Goal: Task Accomplishment & Management: Complete application form

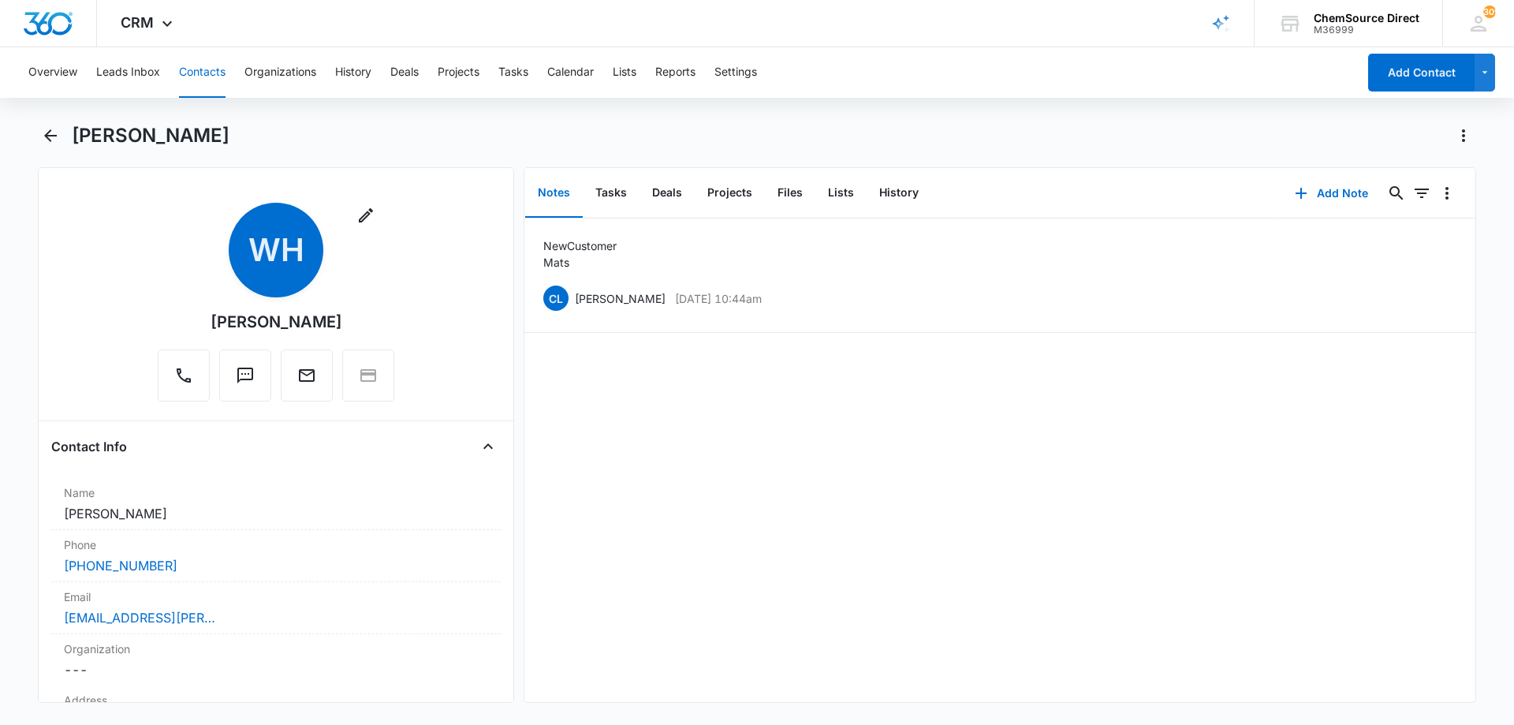
click at [191, 74] on button "Contacts" at bounding box center [202, 72] width 47 height 50
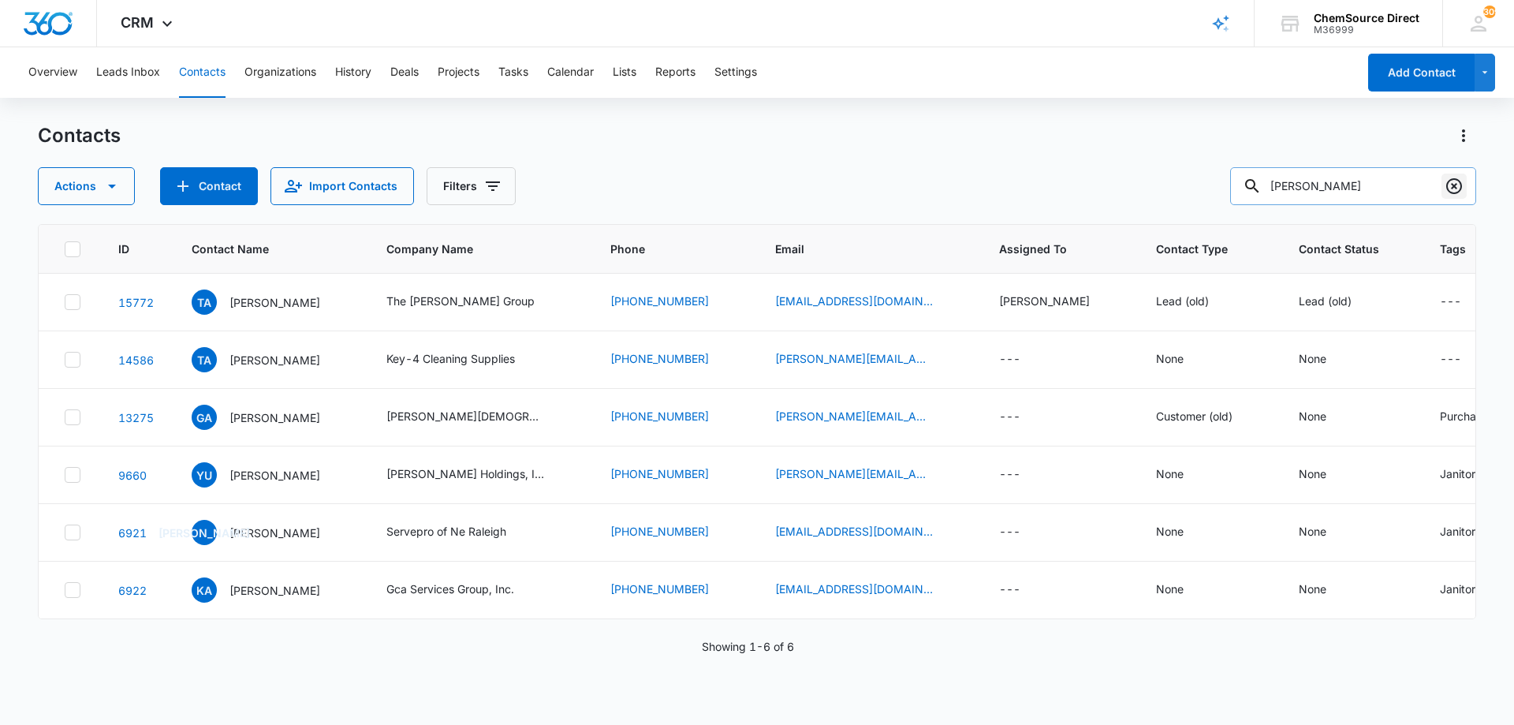
drag, startPoint x: 1455, startPoint y: 180, endPoint x: 645, endPoint y: 149, distance: 810.3
click at [1454, 180] on icon "Clear" at bounding box center [1454, 186] width 16 height 16
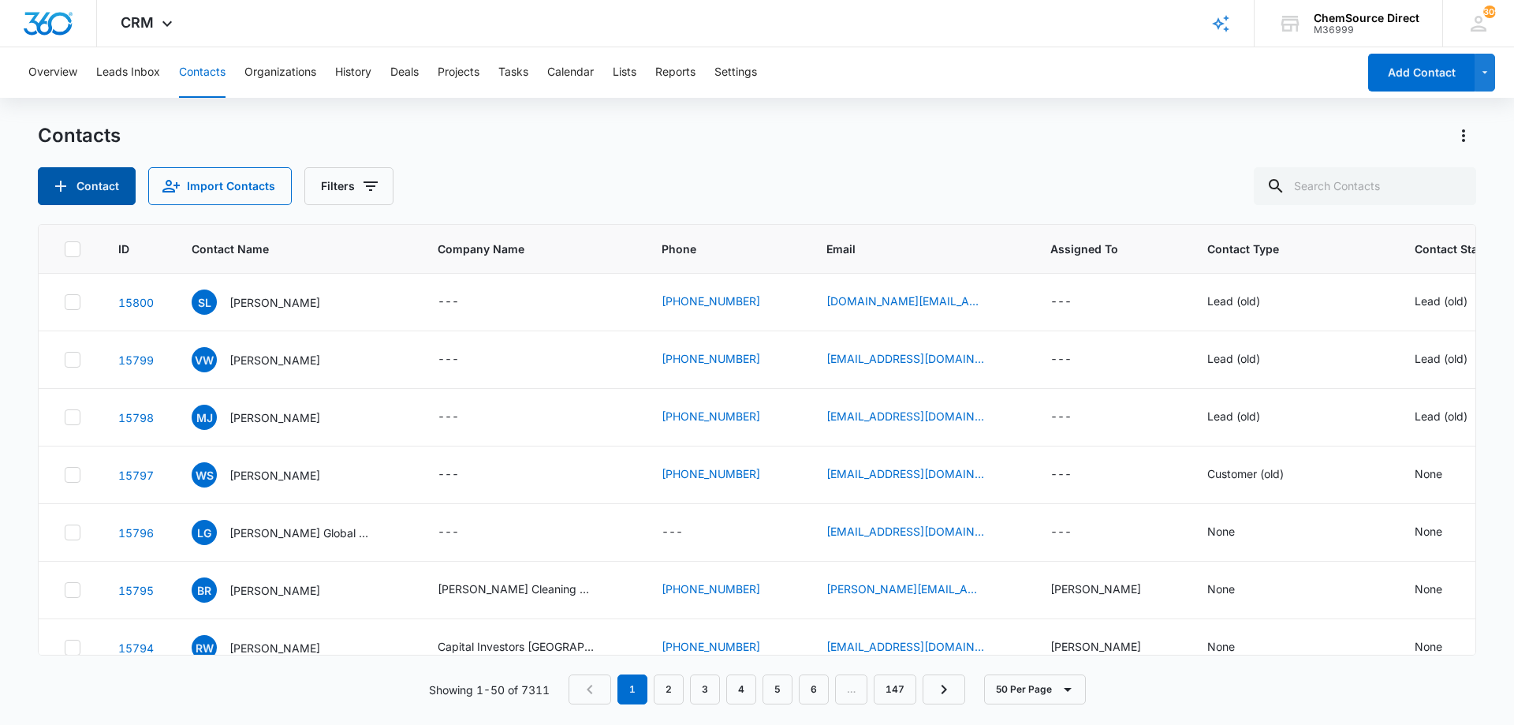
click at [98, 182] on button "Contact" at bounding box center [87, 186] width 98 height 38
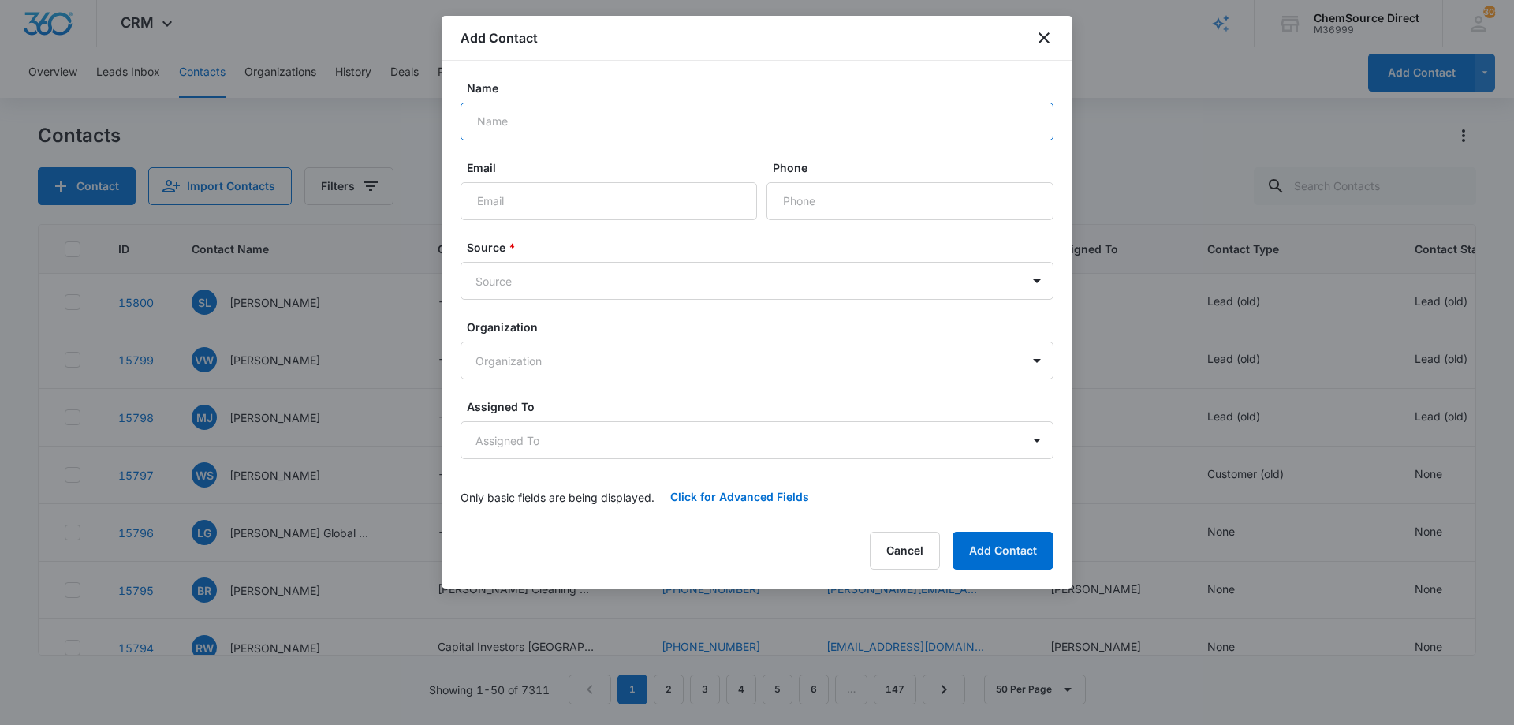
click at [528, 123] on input "Name" at bounding box center [756, 121] width 593 height 38
type input "[PERSON_NAME]"
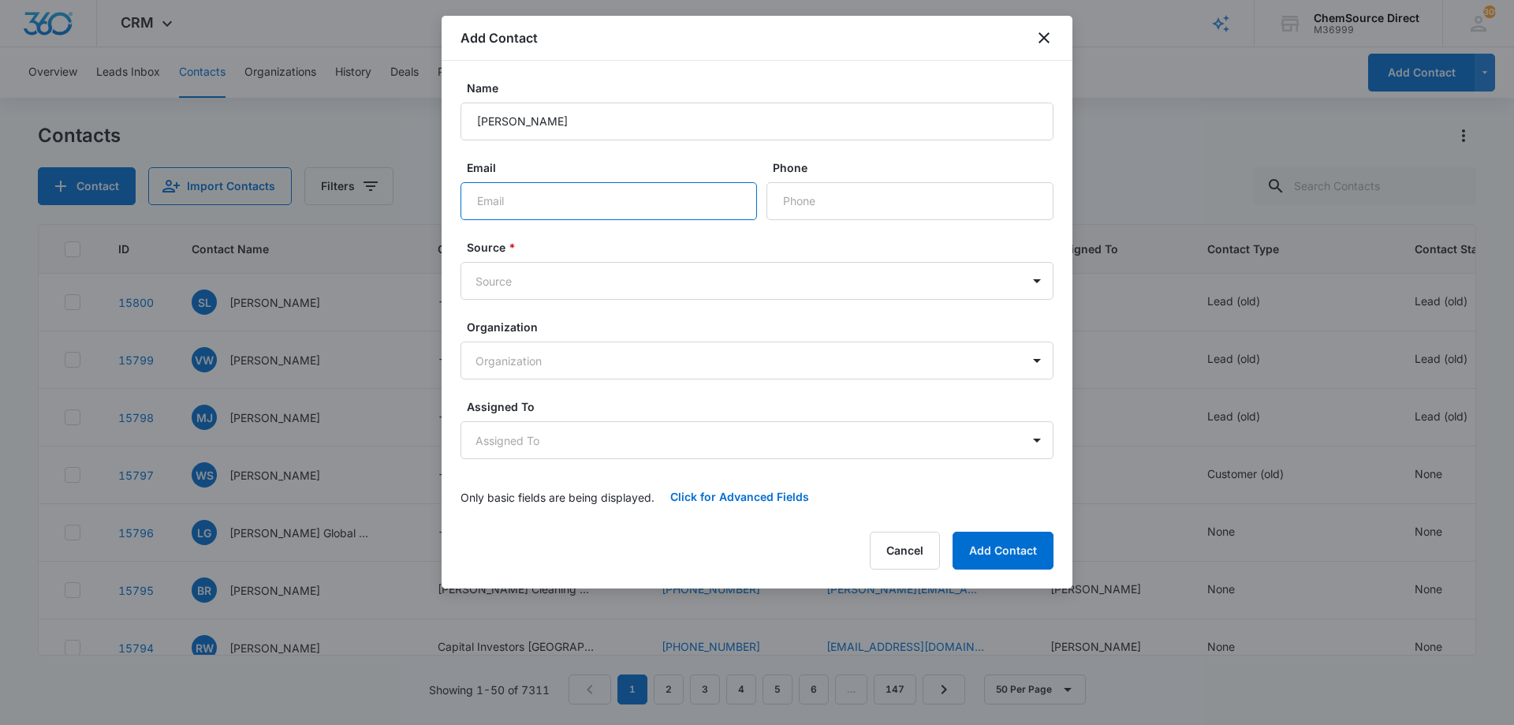
click at [553, 197] on input "Email" at bounding box center [608, 201] width 296 height 38
paste input "[EMAIL_ADDRESS][DOMAIN_NAME]"
type input "[EMAIL_ADDRESS][DOMAIN_NAME]"
paste input "[PHONE_NUMBER]"
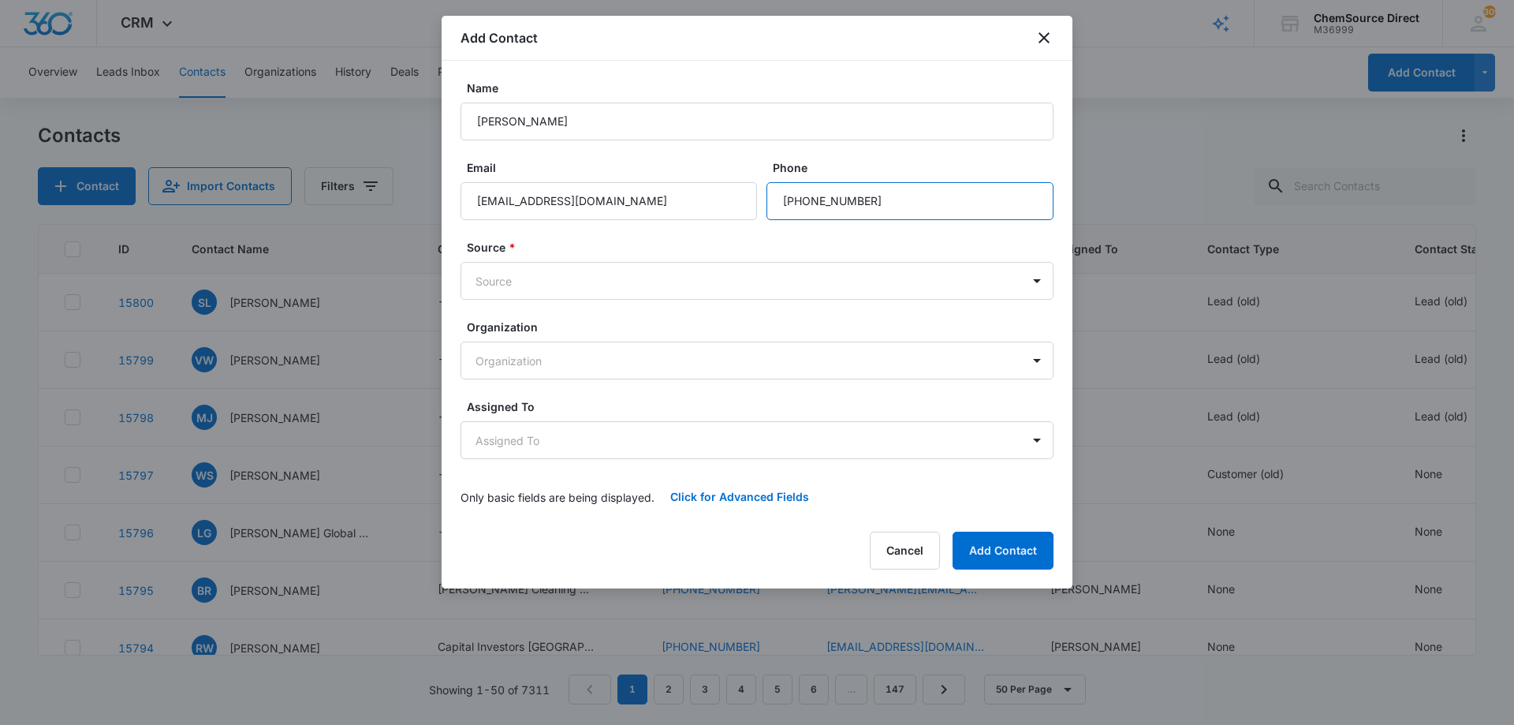
type input "[PHONE_NUMBER]"
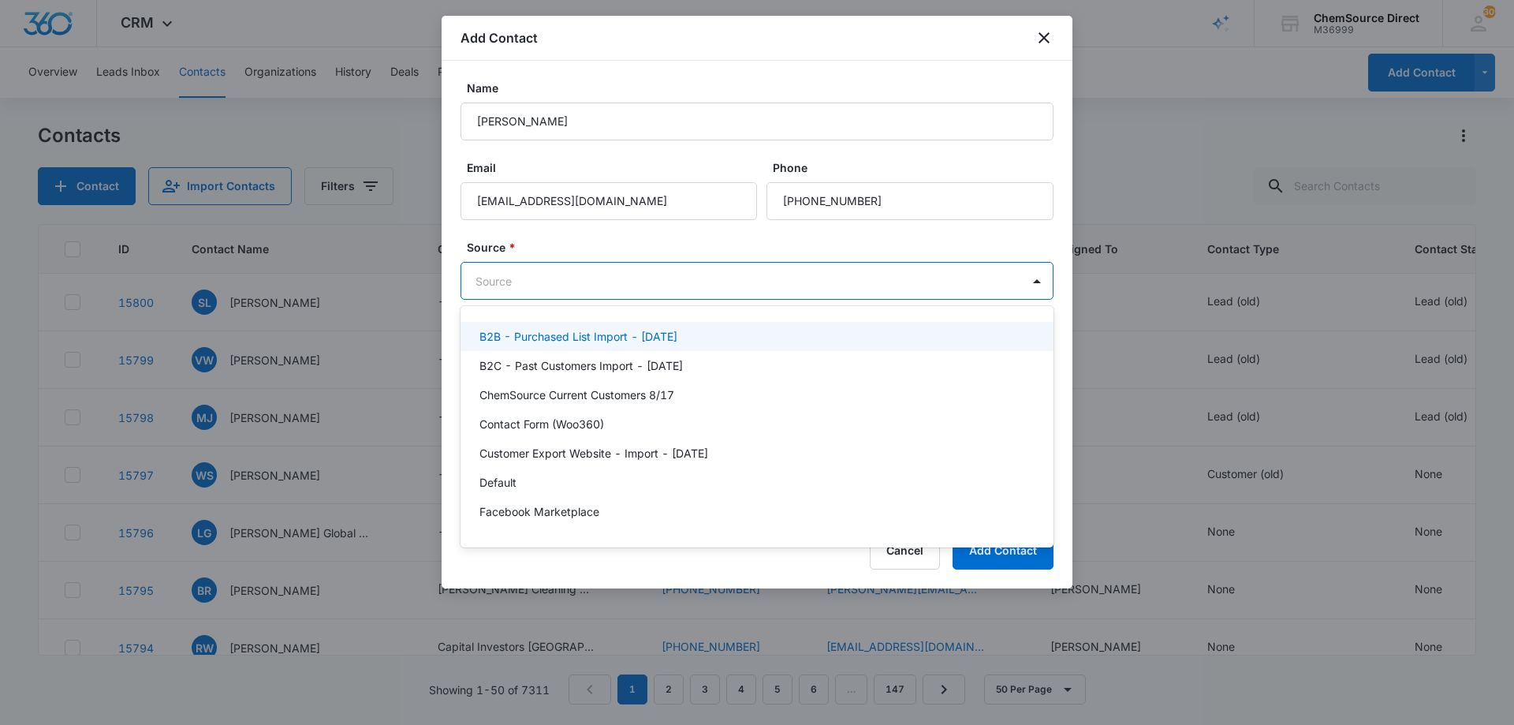
click at [611, 280] on body "CRM Apps Reputation Forms CRM Email Social Payments POS Content Ads Intelligenc…" at bounding box center [757, 362] width 1514 height 725
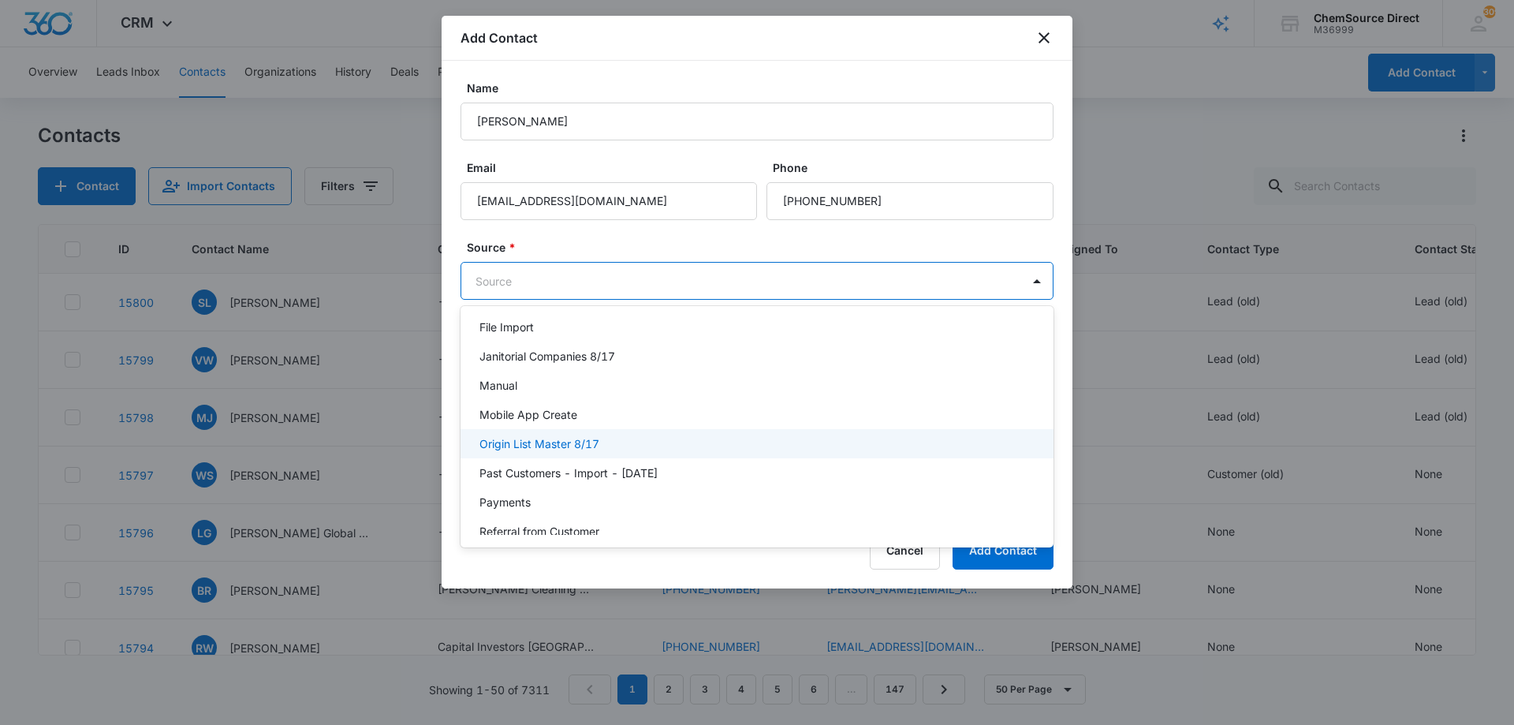
scroll to position [345, 0]
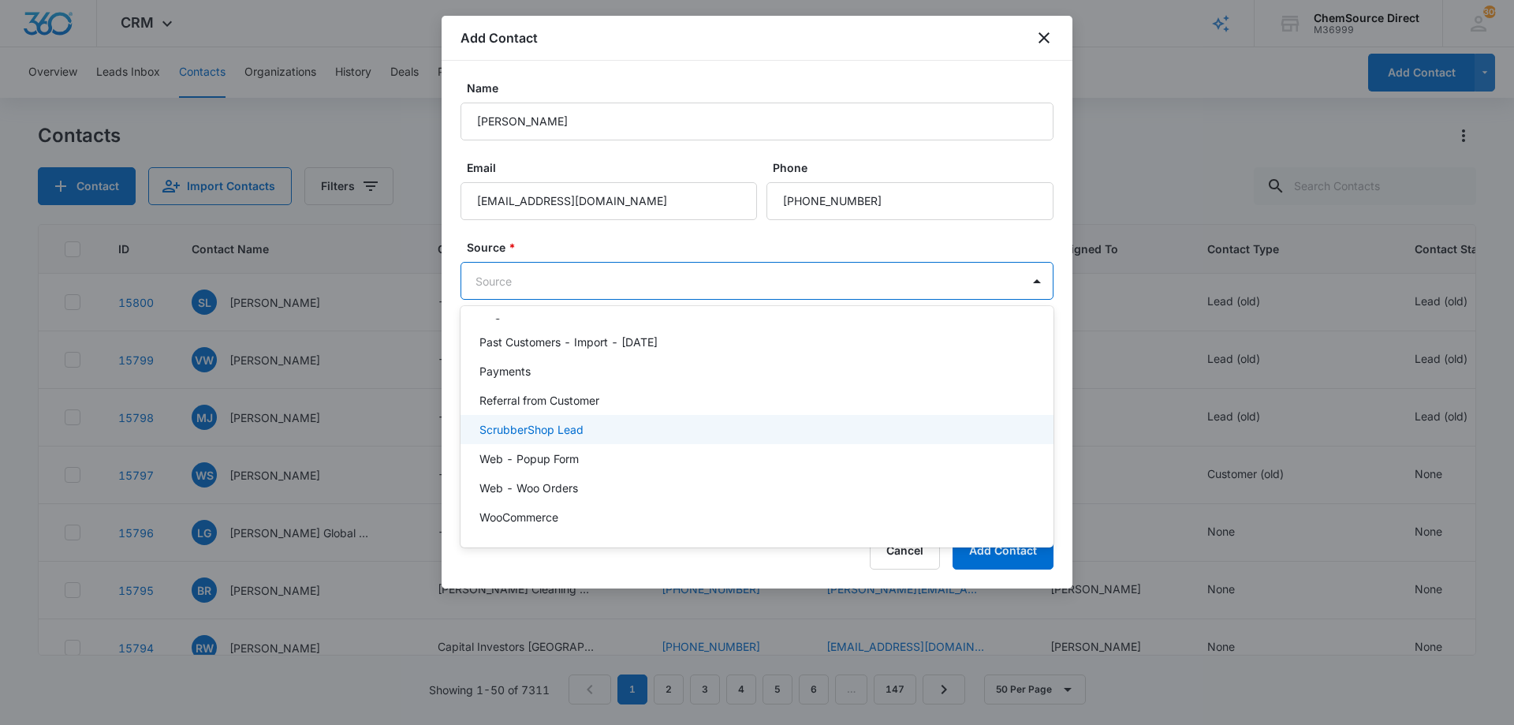
click at [661, 429] on div "ScrubberShop Lead" at bounding box center [755, 429] width 552 height 17
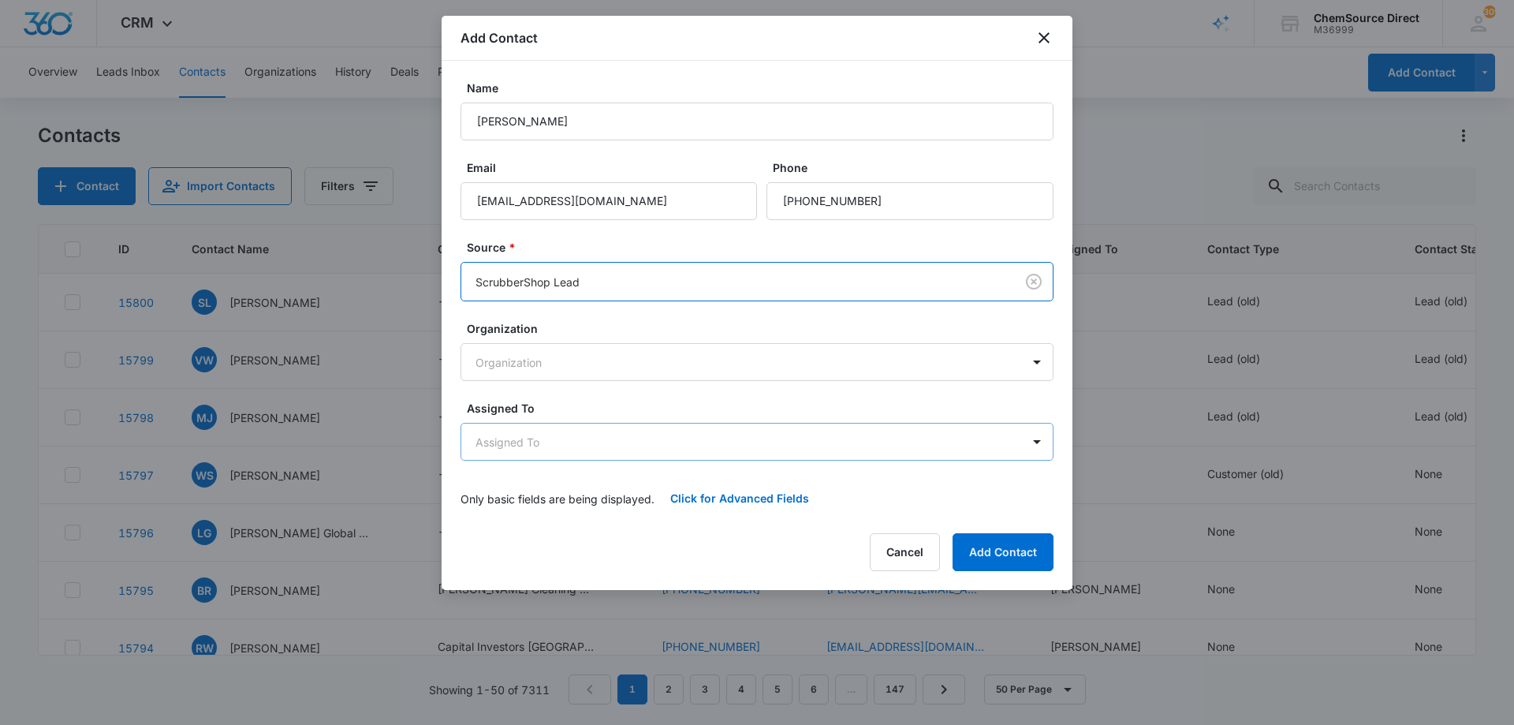
click at [651, 439] on body "CRM Apps Reputation Forms CRM Email Social Payments POS Content Ads Intelligenc…" at bounding box center [757, 362] width 1514 height 725
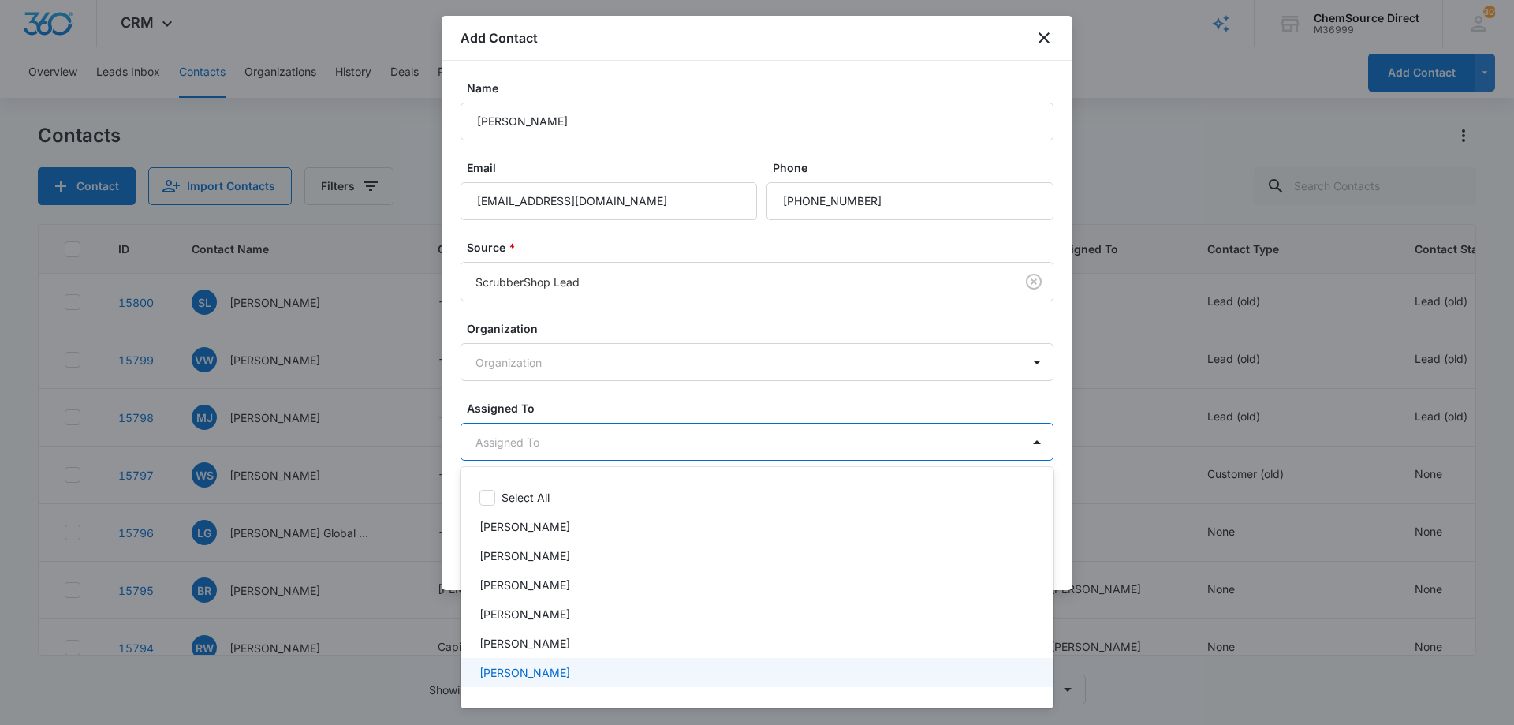
click at [613, 678] on div "[PERSON_NAME]" at bounding box center [755, 672] width 552 height 17
click at [650, 403] on div at bounding box center [757, 362] width 1514 height 725
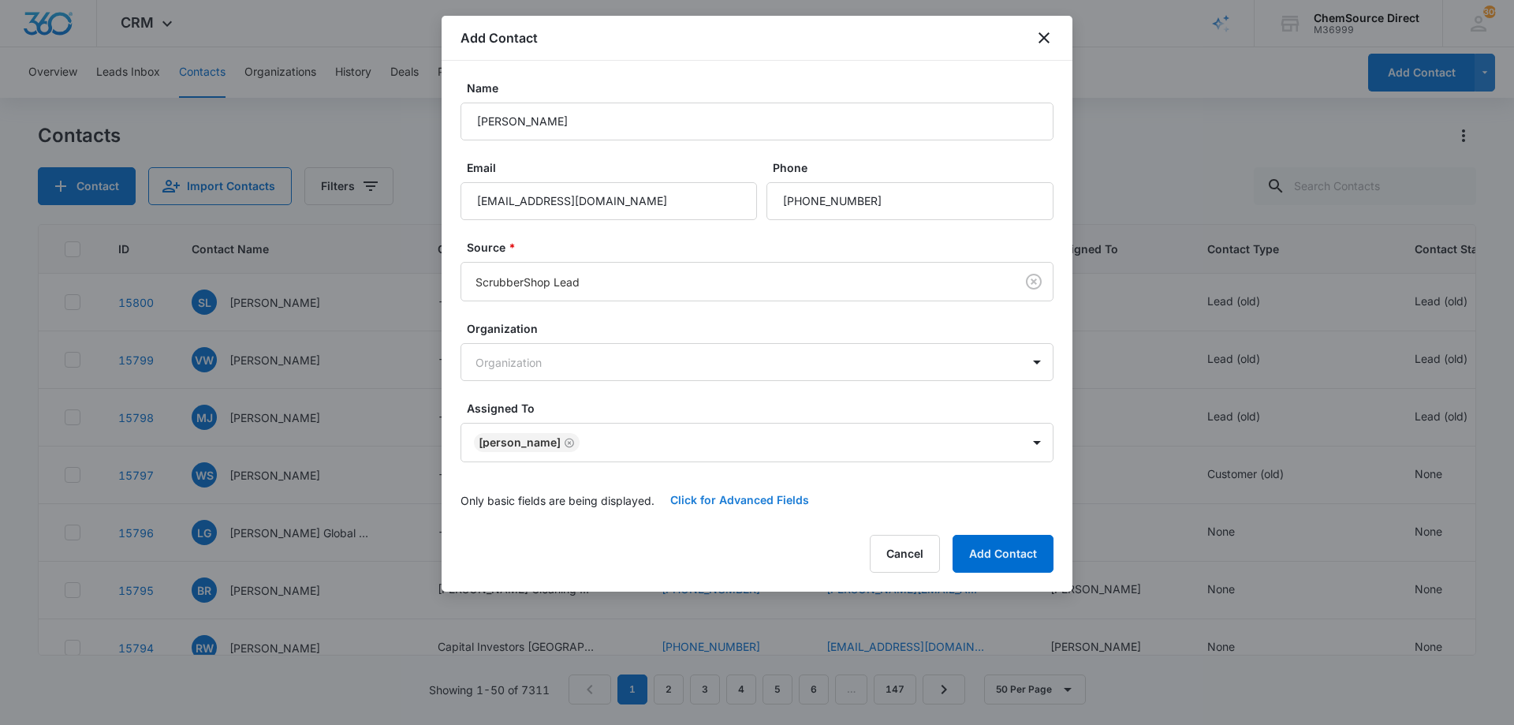
click at [695, 496] on button "Click for Advanced Fields" at bounding box center [739, 500] width 170 height 38
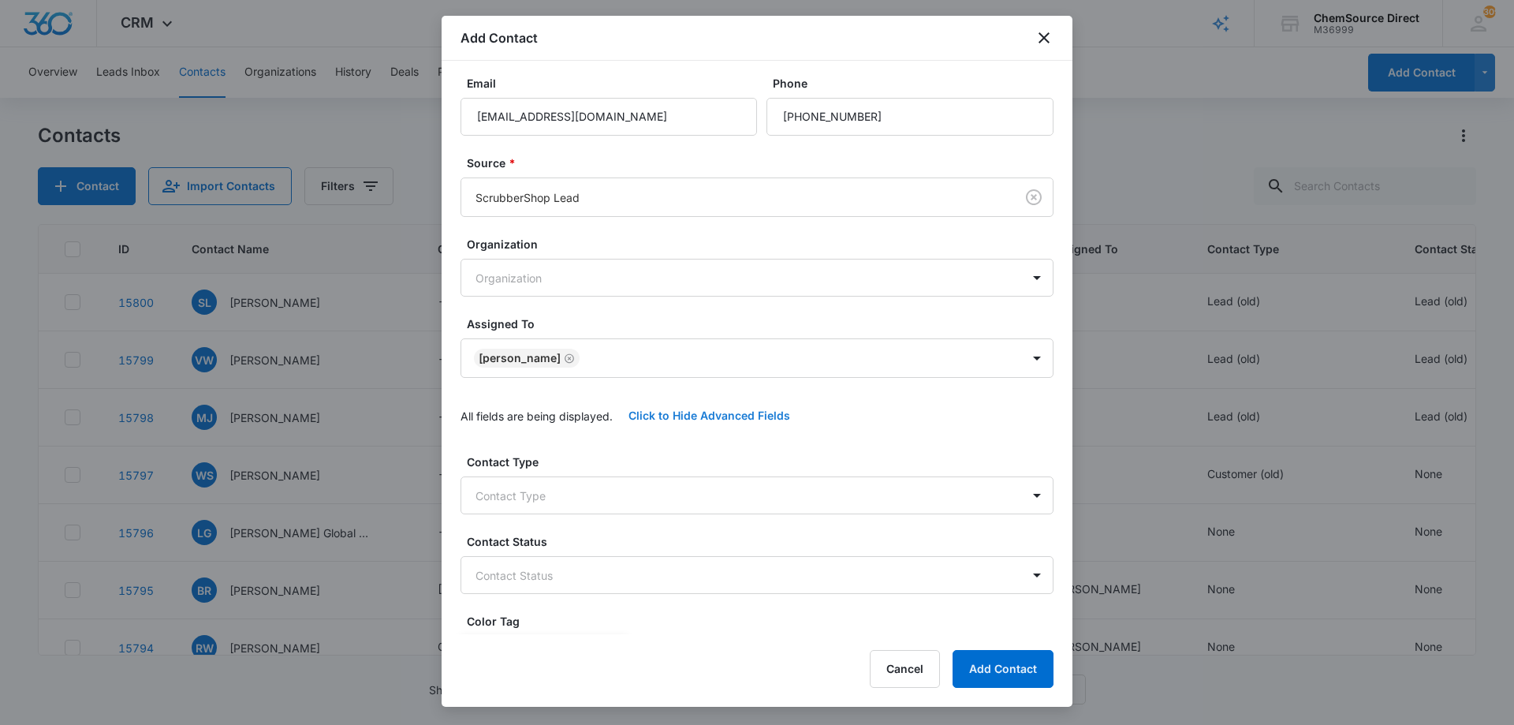
scroll to position [331, 0]
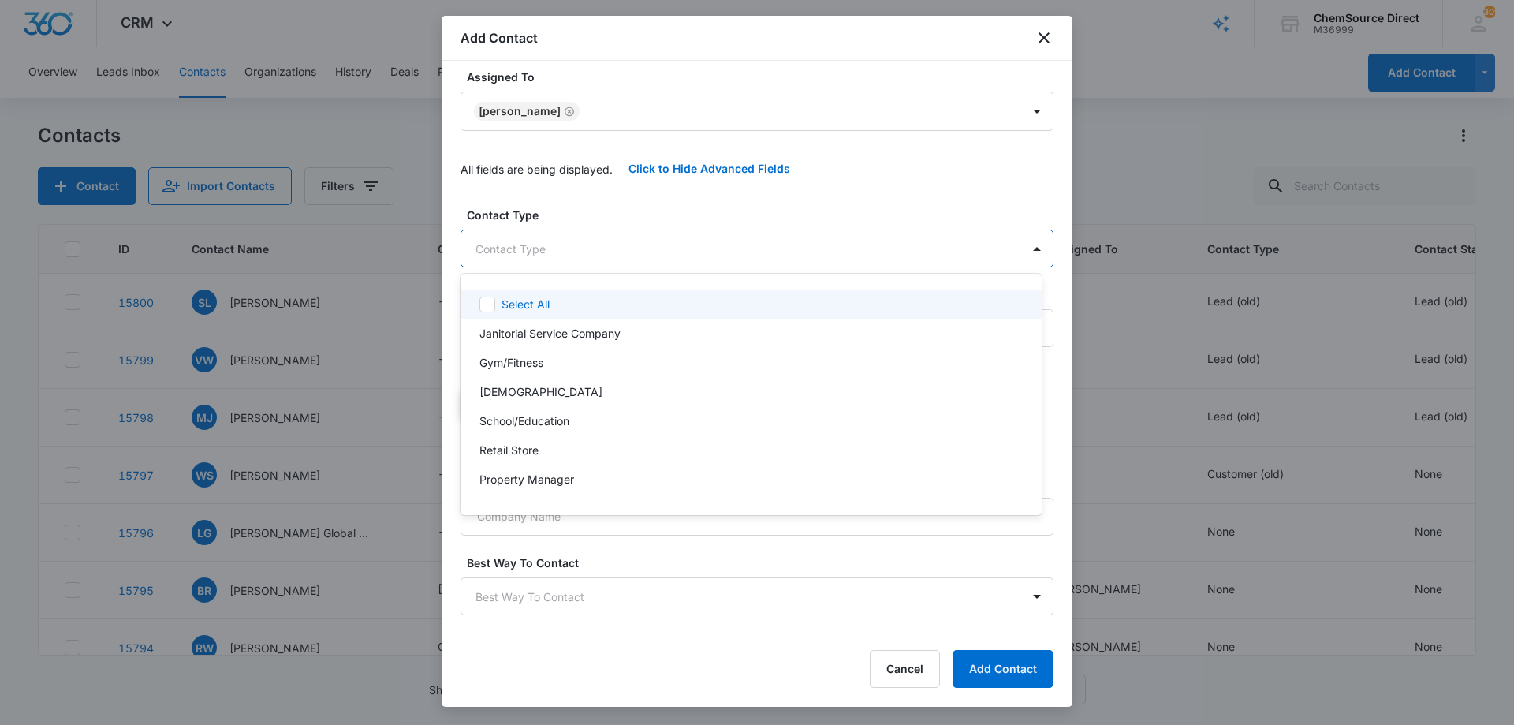
click at [651, 245] on body "CRM Apps Reputation Forms CRM Email Social Payments POS Content Ads Intelligenc…" at bounding box center [757, 362] width 1514 height 725
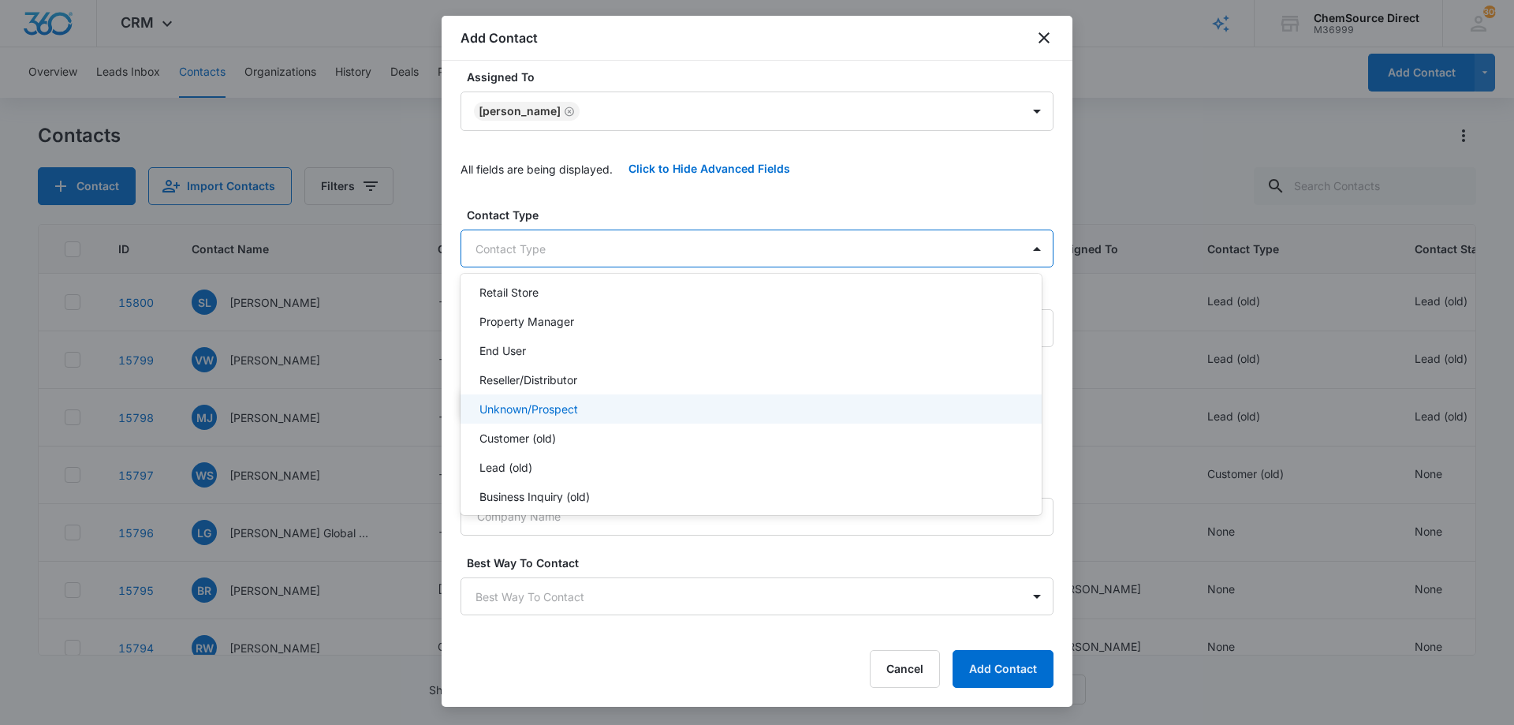
scroll to position [170, 0]
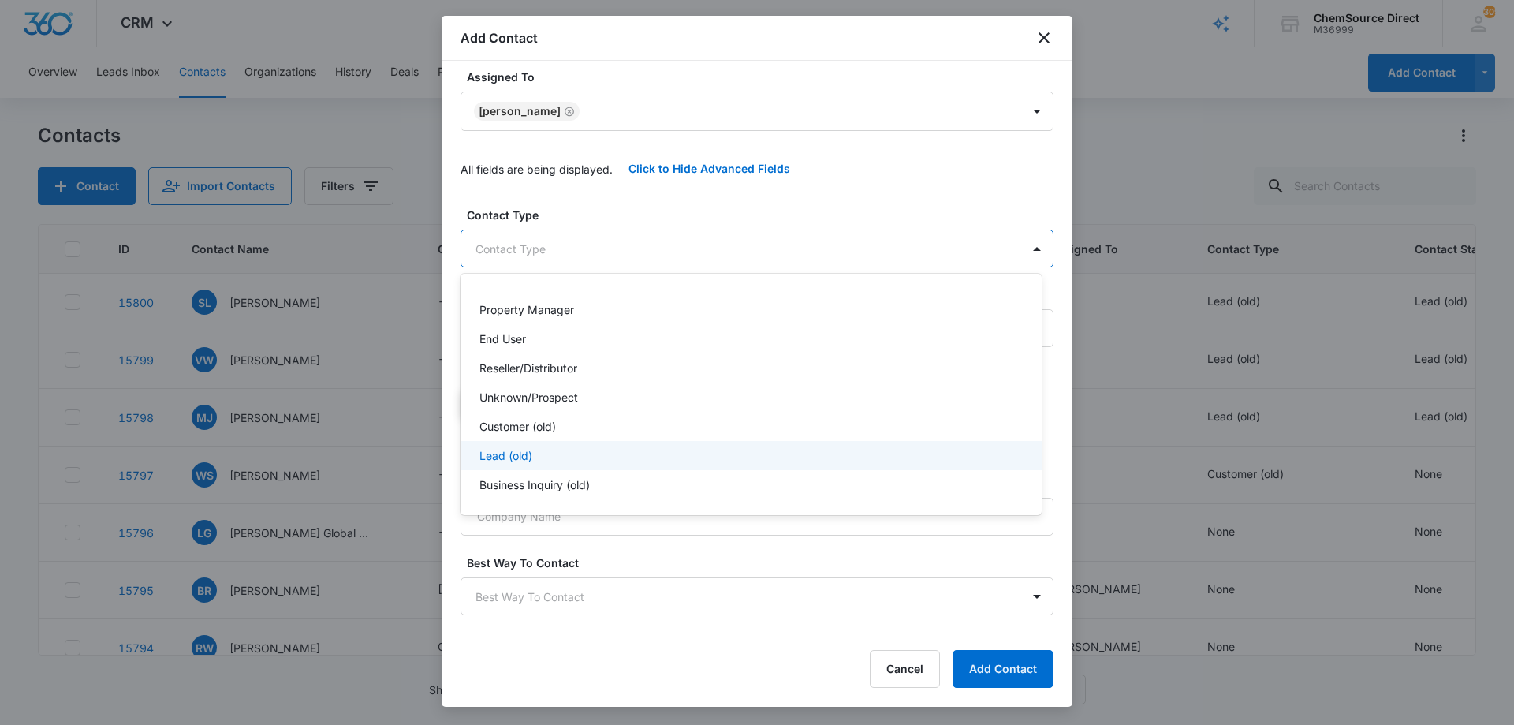
click at [558, 455] on div "Lead (old)" at bounding box center [749, 455] width 540 height 17
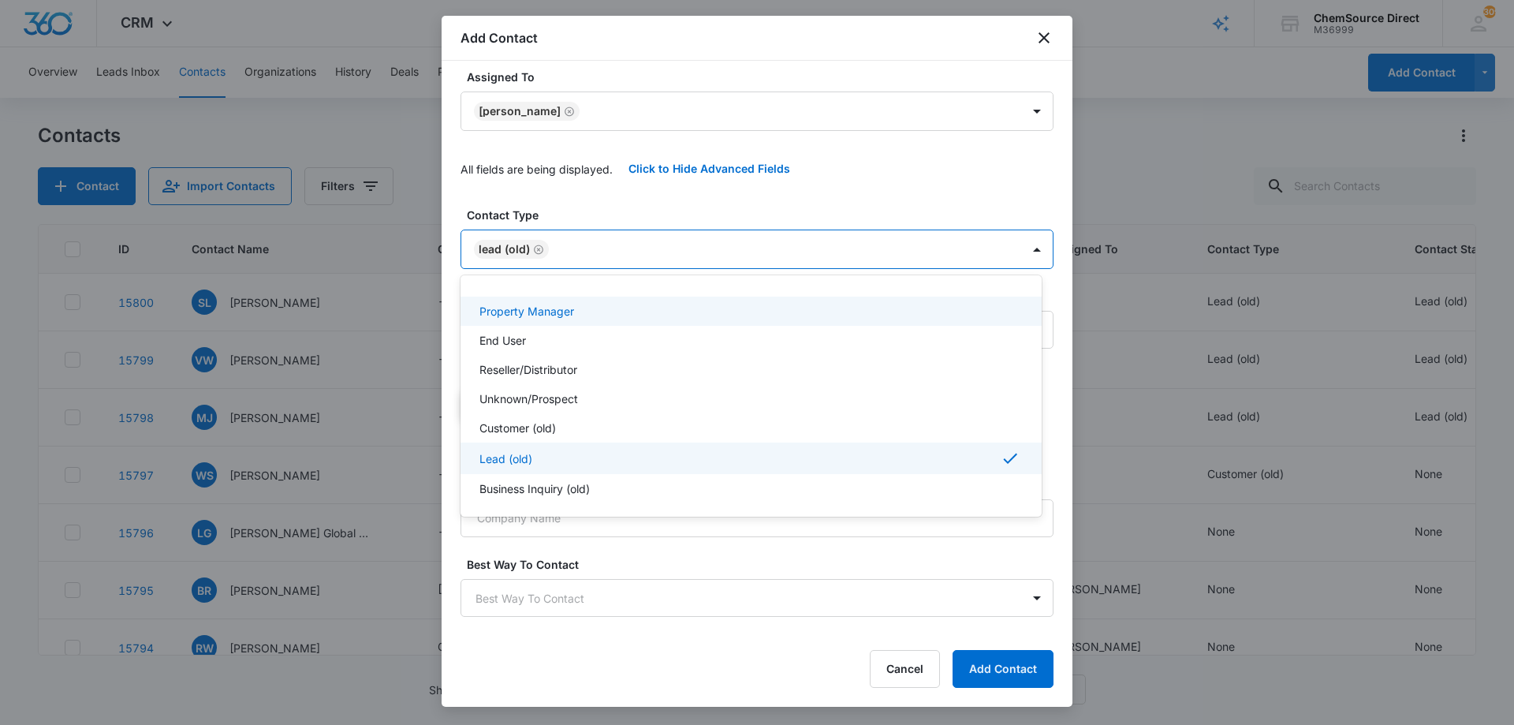
click at [701, 196] on div at bounding box center [757, 362] width 1514 height 725
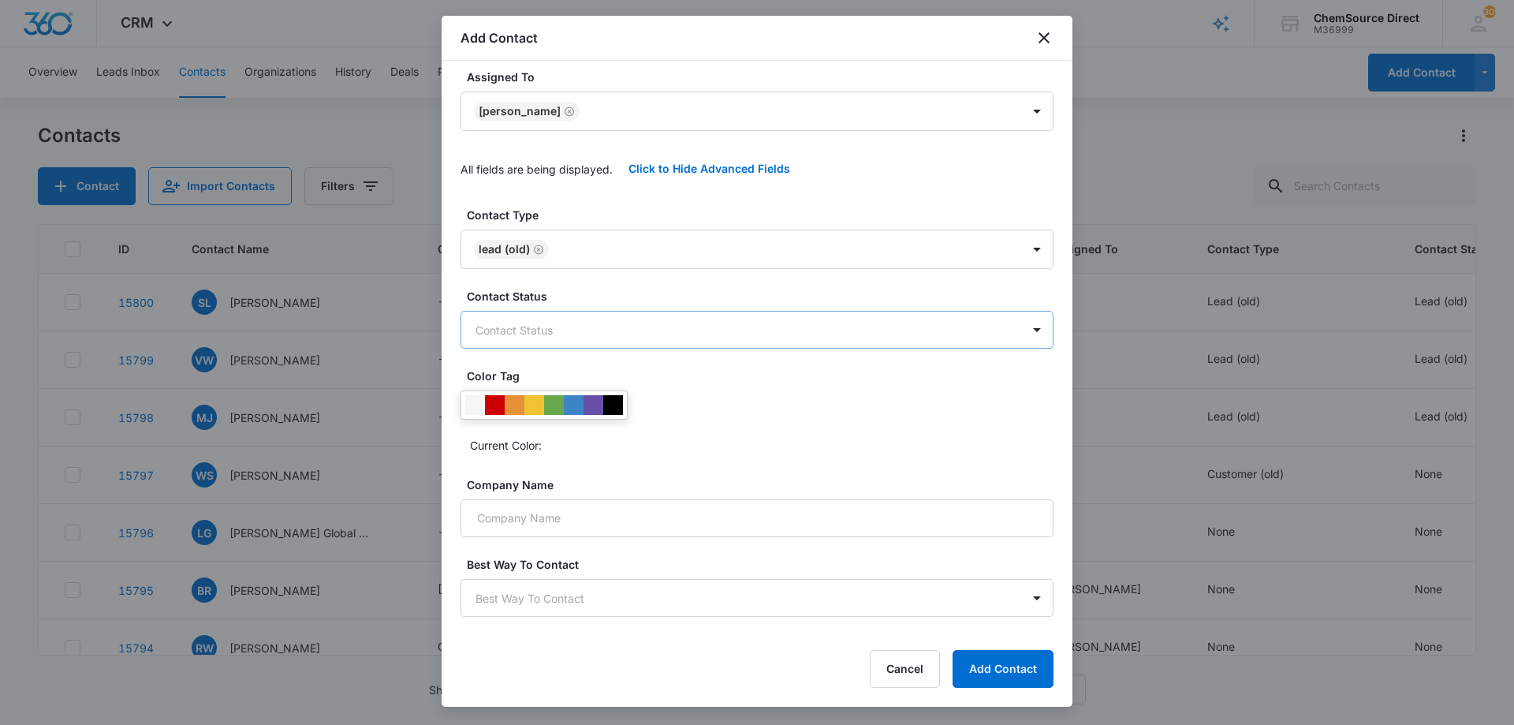
click at [635, 330] on body "CRM Apps Reputation Forms CRM Email Social Payments POS Content Ads Intelligenc…" at bounding box center [757, 362] width 1514 height 725
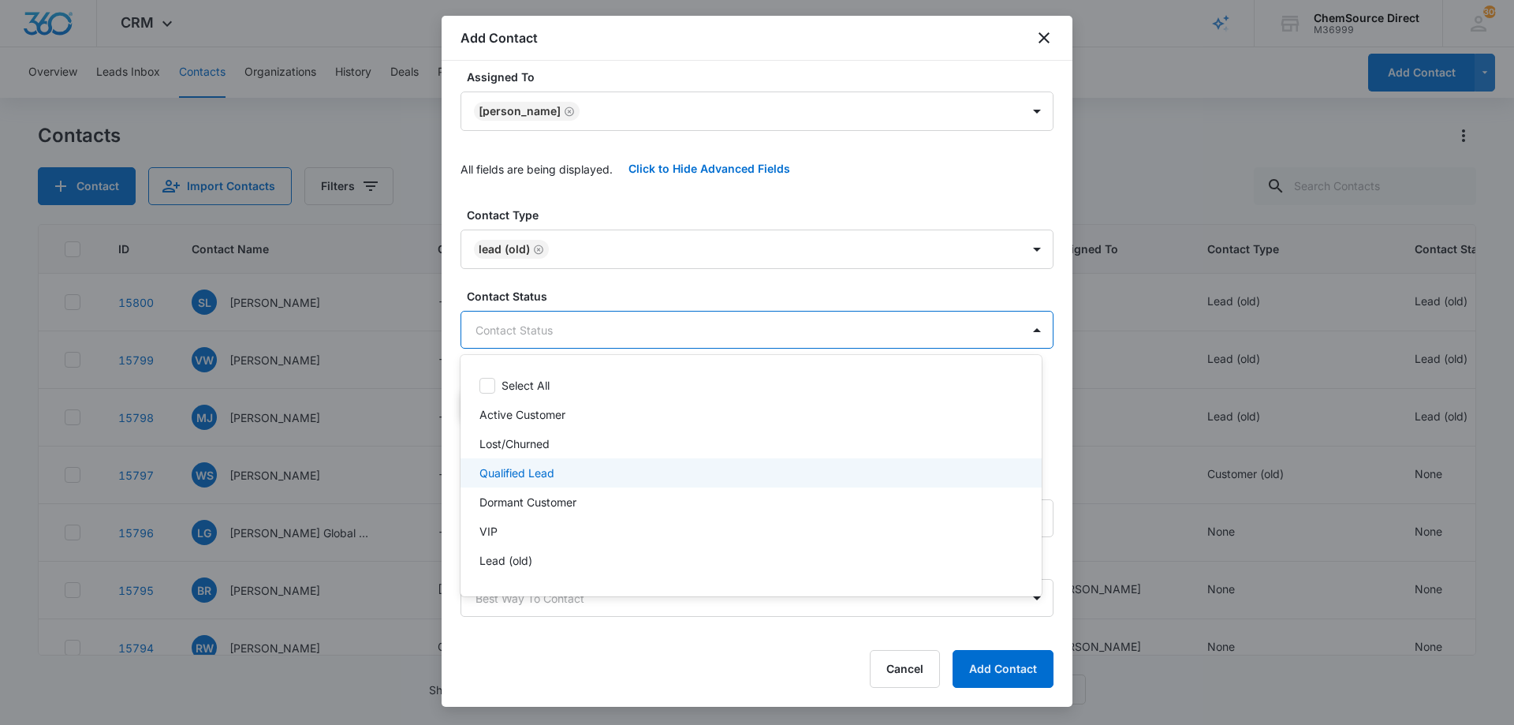
scroll to position [24, 0]
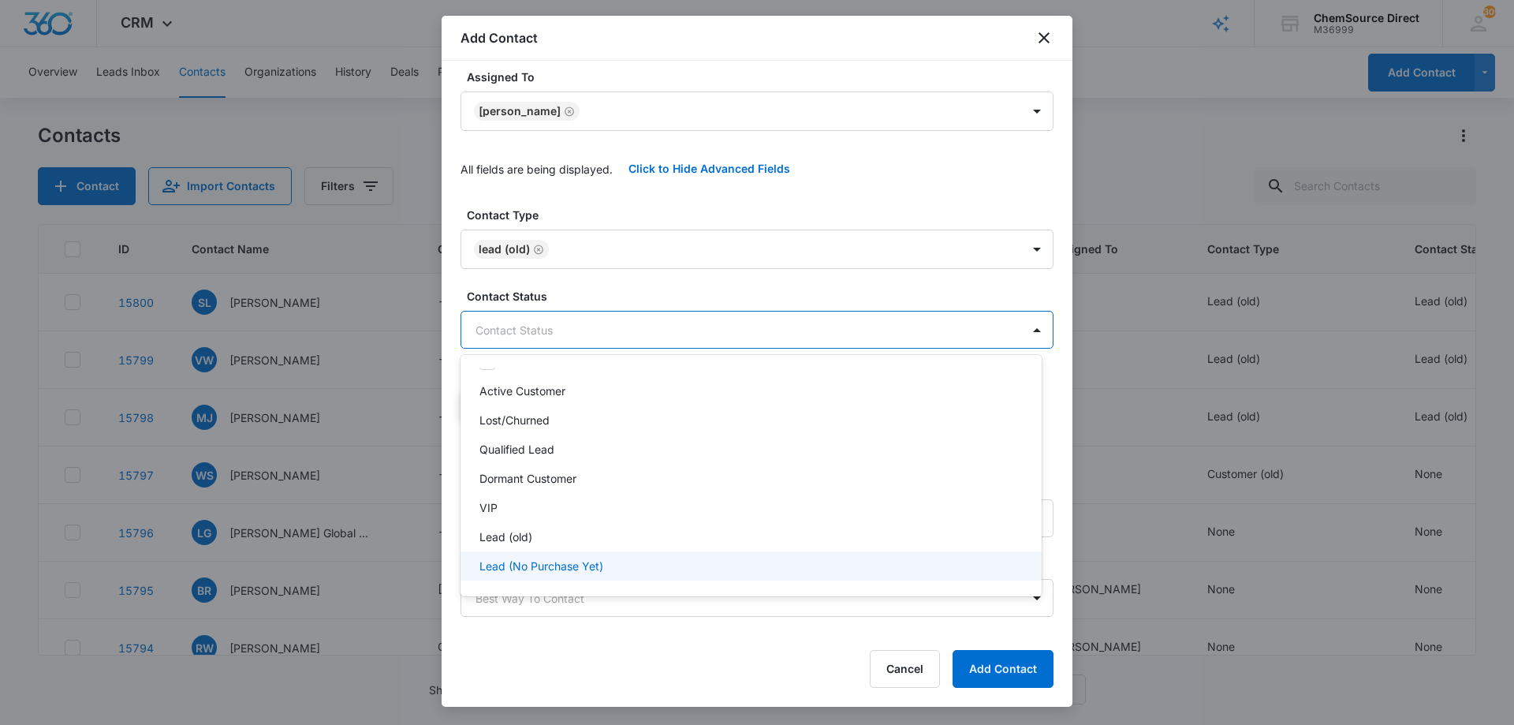
click at [579, 563] on p "Lead (No Purchase Yet)" at bounding box center [541, 565] width 124 height 17
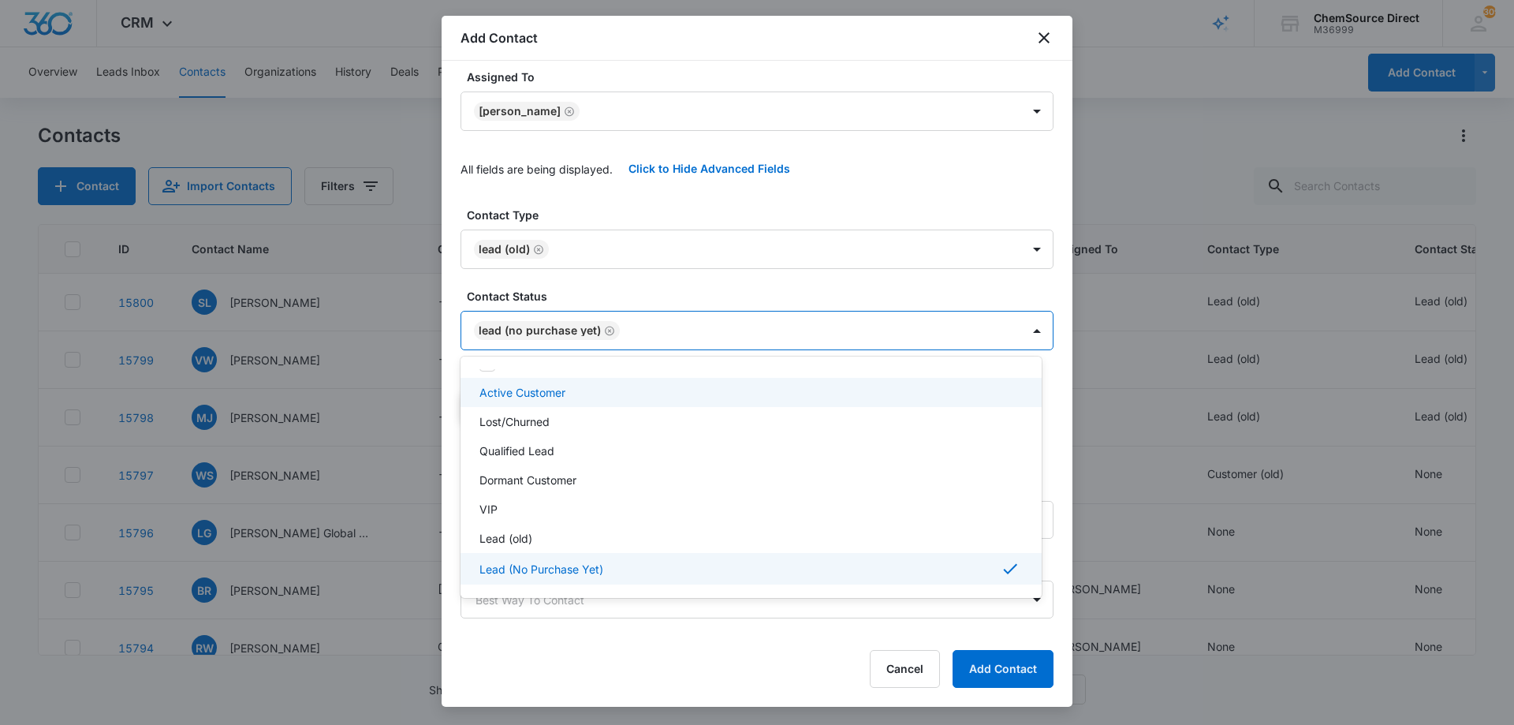
click at [665, 199] on div at bounding box center [757, 362] width 1514 height 725
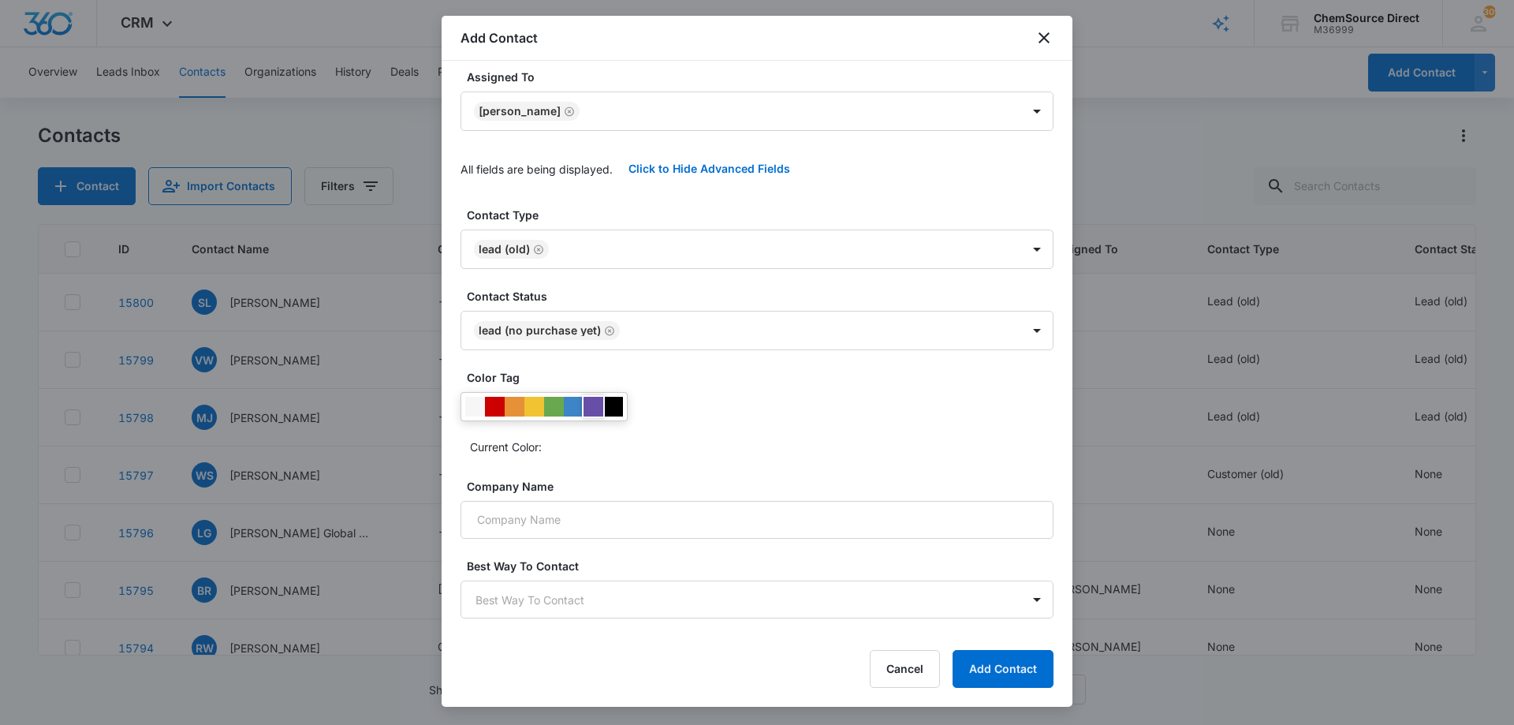
click at [594, 404] on div at bounding box center [593, 407] width 20 height 20
click at [714, 401] on div "Current Color:" at bounding box center [756, 425] width 593 height 67
click at [630, 517] on input "Company Name" at bounding box center [756, 516] width 593 height 38
paste input "[PERSON_NAME],The [PERSON_NAME] of Clean"
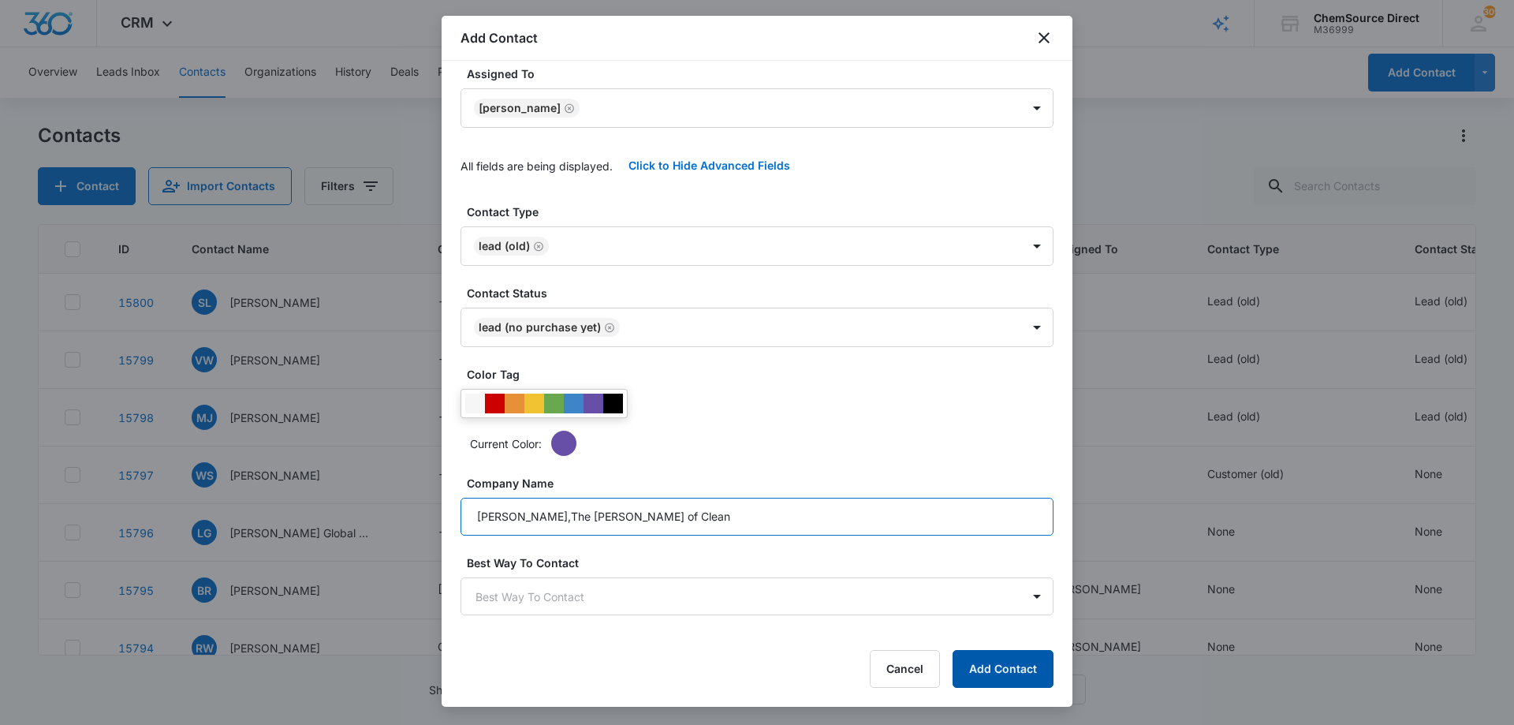
type input "[PERSON_NAME],The [PERSON_NAME] of Clean"
click at [993, 663] on button "Add Contact" at bounding box center [1002, 669] width 101 height 38
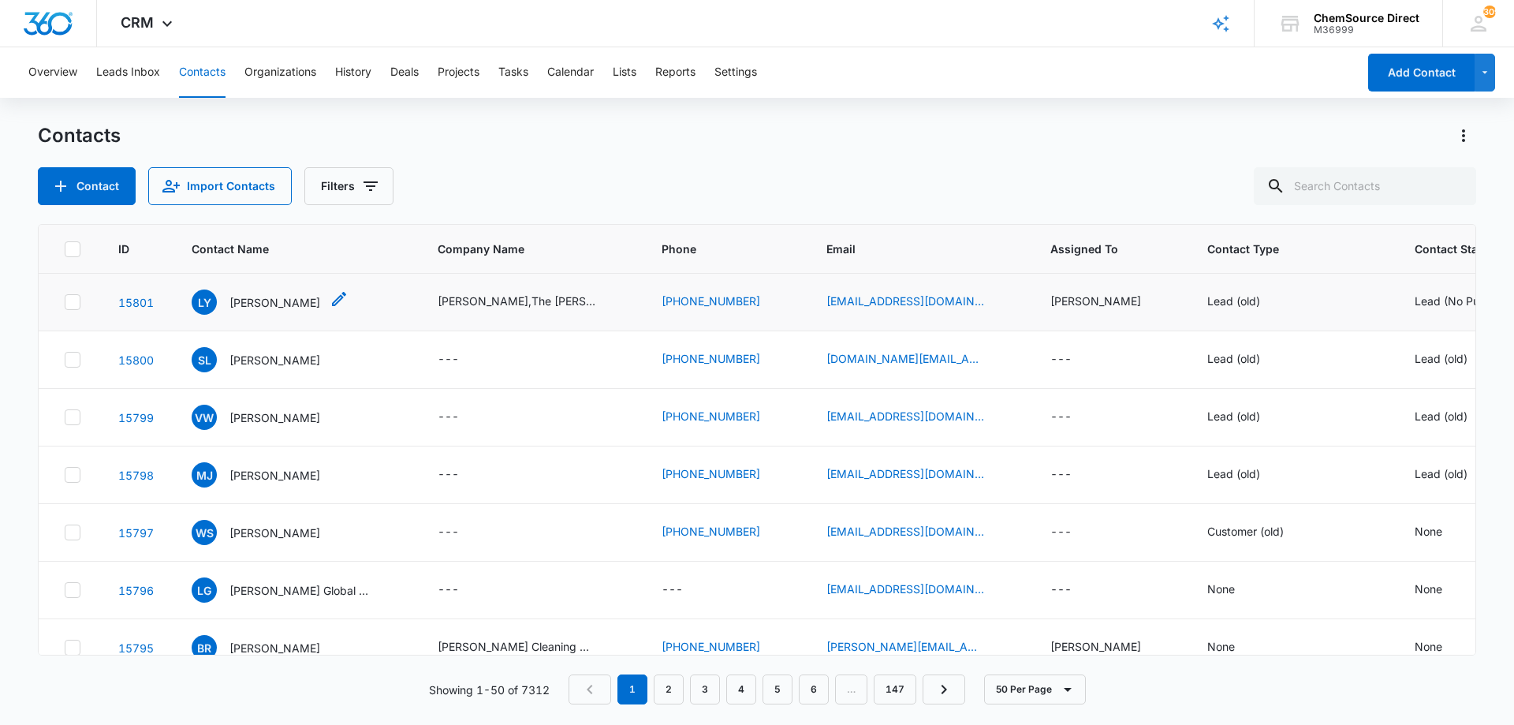
click at [261, 300] on p "[PERSON_NAME]" at bounding box center [274, 302] width 91 height 17
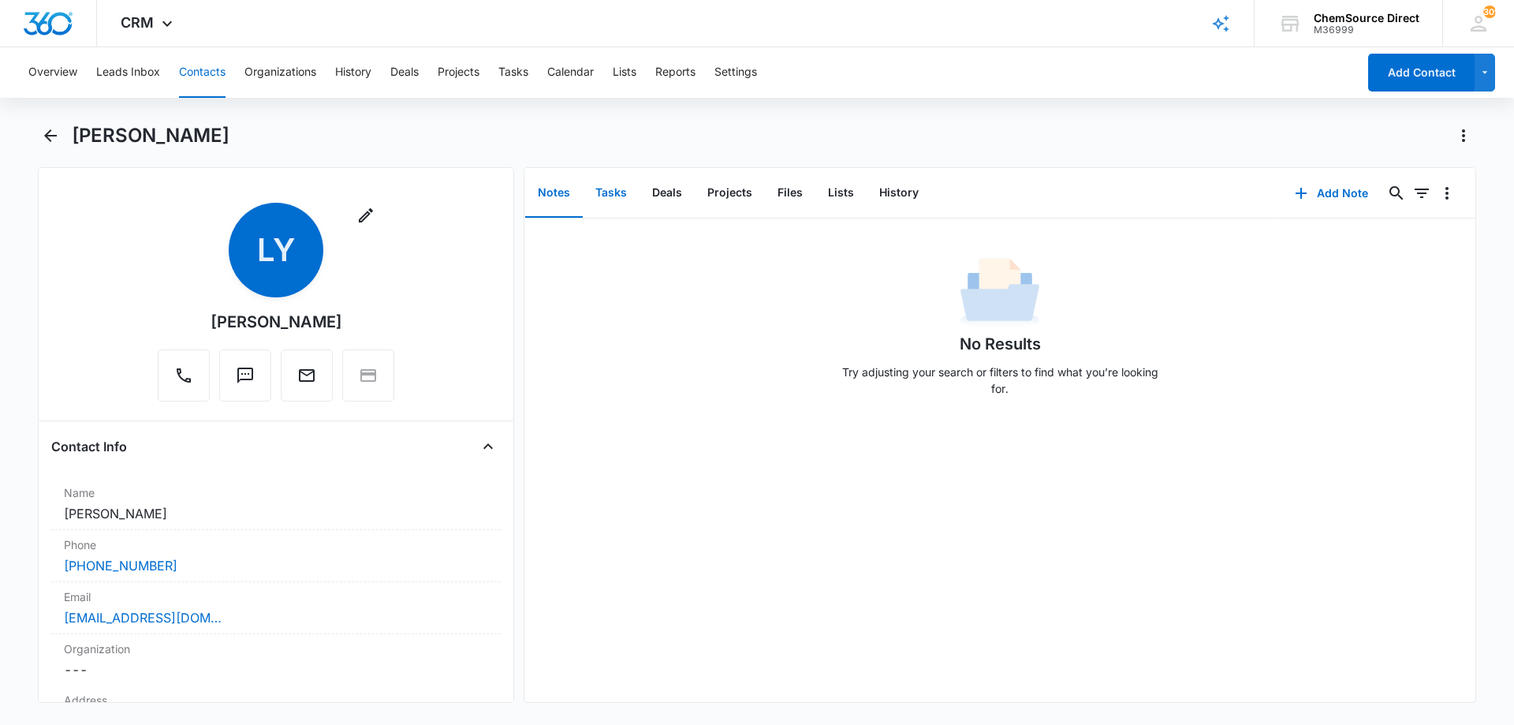
click at [611, 190] on button "Tasks" at bounding box center [611, 193] width 57 height 49
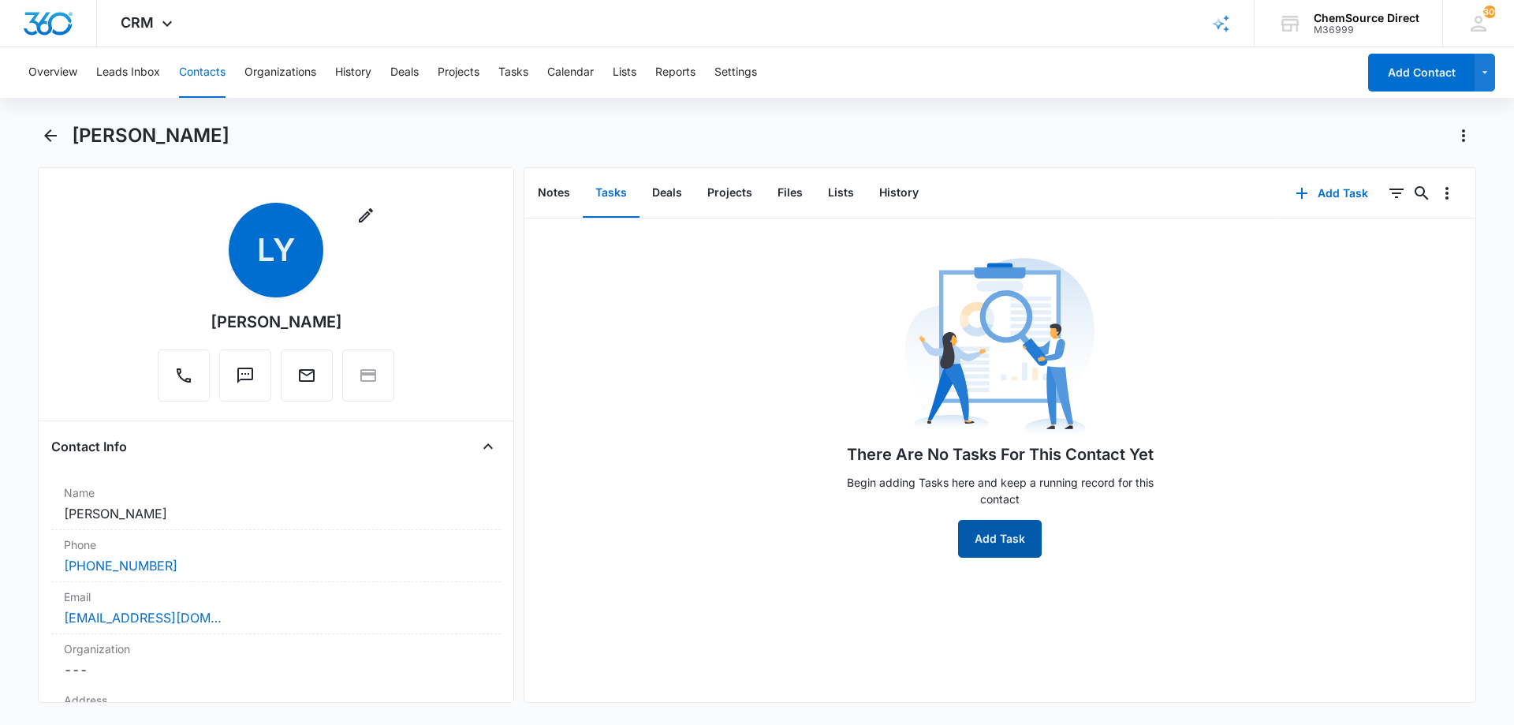
click at [996, 534] on button "Add Task" at bounding box center [1000, 539] width 84 height 38
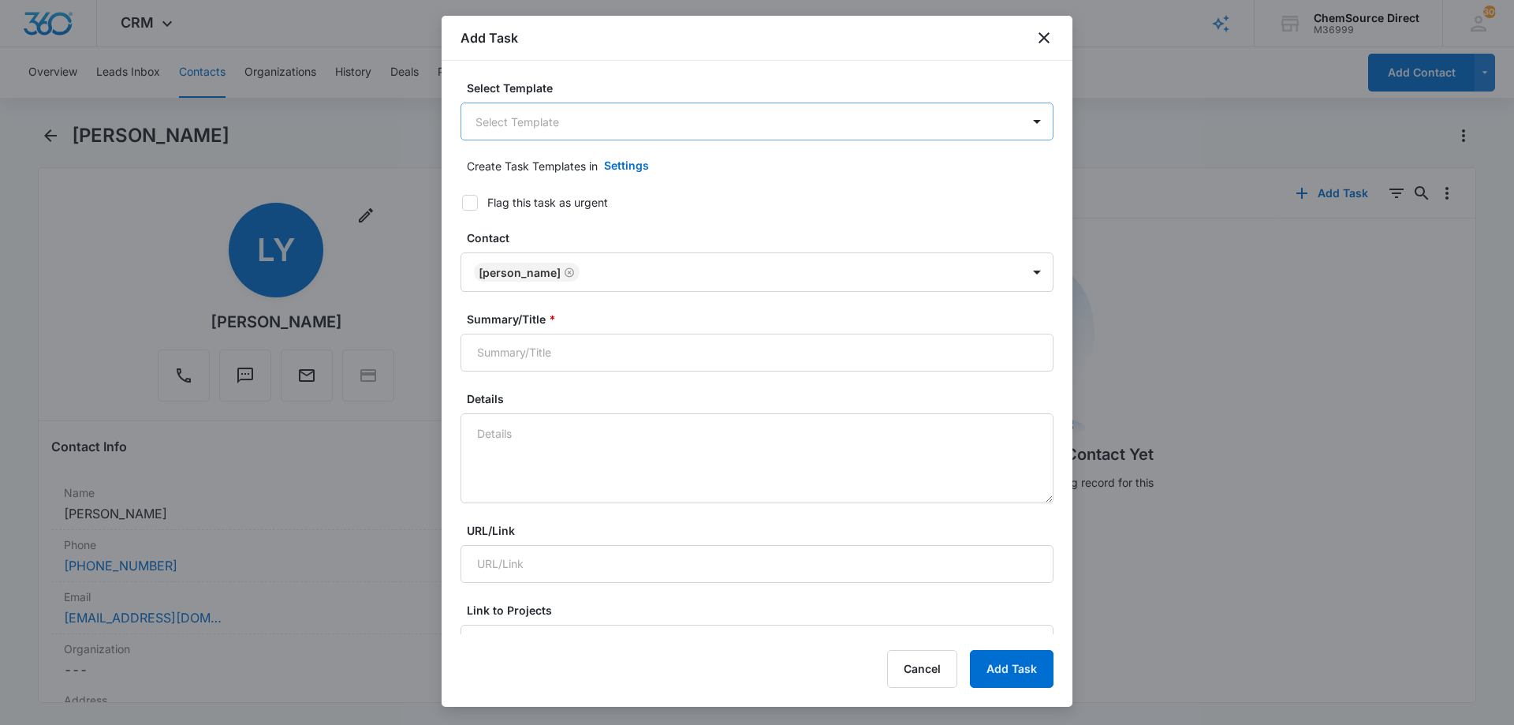
click at [568, 115] on body "CRM Apps Reputation Forms CRM Email Social Payments POS Content Ads Intelligenc…" at bounding box center [757, 362] width 1514 height 725
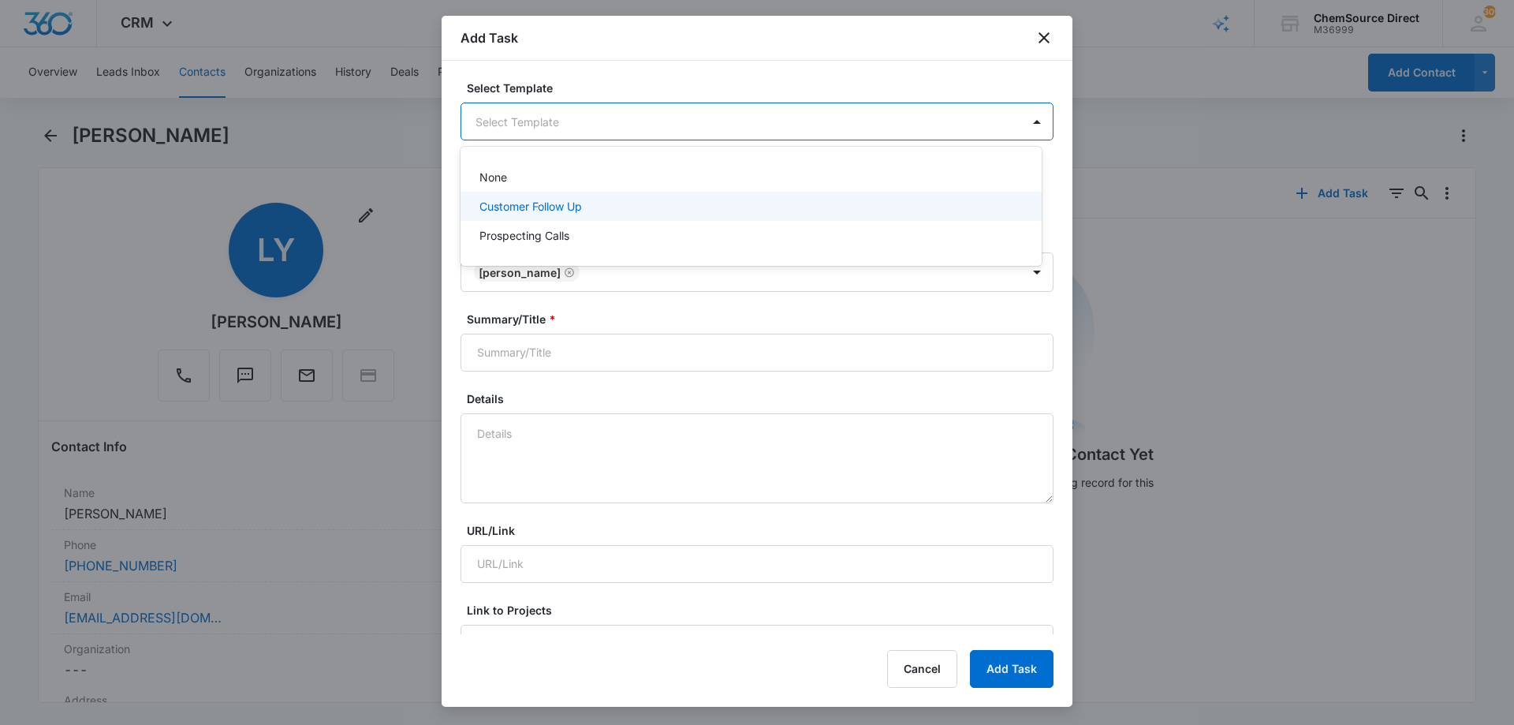
click at [501, 203] on p "Customer Follow Up" at bounding box center [530, 206] width 102 height 17
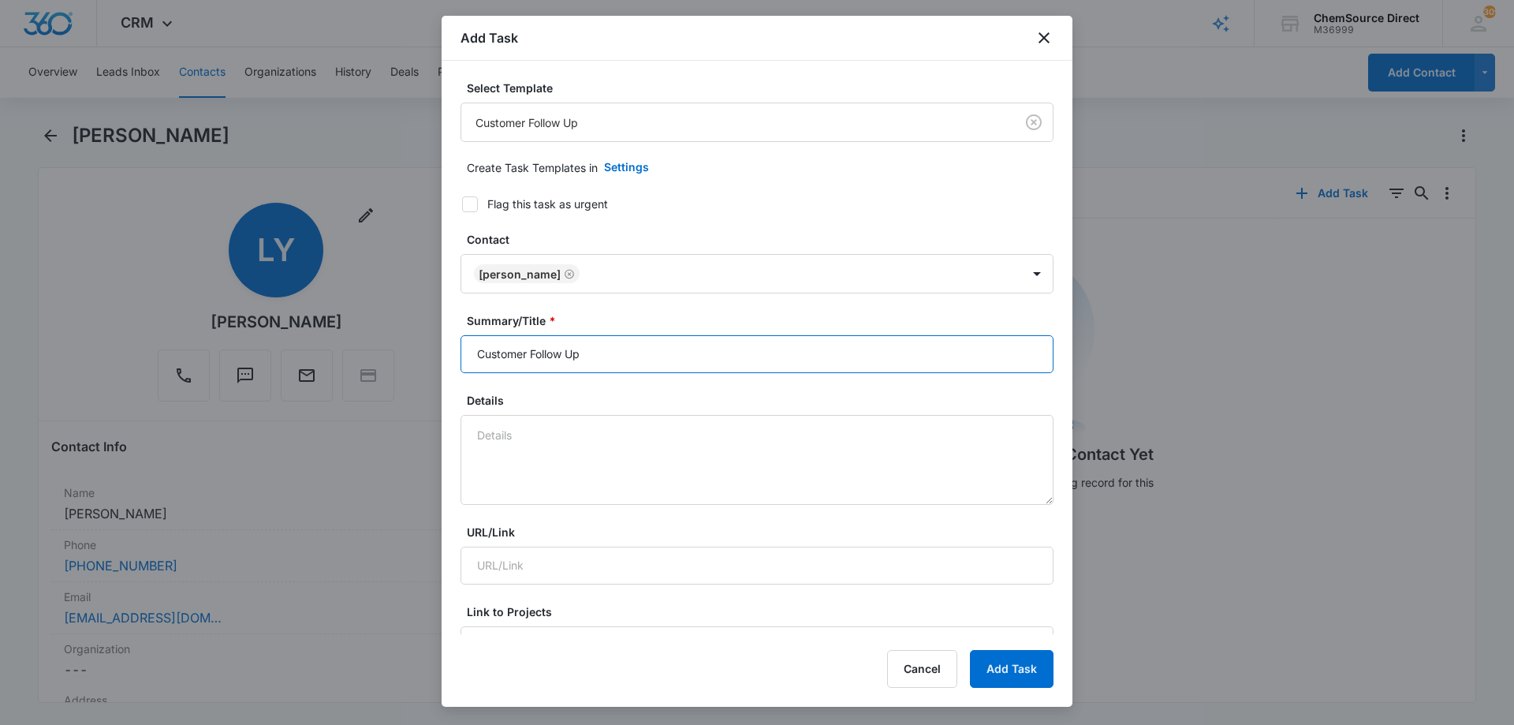
click at [509, 348] on input "Customer Follow Up" at bounding box center [756, 354] width 593 height 38
type input "Customer Follow Up"
type textarea "Ride On Floor Scrubber"
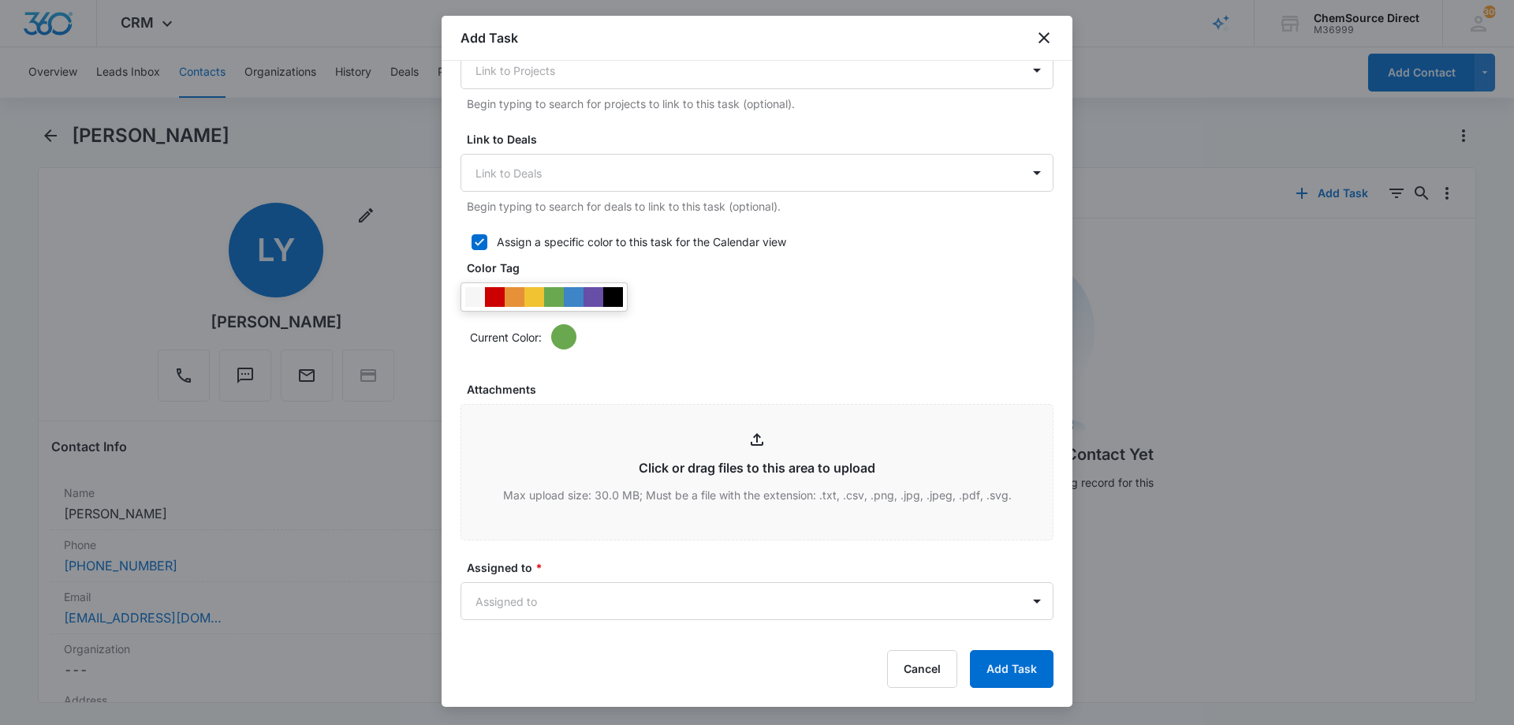
scroll to position [631, 0]
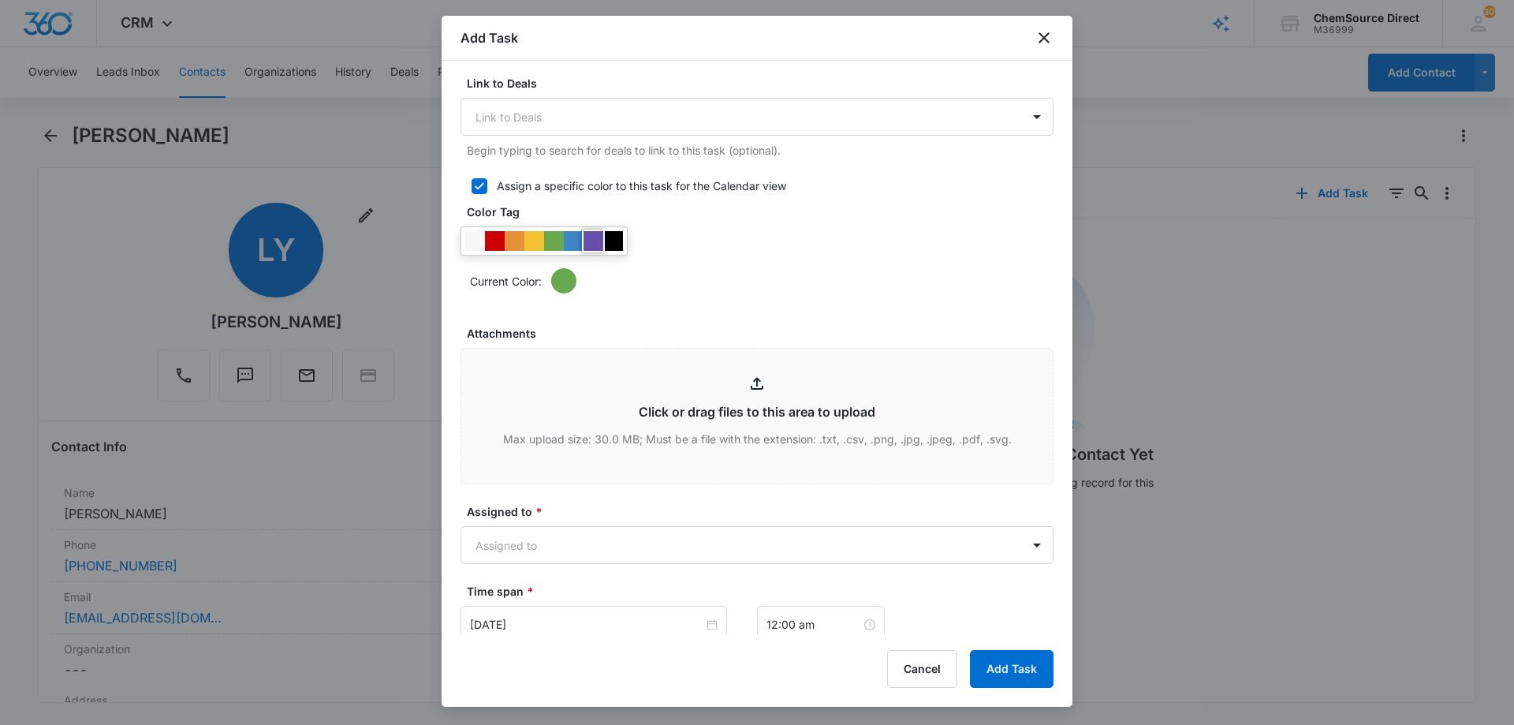
click at [591, 237] on div at bounding box center [593, 241] width 20 height 20
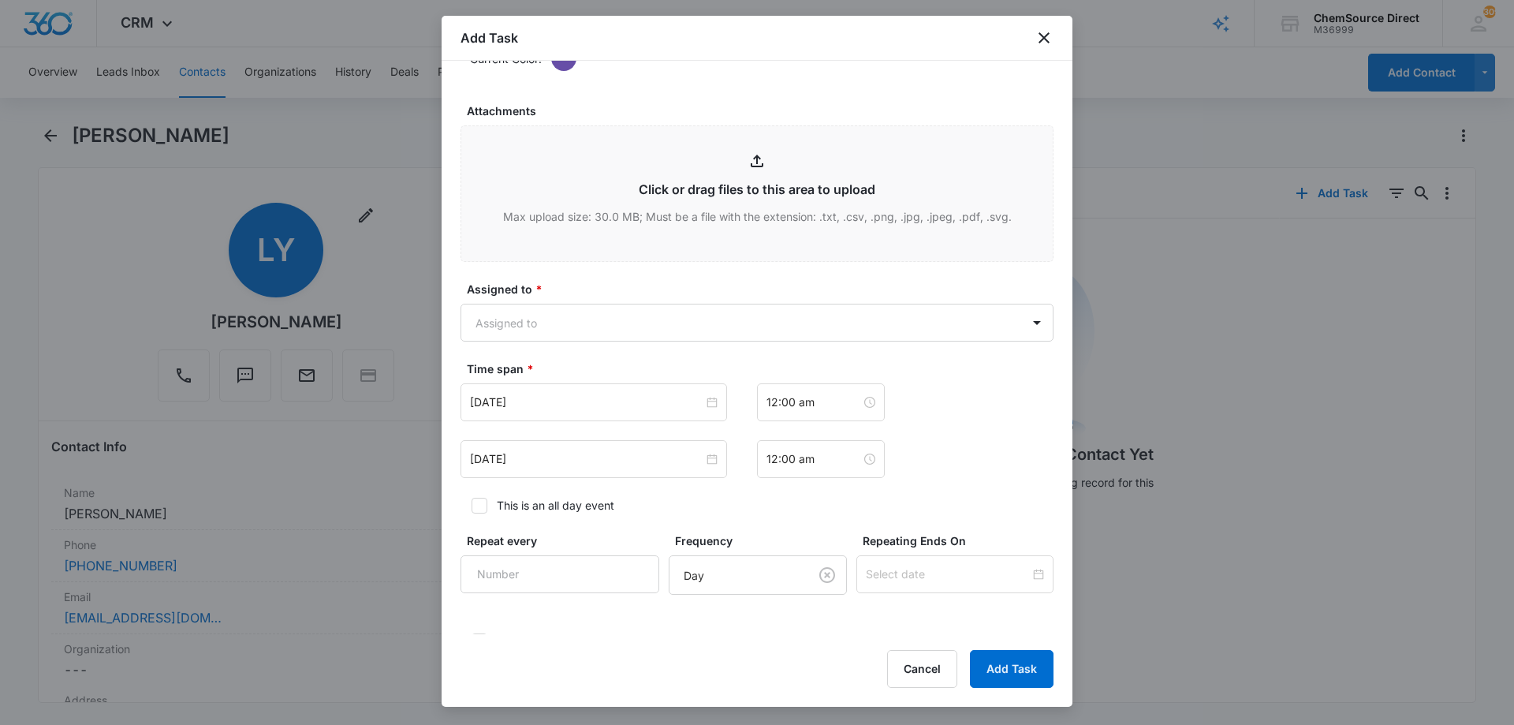
scroll to position [867, 0]
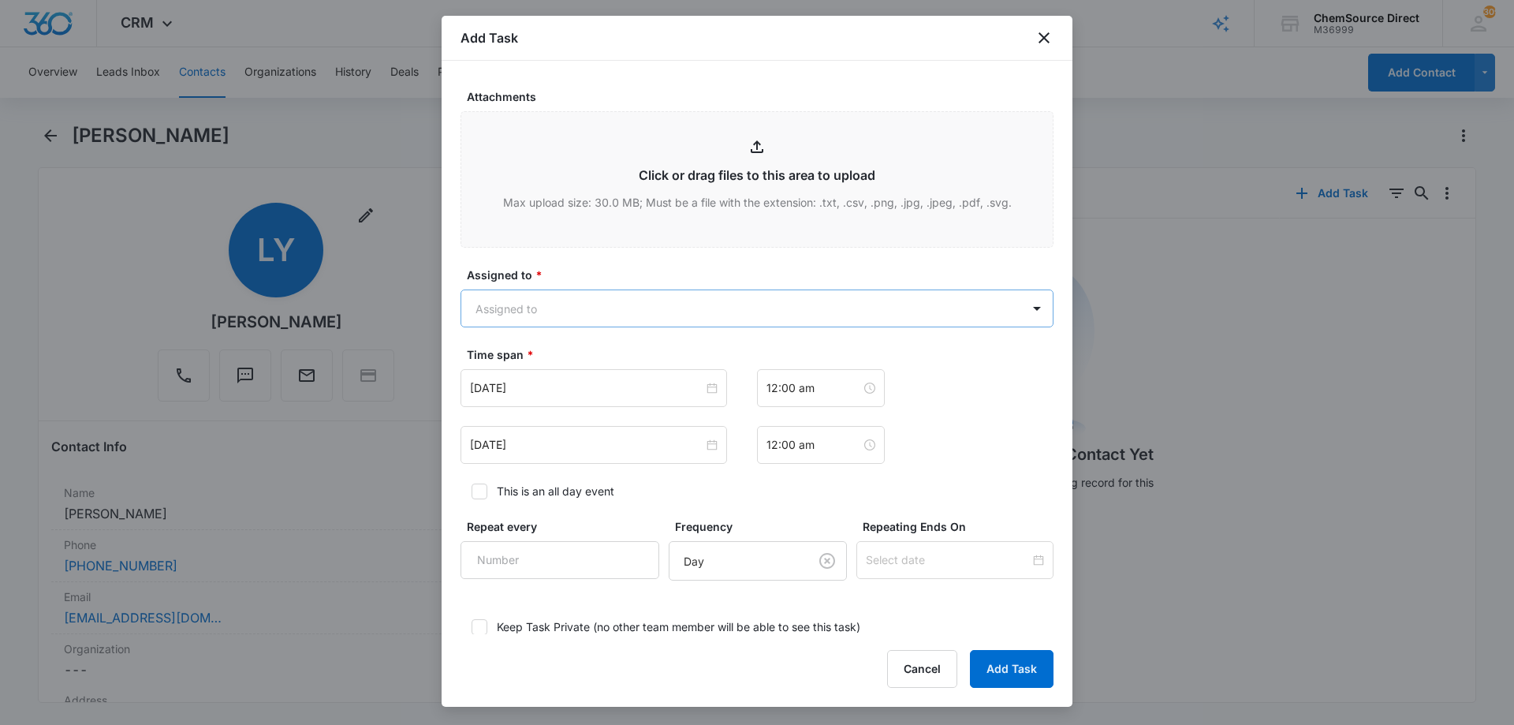
click at [568, 300] on body "CRM Apps Reputation Forms CRM Email Social Payments POS Content Ads Intelligenc…" at bounding box center [757, 362] width 1514 height 725
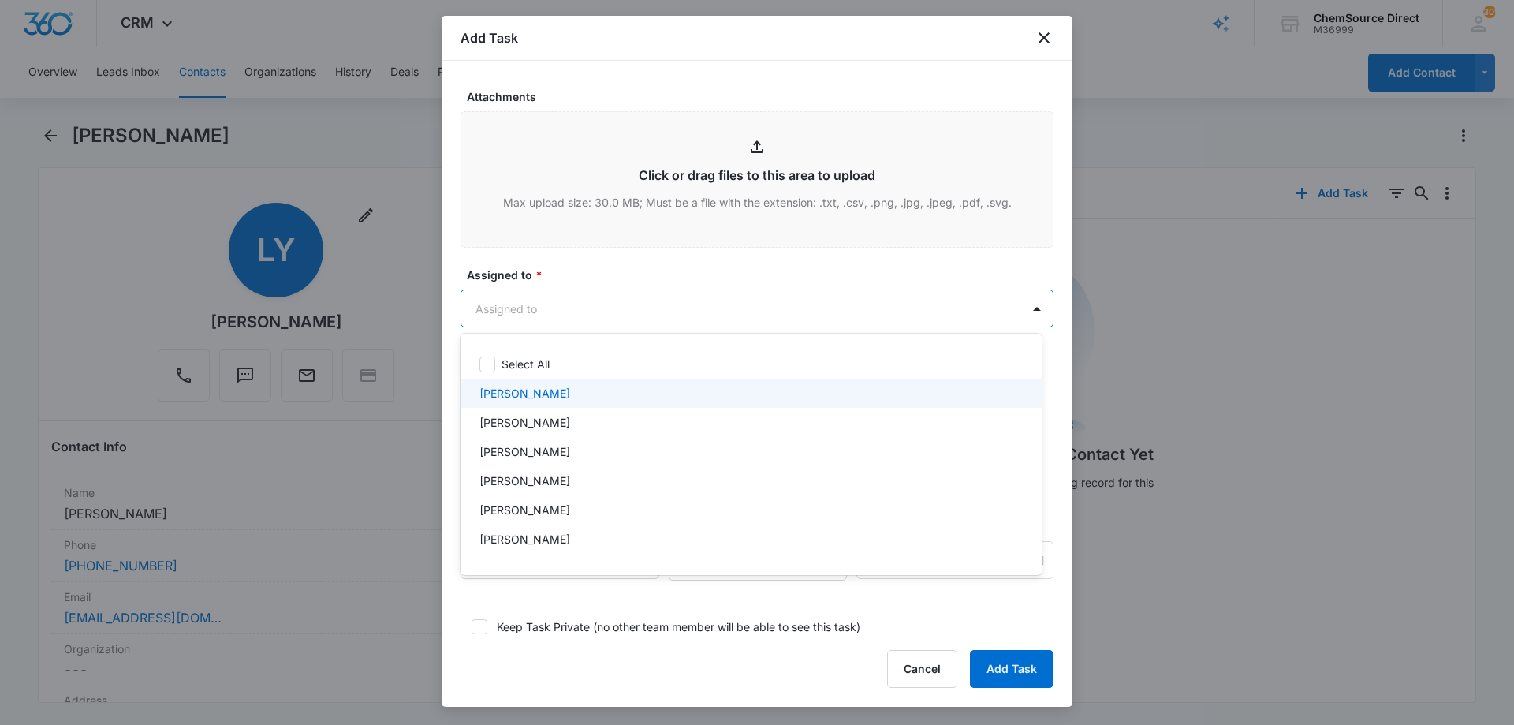
click at [532, 394] on p "[PERSON_NAME]" at bounding box center [524, 393] width 91 height 17
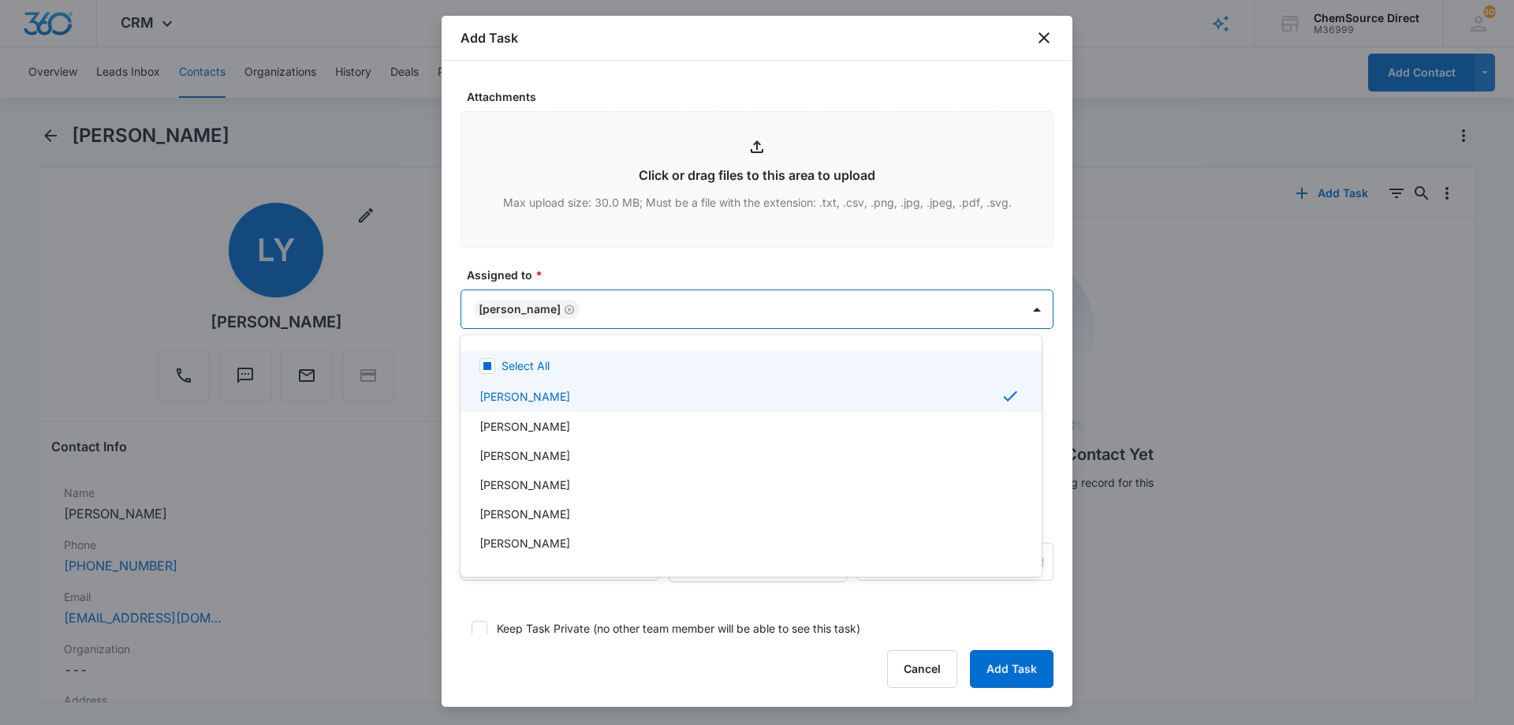
click at [613, 252] on div at bounding box center [757, 362] width 1514 height 725
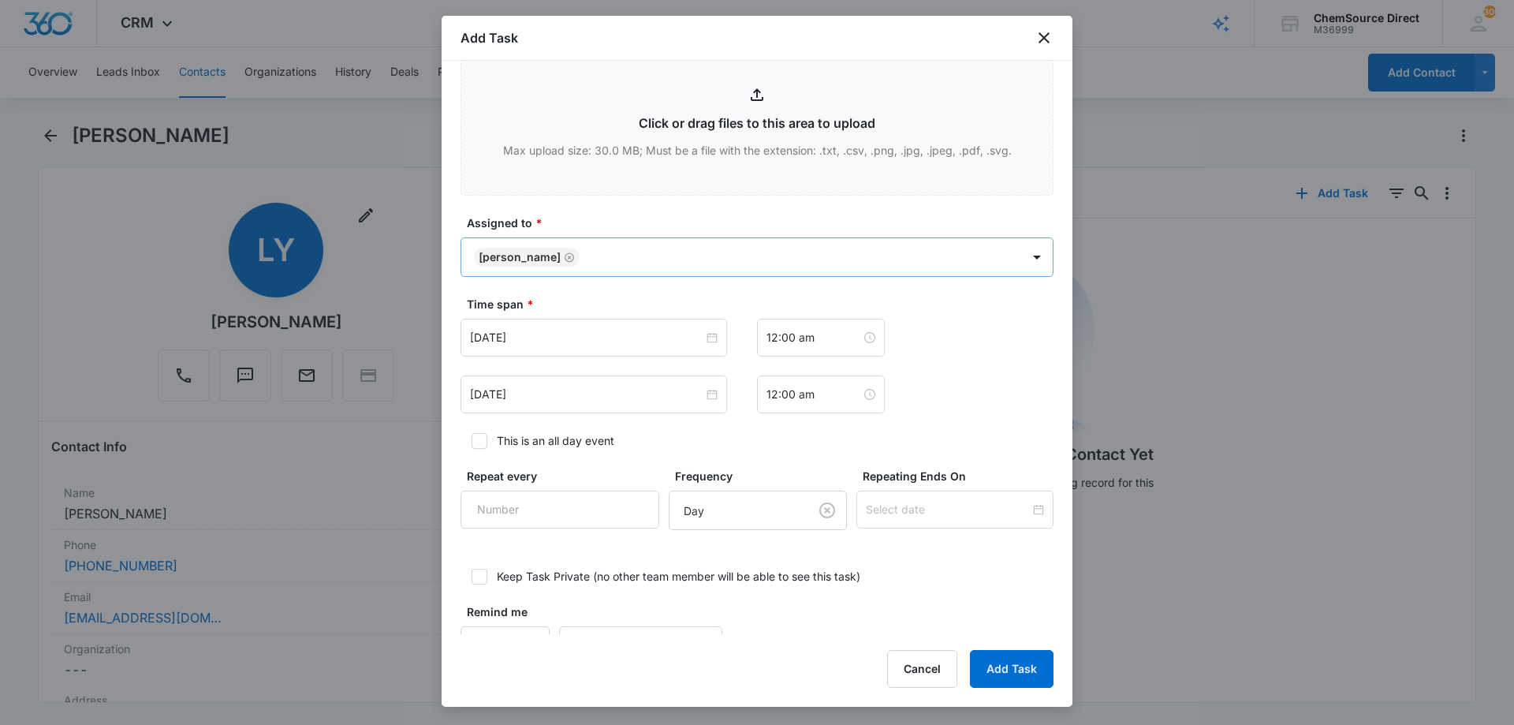
scroll to position [968, 0]
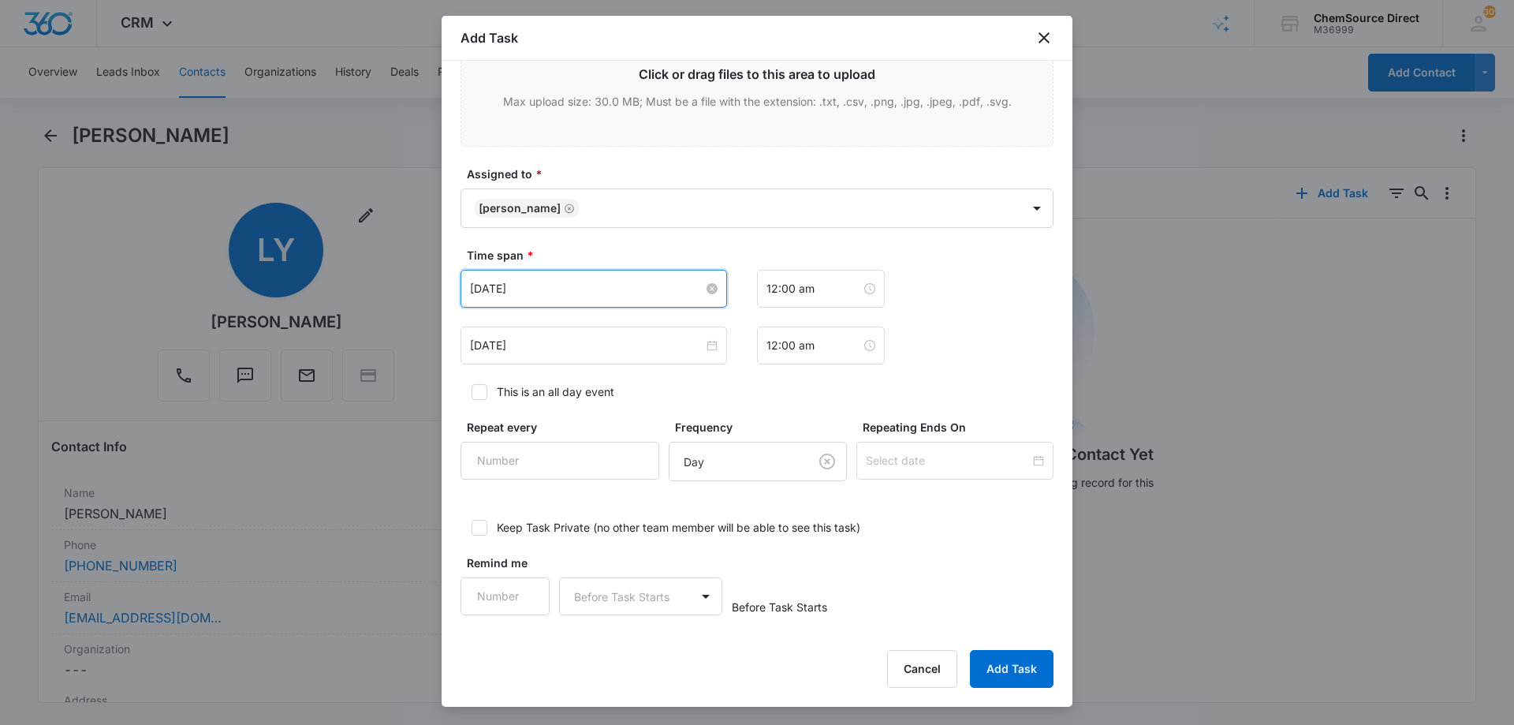
click at [549, 293] on input "[DATE]" at bounding box center [586, 288] width 233 height 17
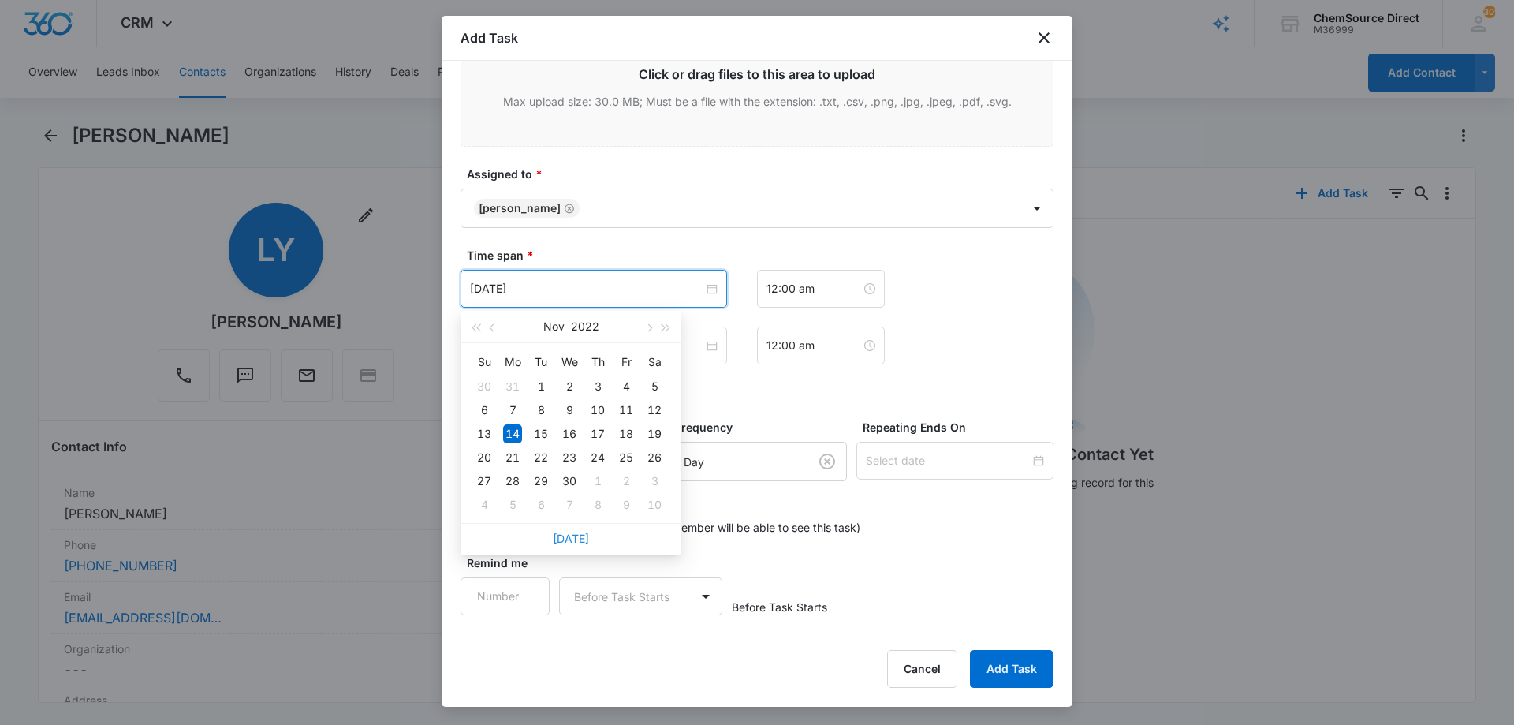
click at [568, 539] on link "[DATE]" at bounding box center [571, 537] width 36 height 13
type input "[DATE]"
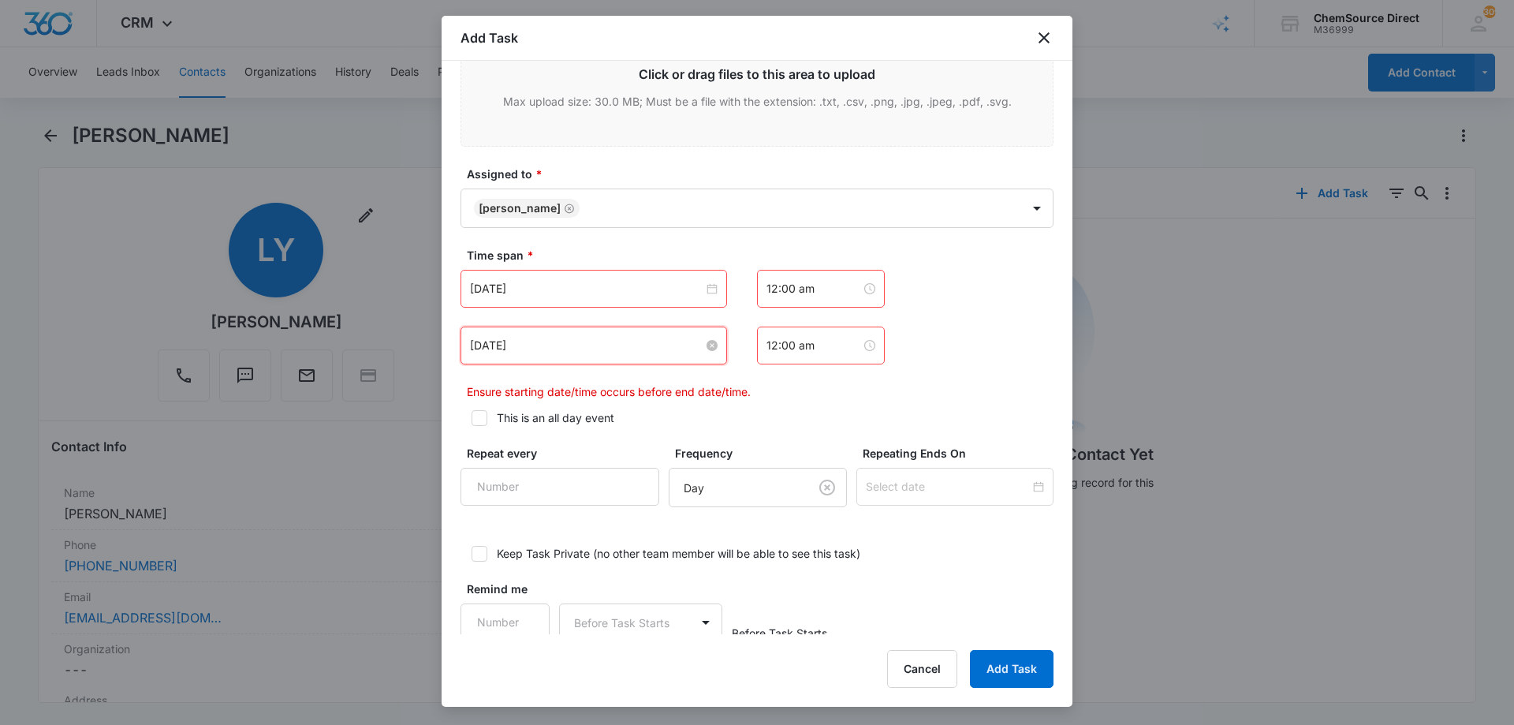
click at [524, 353] on input "[DATE]" at bounding box center [586, 345] width 233 height 17
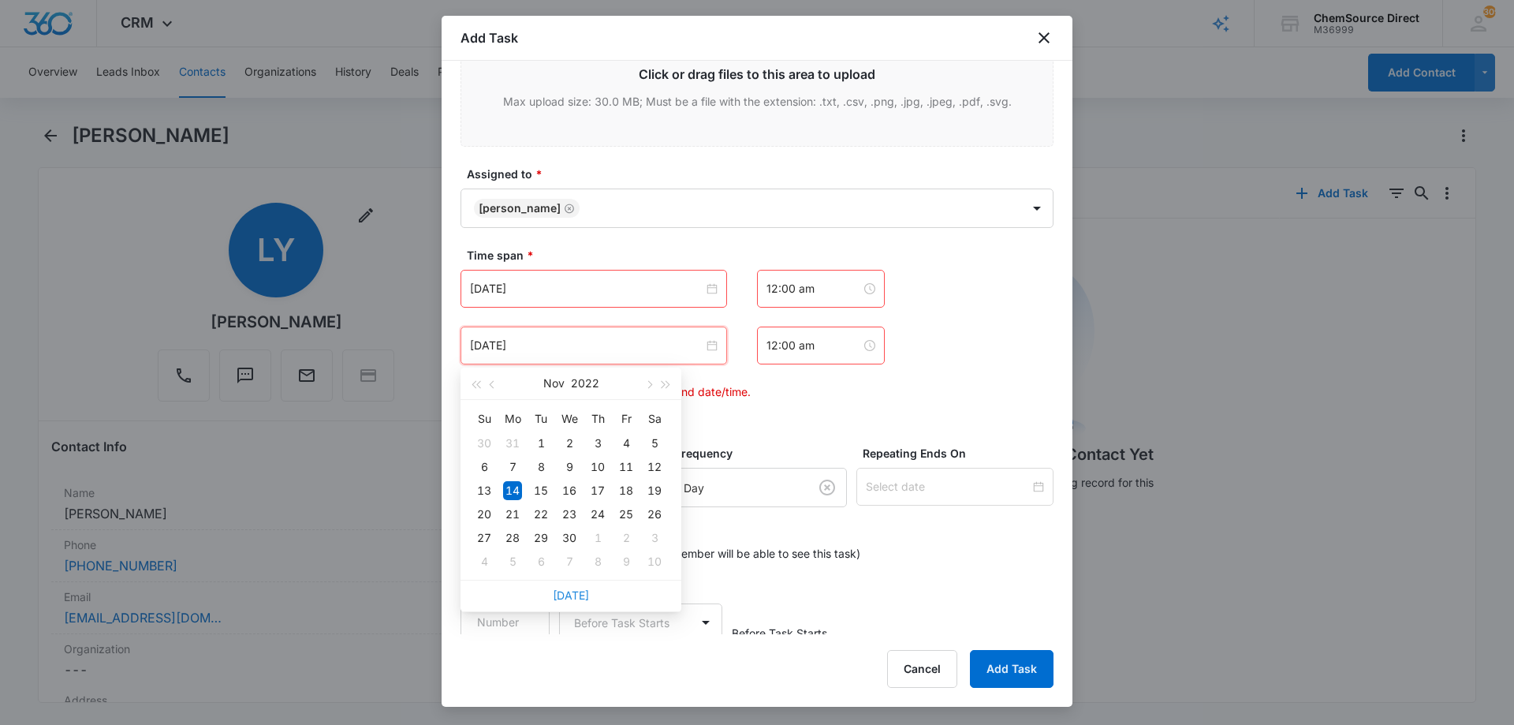
click at [564, 594] on link "[DATE]" at bounding box center [571, 594] width 36 height 13
type input "[DATE]"
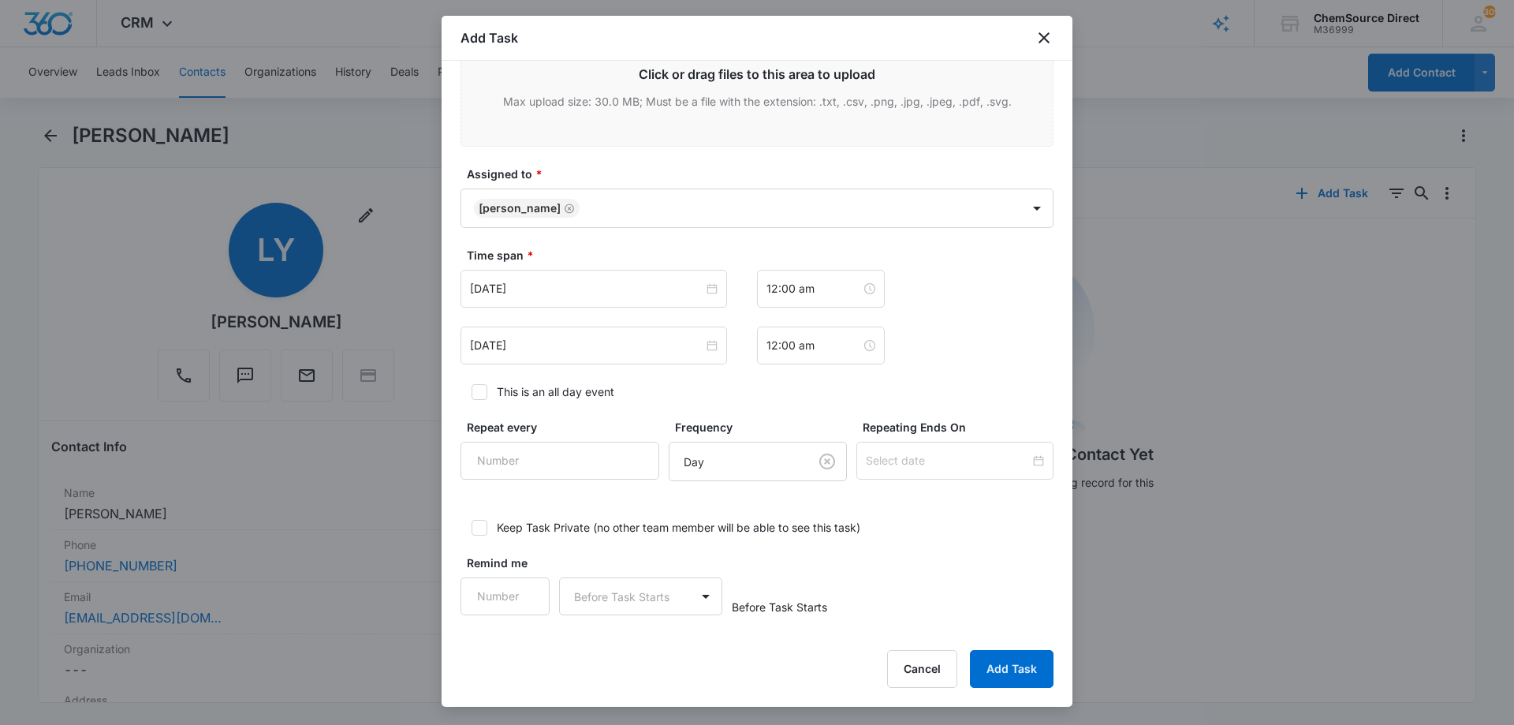
click at [481, 394] on icon at bounding box center [479, 392] width 14 height 14
click at [471, 394] on input "This is an all day event" at bounding box center [465, 391] width 11 height 11
checkbox input "true"
type input "1"
click at [621, 450] on input "1" at bounding box center [559, 461] width 199 height 38
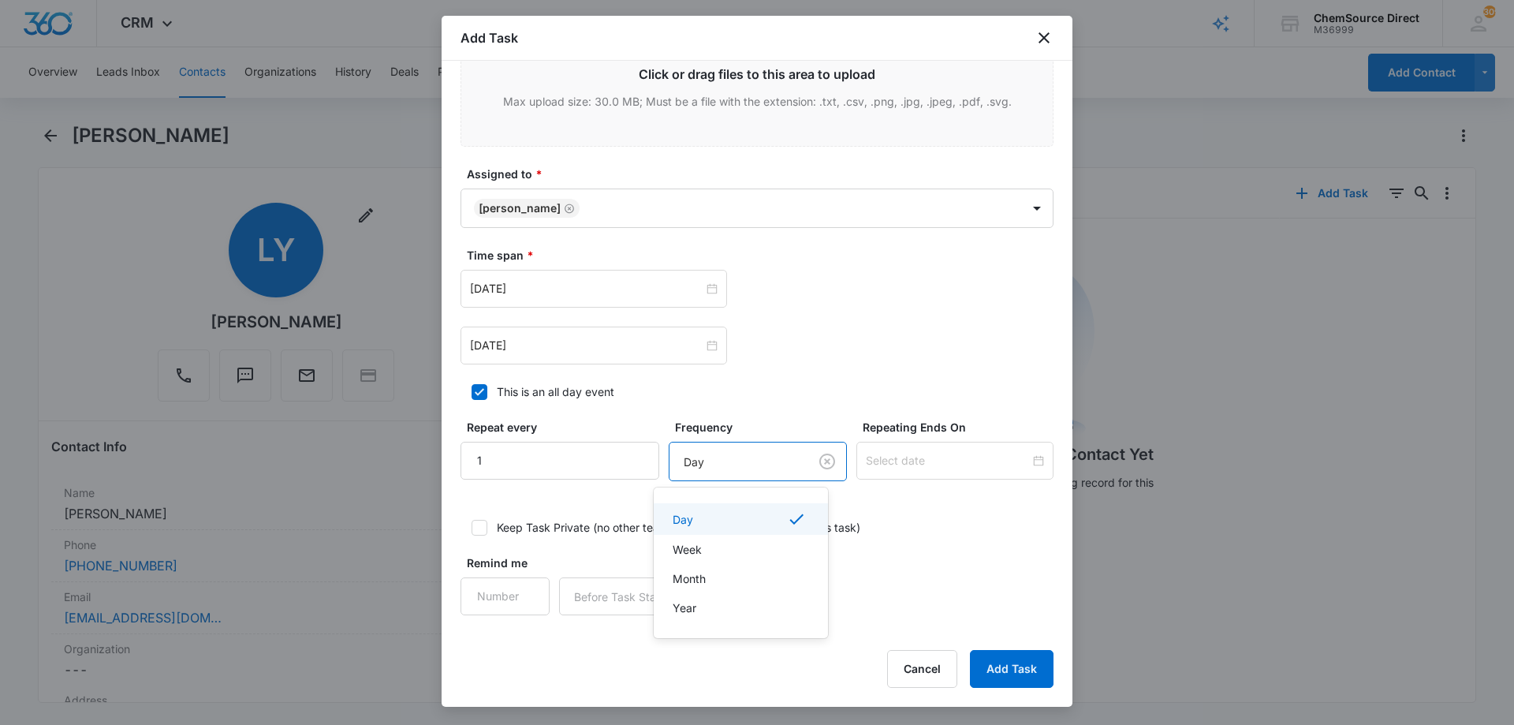
click at [705, 456] on body "CRM Apps Reputation Forms CRM Email Social Payments POS Content Ads Intelligenc…" at bounding box center [757, 362] width 1514 height 725
click at [712, 521] on div "Day" at bounding box center [739, 518] width 133 height 19
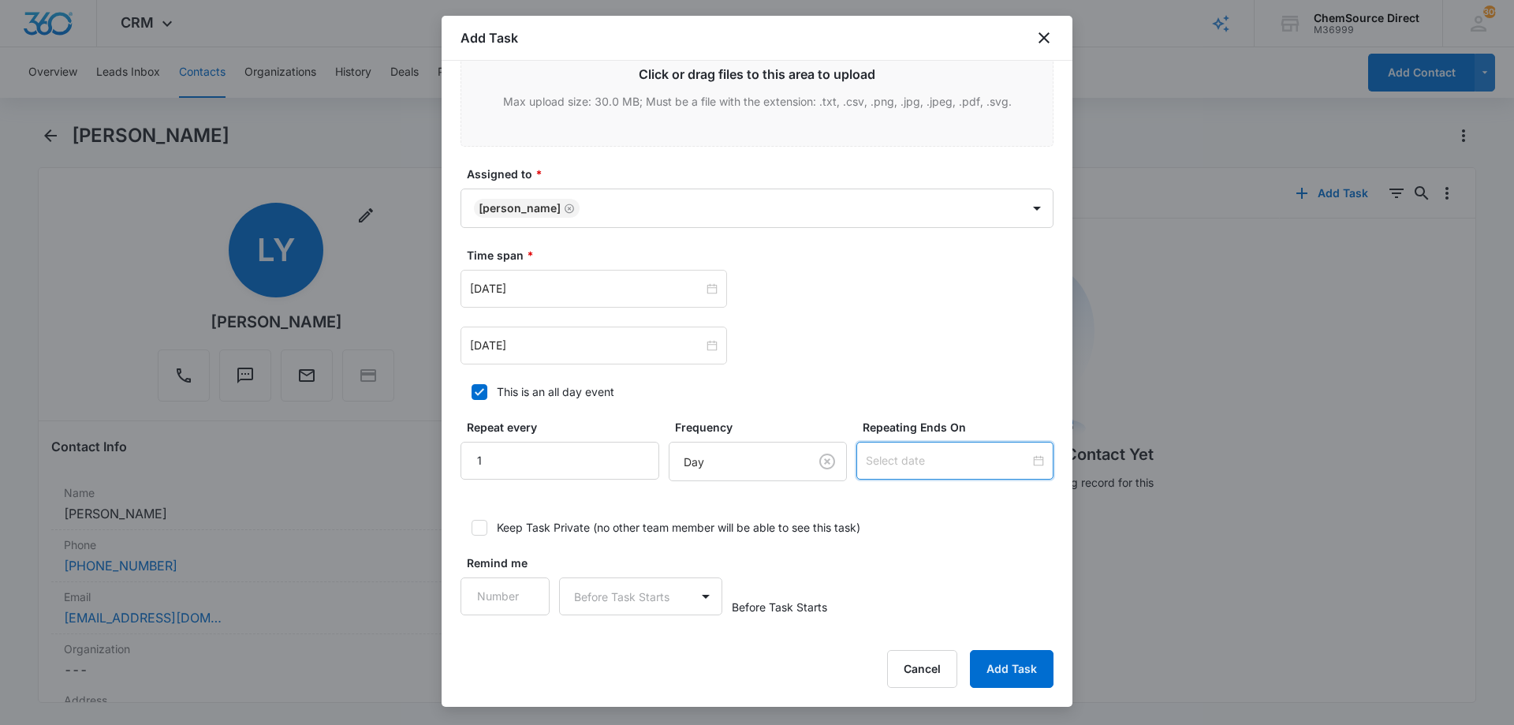
click at [906, 464] on input at bounding box center [948, 460] width 164 height 17
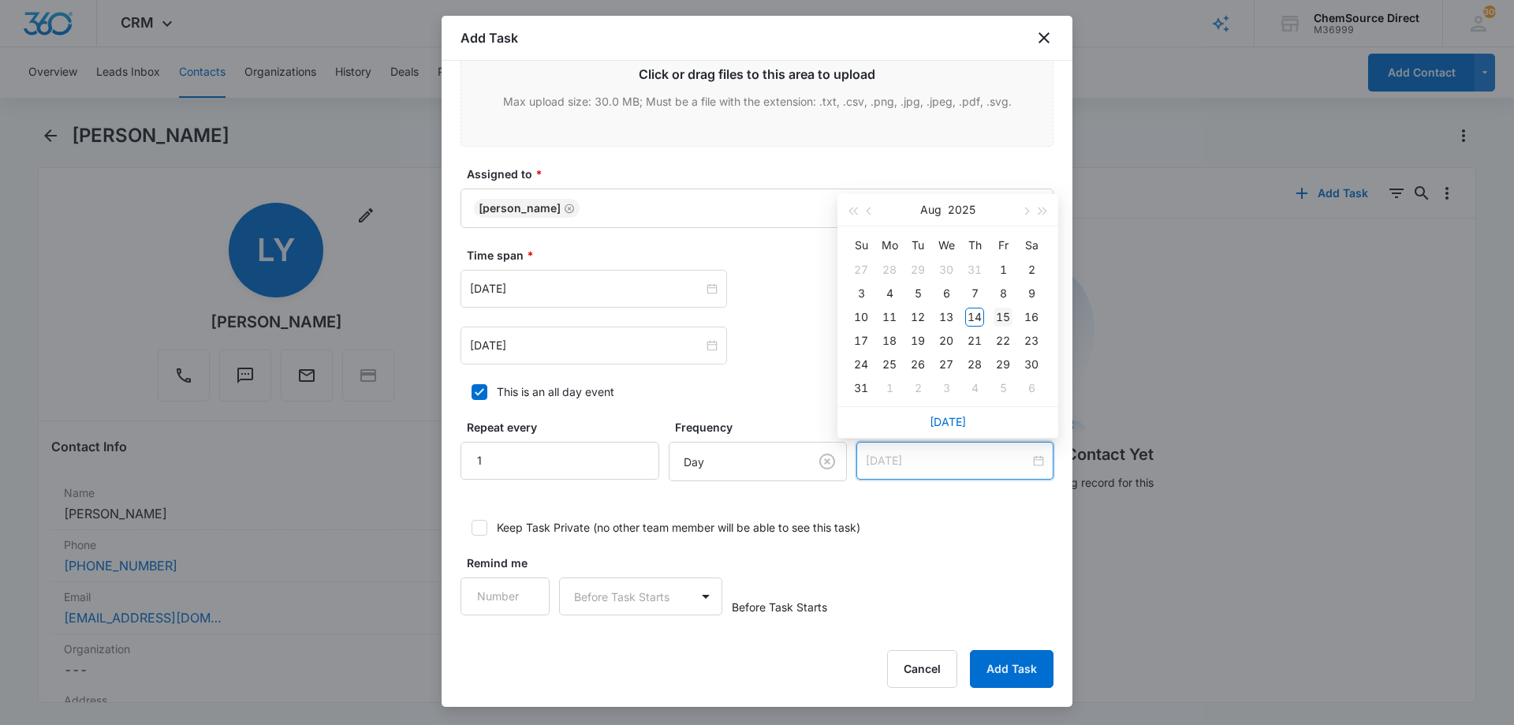
type input "[DATE]"
click at [1000, 313] on div "15" at bounding box center [1002, 316] width 19 height 19
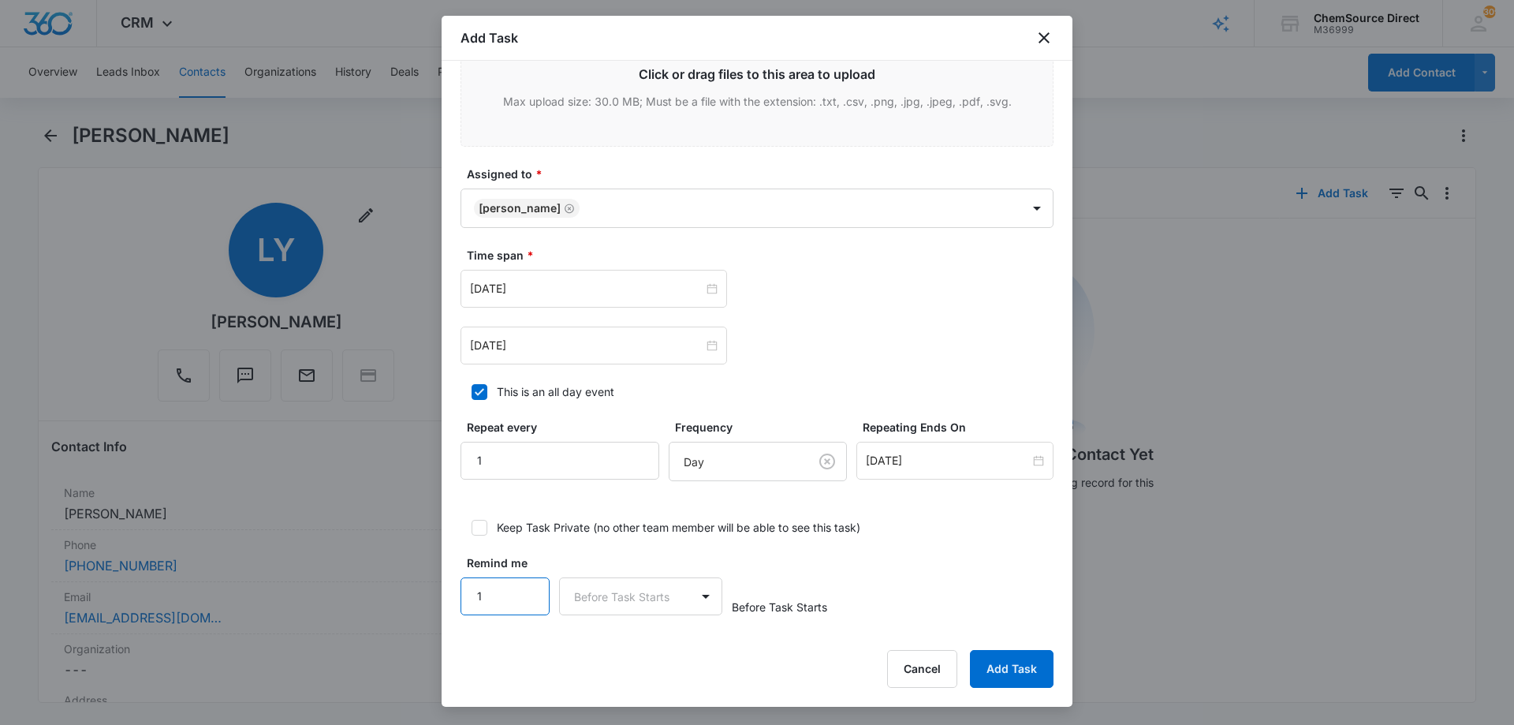
type input "1"
click at [524, 581] on input "1" at bounding box center [504, 596] width 89 height 38
click at [605, 595] on body "CRM Apps Reputation Forms CRM Email Social Payments POS Content Ads Intelligenc…" at bounding box center [757, 362] width 1514 height 725
click at [622, 649] on div "Days" at bounding box center [637, 651] width 122 height 17
click at [971, 564] on div "Remind me 1 option Days, selected. Days Before Task Starts" at bounding box center [756, 584] width 593 height 61
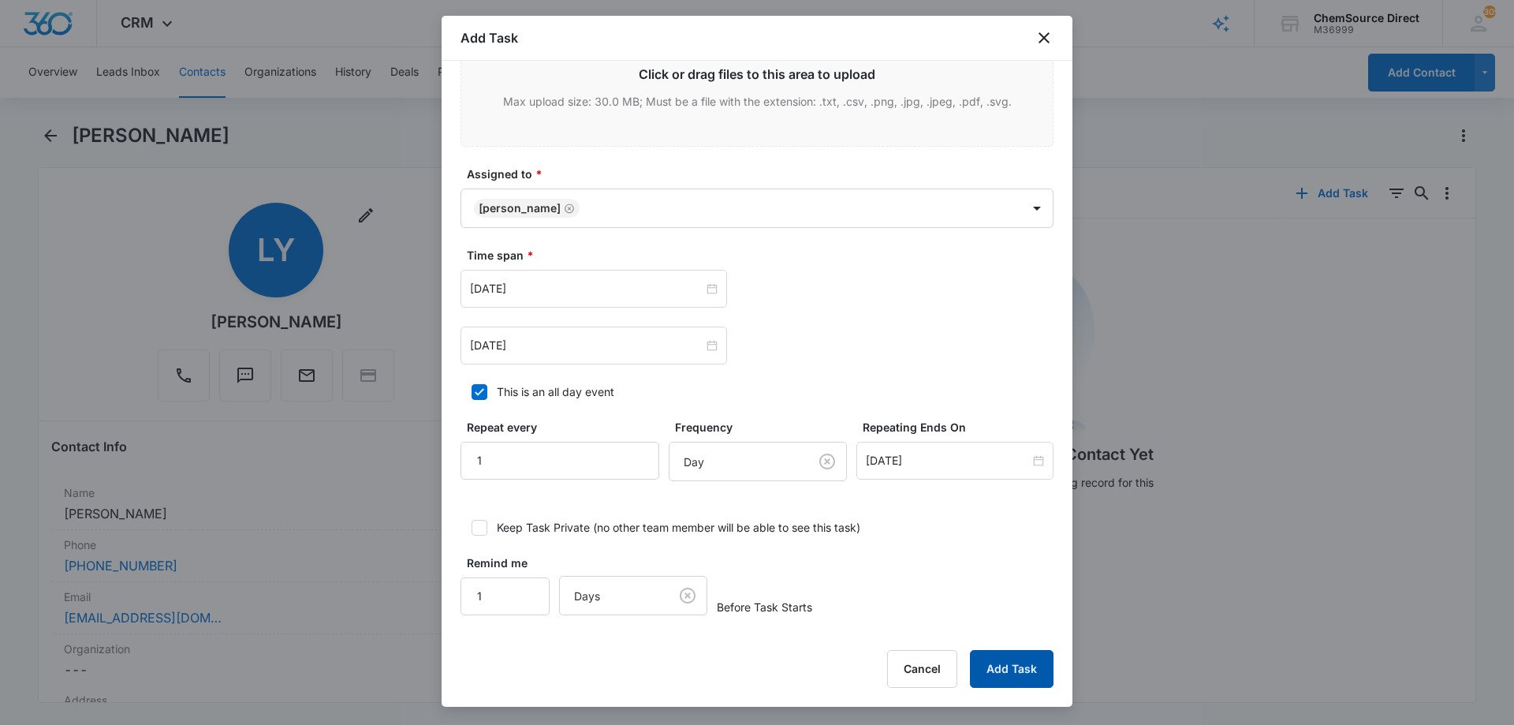
click at [1008, 665] on button "Add Task" at bounding box center [1012, 669] width 84 height 38
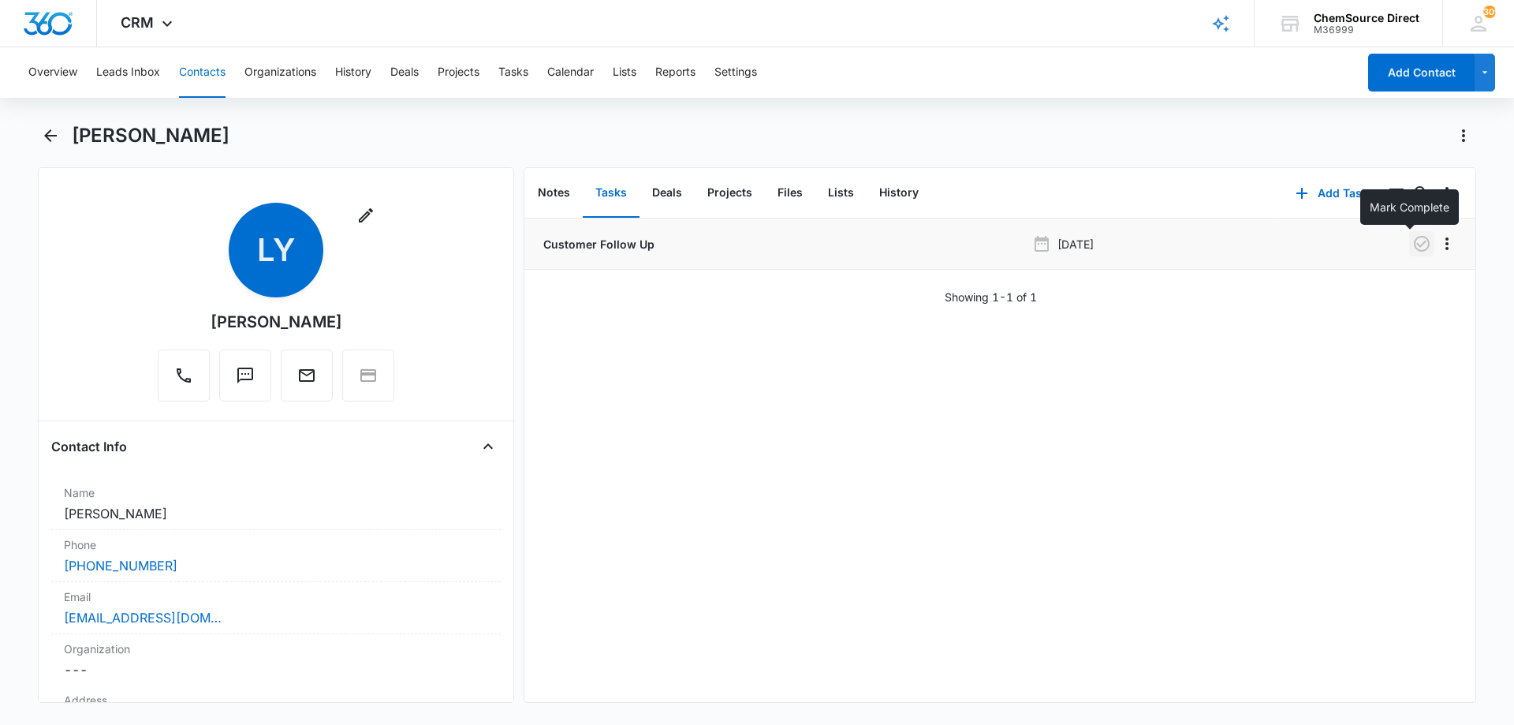
click at [1412, 241] on icon "button" at bounding box center [1421, 243] width 19 height 19
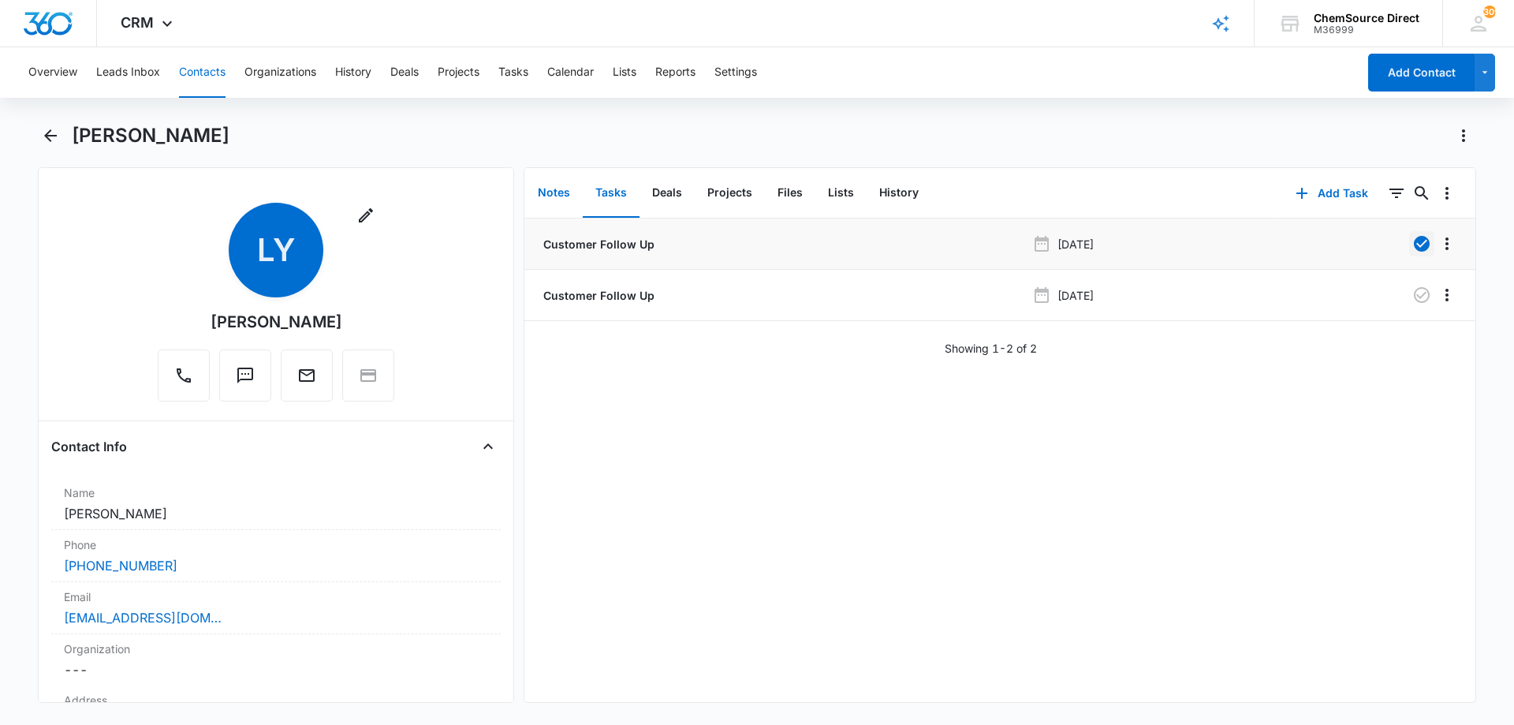
click at [559, 193] on button "Notes" at bounding box center [554, 193] width 58 height 49
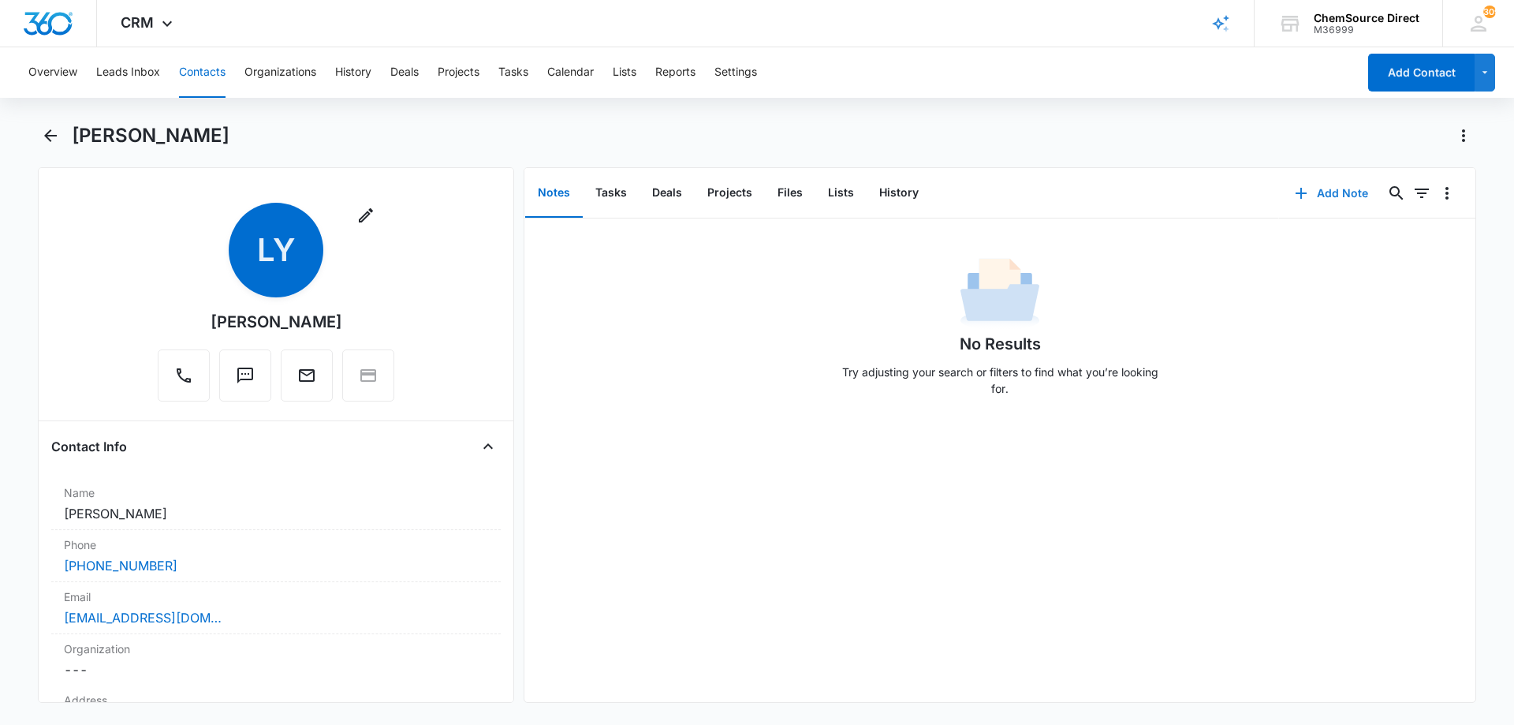
click at [1322, 189] on button "Add Note" at bounding box center [1331, 193] width 105 height 38
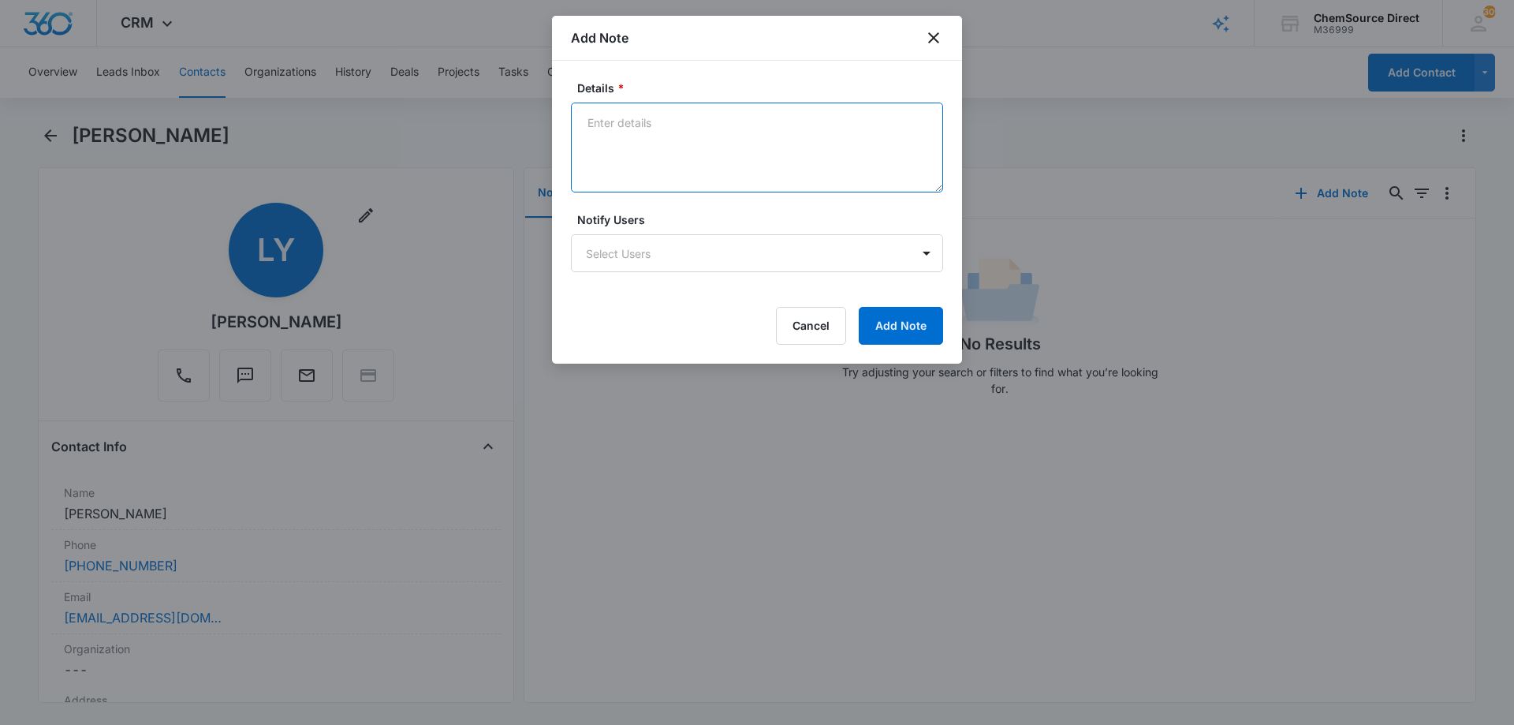
click at [659, 113] on textarea "Details *" at bounding box center [757, 147] width 372 height 90
type textarea "Ride On Floor Scrubber Called and texted No answer, left a message"
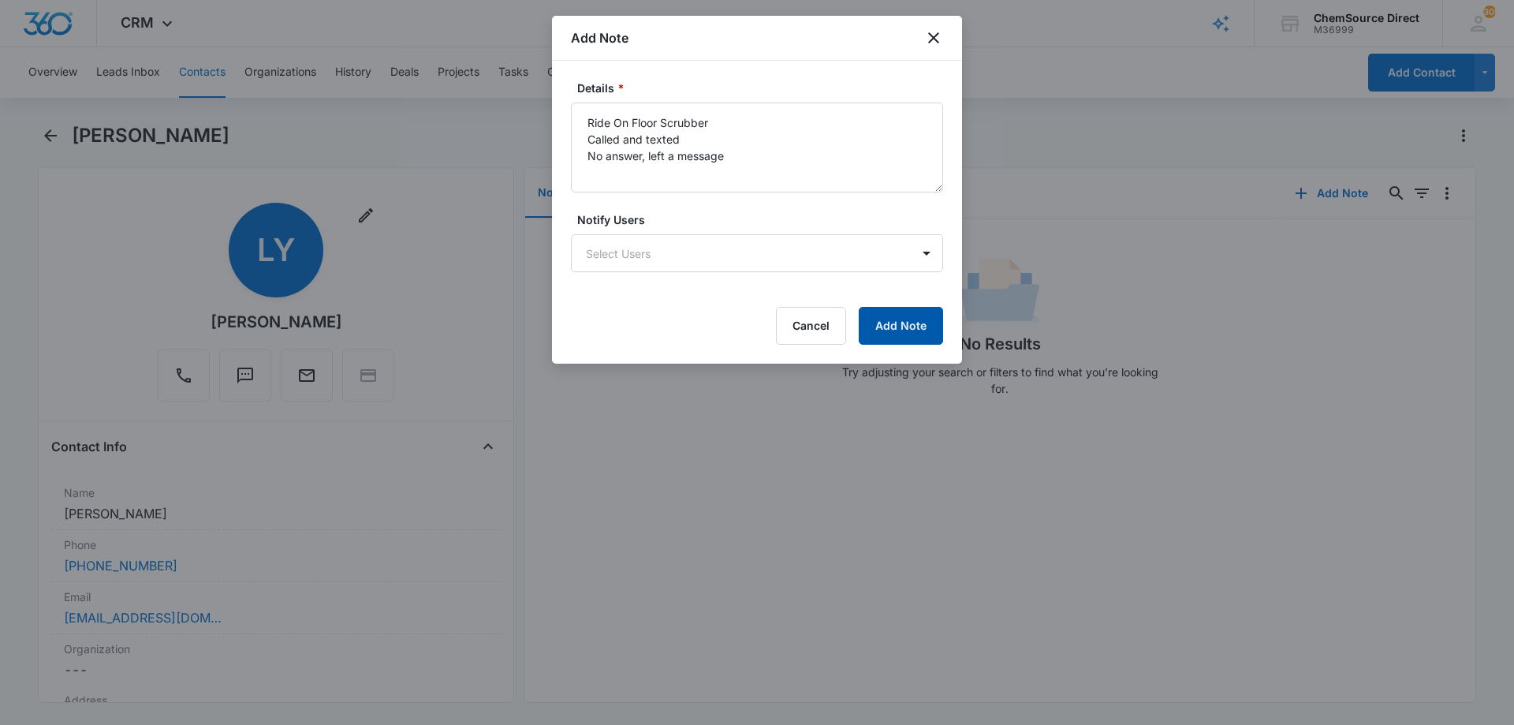
click at [912, 318] on button "Add Note" at bounding box center [901, 326] width 84 height 38
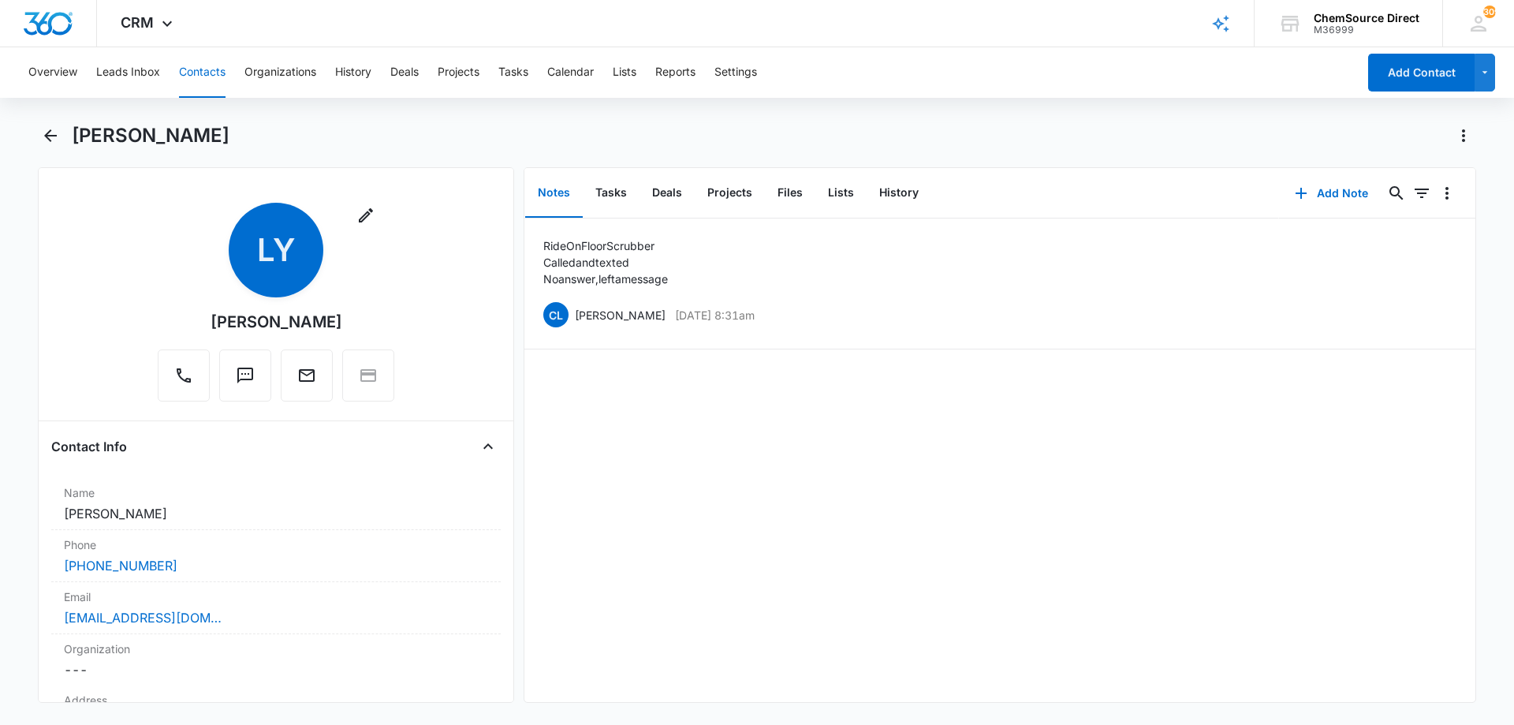
click at [196, 71] on button "Contacts" at bounding box center [202, 72] width 47 height 50
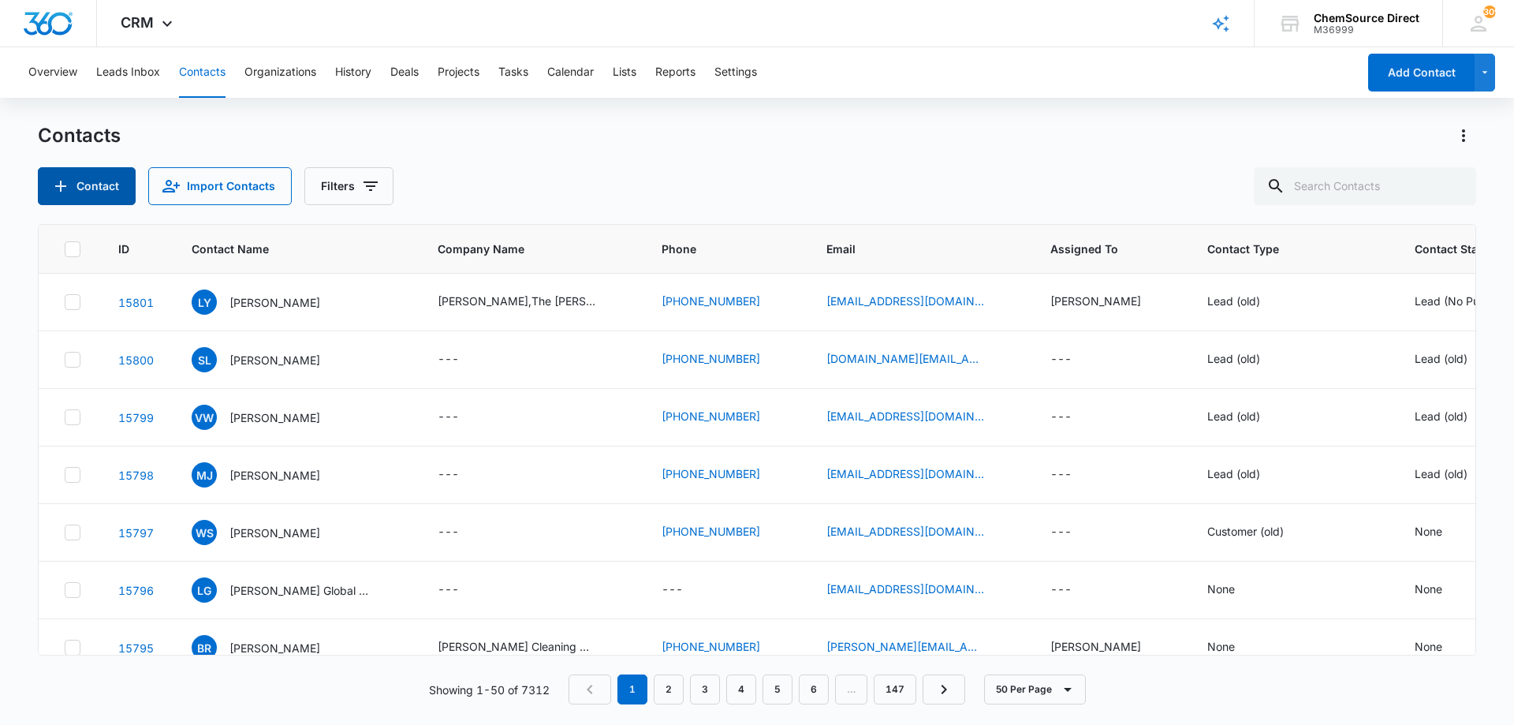
click at [103, 183] on button "Contact" at bounding box center [87, 186] width 98 height 38
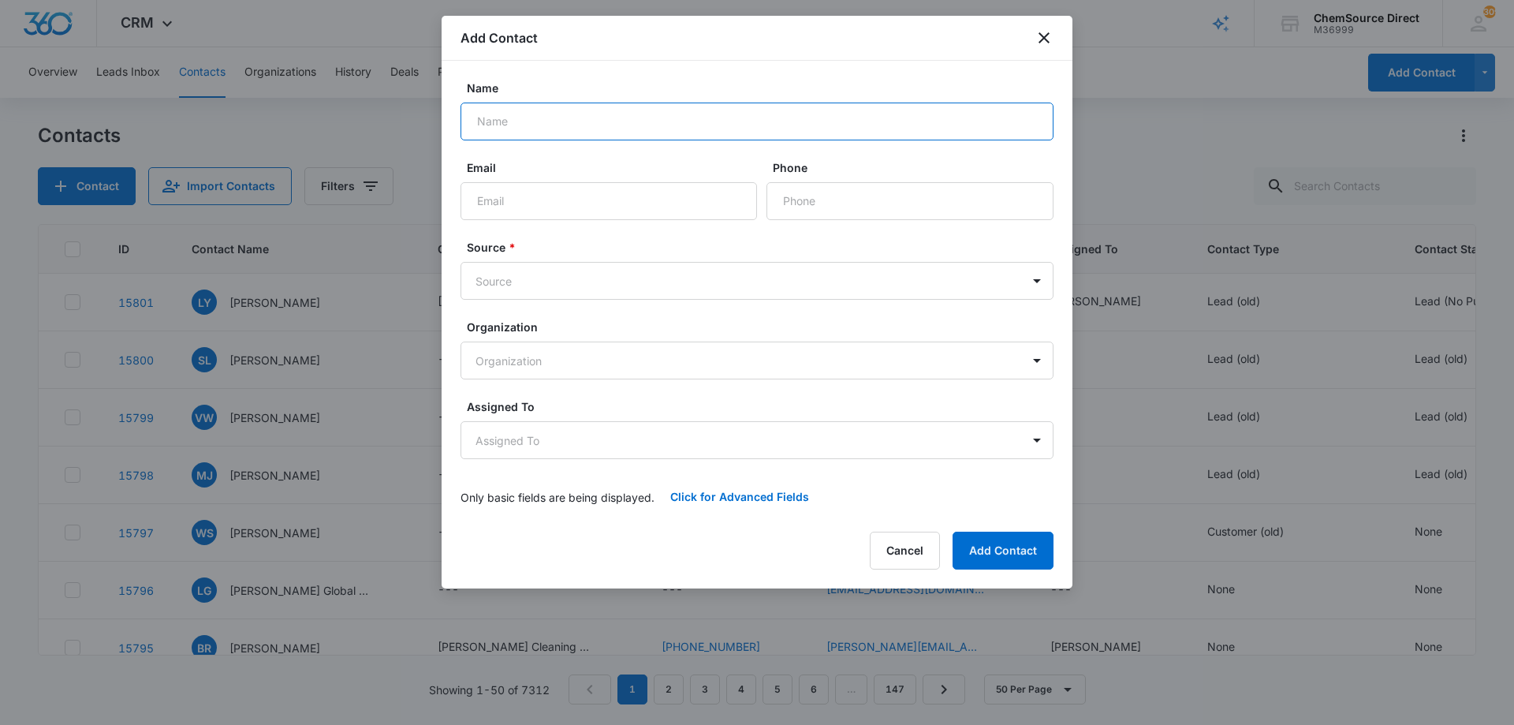
click at [510, 113] on input "Name" at bounding box center [756, 121] width 593 height 38
type input "[PERSON_NAME]"
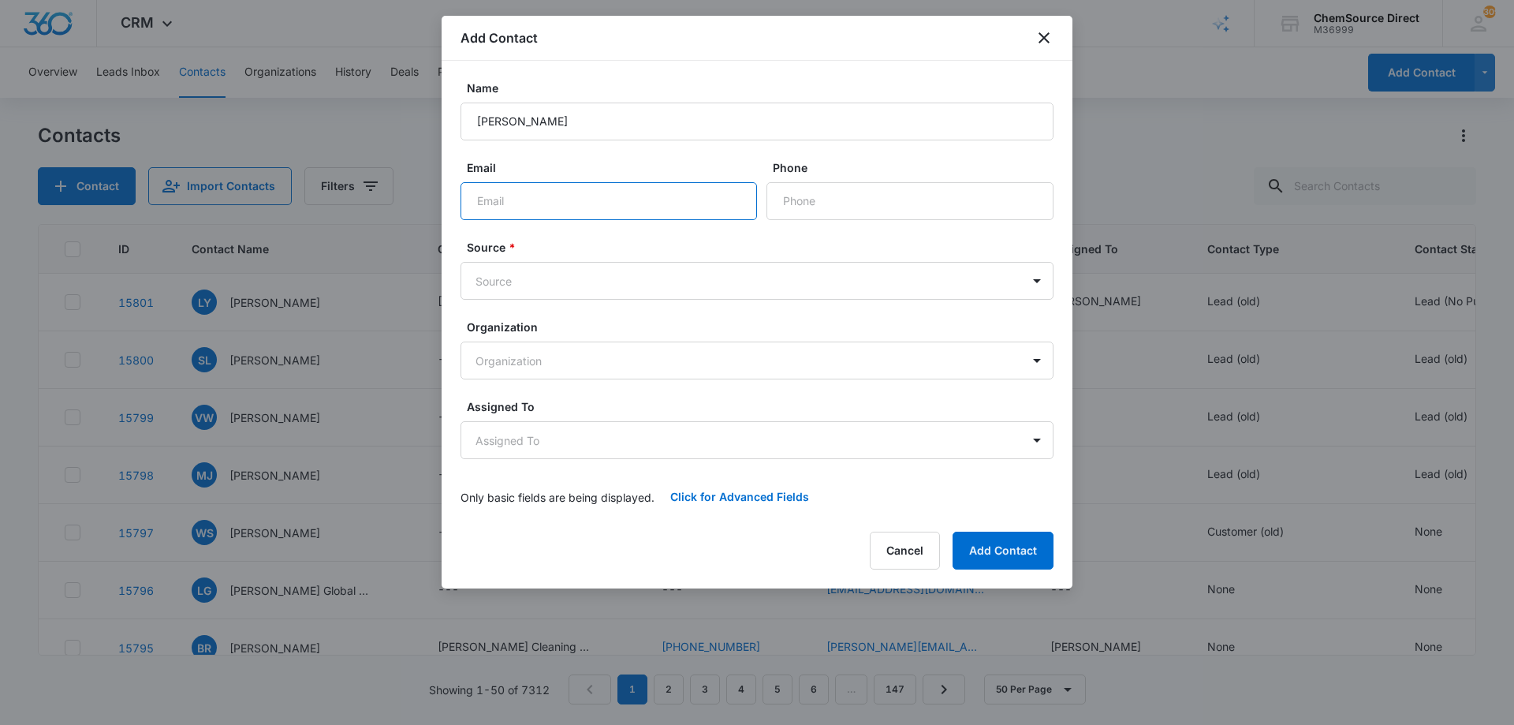
paste input "[EMAIL_ADDRESS][DOMAIN_NAME]"
type input "[EMAIL_ADDRESS][DOMAIN_NAME]"
paste input "[PHONE_NUMBER]"
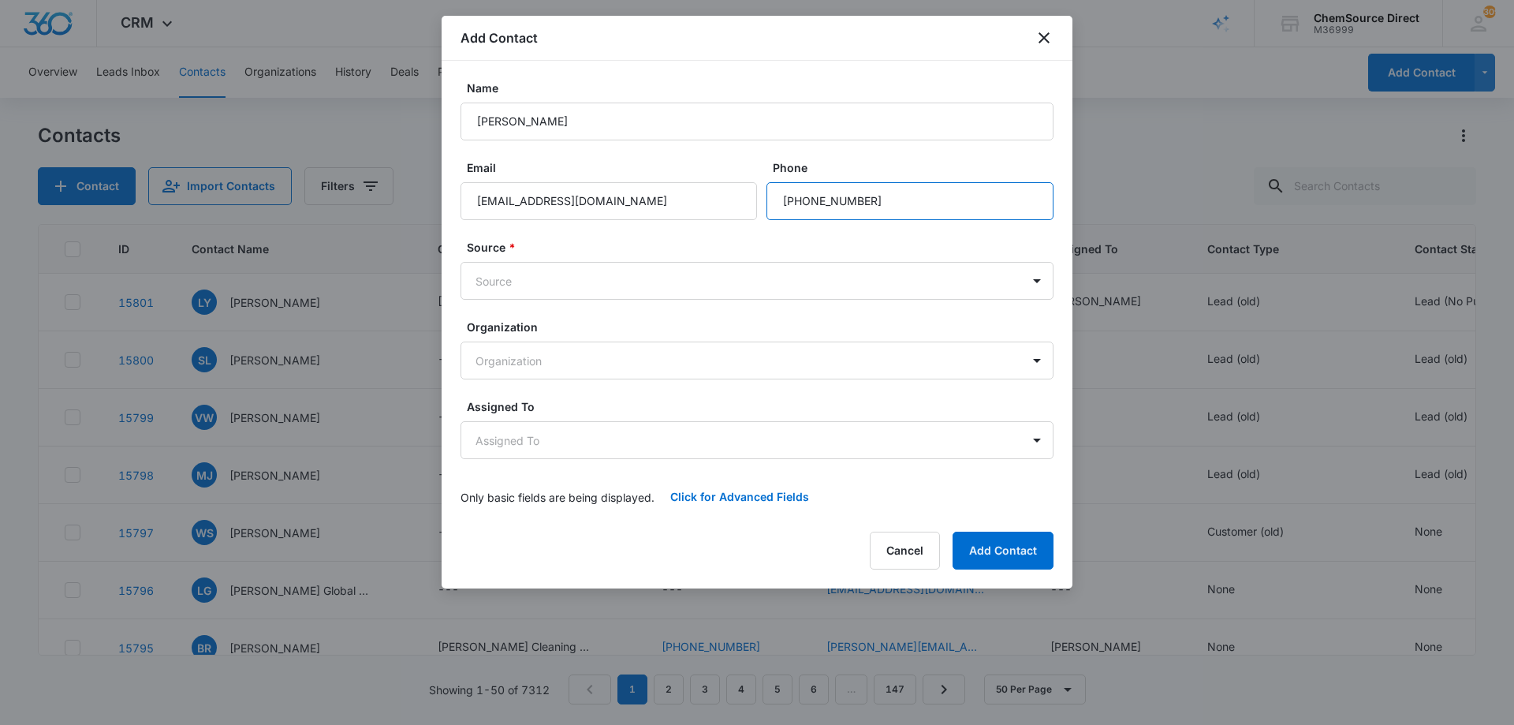
type input "[PHONE_NUMBER]"
click at [650, 281] on body "CRM Apps Reputation Forms CRM Email Social Payments POS Content Ads Intelligenc…" at bounding box center [757, 362] width 1514 height 725
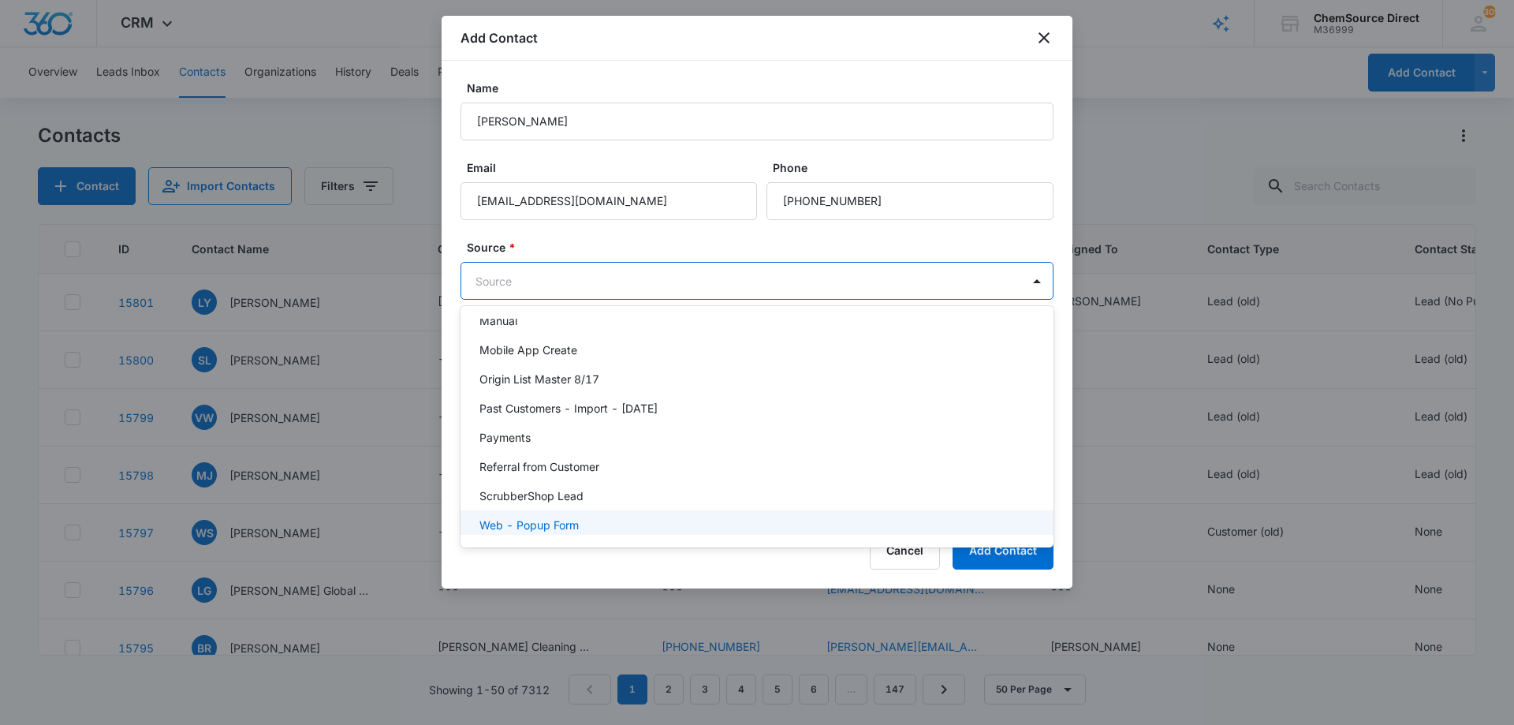
scroll to position [345, 0]
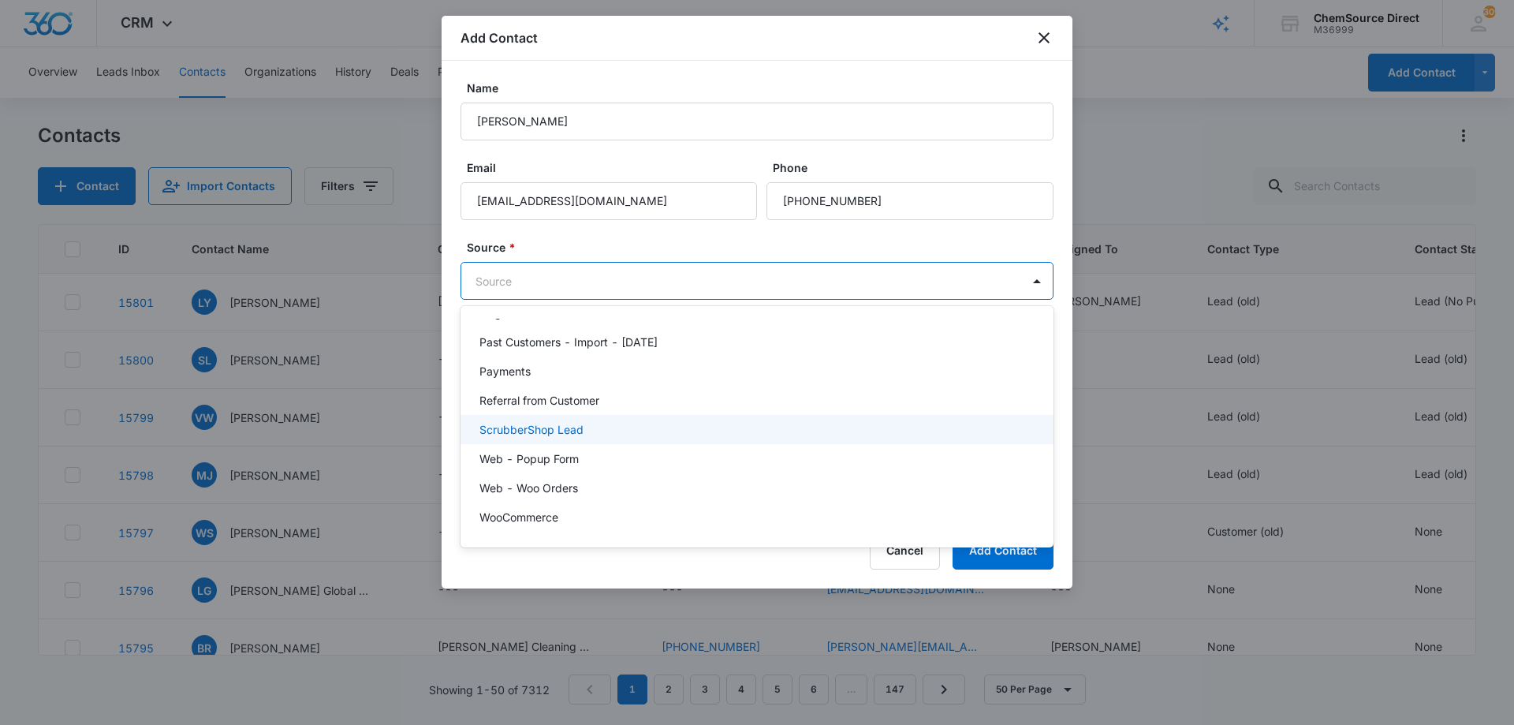
click at [675, 429] on div "ScrubberShop Lead" at bounding box center [755, 429] width 552 height 17
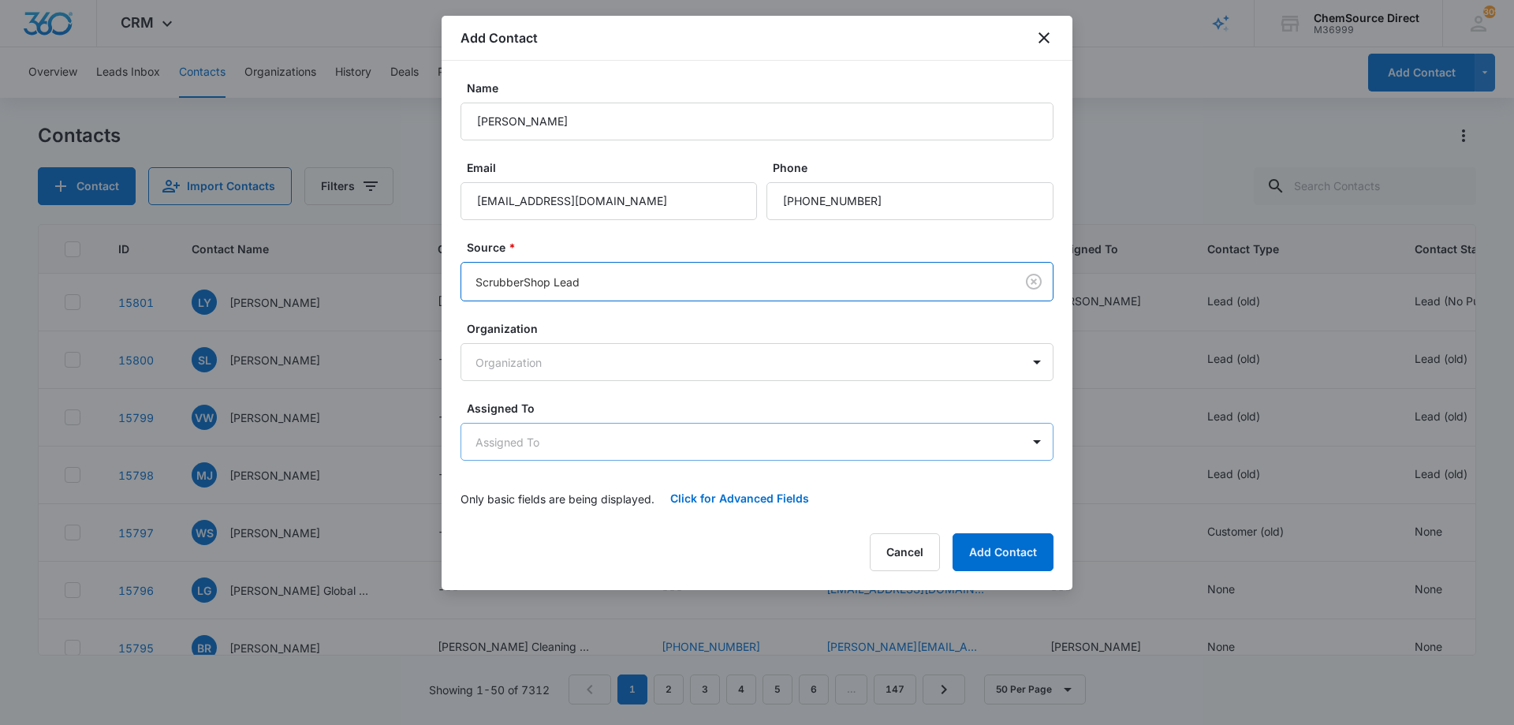
click at [654, 444] on body "CRM Apps Reputation Forms CRM Email Social Payments POS Content Ads Intelligenc…" at bounding box center [757, 362] width 1514 height 725
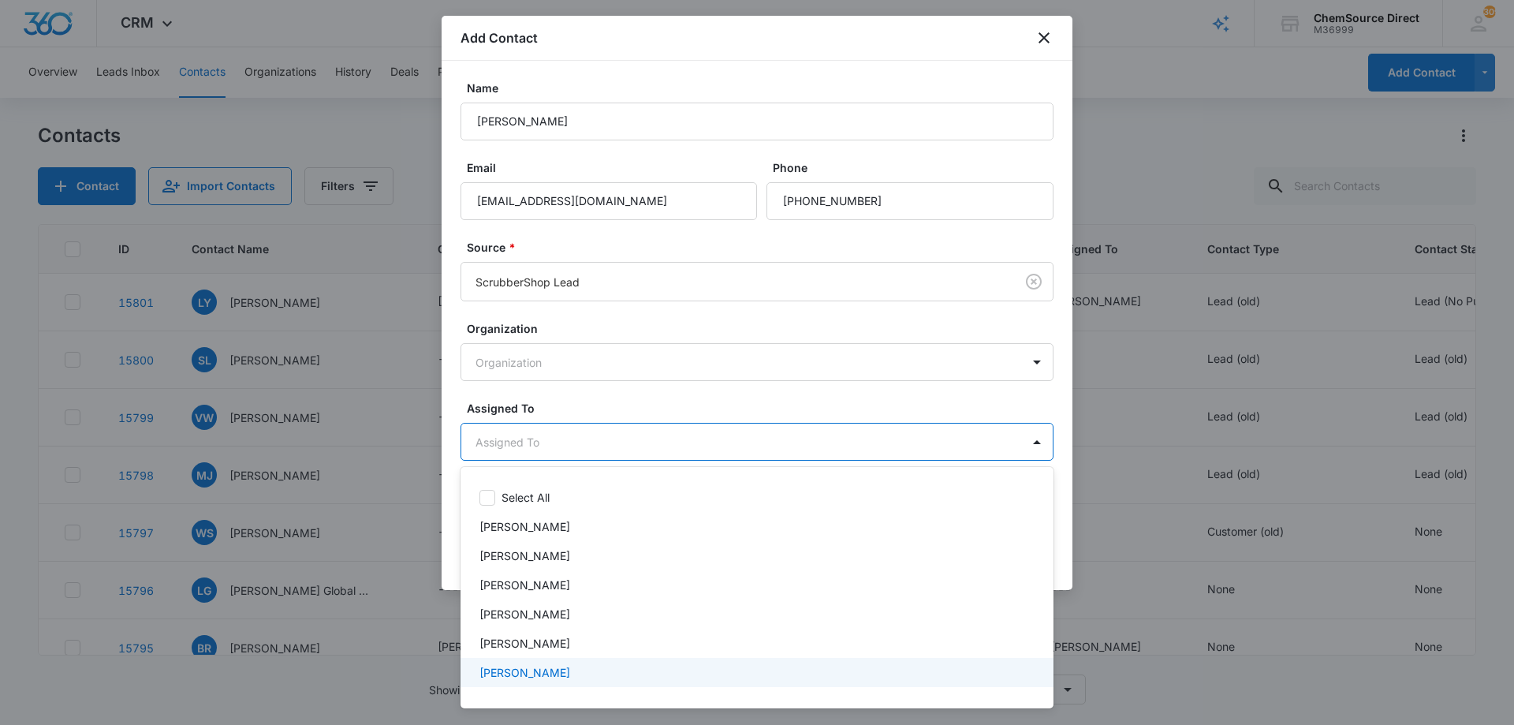
click at [597, 672] on div "[PERSON_NAME]" at bounding box center [755, 672] width 552 height 17
click at [638, 387] on div at bounding box center [757, 362] width 1514 height 725
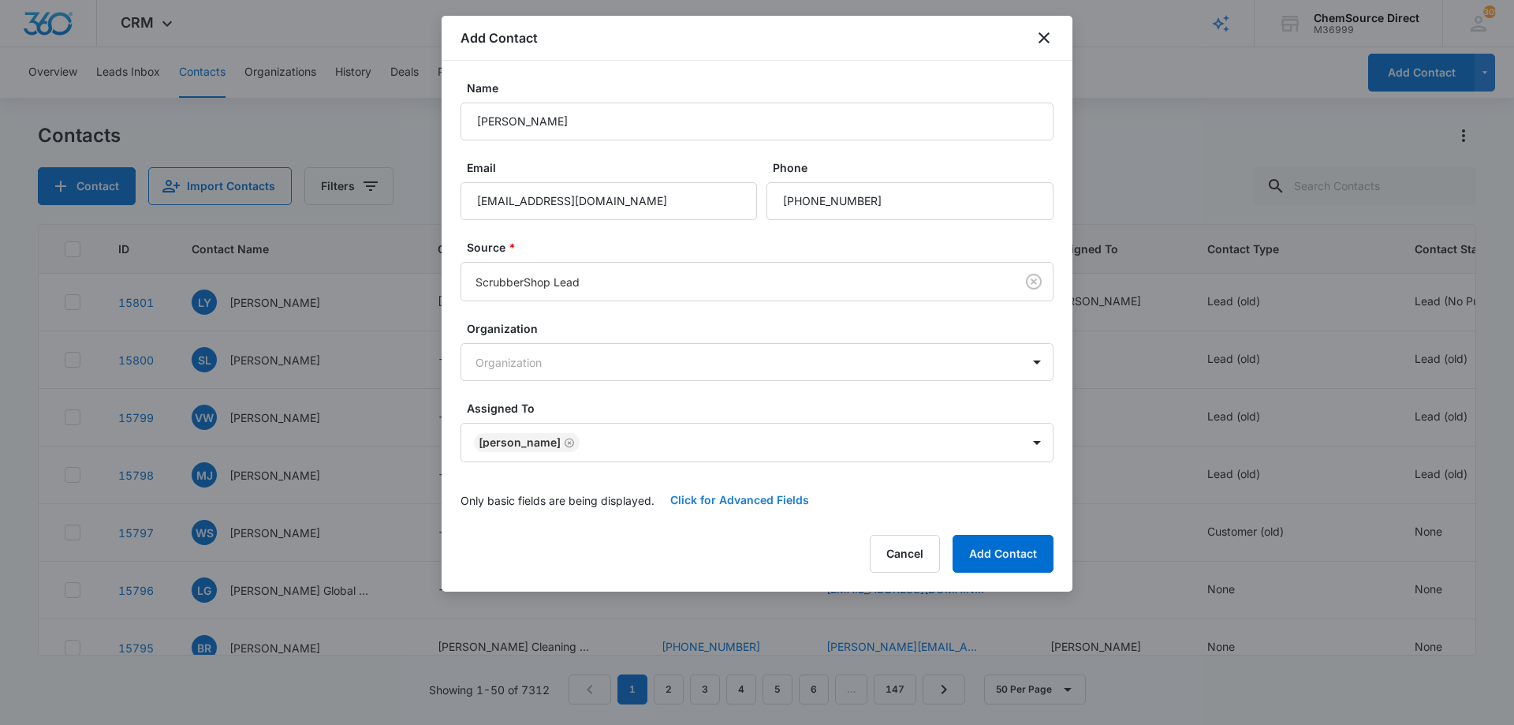
click at [732, 501] on button "Click for Advanced Fields" at bounding box center [739, 500] width 170 height 38
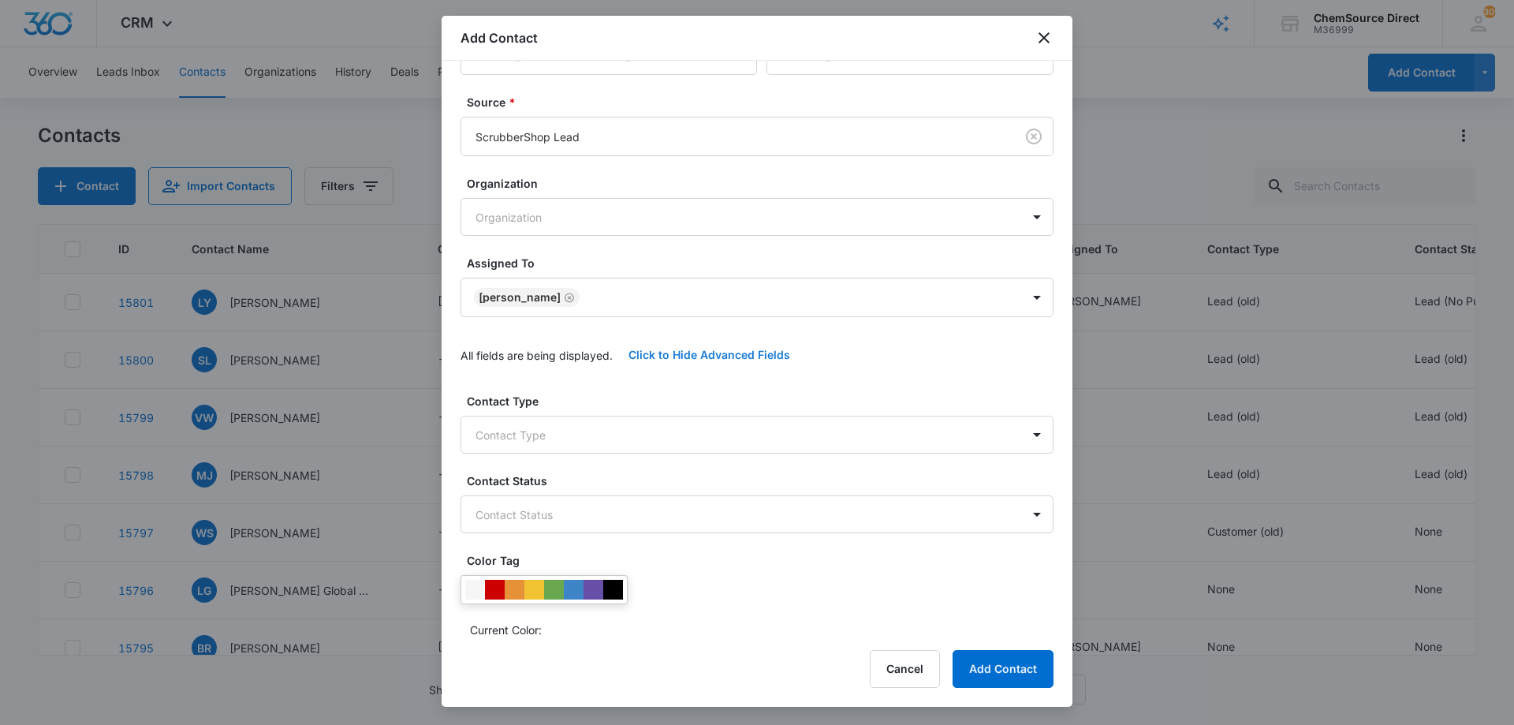
scroll to position [331, 0]
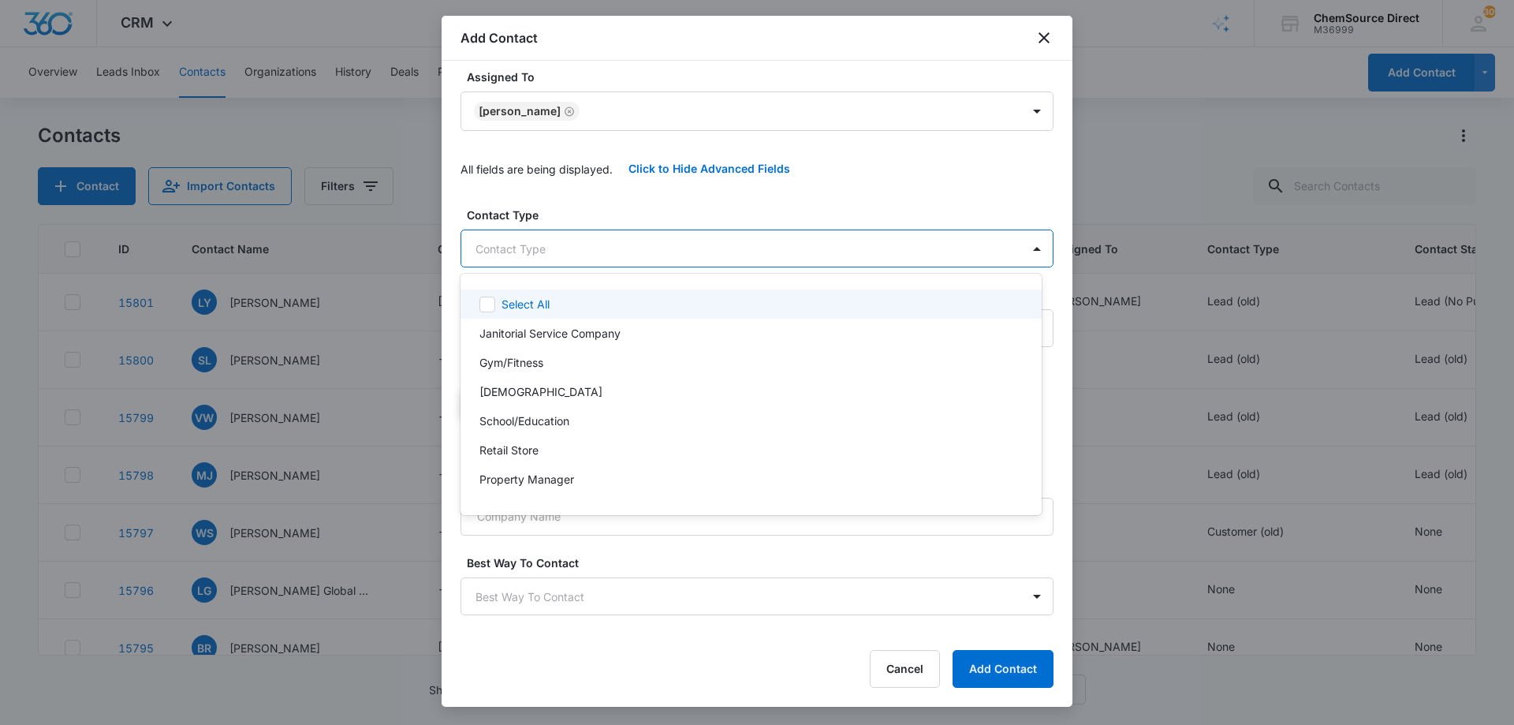
click at [618, 246] on body "CRM Apps Reputation Forms CRM Email Social Payments POS Content Ads Intelligenc…" at bounding box center [757, 362] width 1514 height 725
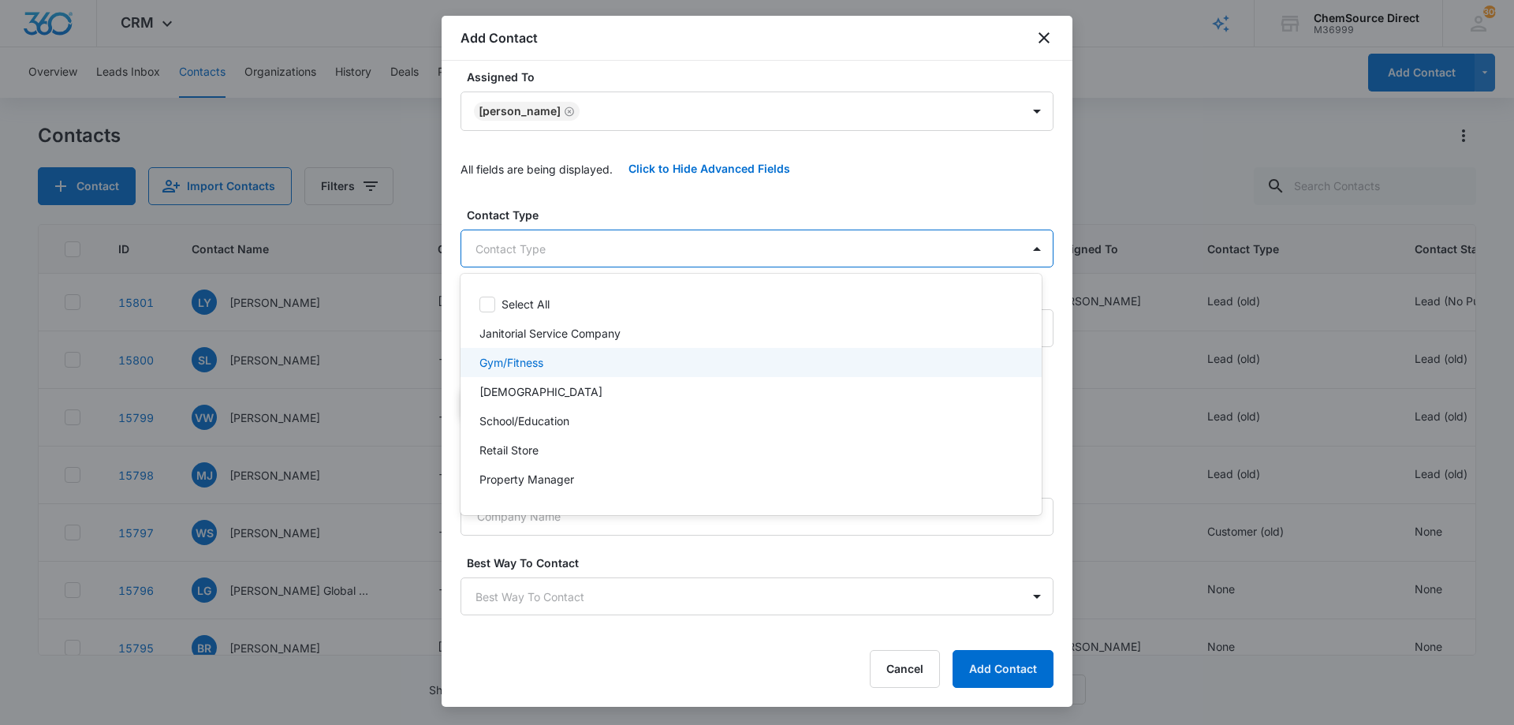
scroll to position [170, 0]
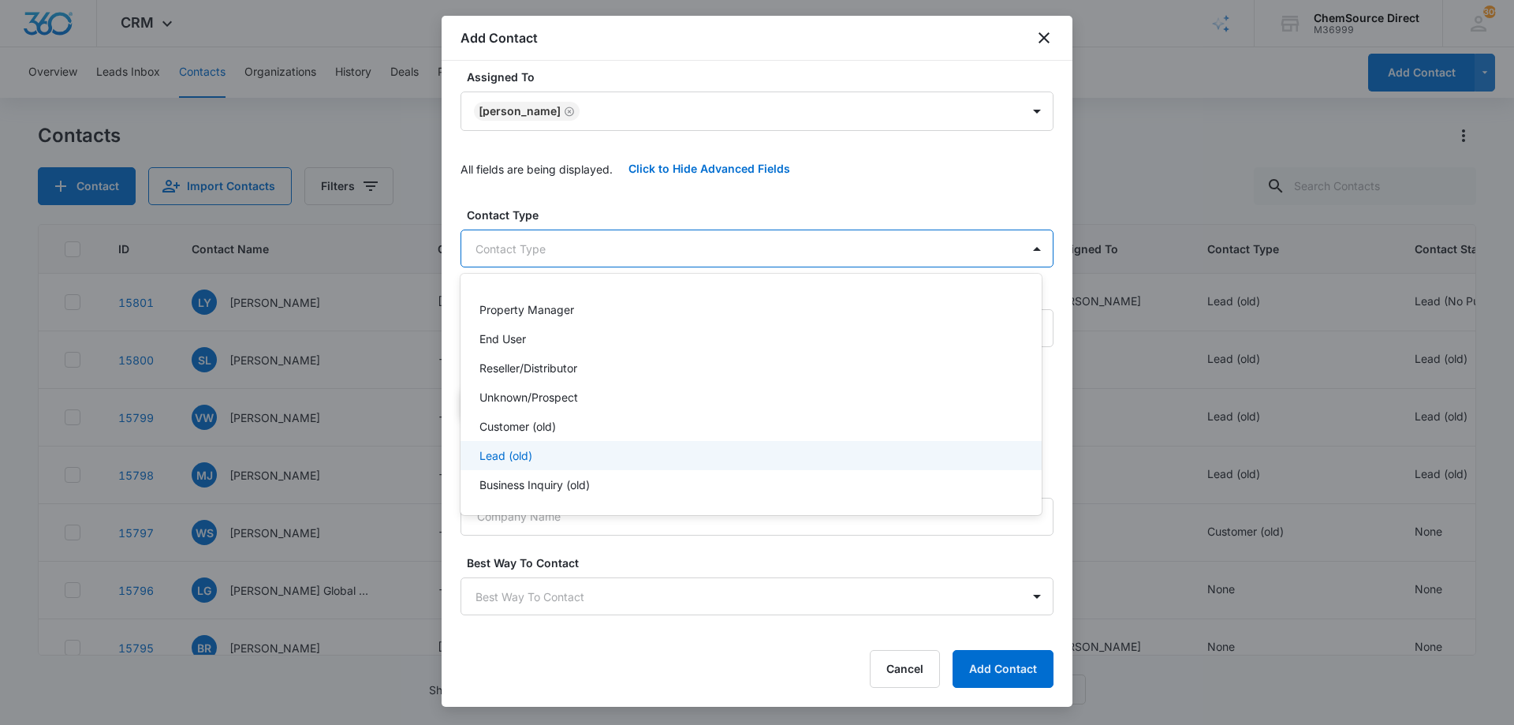
click at [537, 450] on div "Lead (old)" at bounding box center [749, 455] width 540 height 17
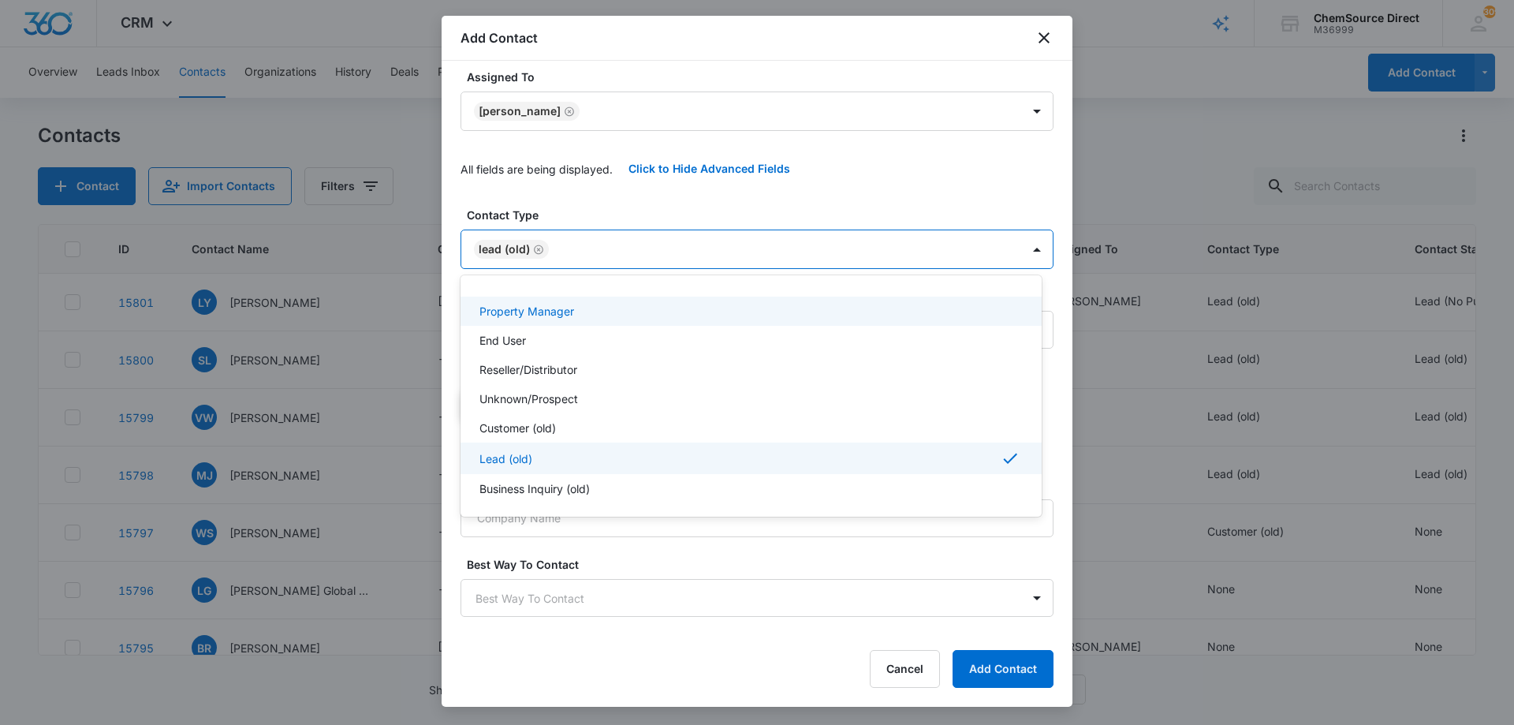
click at [615, 209] on div at bounding box center [757, 362] width 1514 height 725
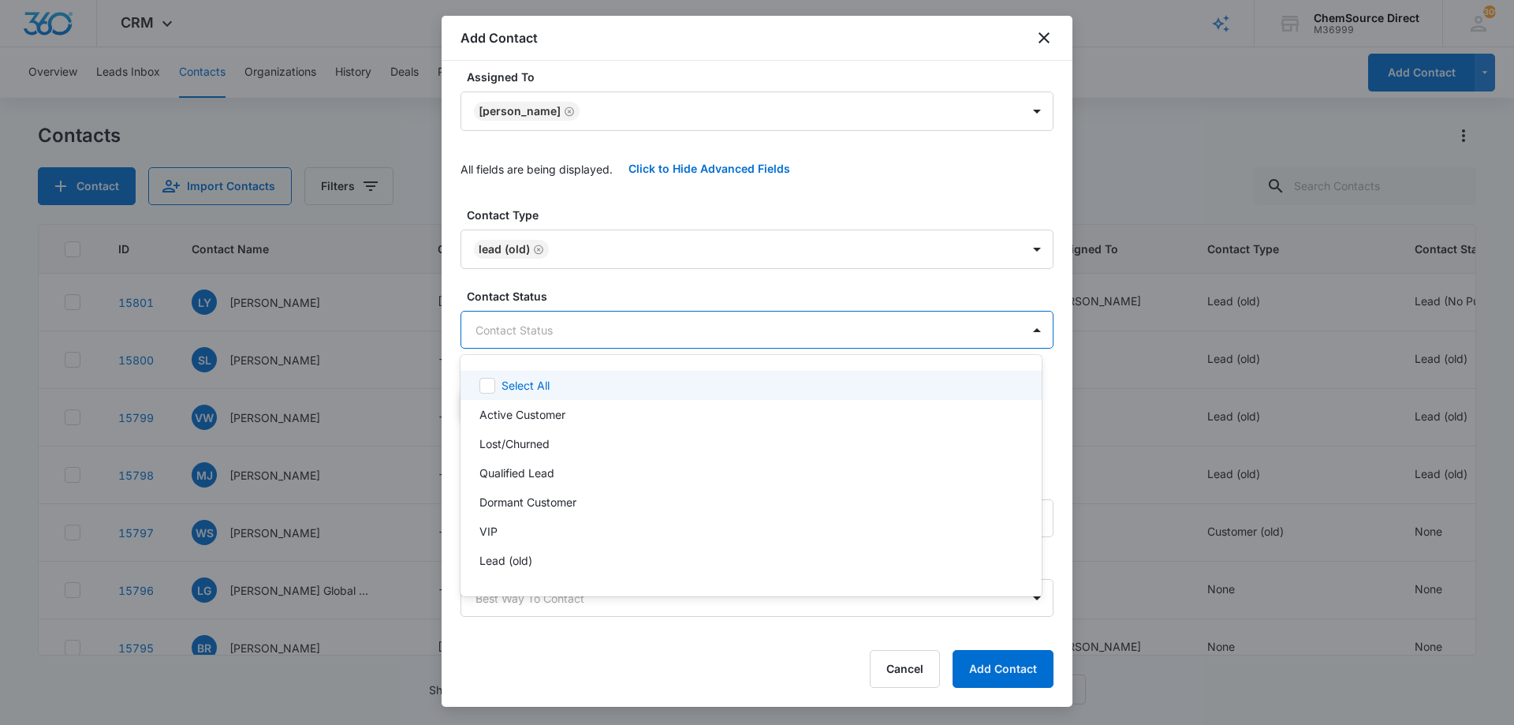
click at [611, 318] on body "CRM Apps Reputation Forms CRM Email Social Payments POS Content Ads Intelligenc…" at bounding box center [757, 362] width 1514 height 725
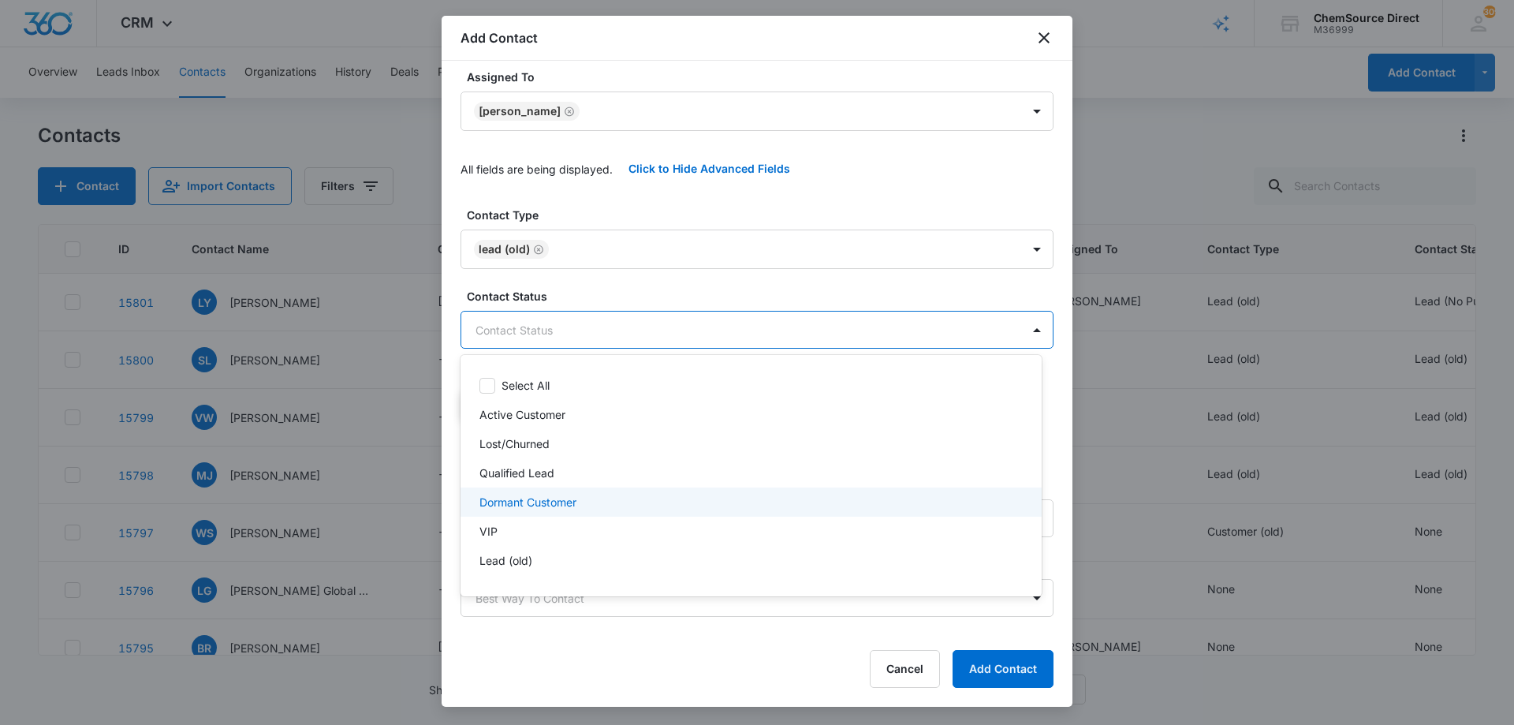
scroll to position [24, 0]
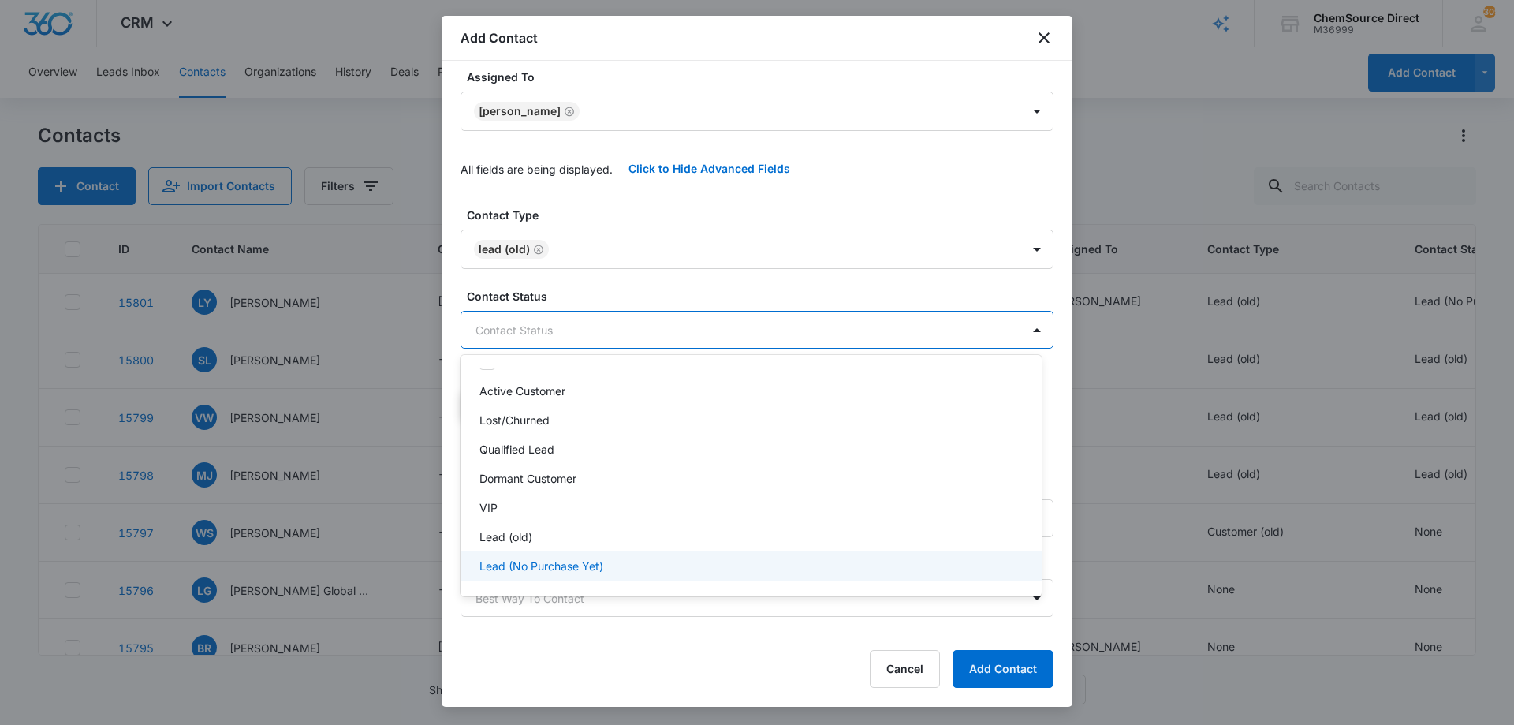
click at [566, 563] on p "Lead (No Purchase Yet)" at bounding box center [541, 565] width 124 height 17
click at [637, 278] on div at bounding box center [757, 362] width 1514 height 725
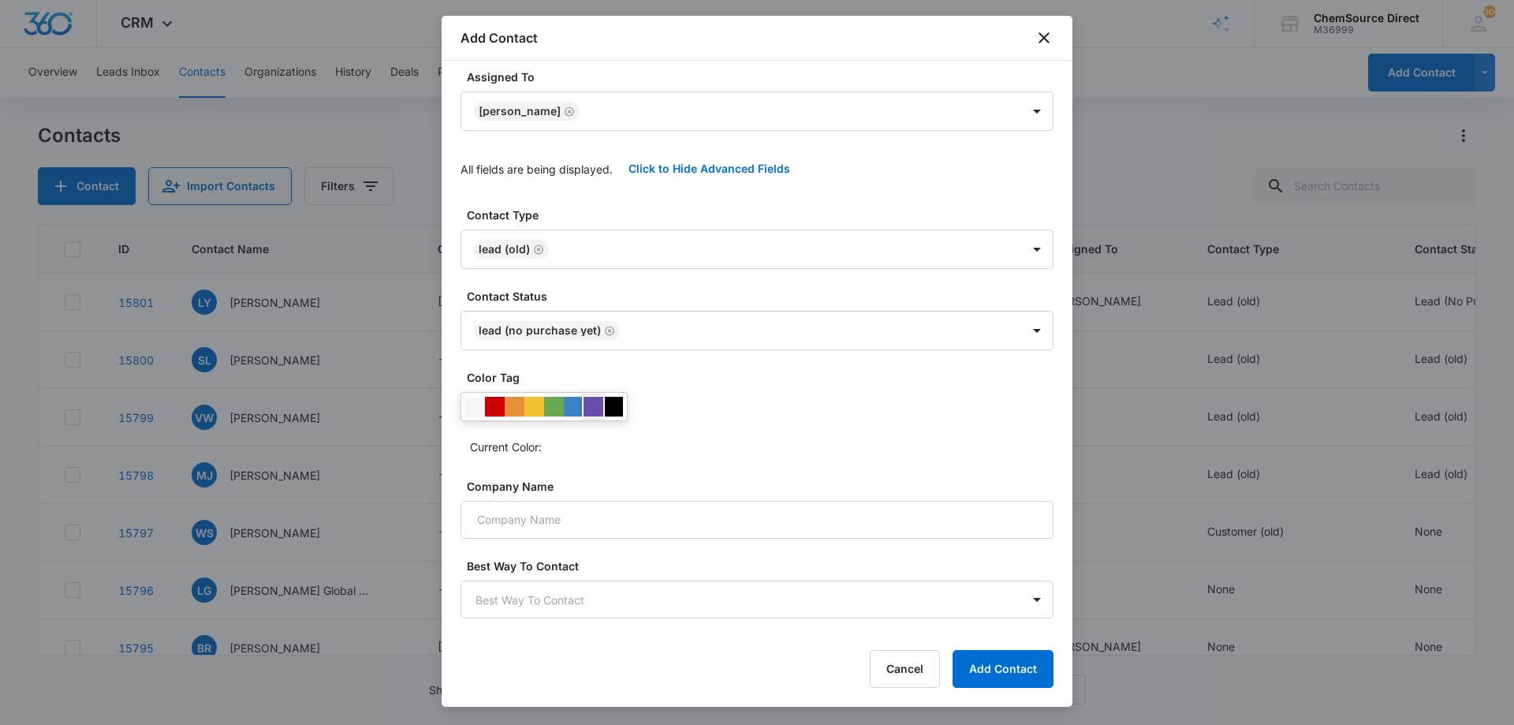
click at [591, 407] on div at bounding box center [593, 407] width 20 height 20
drag, startPoint x: 751, startPoint y: 406, endPoint x: 699, endPoint y: 473, distance: 85.3
click at [751, 407] on div "Current Color:" at bounding box center [756, 425] width 593 height 67
paste input "[GEOGRAPHIC_DATA]"
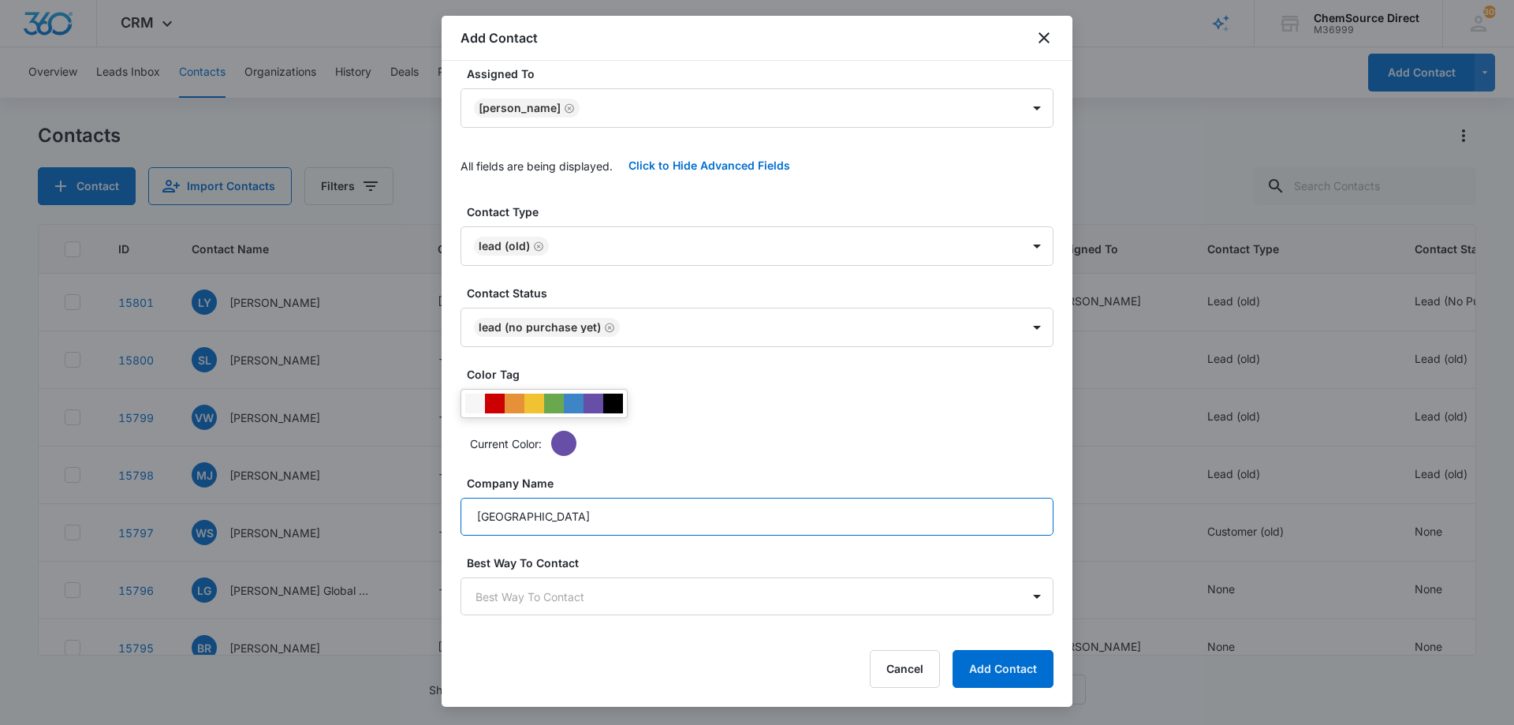
type input "[GEOGRAPHIC_DATA]"
click at [1000, 662] on button "Add Contact" at bounding box center [1002, 669] width 101 height 38
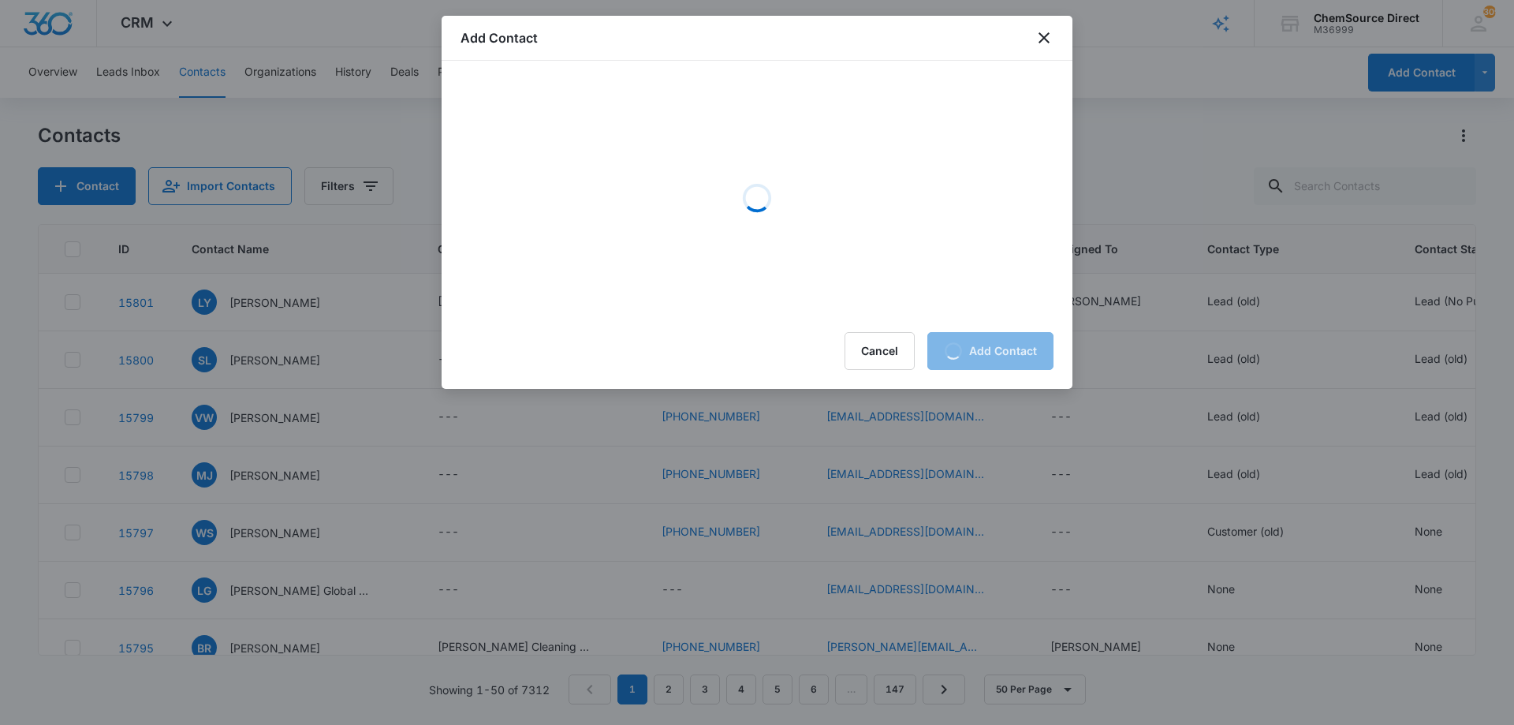
scroll to position [0, 0]
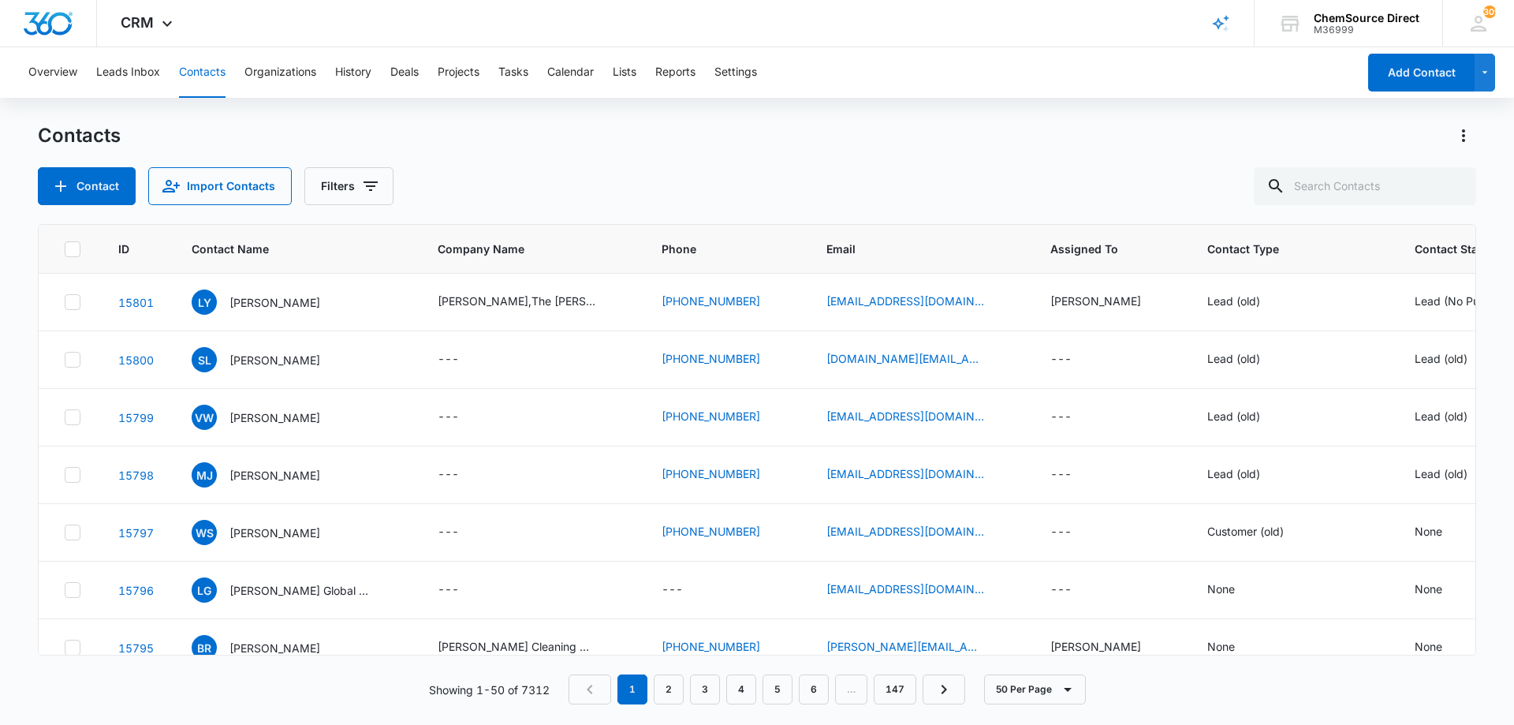
click at [661, 158] on div "Contacts Contact Import Contacts Filters" at bounding box center [757, 164] width 1438 height 82
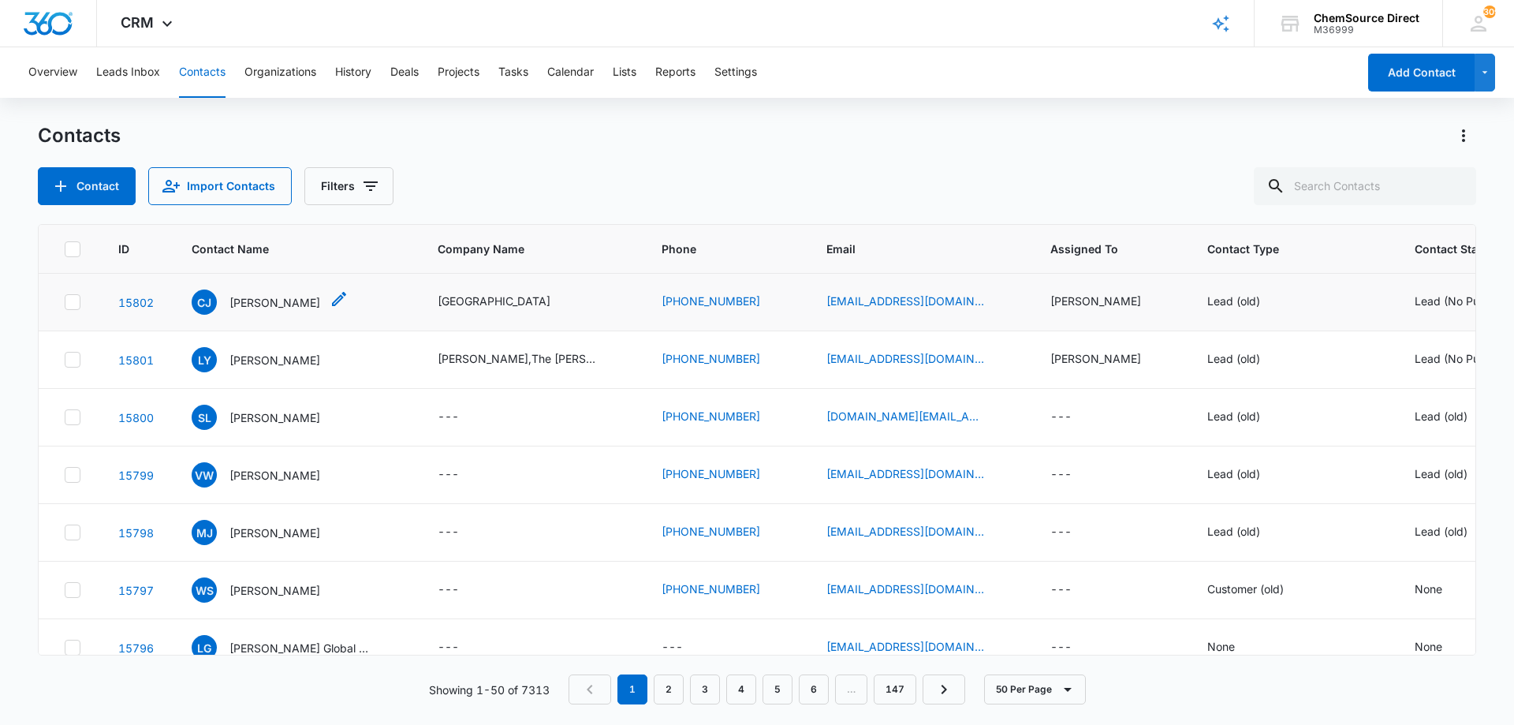
click at [270, 305] on p "[PERSON_NAME]" at bounding box center [274, 302] width 91 height 17
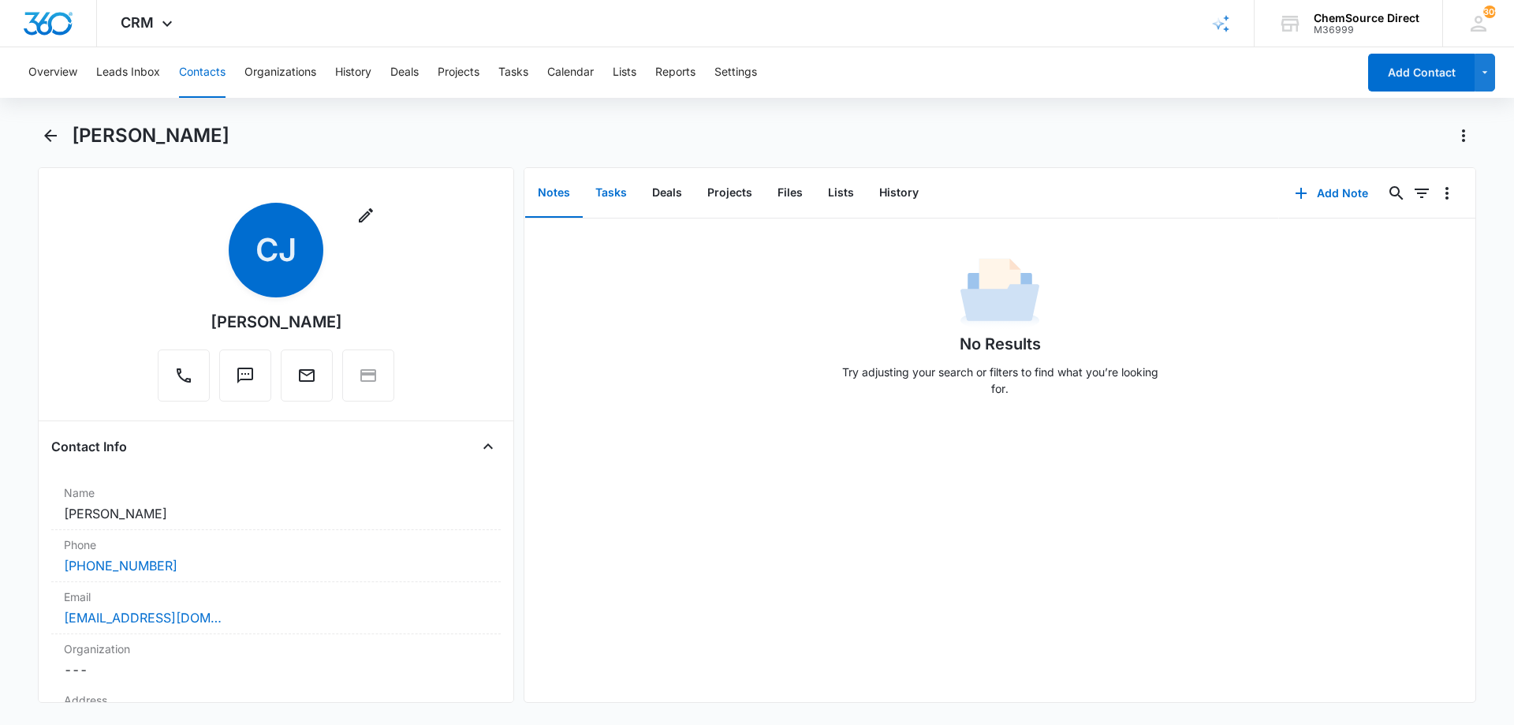
click at [605, 190] on button "Tasks" at bounding box center [611, 193] width 57 height 49
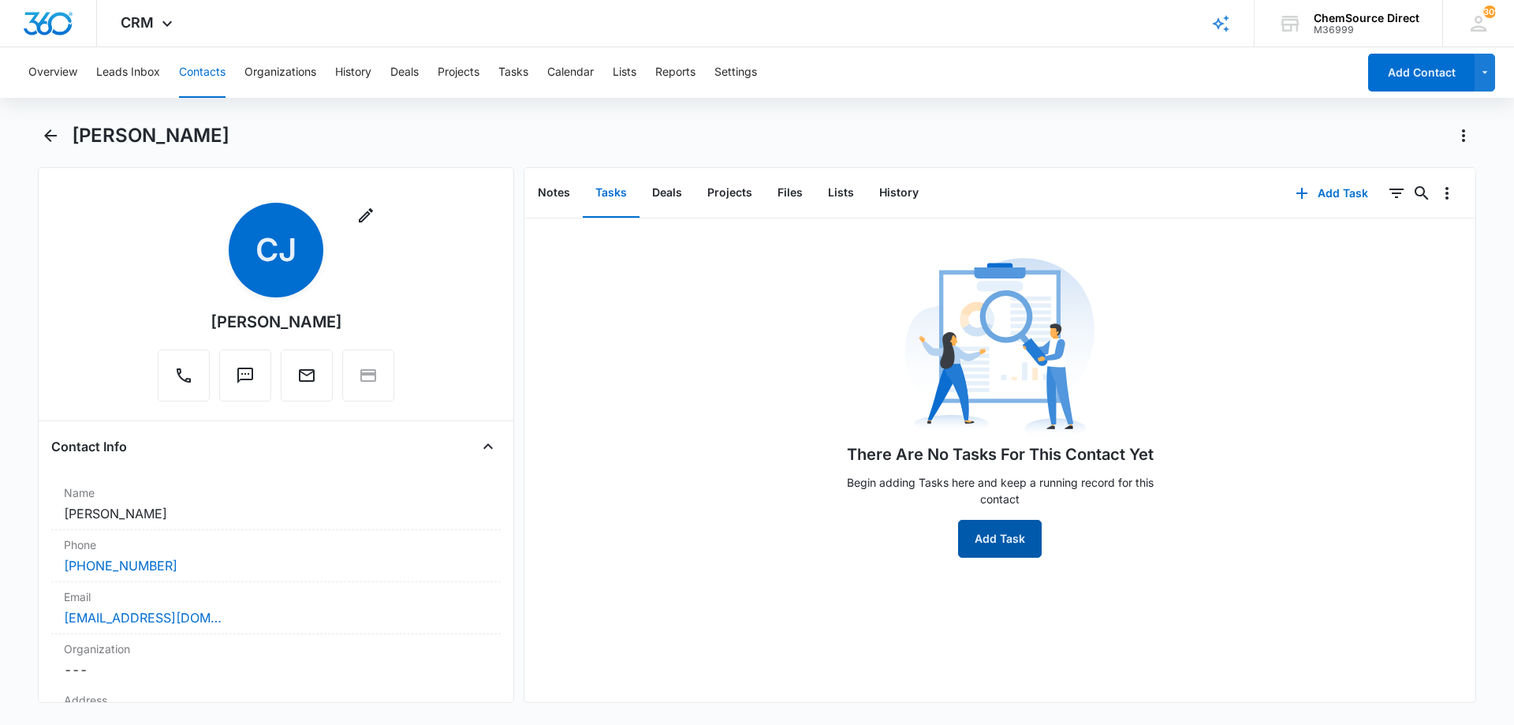
click at [997, 541] on button "Add Task" at bounding box center [1000, 539] width 84 height 38
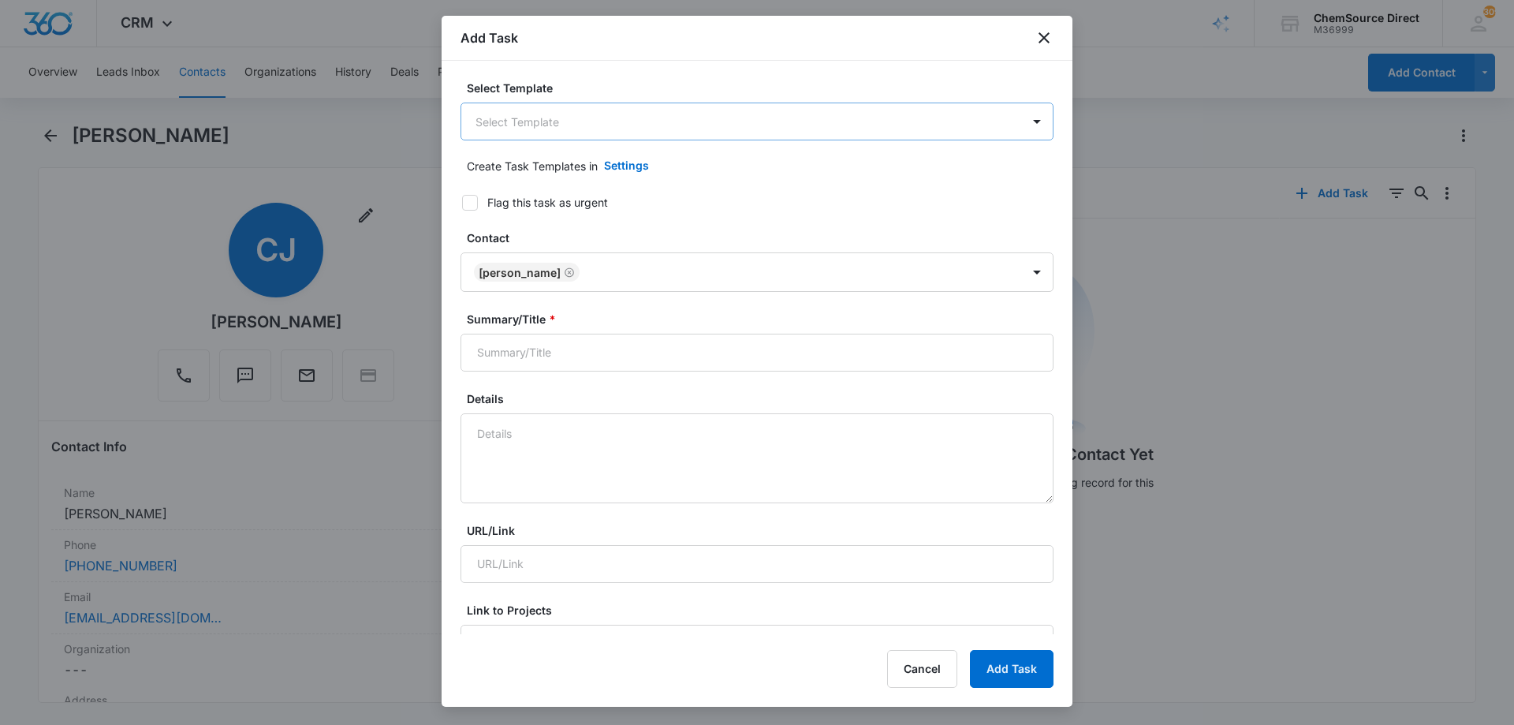
click at [544, 122] on body "CRM Apps Reputation Forms CRM Email Social Payments POS Content Ads Intelligenc…" at bounding box center [757, 362] width 1514 height 725
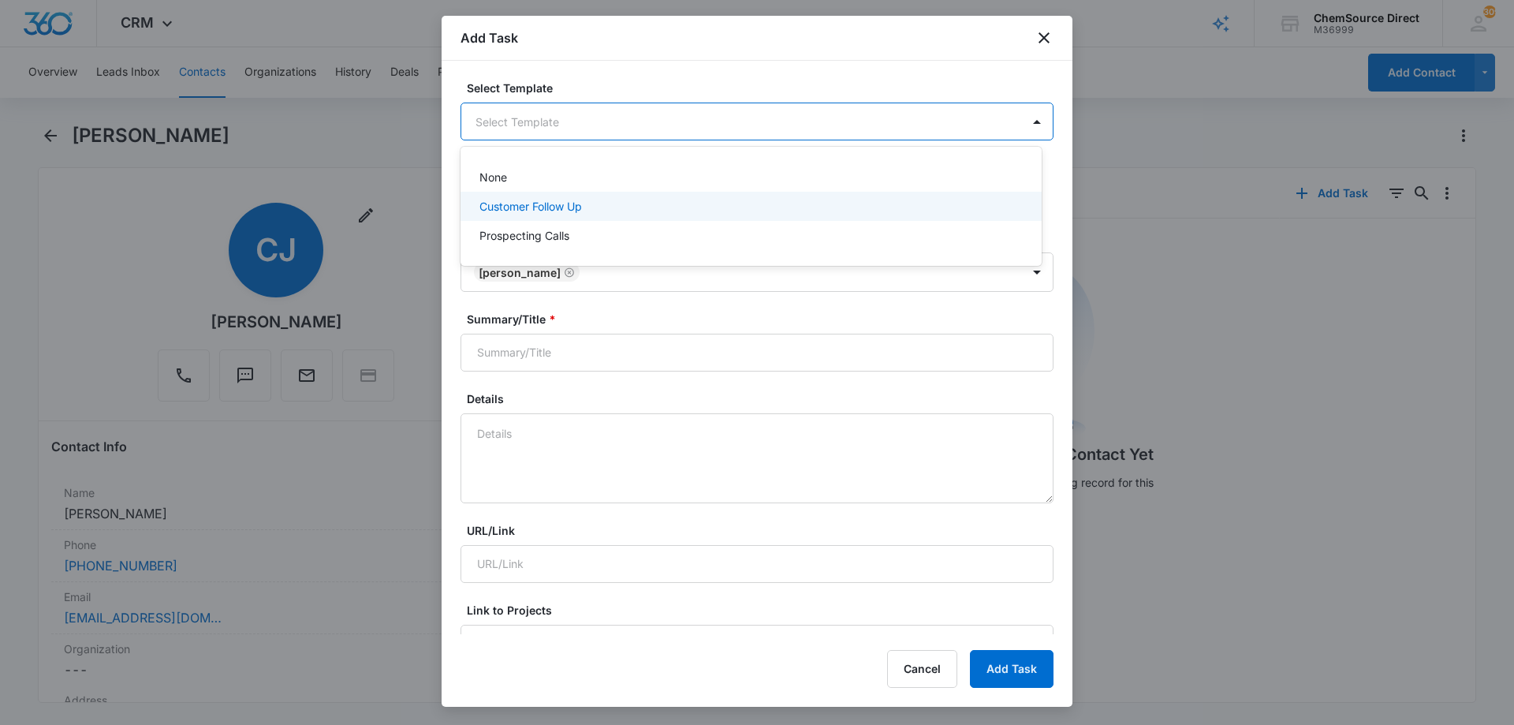
click at [543, 206] on p "Customer Follow Up" at bounding box center [530, 206] width 102 height 17
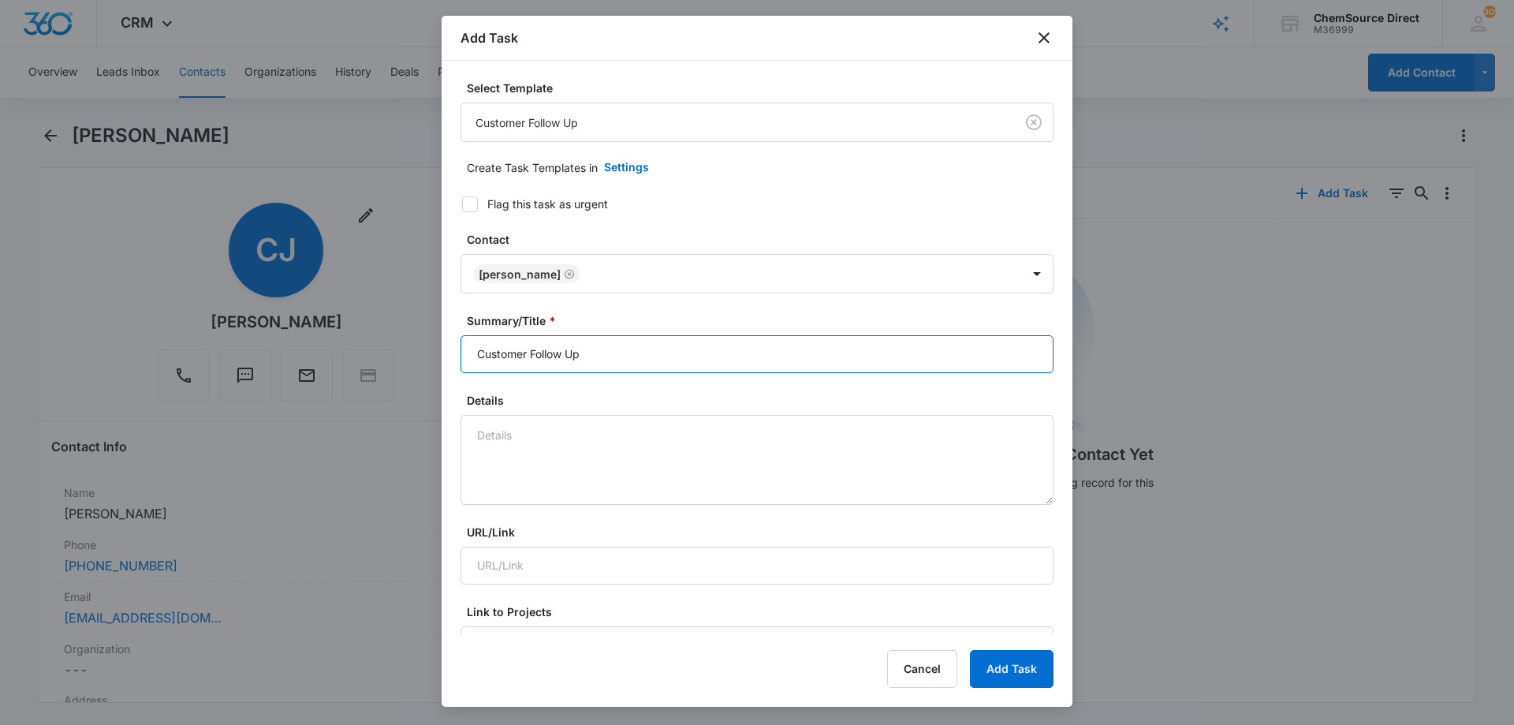
click at [520, 352] on input "Customer Follow Up" at bounding box center [756, 354] width 593 height 38
type input "Customer Follow Up"
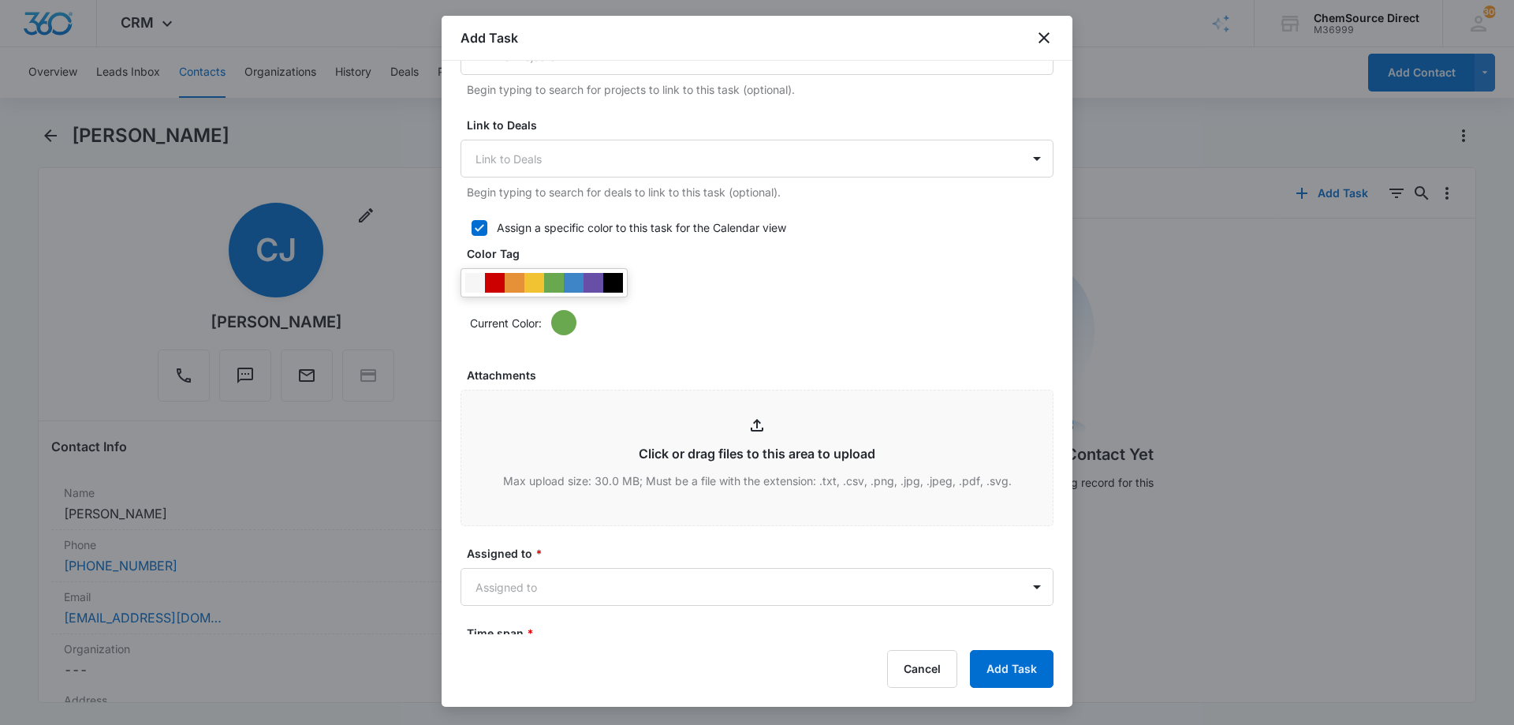
scroll to position [631, 0]
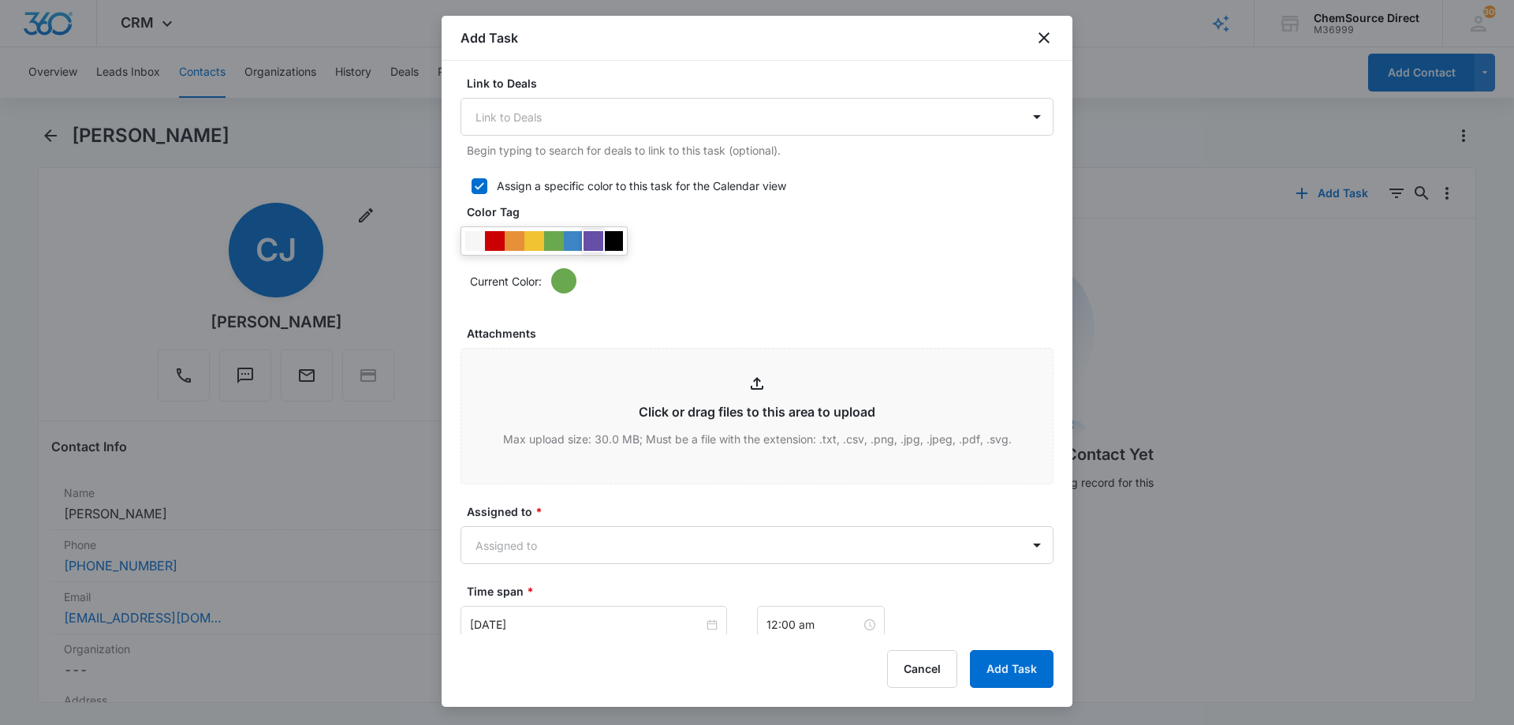
type textarea "Walk Behind Floor Scrubber"
drag, startPoint x: 596, startPoint y: 237, endPoint x: 626, endPoint y: 253, distance: 33.9
click at [596, 240] on div at bounding box center [593, 241] width 20 height 20
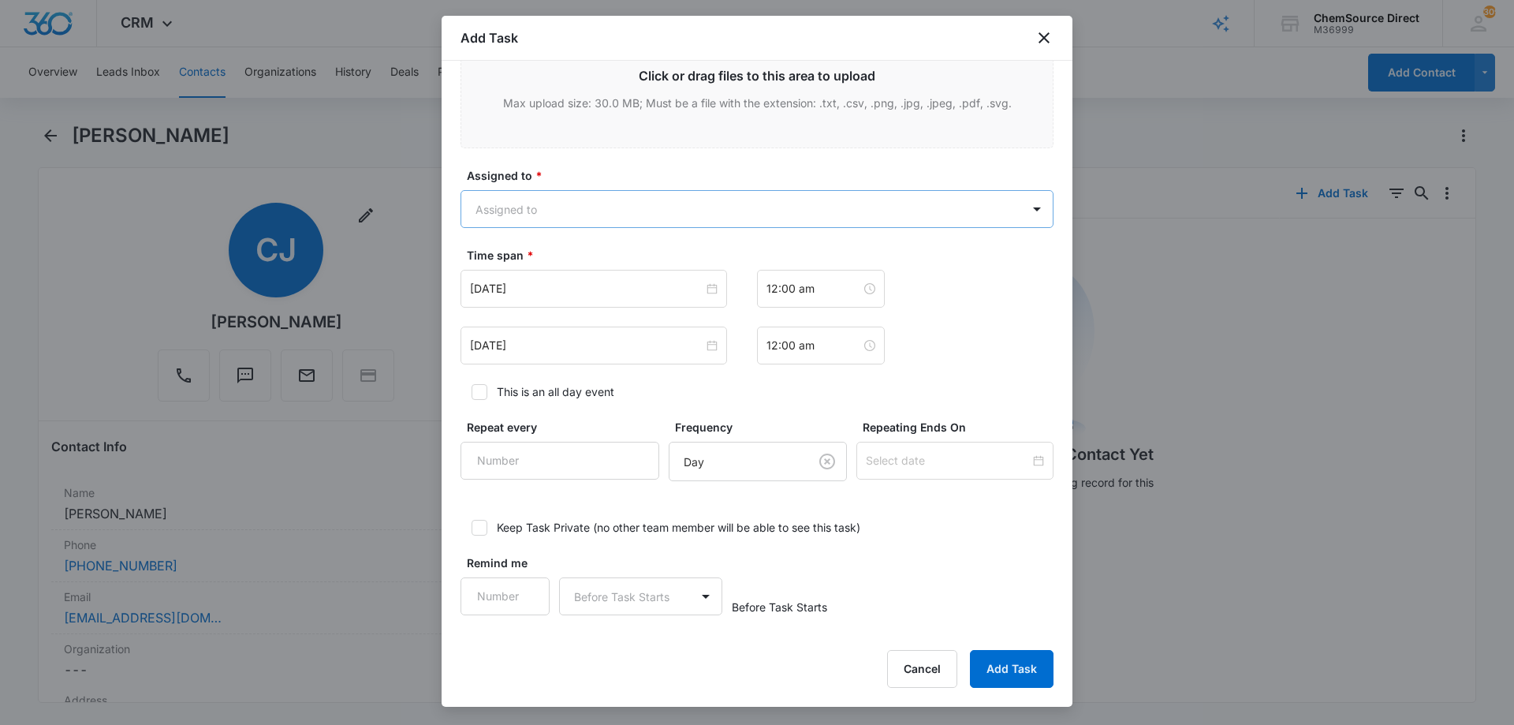
click at [594, 199] on body "CRM Apps Reputation Forms CRM Email Social Payments POS Content Ads Intelligenc…" at bounding box center [757, 362] width 1514 height 725
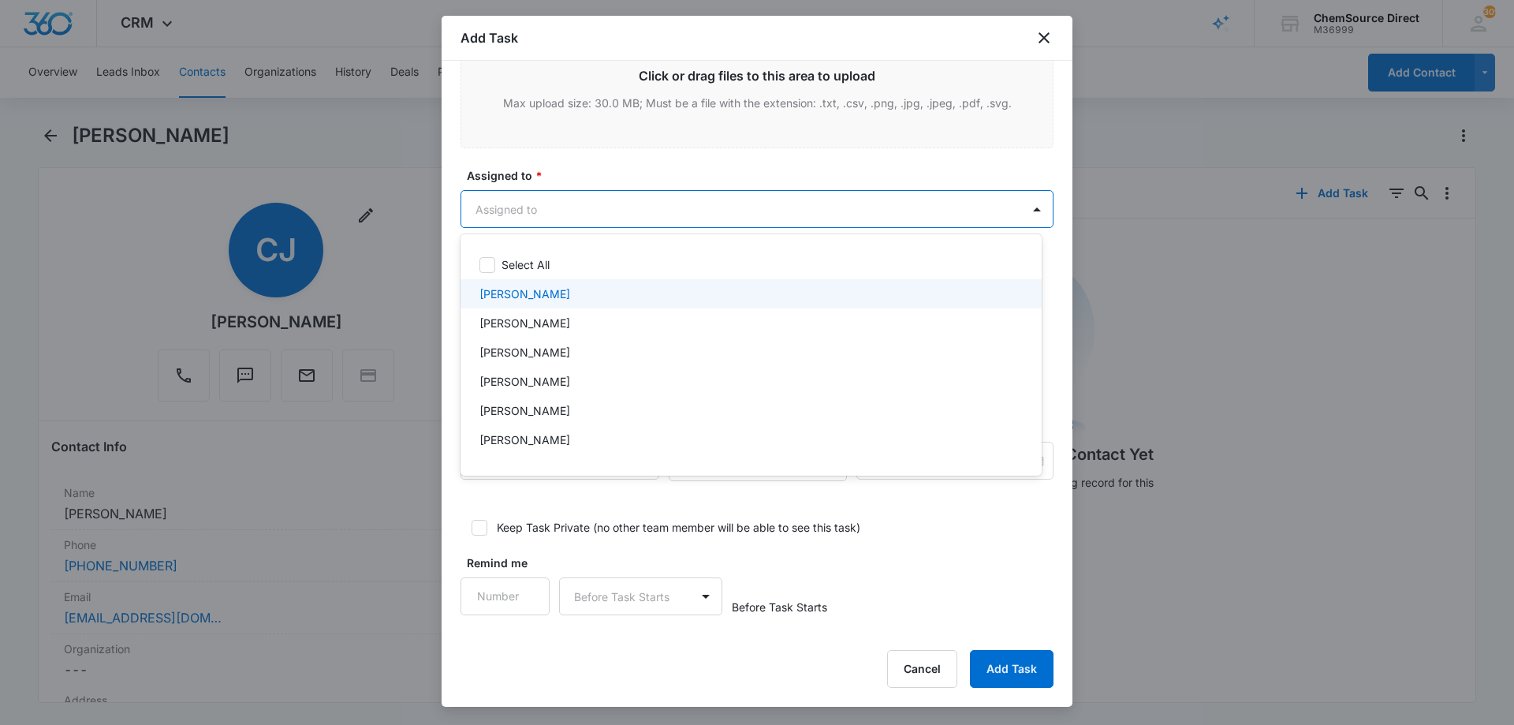
click at [536, 292] on p "[PERSON_NAME]" at bounding box center [524, 293] width 91 height 17
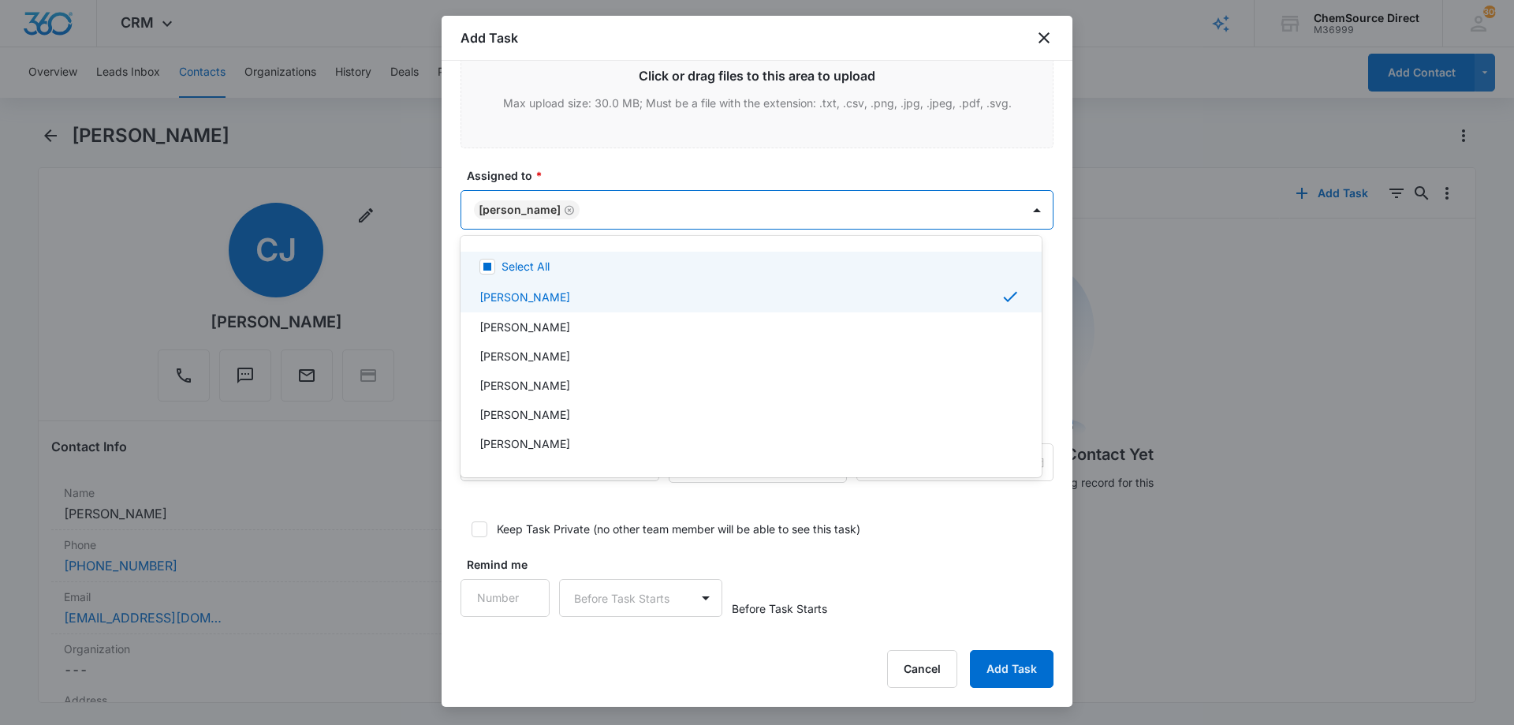
click at [597, 164] on div at bounding box center [757, 362] width 1514 height 725
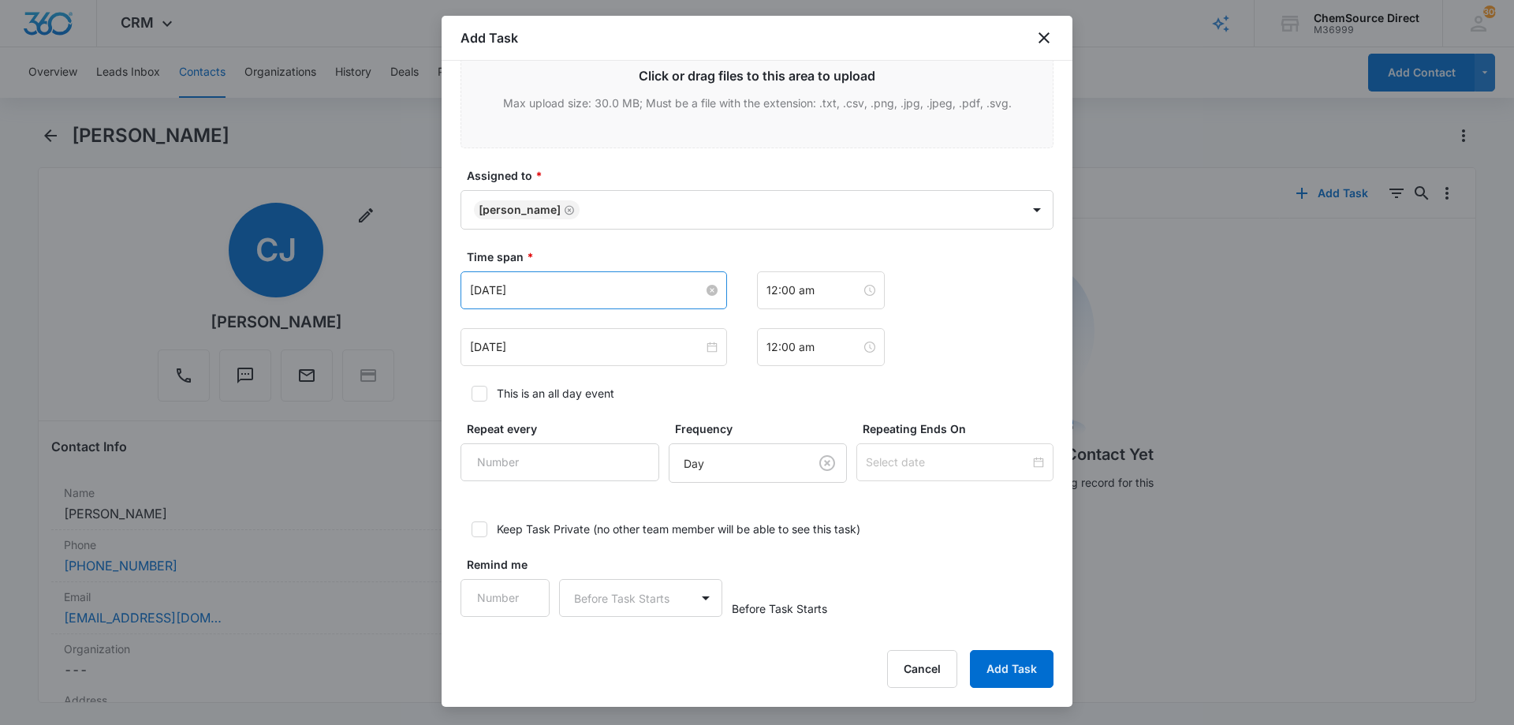
click at [539, 289] on input "[DATE]" at bounding box center [586, 289] width 233 height 17
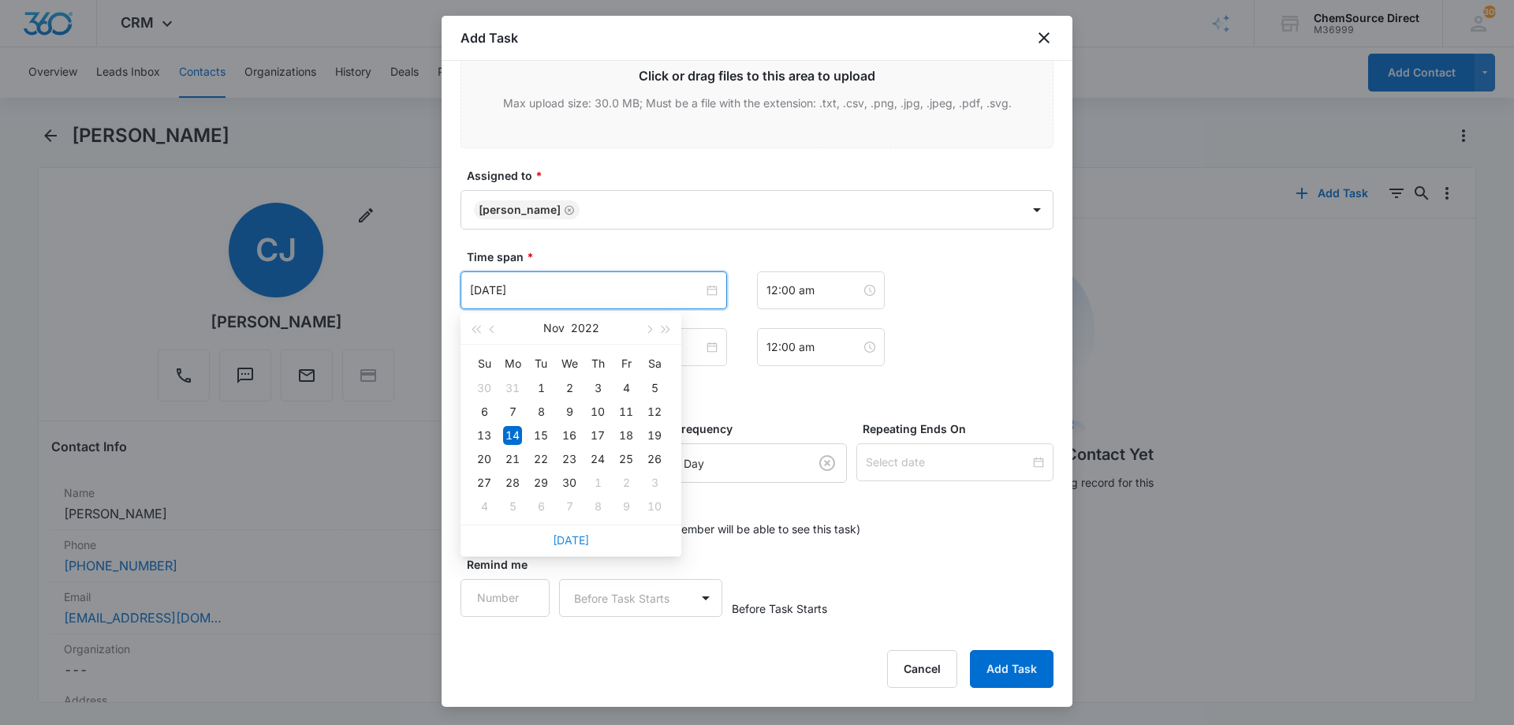
click at [572, 538] on link "[DATE]" at bounding box center [571, 539] width 36 height 13
type input "[DATE]"
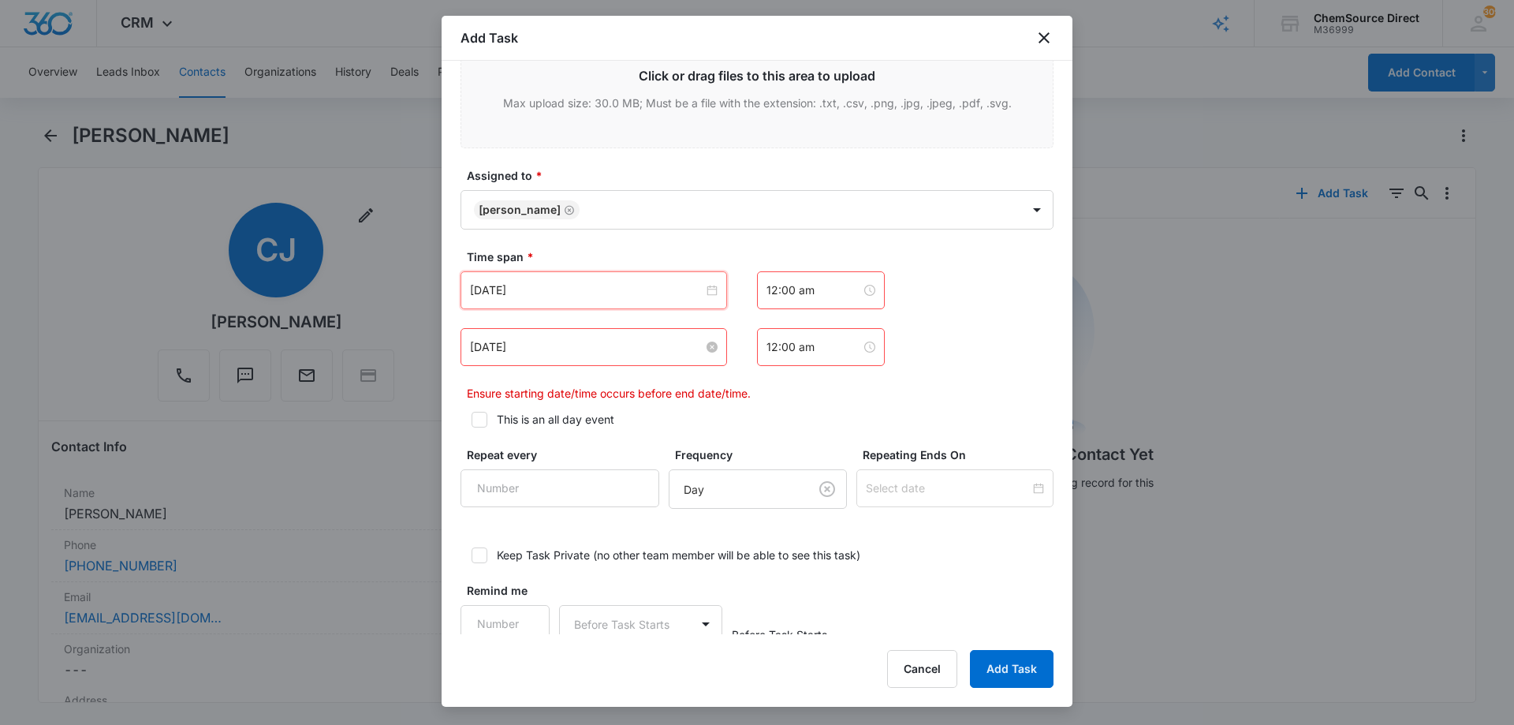
click at [562, 349] on input "[DATE]" at bounding box center [586, 346] width 233 height 17
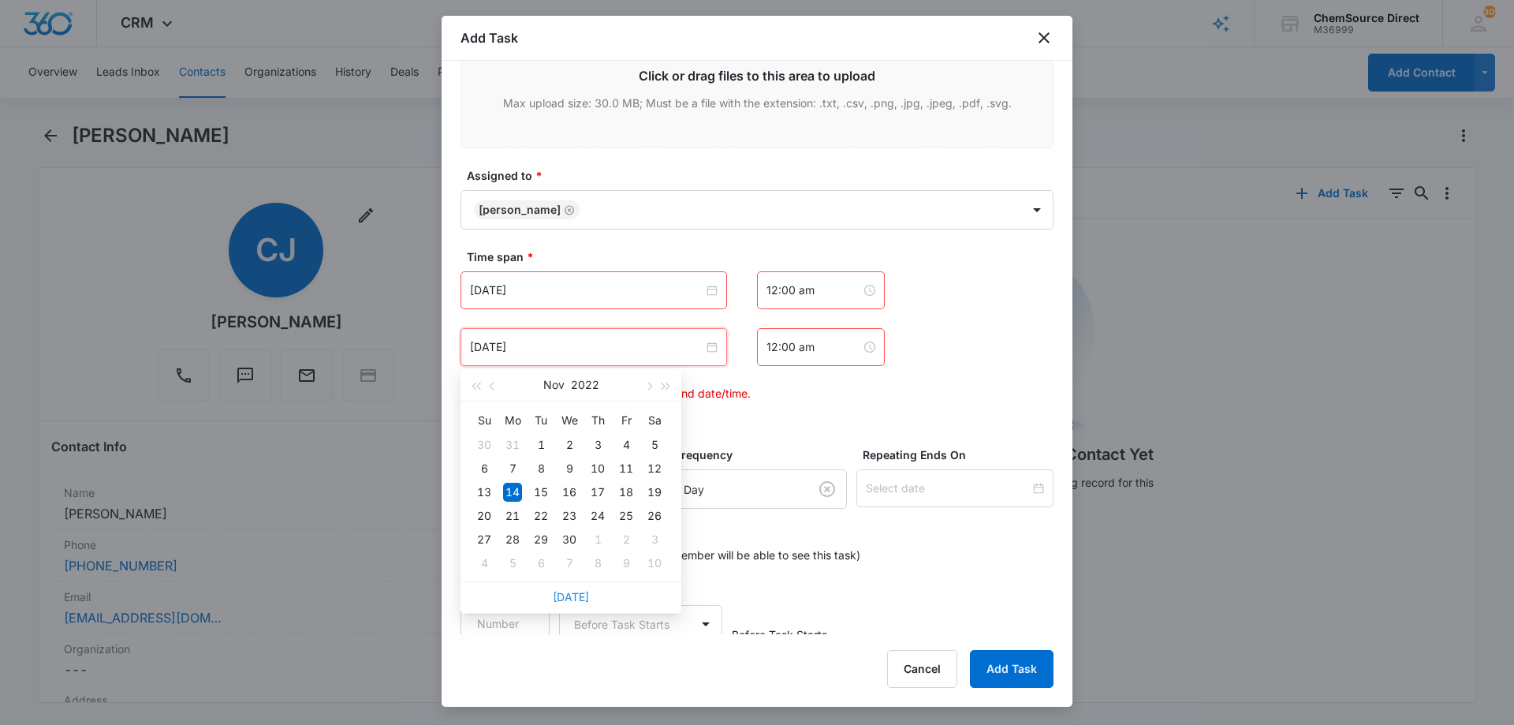
click at [576, 594] on link "[DATE]" at bounding box center [571, 596] width 36 height 13
type input "[DATE]"
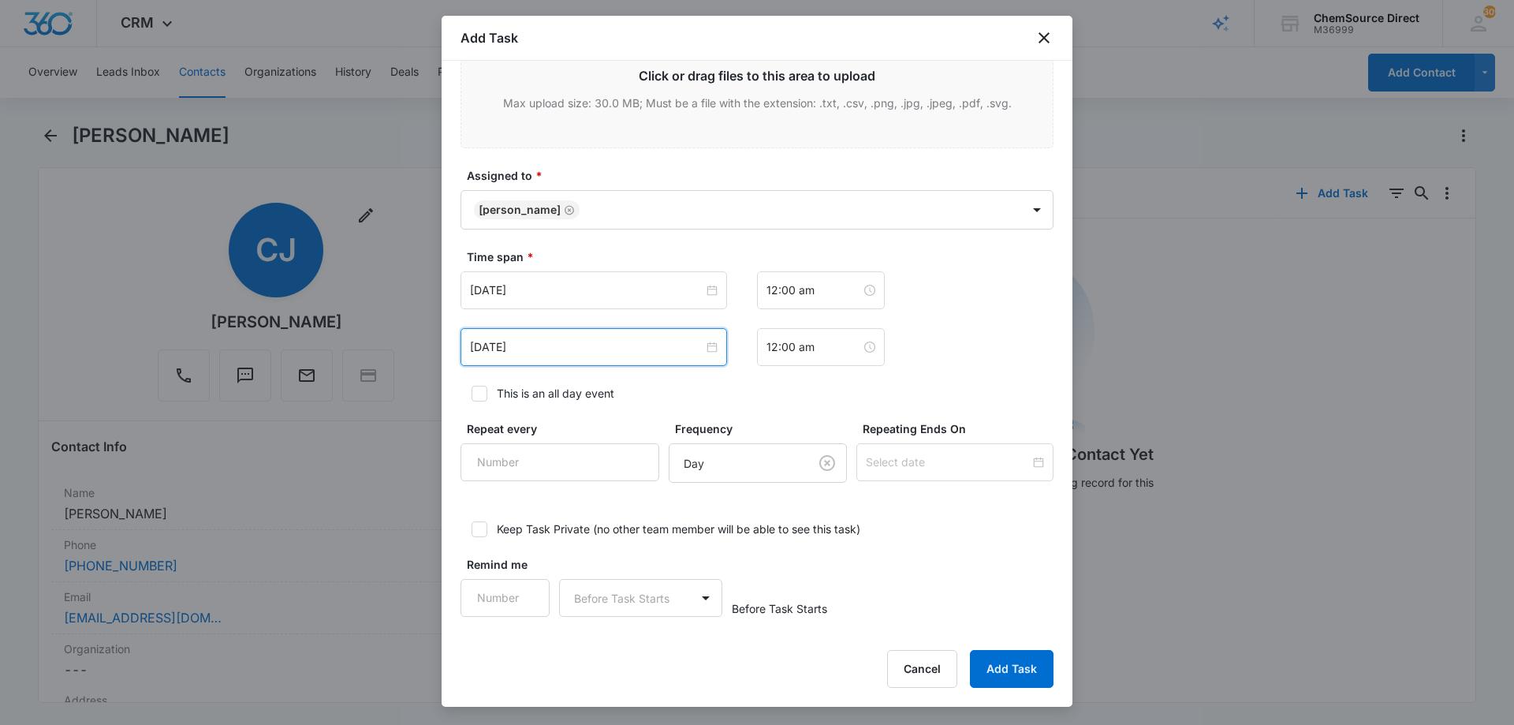
click at [482, 392] on icon at bounding box center [479, 392] width 9 height 7
click at [471, 392] on input "This is an all day event" at bounding box center [465, 393] width 11 height 11
checkbox input "true"
type input "1"
click at [621, 453] on input "1" at bounding box center [559, 462] width 199 height 38
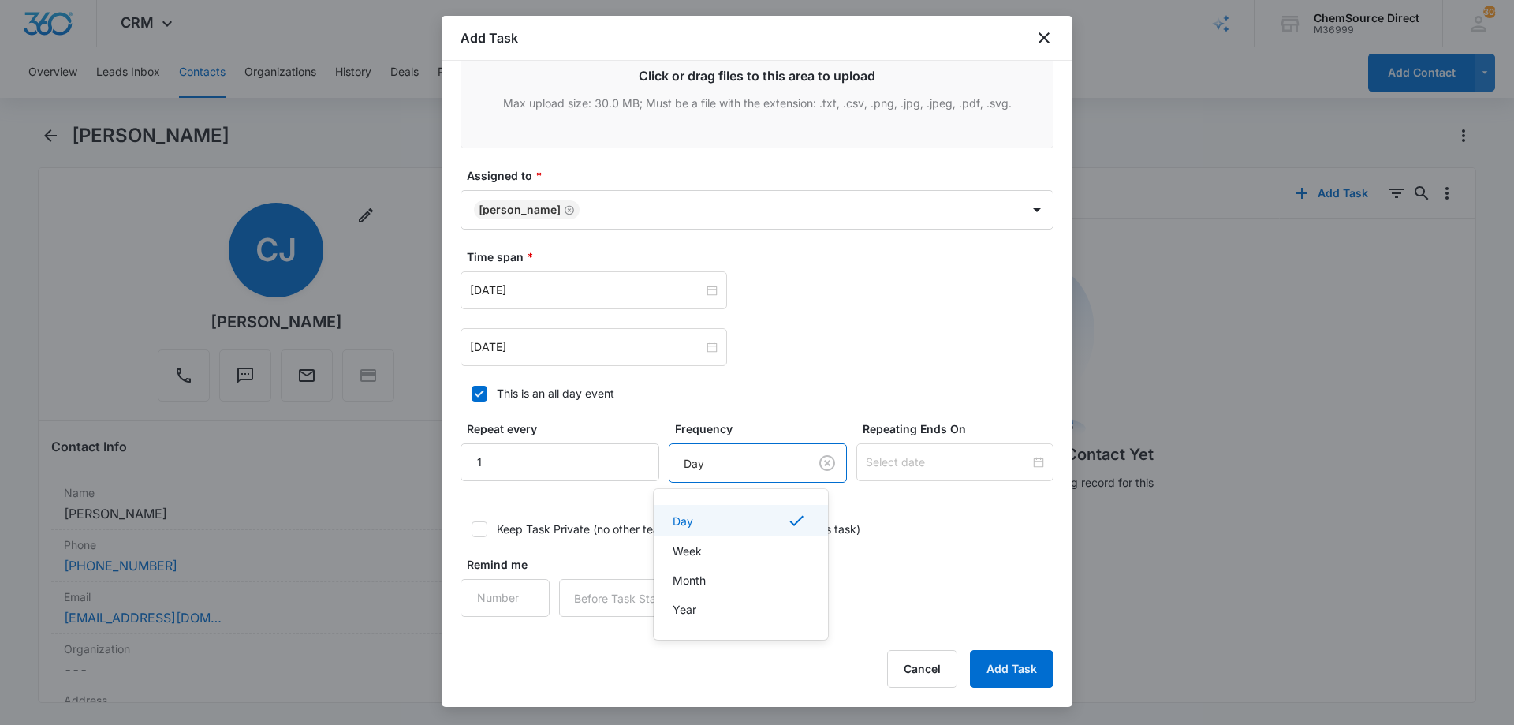
click at [695, 460] on body "CRM Apps Reputation Forms CRM Email Social Payments POS Content Ads Intelligenc…" at bounding box center [757, 362] width 1514 height 725
click at [714, 520] on div "Day" at bounding box center [739, 520] width 133 height 19
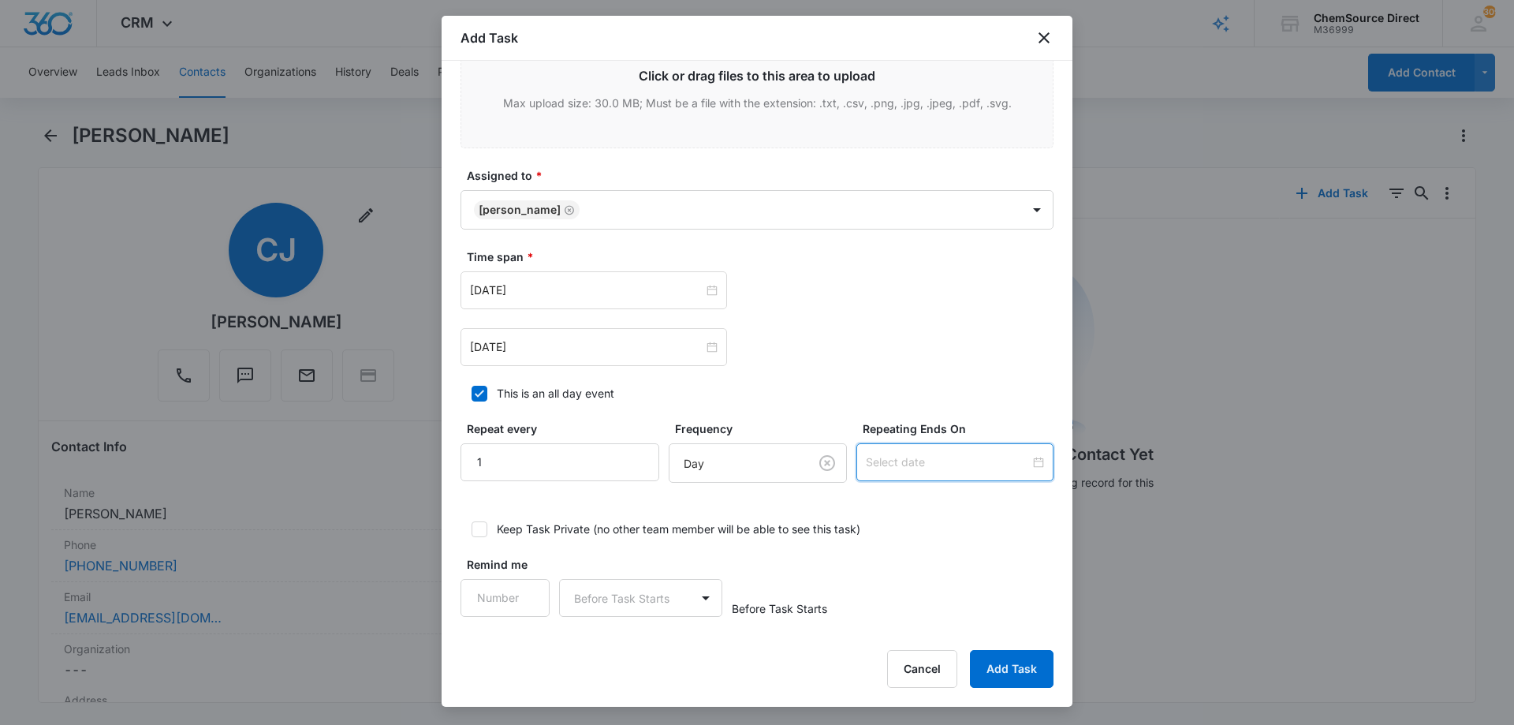
click at [880, 468] on input at bounding box center [948, 461] width 164 height 17
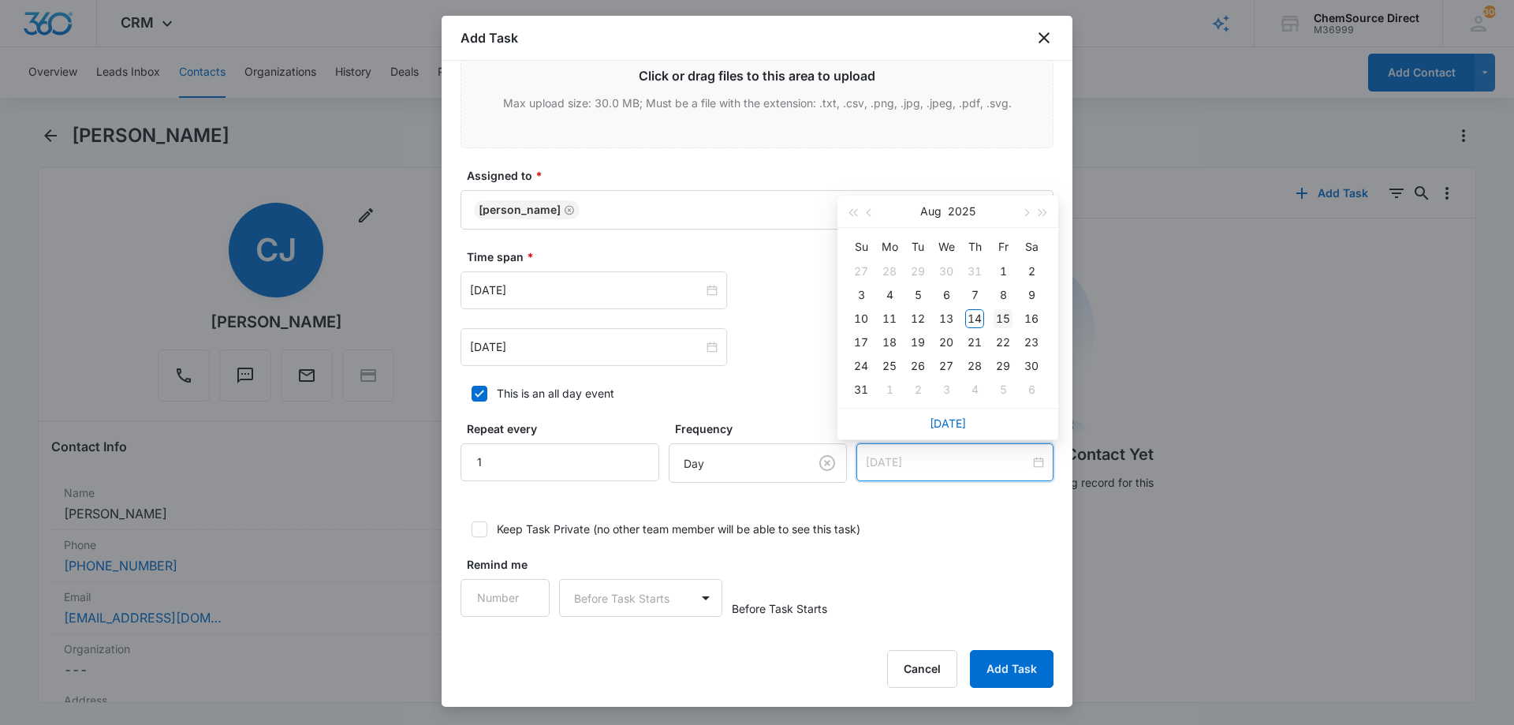
type input "[DATE]"
click at [1005, 313] on div "15" at bounding box center [1002, 318] width 19 height 19
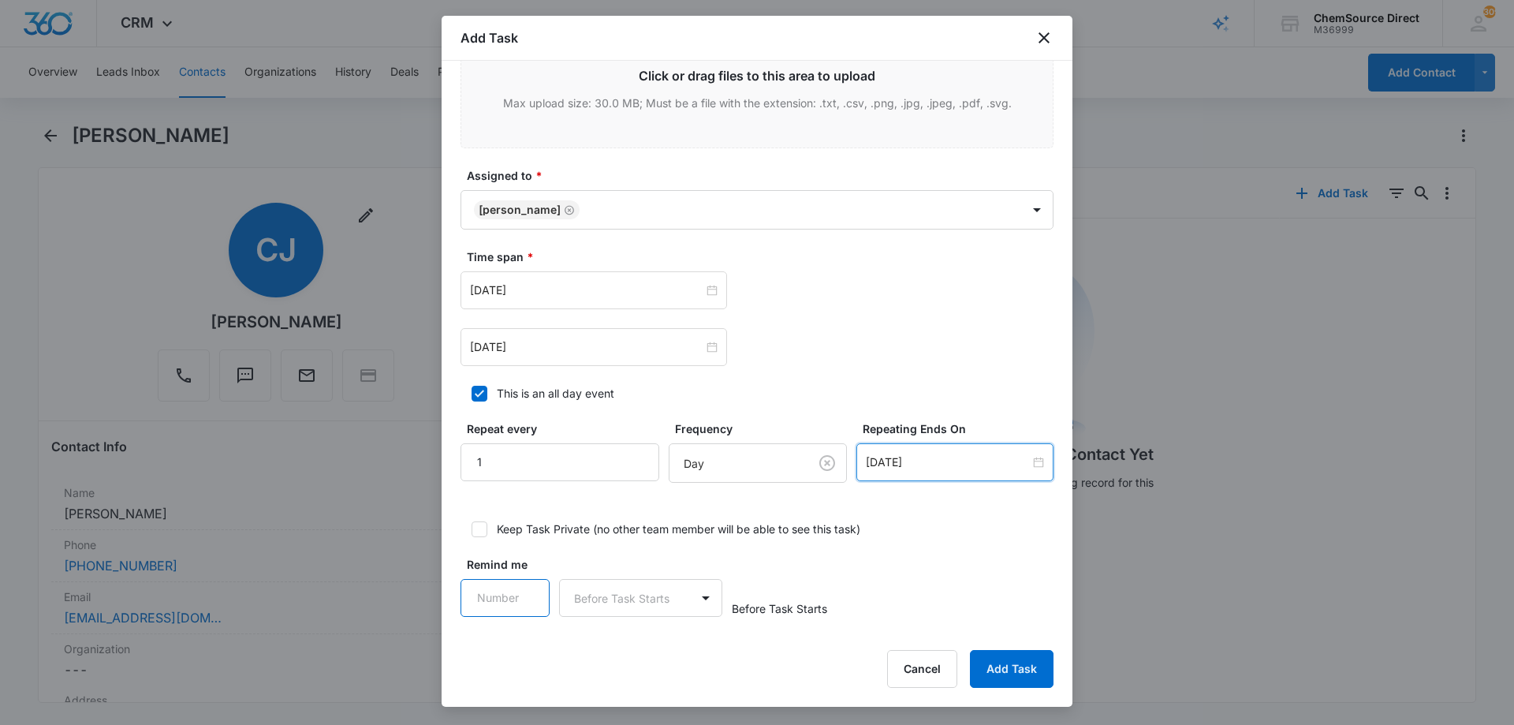
click at [537, 591] on input "Remind me" at bounding box center [504, 598] width 89 height 38
click at [520, 589] on input "Remind me" at bounding box center [504, 598] width 89 height 38
type input "1"
click at [530, 587] on input "1" at bounding box center [504, 598] width 89 height 38
click at [587, 592] on body "CRM Apps Reputation Forms CRM Email Social Payments POS Content Ads Intelligenc…" at bounding box center [757, 362] width 1514 height 725
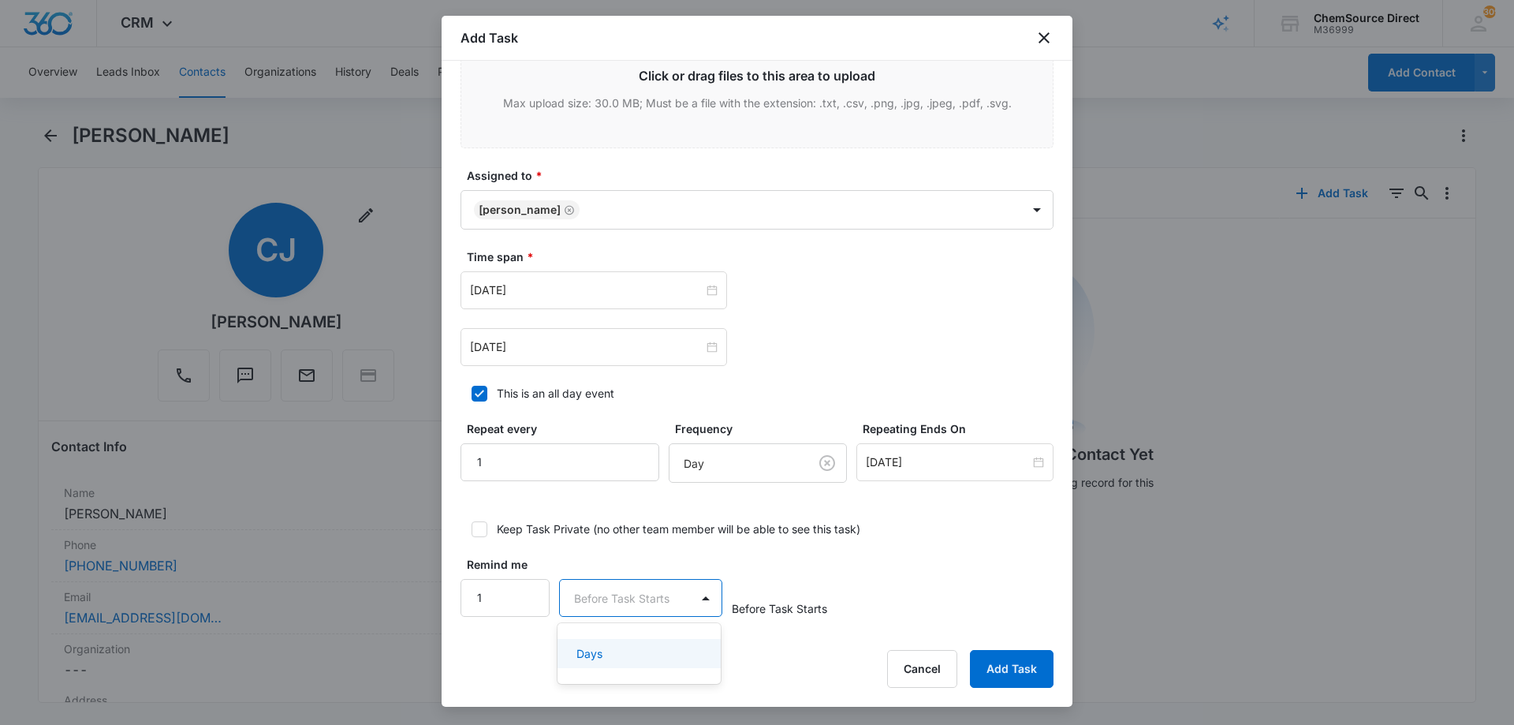
click at [611, 647] on div "Days" at bounding box center [637, 653] width 122 height 17
click at [904, 576] on div "Remind me 1 Days Before Task Starts" at bounding box center [756, 586] width 593 height 61
click at [1012, 669] on button "Add Task" at bounding box center [1012, 669] width 84 height 38
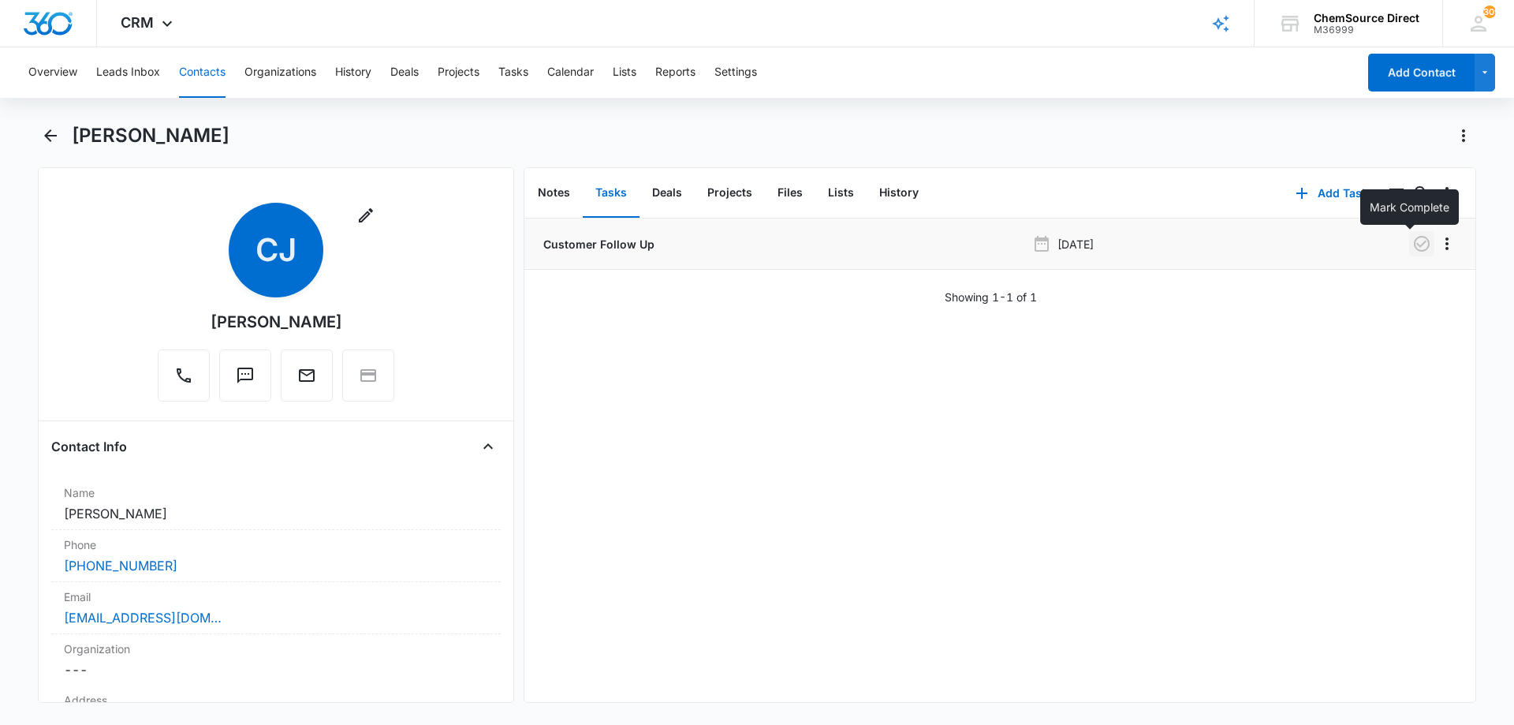
click at [1414, 245] on icon "button" at bounding box center [1421, 243] width 19 height 19
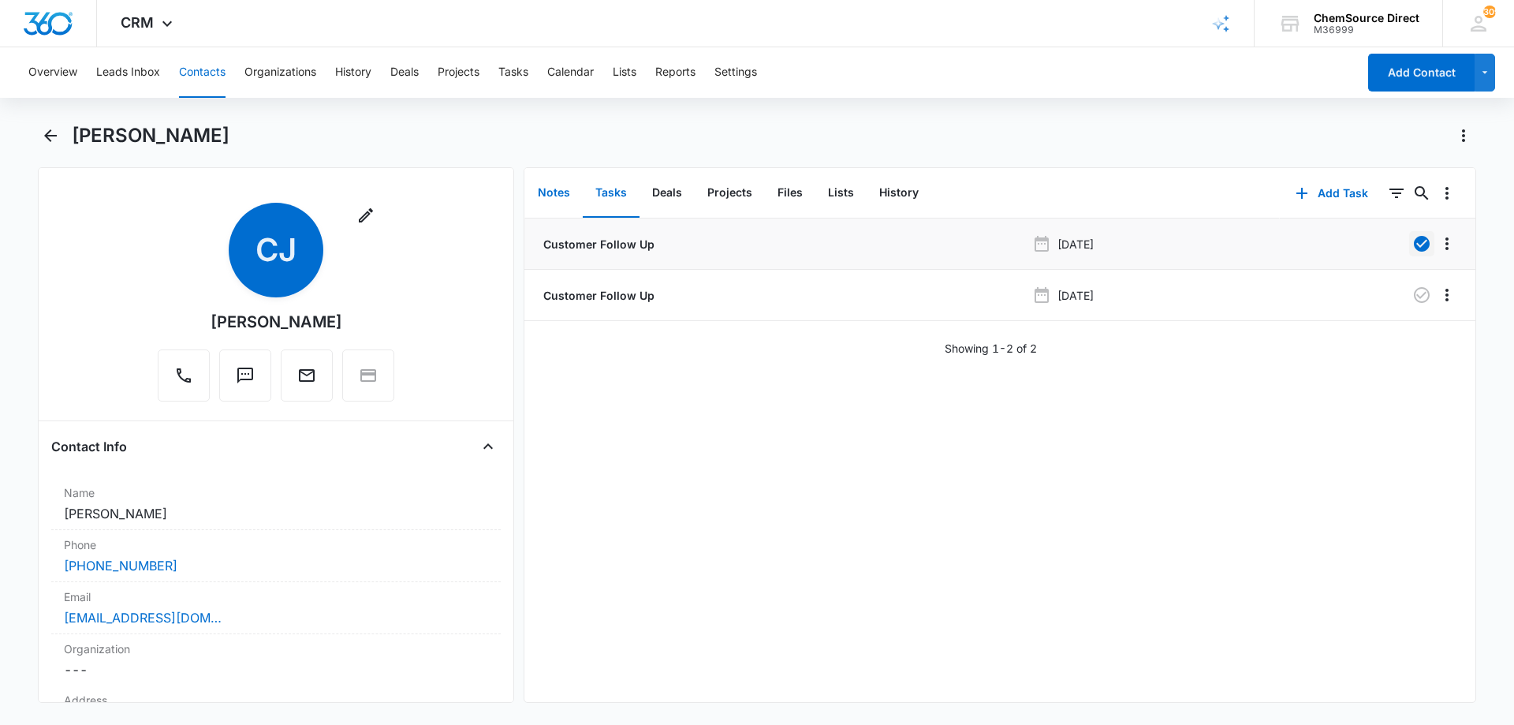
click at [557, 190] on button "Notes" at bounding box center [554, 193] width 58 height 49
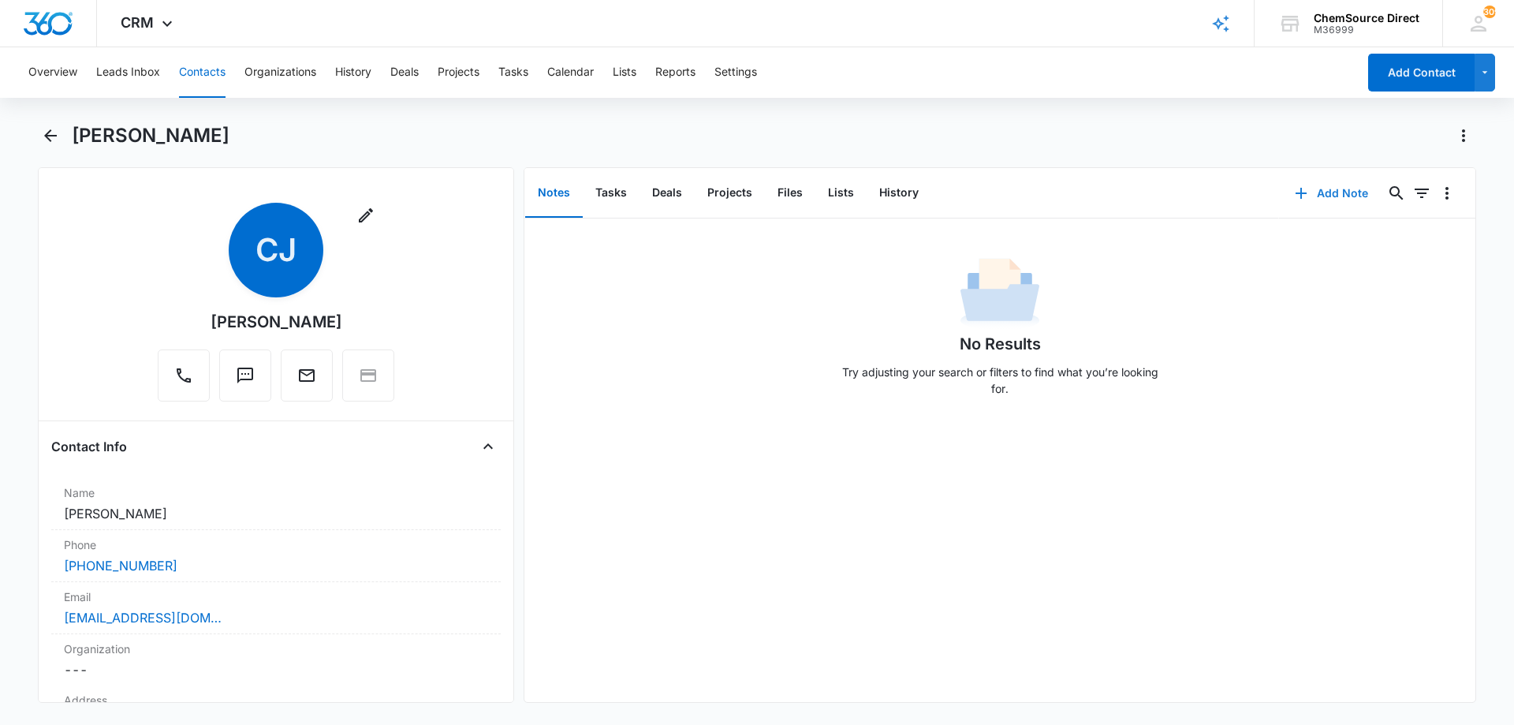
click at [1321, 192] on button "Add Note" at bounding box center [1331, 193] width 105 height 38
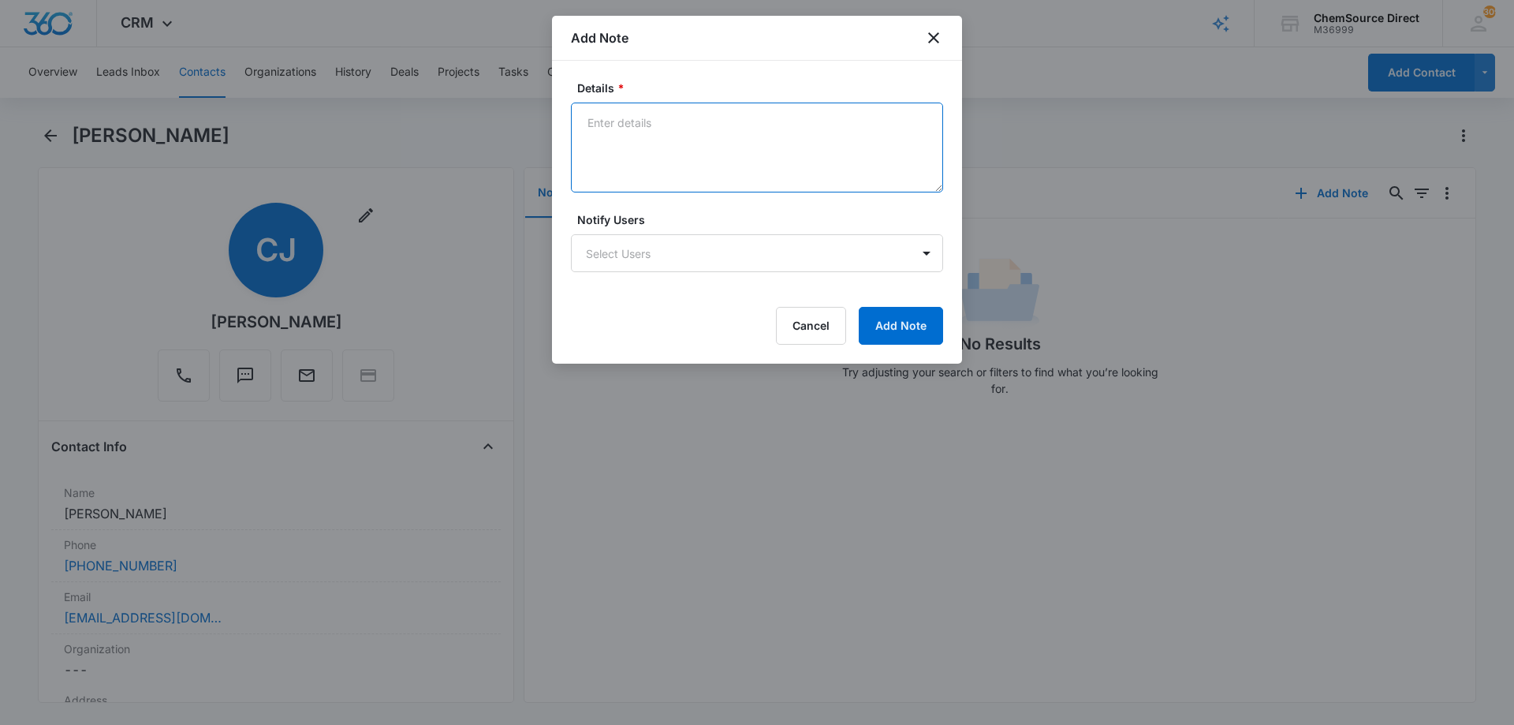
click at [659, 131] on textarea "Details *" at bounding box center [757, 147] width 372 height 90
type textarea "Walk Behind Floor Scrubber Called and texted No answer, left a message"
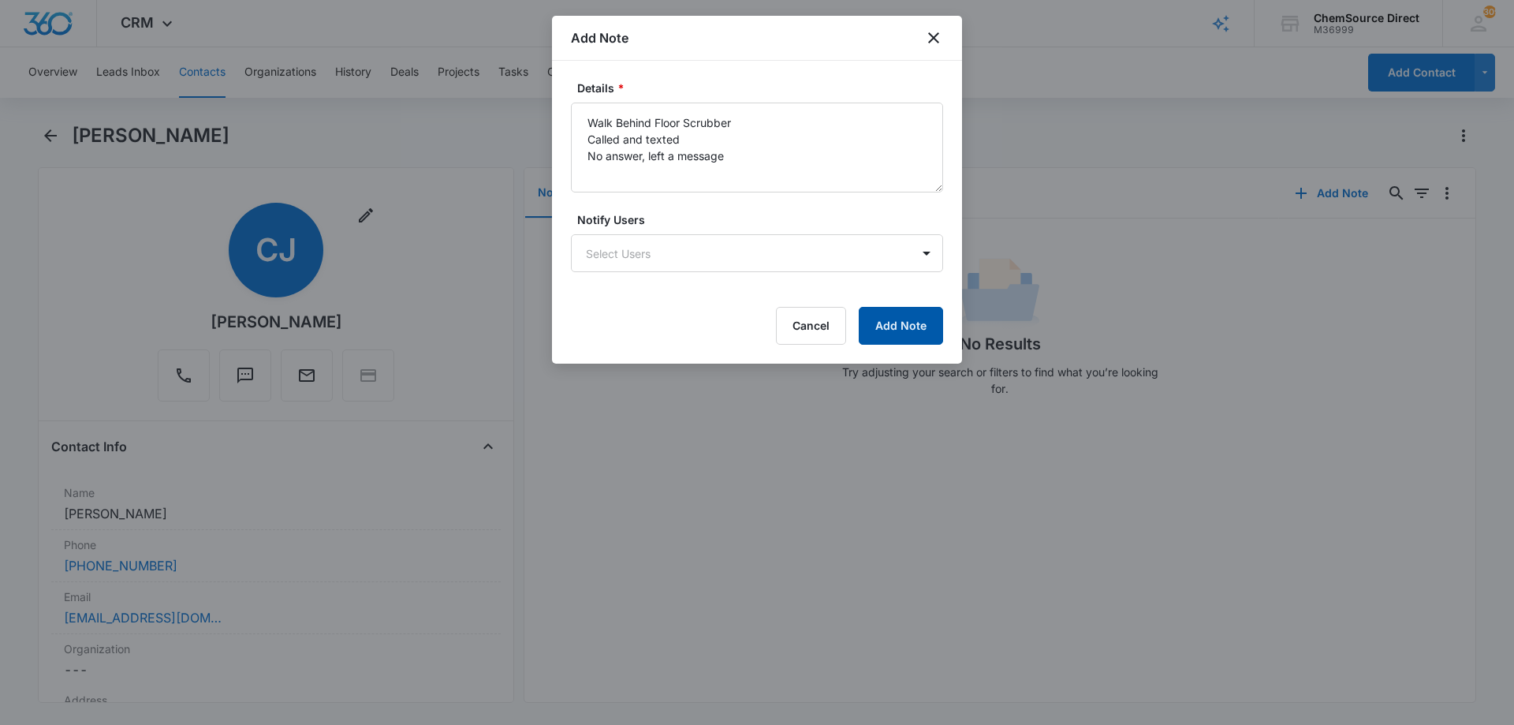
click at [906, 319] on button "Add Note" at bounding box center [901, 326] width 84 height 38
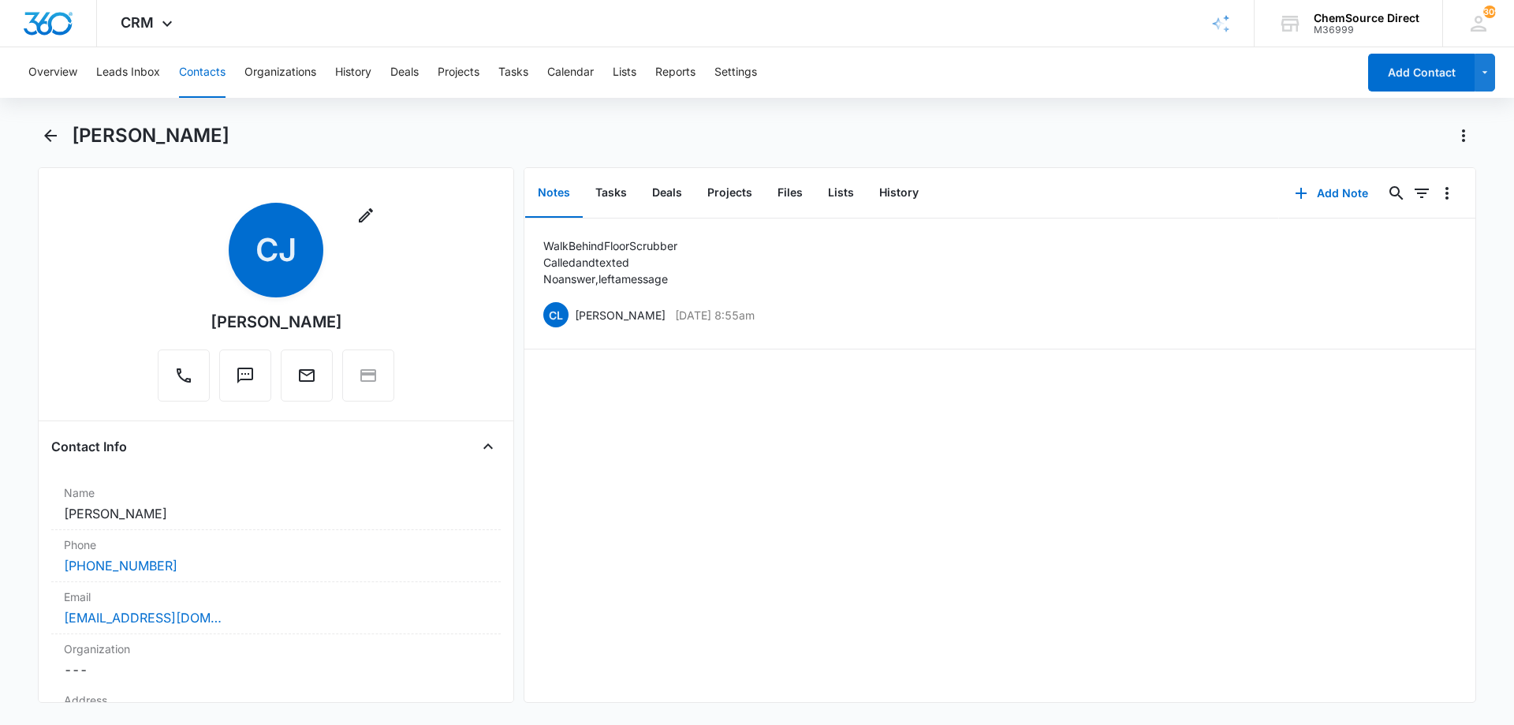
click at [207, 69] on button "Contacts" at bounding box center [202, 72] width 47 height 50
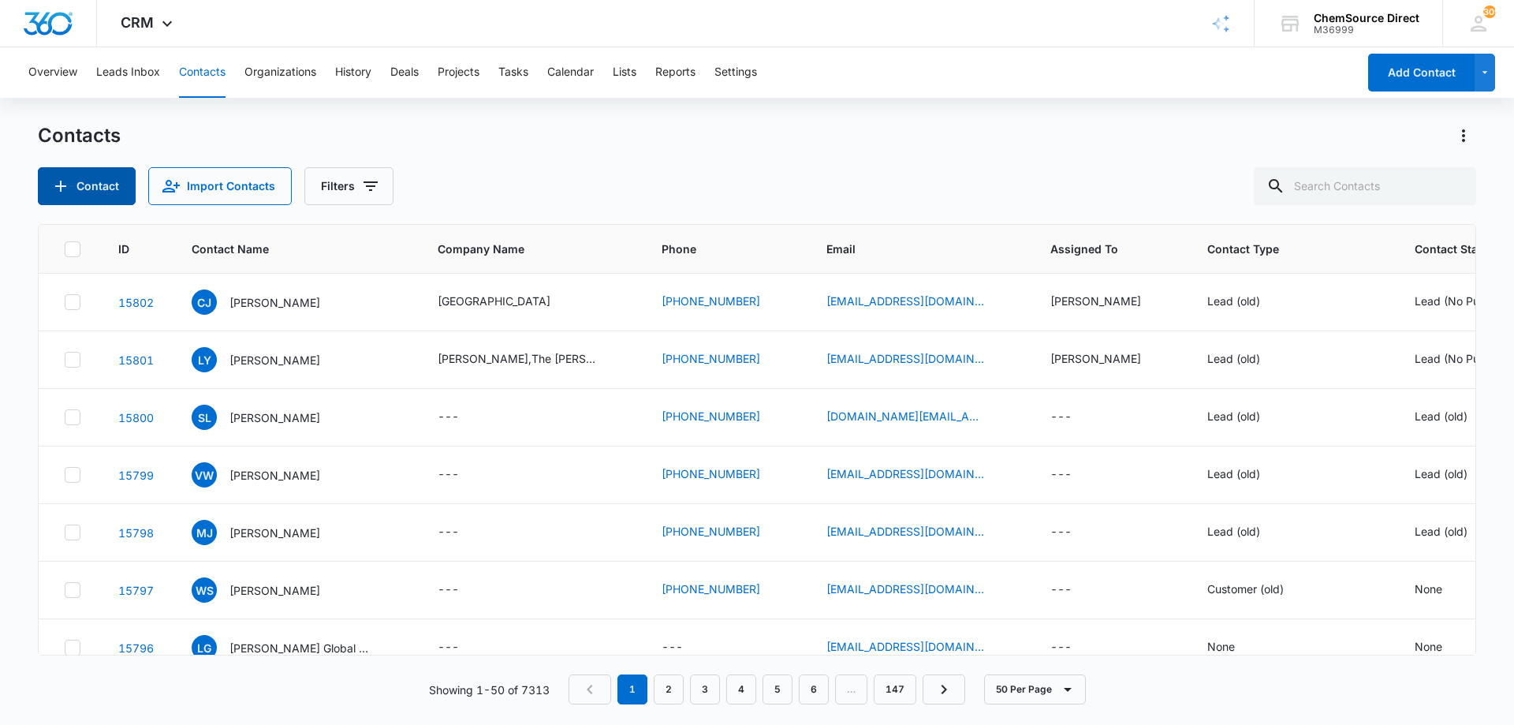
click at [113, 185] on button "Contact" at bounding box center [87, 186] width 98 height 38
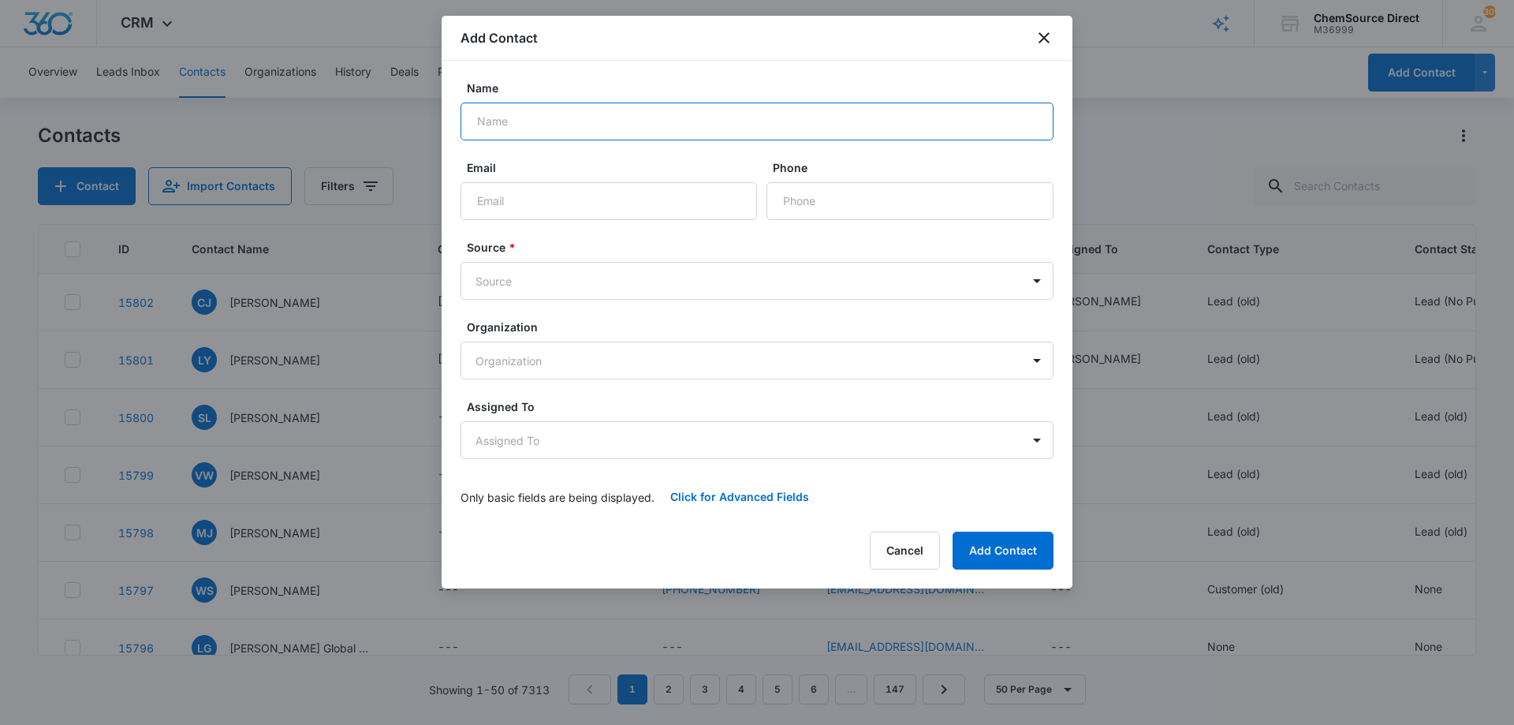
click at [526, 116] on input "Name" at bounding box center [756, 121] width 593 height 38
type input "[PERSON_NAME]"
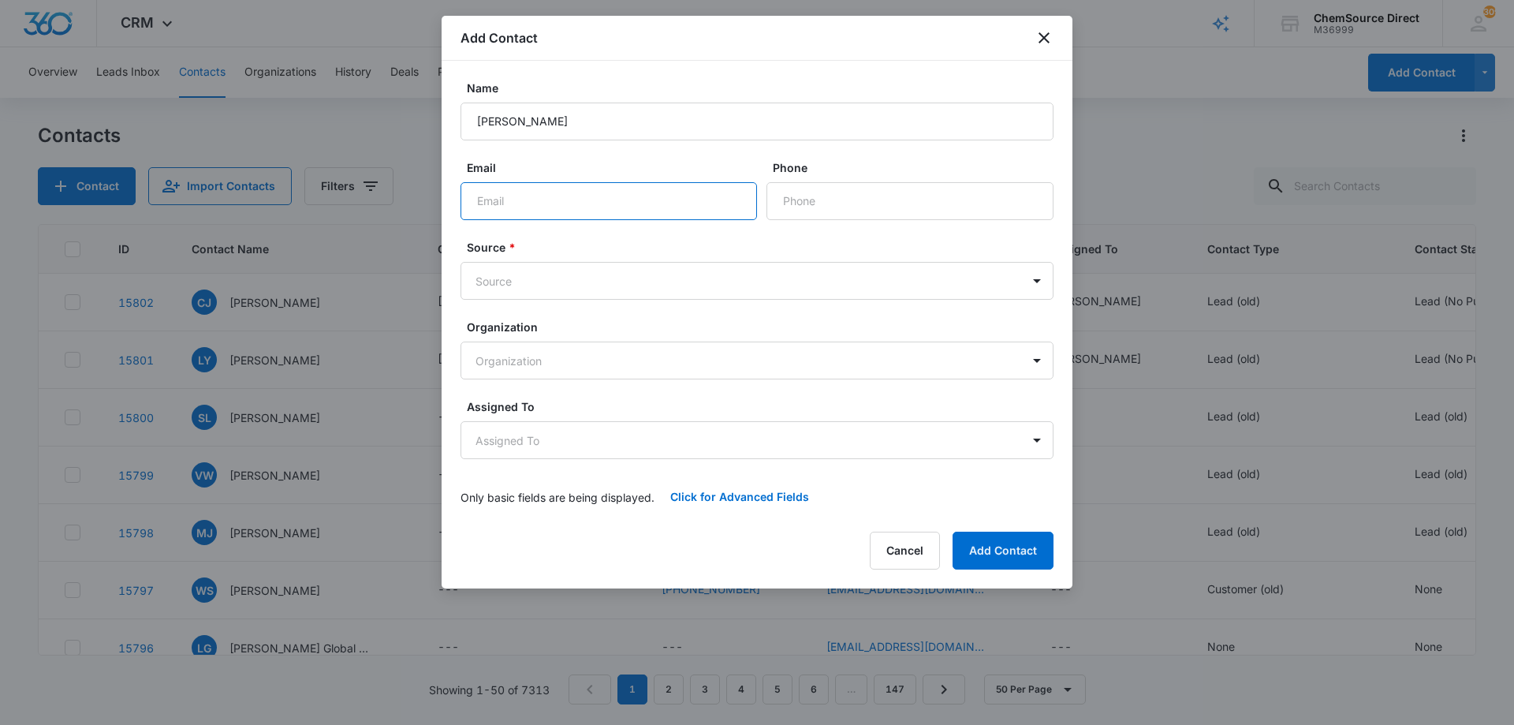
paste input "[EMAIL_ADDRESS][DOMAIN_NAME]"
type input "[EMAIL_ADDRESS][DOMAIN_NAME]"
paste input "phone"
paste input "[PHONE_NUMBER]"
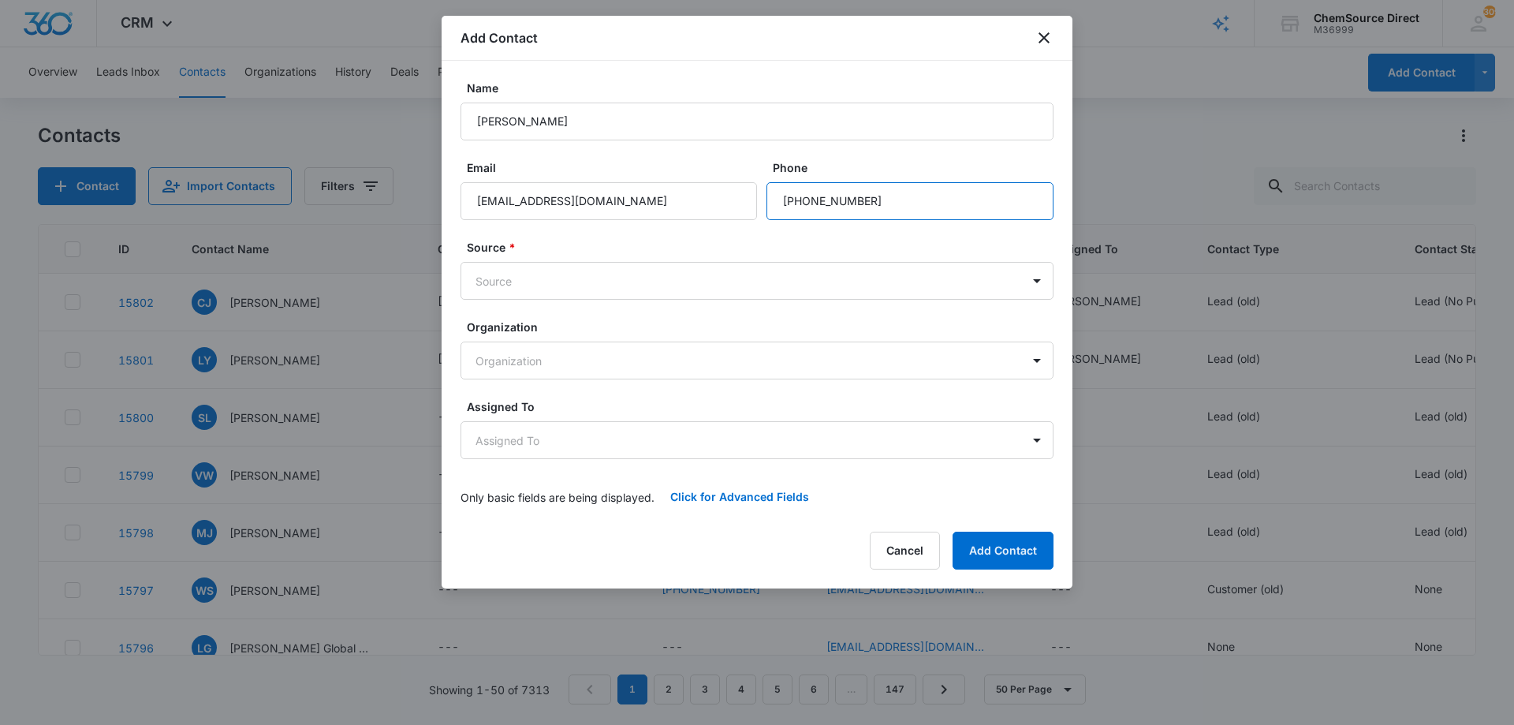
type input "[PHONE_NUMBER]"
click at [548, 277] on body "CRM Apps Reputation Forms CRM Email Social Payments POS Content Ads Intelligenc…" at bounding box center [757, 362] width 1514 height 725
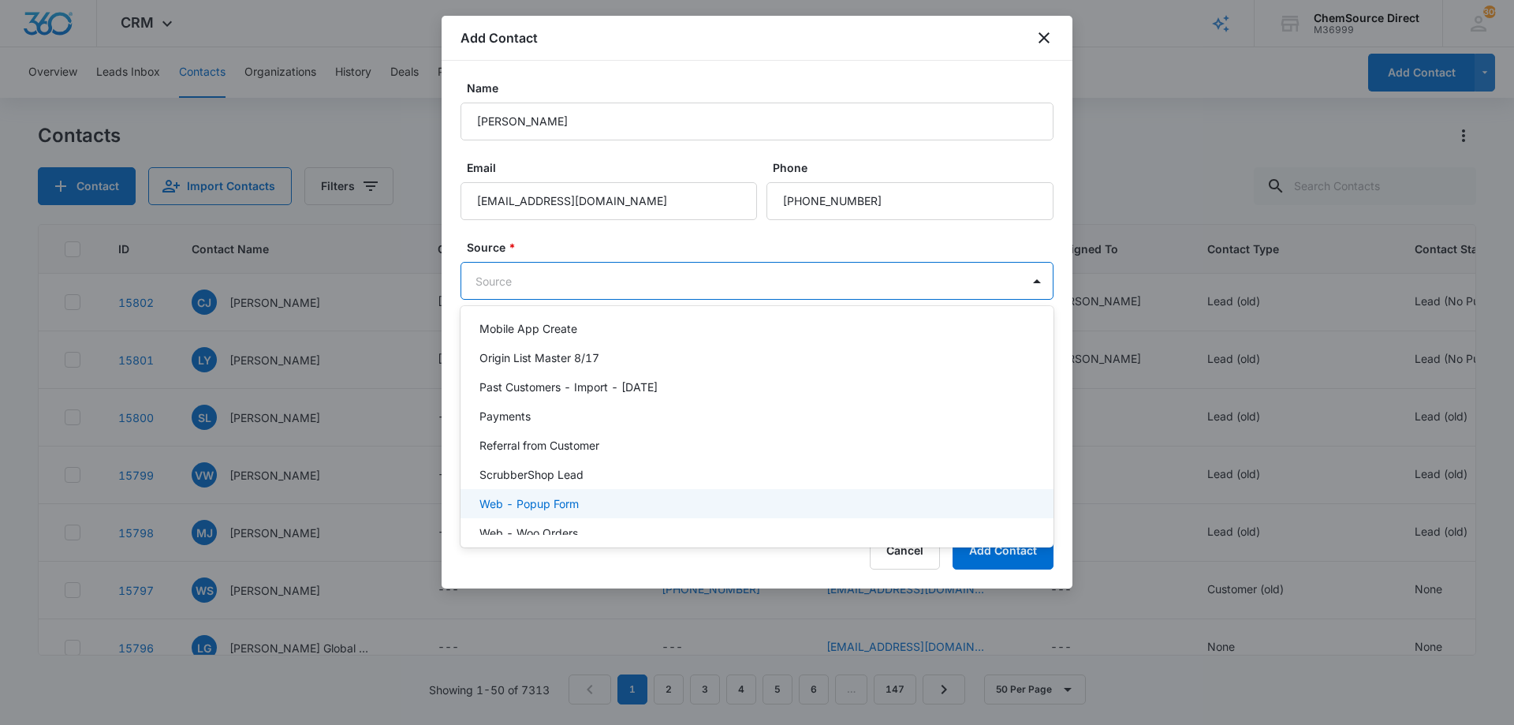
scroll to position [345, 0]
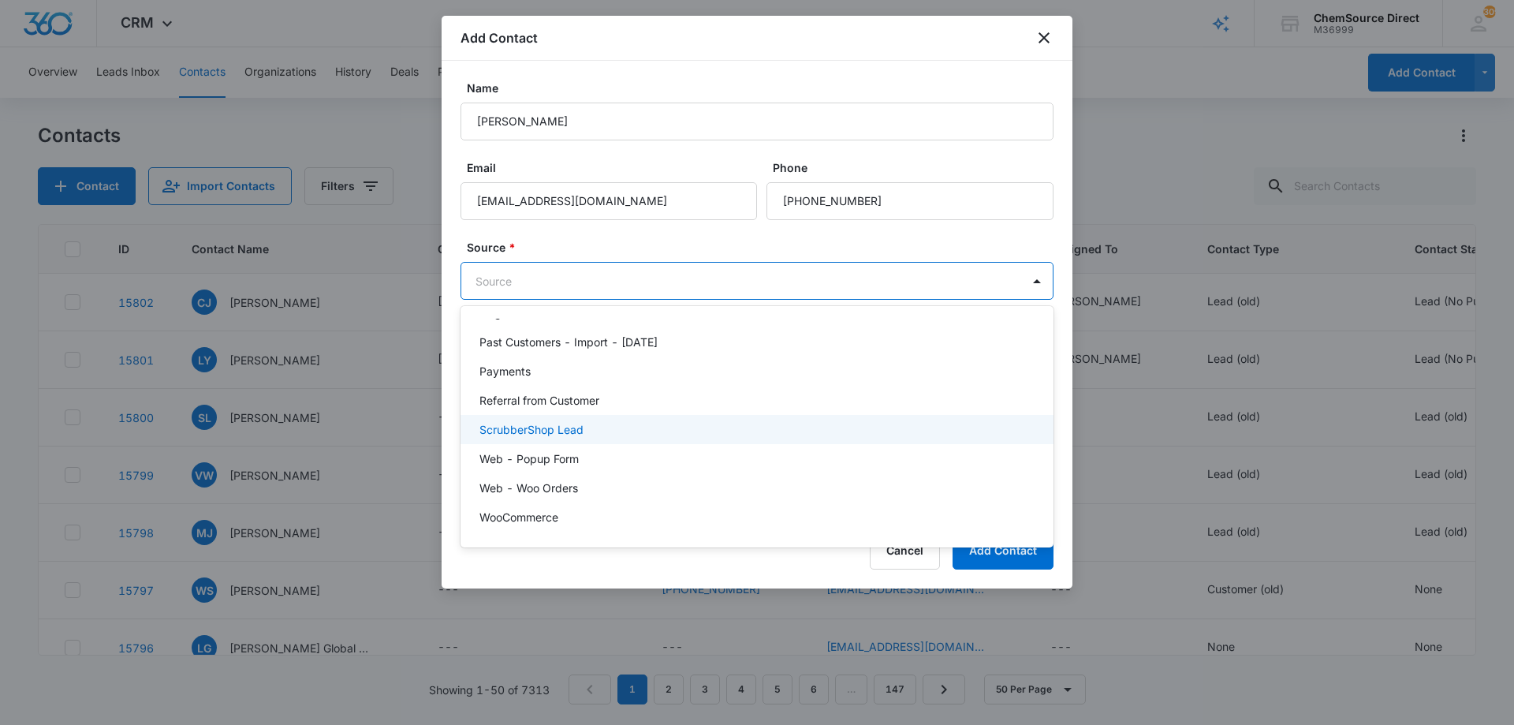
click at [664, 427] on div "ScrubberShop Lead" at bounding box center [755, 429] width 552 height 17
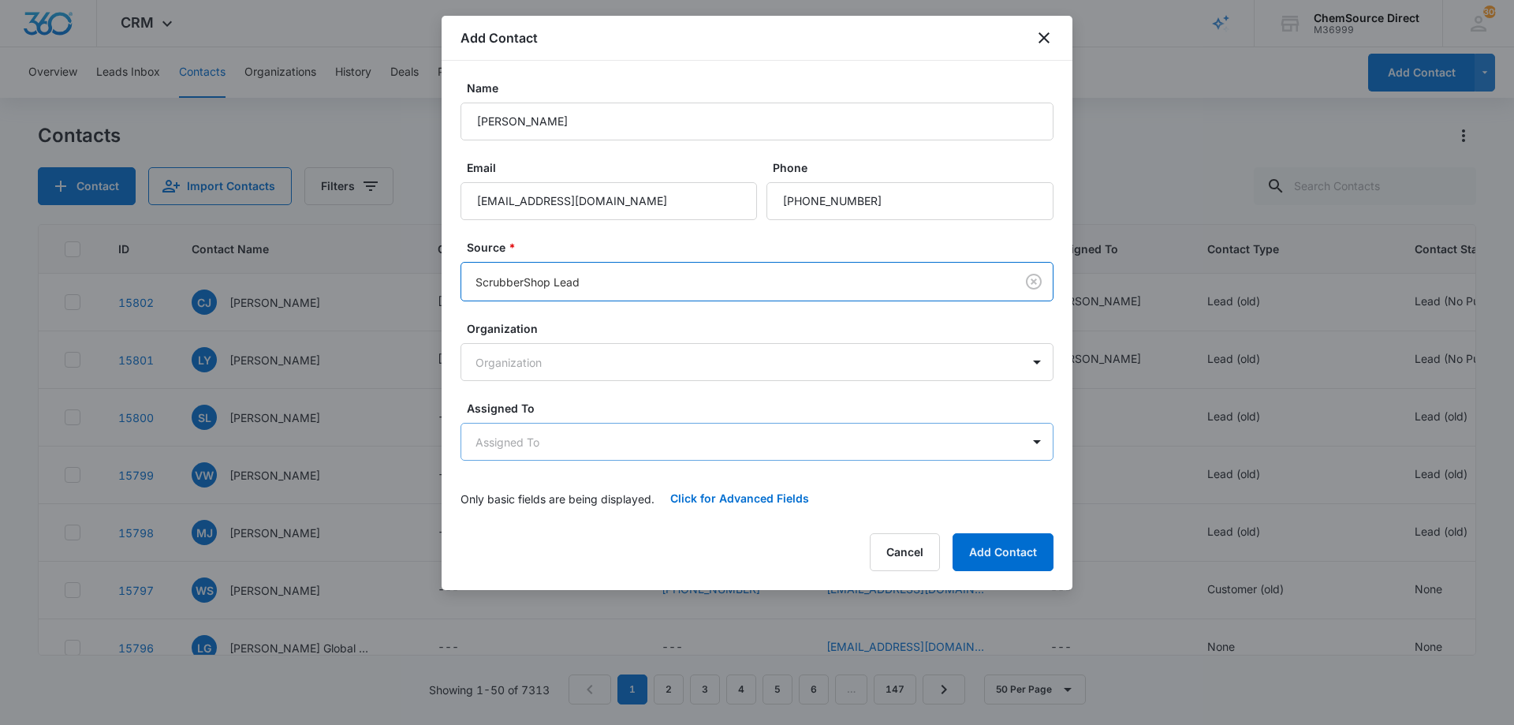
click at [637, 438] on body "CRM Apps Reputation Forms CRM Email Social Payments POS Content Ads Intelligenc…" at bounding box center [757, 362] width 1514 height 725
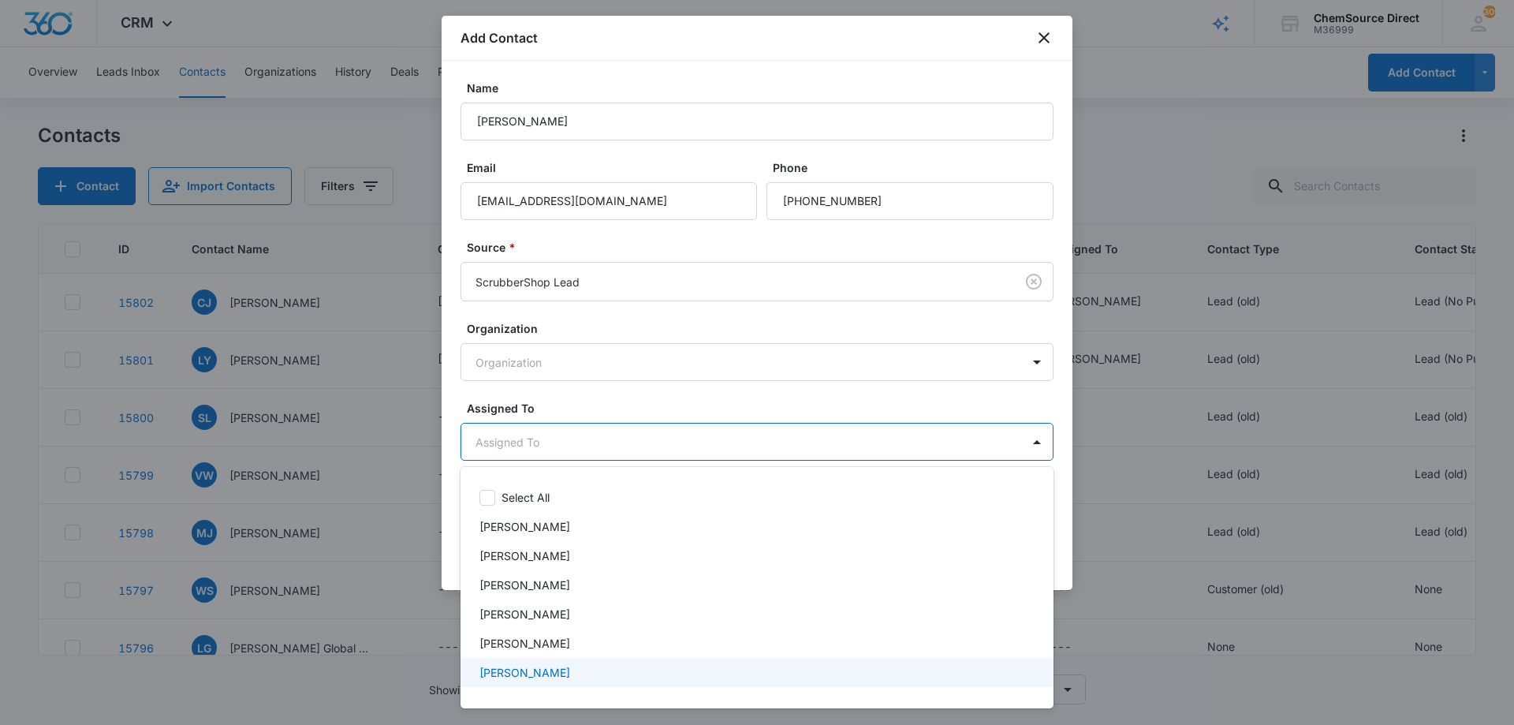
click at [551, 665] on div "[PERSON_NAME]" at bounding box center [755, 672] width 552 height 17
click at [640, 399] on div at bounding box center [757, 362] width 1514 height 725
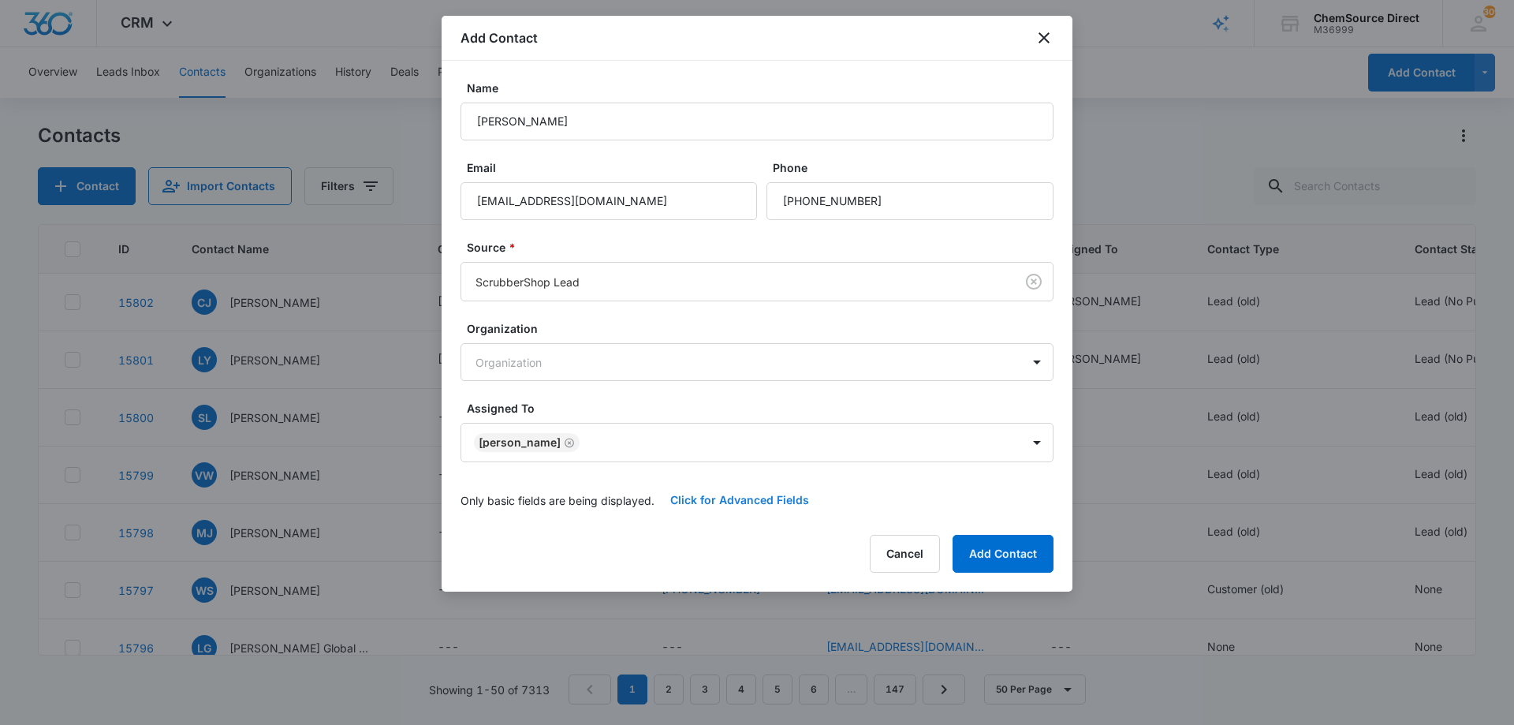
click at [714, 494] on button "Click for Advanced Fields" at bounding box center [739, 500] width 170 height 38
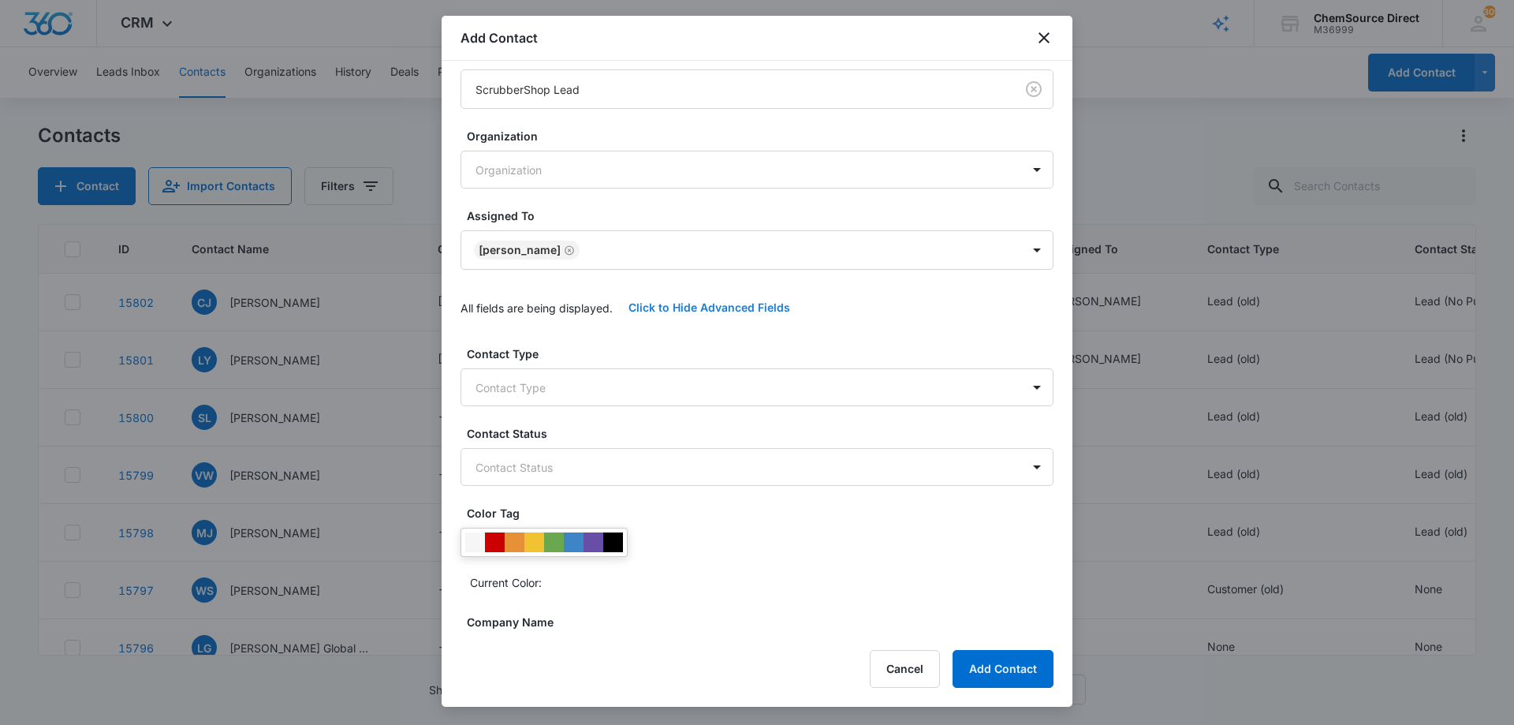
scroll to position [331, 0]
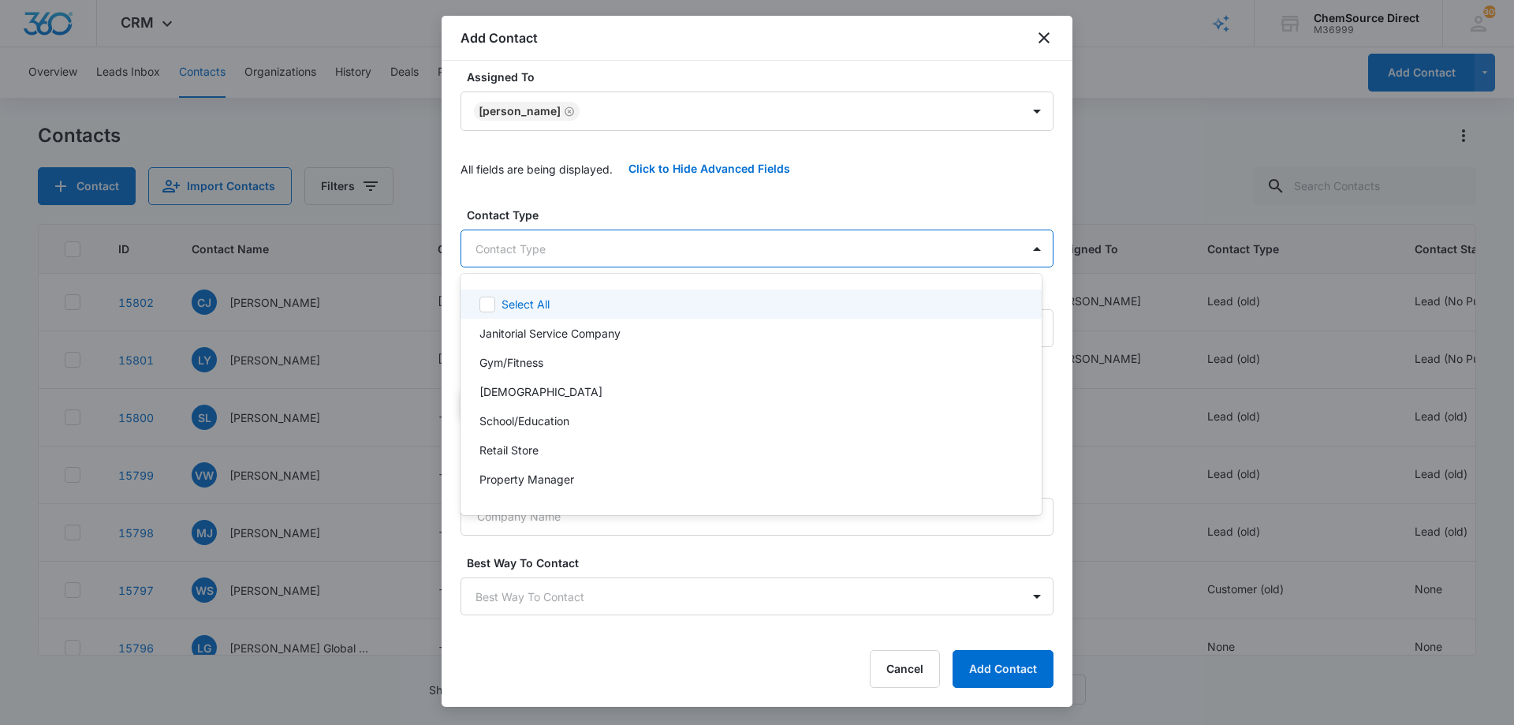
click at [583, 246] on body "CRM Apps Reputation Forms CRM Email Social Payments POS Content Ads Intelligenc…" at bounding box center [757, 362] width 1514 height 725
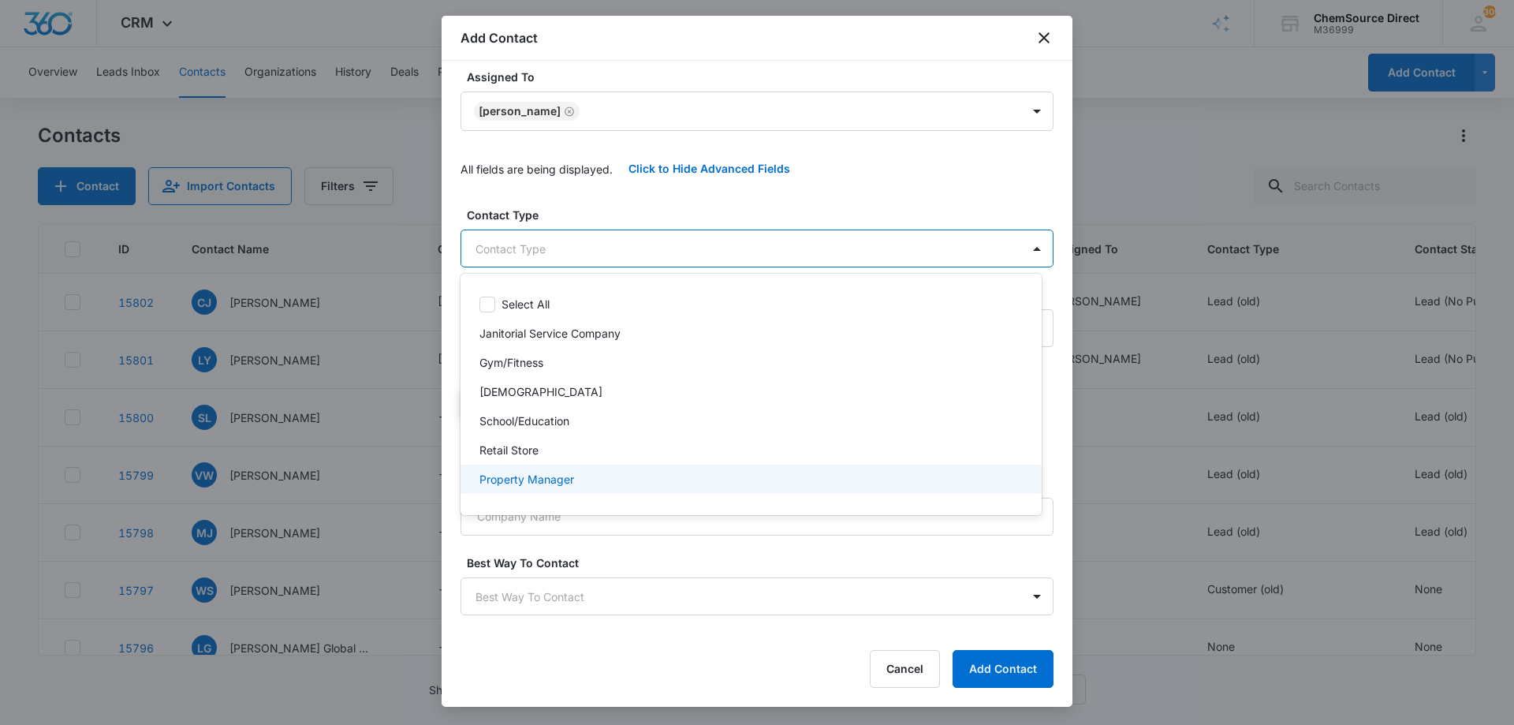
scroll to position [170, 0]
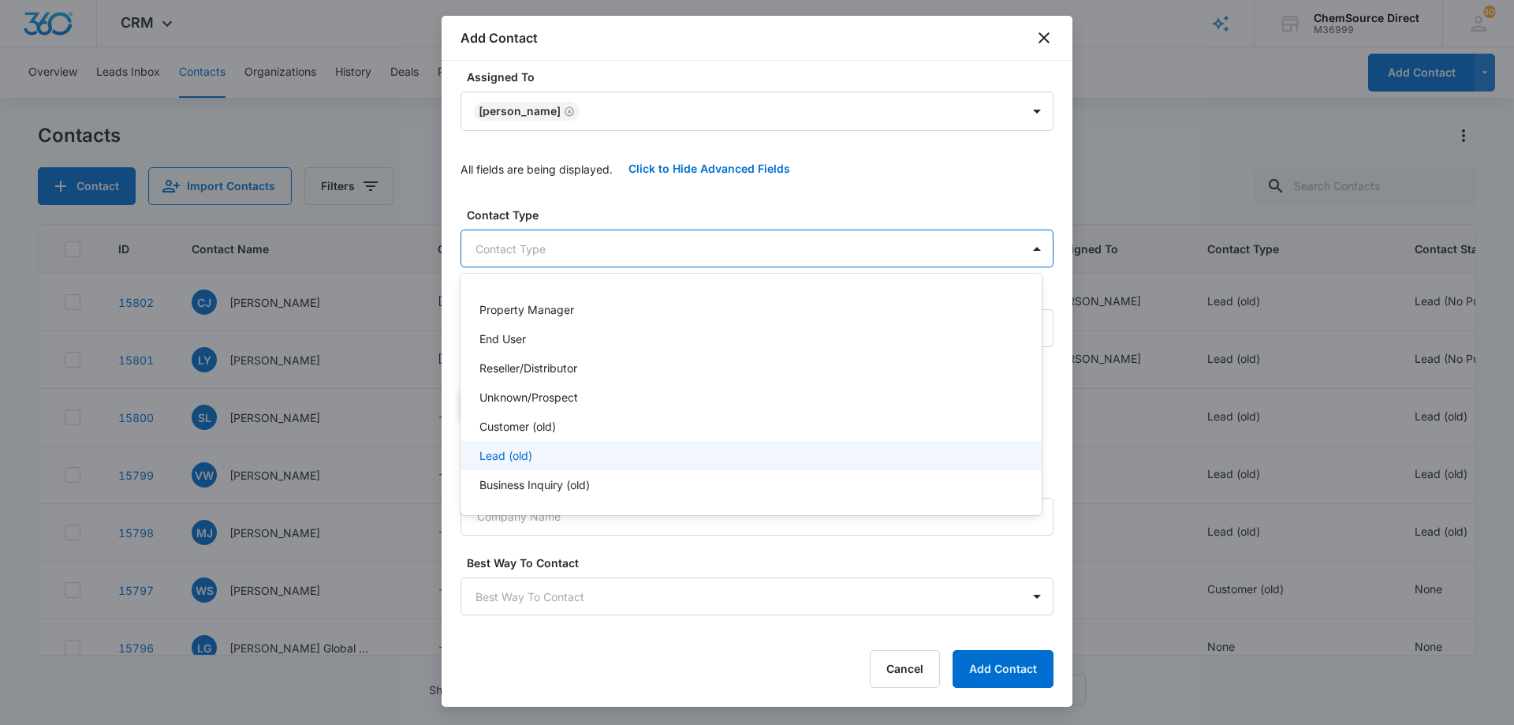
click at [598, 451] on div "Lead (old)" at bounding box center [749, 455] width 540 height 17
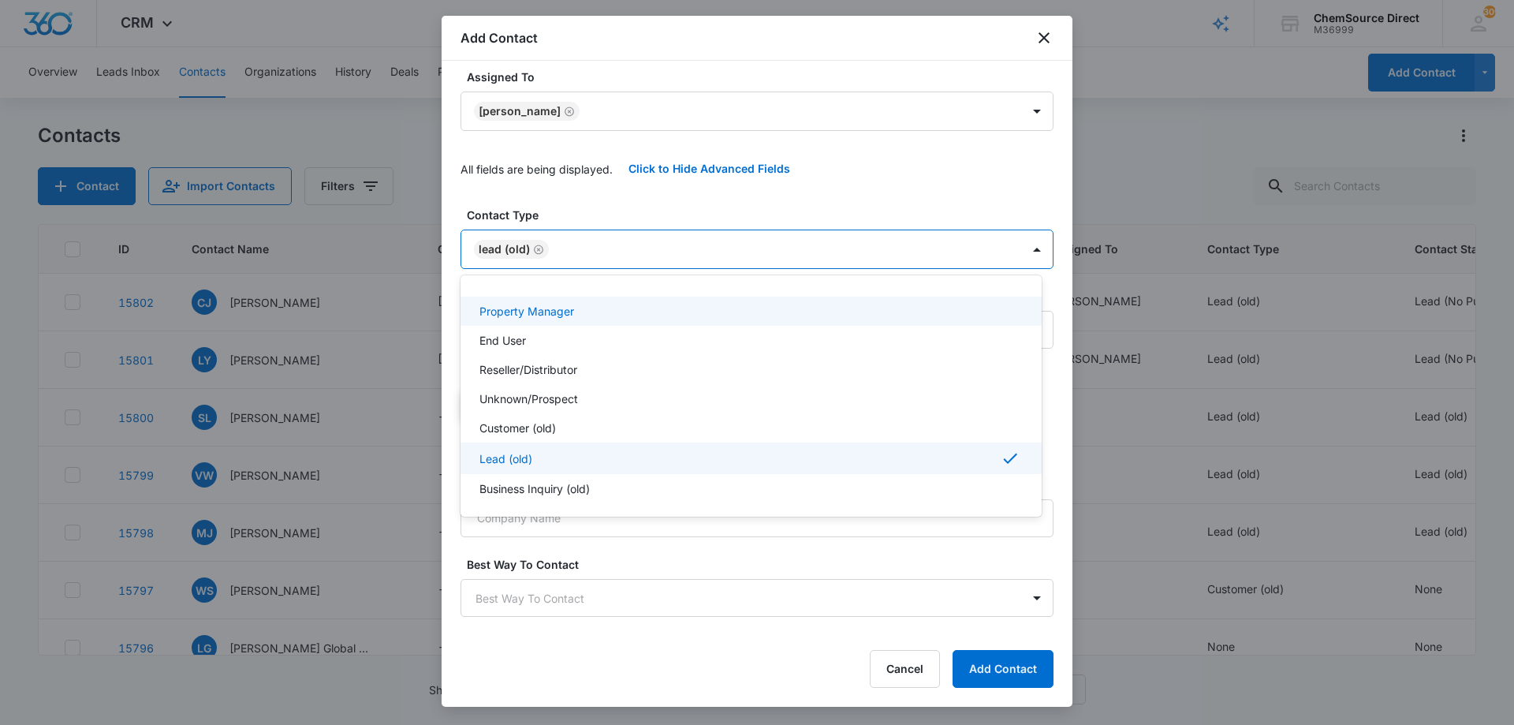
click at [623, 206] on div at bounding box center [757, 362] width 1514 height 725
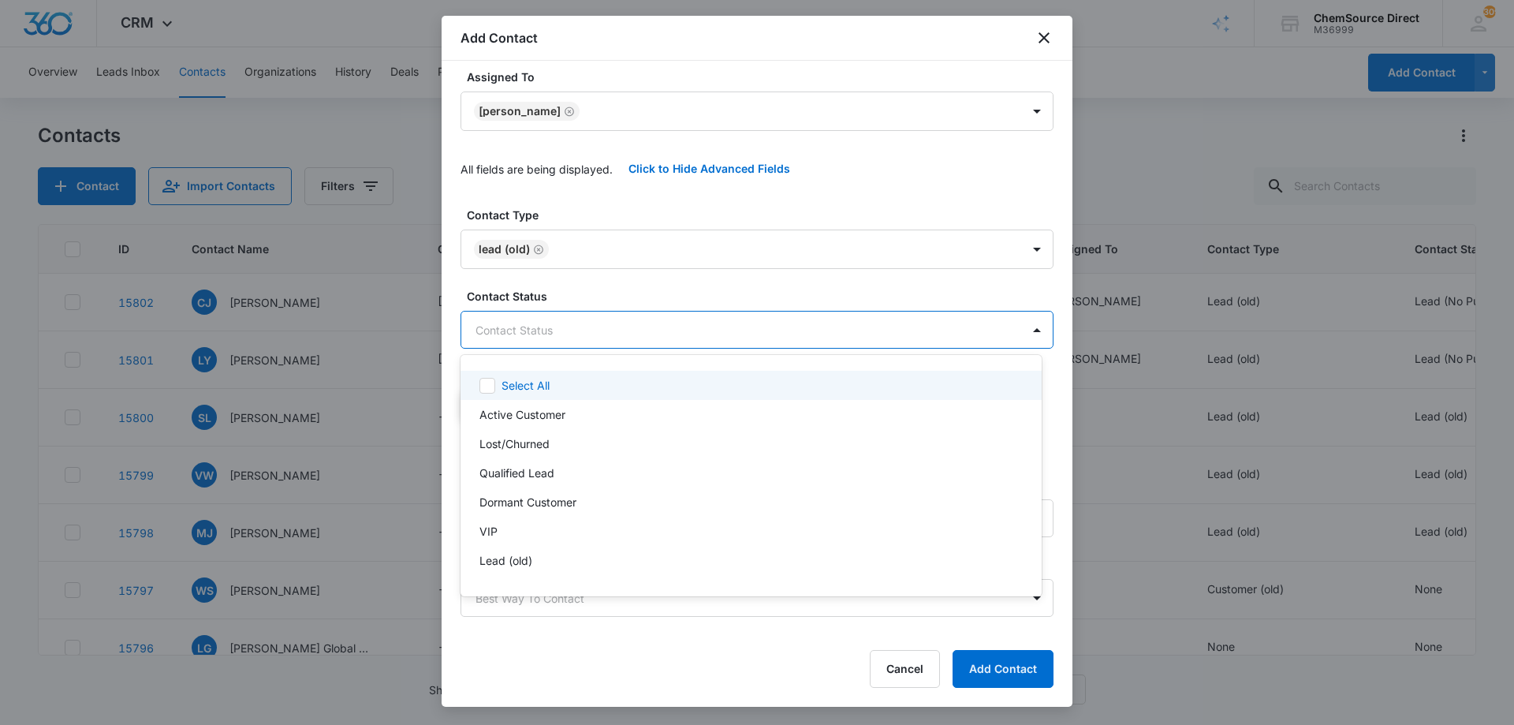
click at [617, 330] on body "CRM Apps Reputation Forms CRM Email Social Payments POS Content Ads Intelligenc…" at bounding box center [757, 362] width 1514 height 725
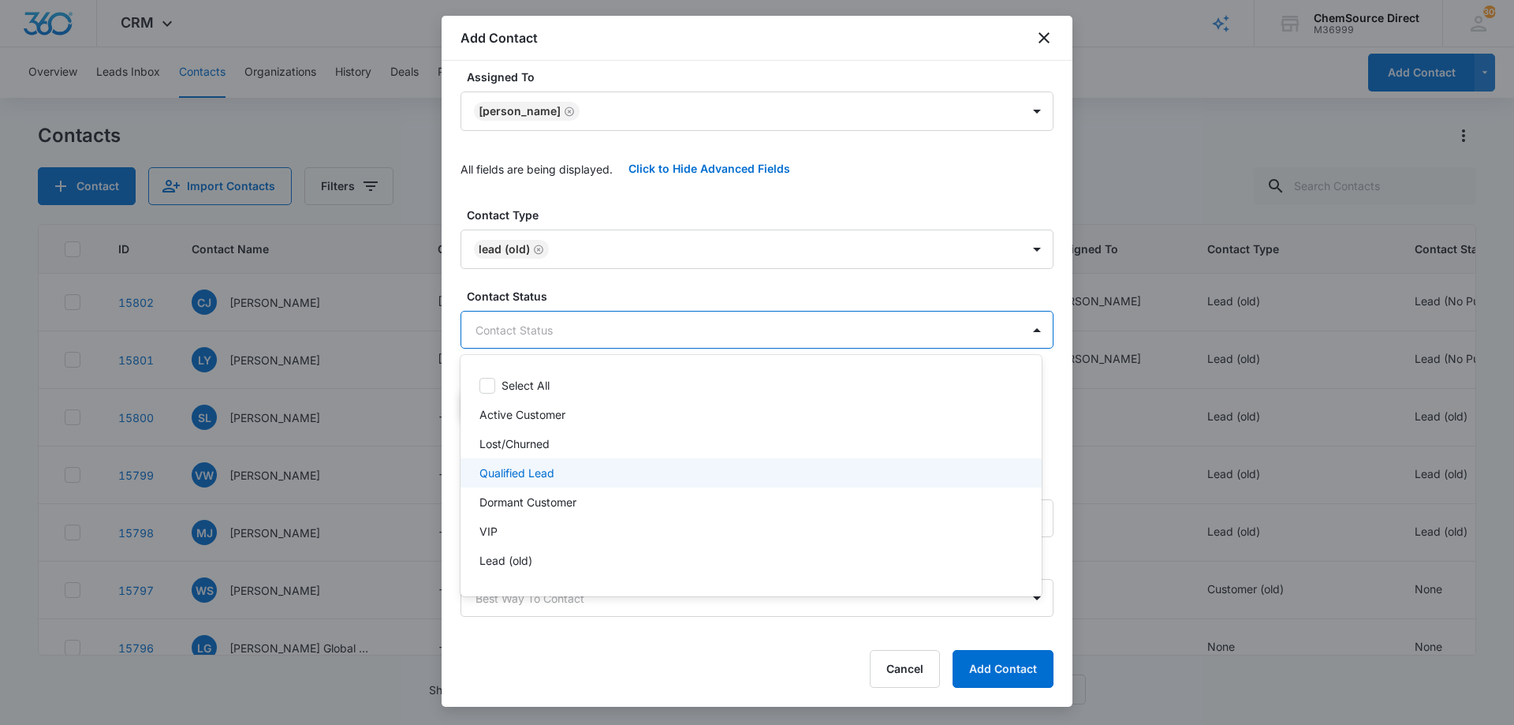
scroll to position [24, 0]
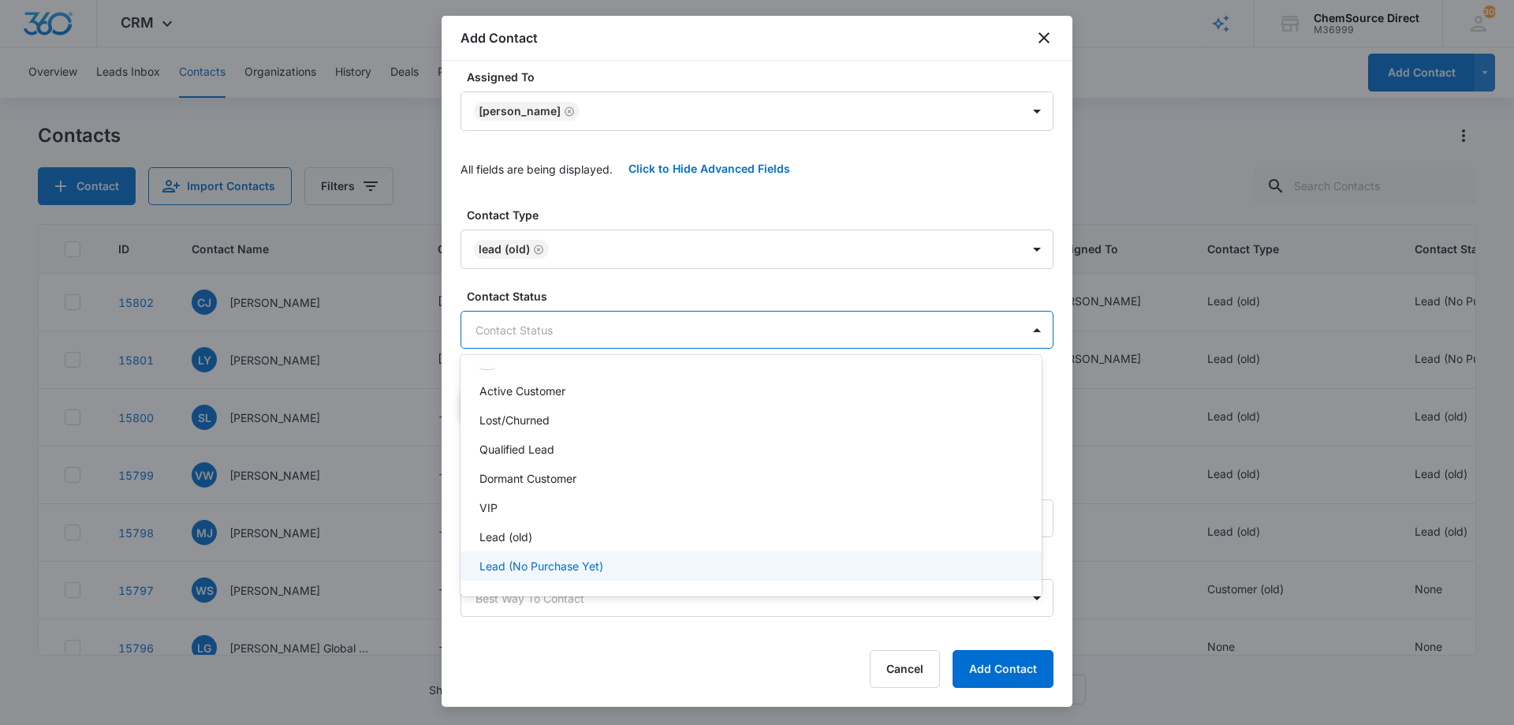
click at [583, 563] on p "Lead (No Purchase Yet)" at bounding box center [541, 565] width 124 height 17
click at [649, 292] on div at bounding box center [757, 362] width 1514 height 725
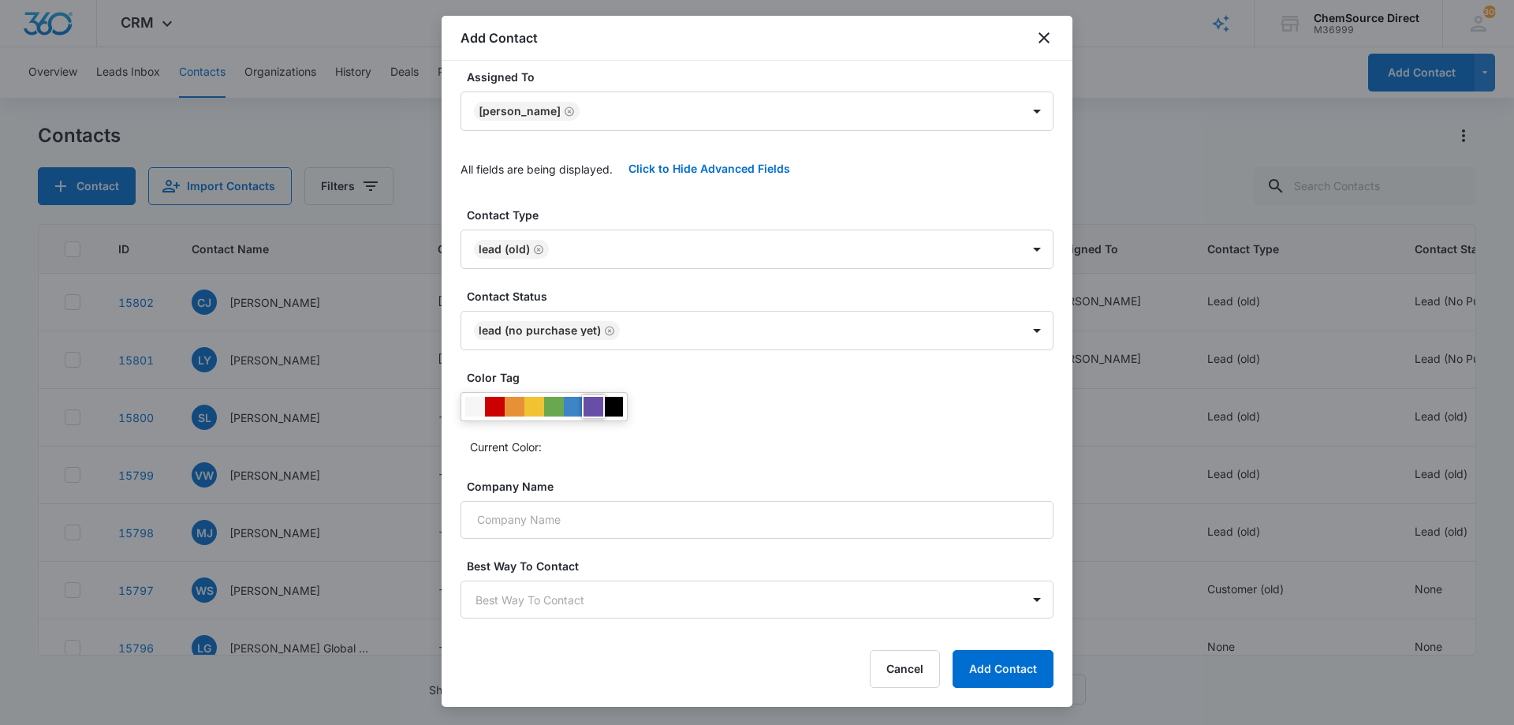
click at [597, 408] on div at bounding box center [593, 407] width 20 height 20
click at [693, 408] on div "Current Color:" at bounding box center [756, 425] width 593 height 67
click at [645, 514] on input "Company Name" at bounding box center [756, 516] width 593 height 38
paste input "Sunnyside Retirement Community"
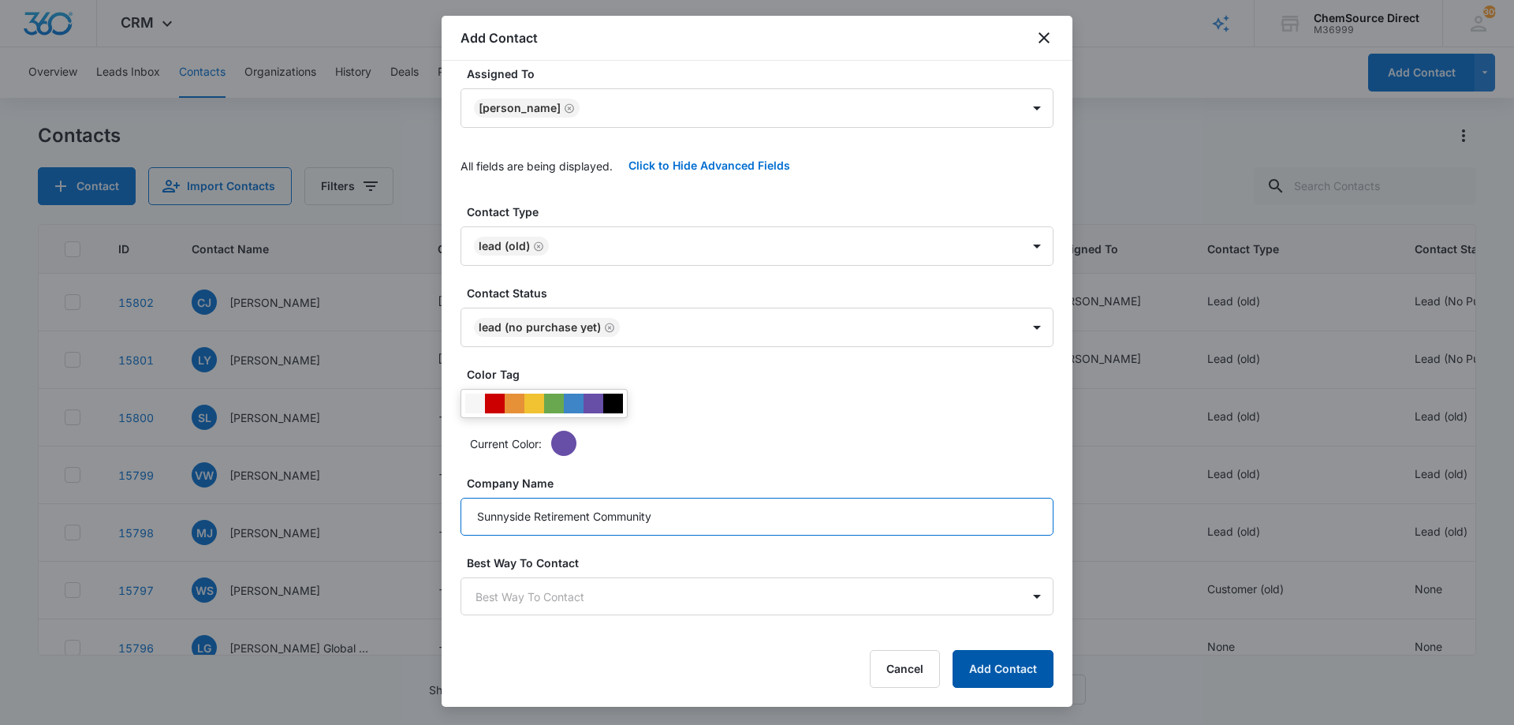
type input "Sunnyside Retirement Community"
click at [997, 658] on button "Add Contact" at bounding box center [1002, 669] width 101 height 38
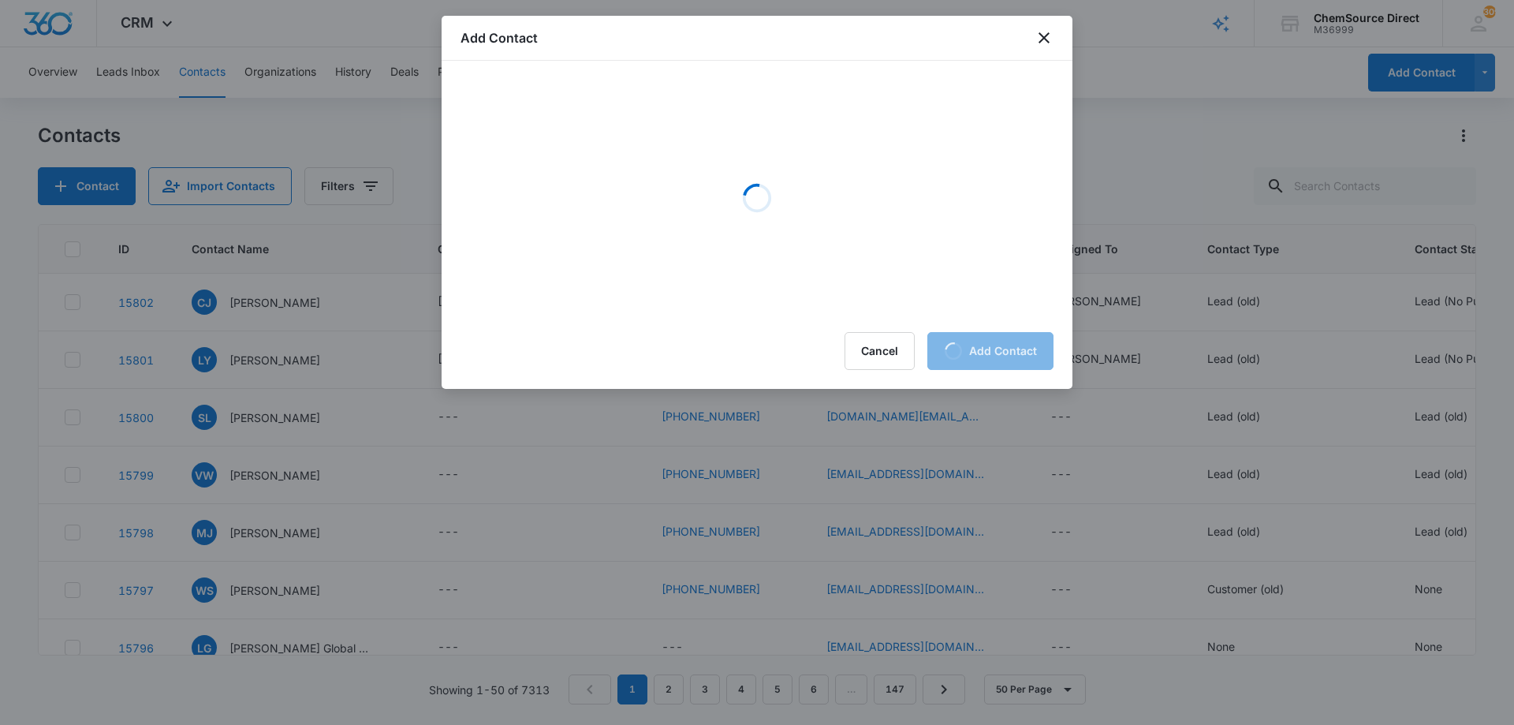
scroll to position [0, 0]
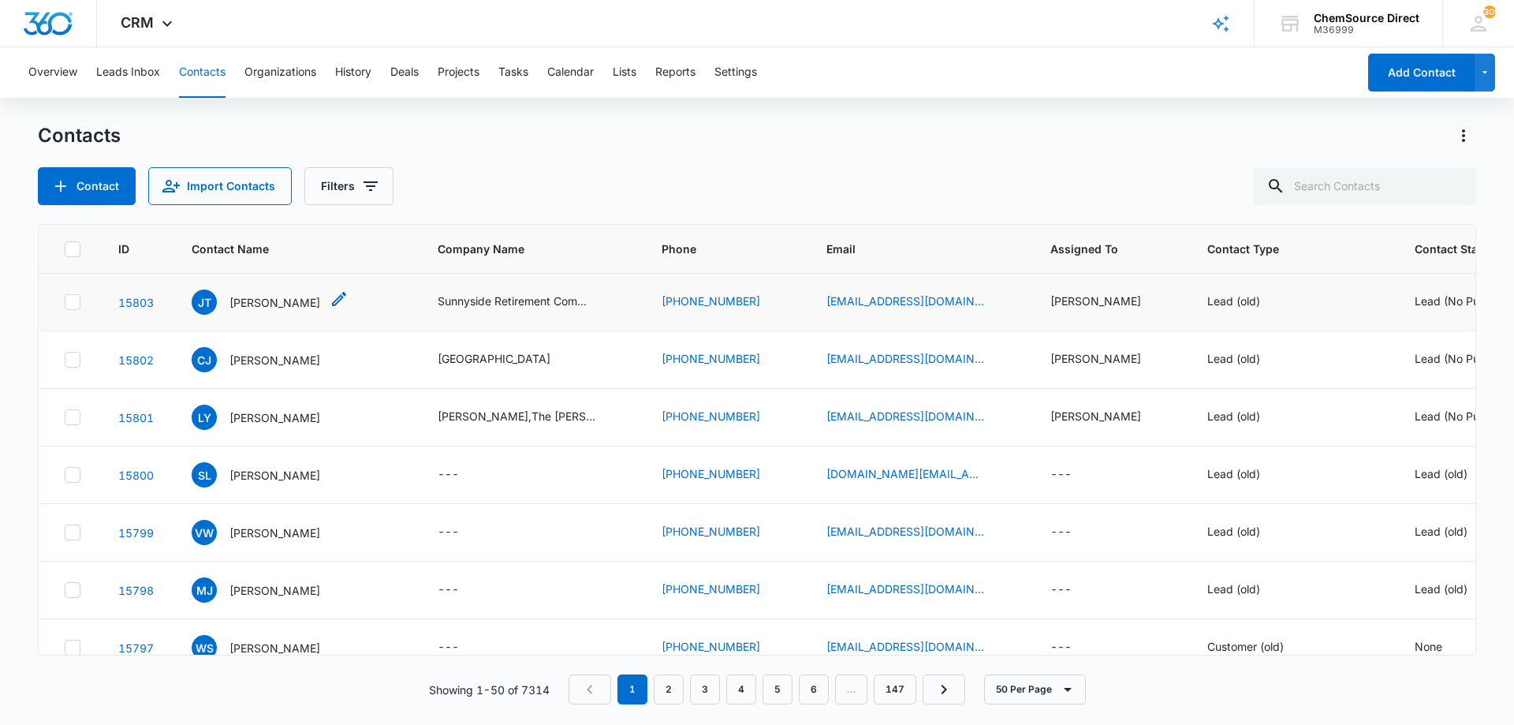
click at [252, 301] on p "[PERSON_NAME]" at bounding box center [274, 302] width 91 height 17
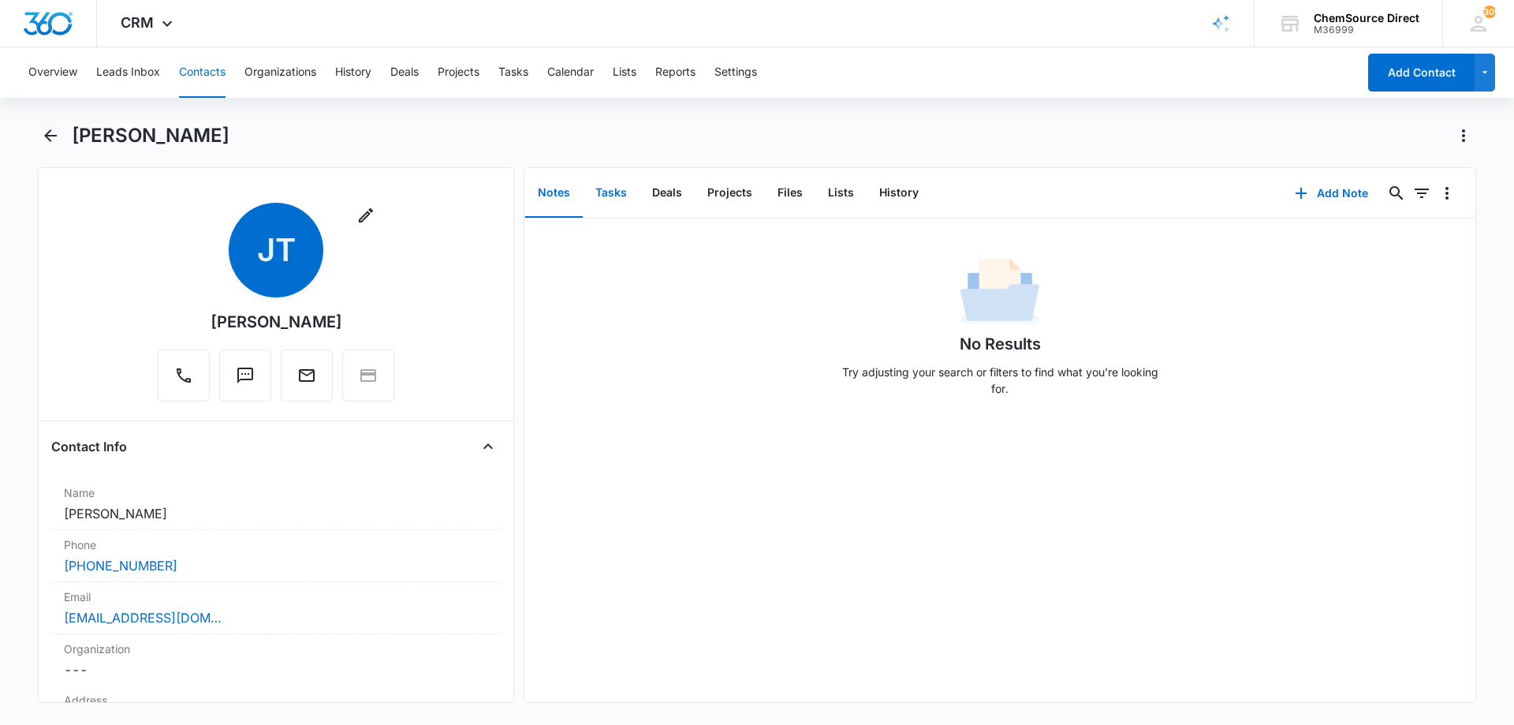
click at [613, 191] on button "Tasks" at bounding box center [611, 193] width 57 height 49
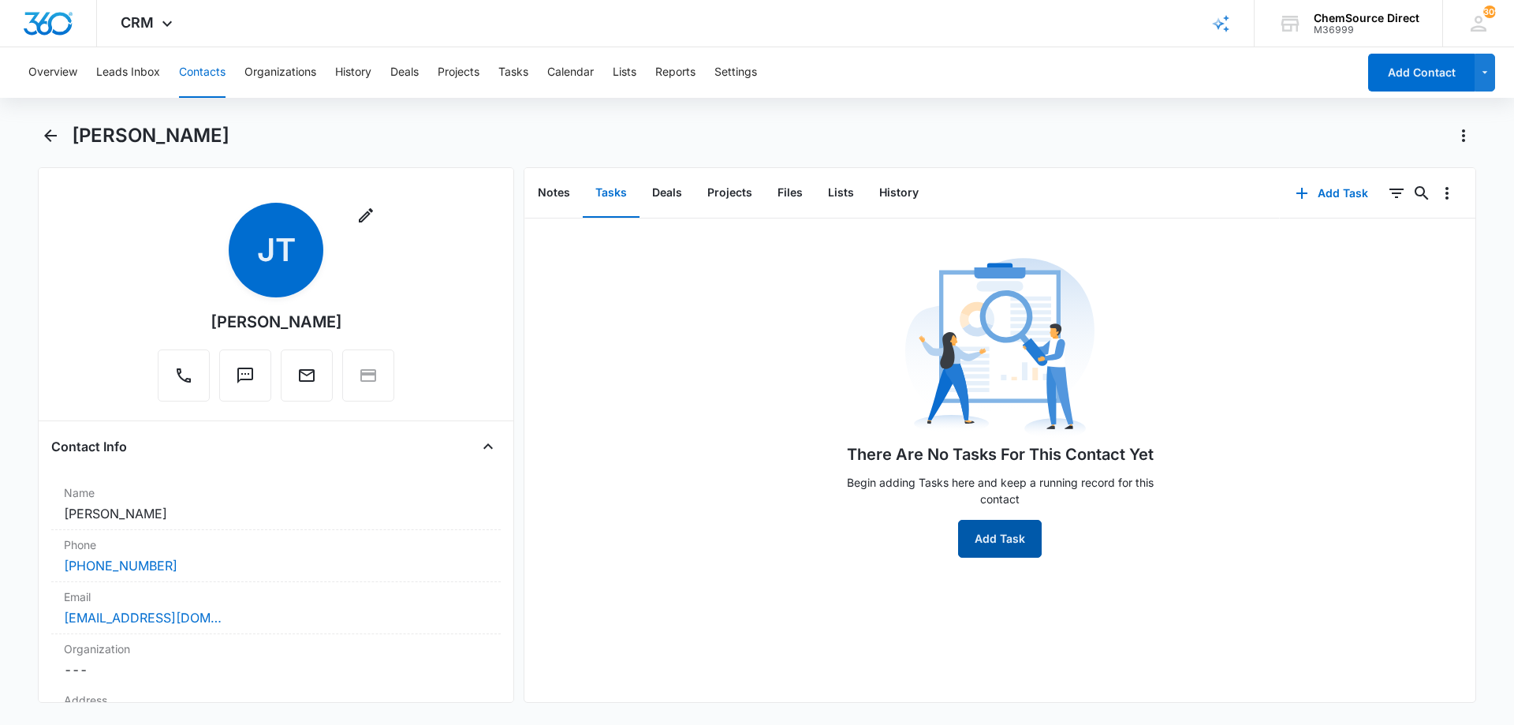
click at [999, 537] on button "Add Task" at bounding box center [1000, 539] width 84 height 38
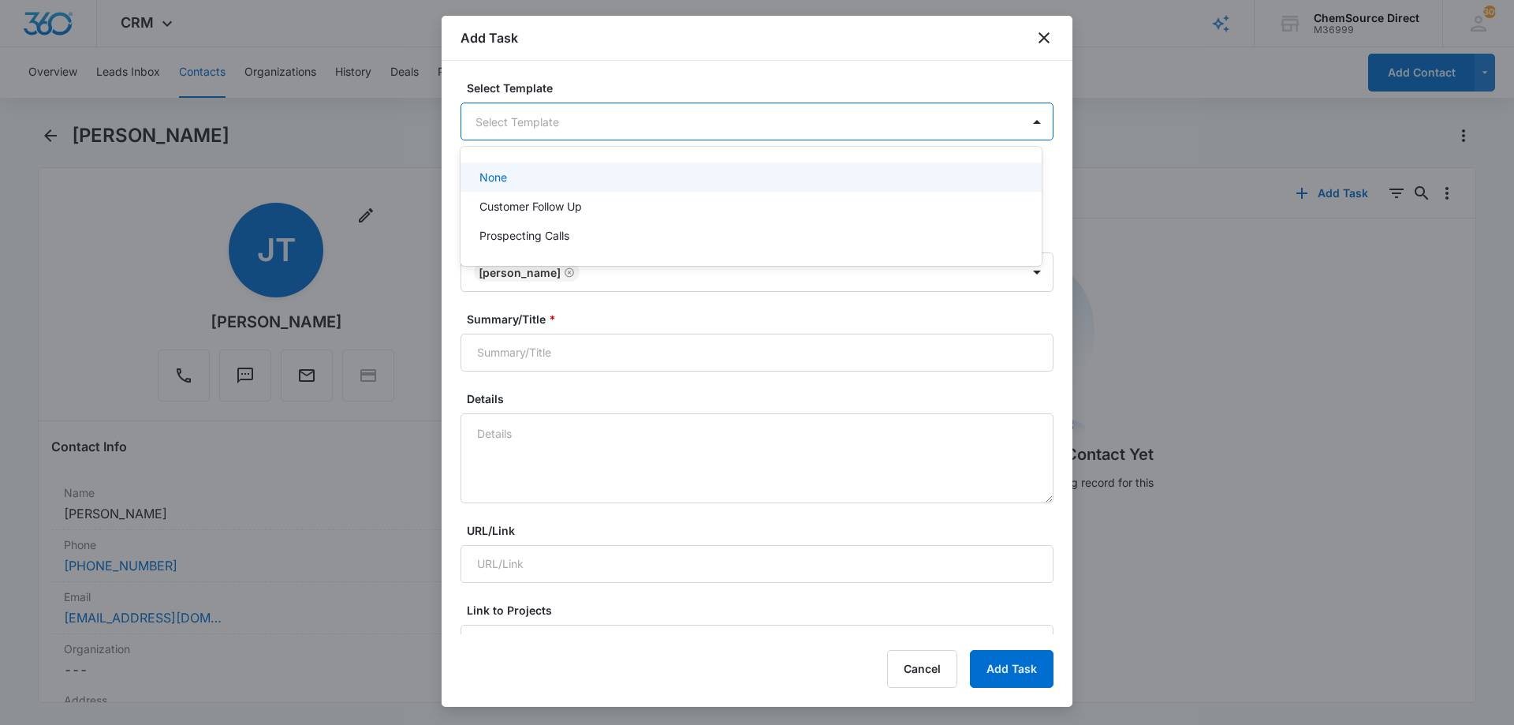
click at [532, 110] on body "CRM Apps Reputation Forms CRM Email Social Payments POS Content Ads Intelligenc…" at bounding box center [757, 362] width 1514 height 725
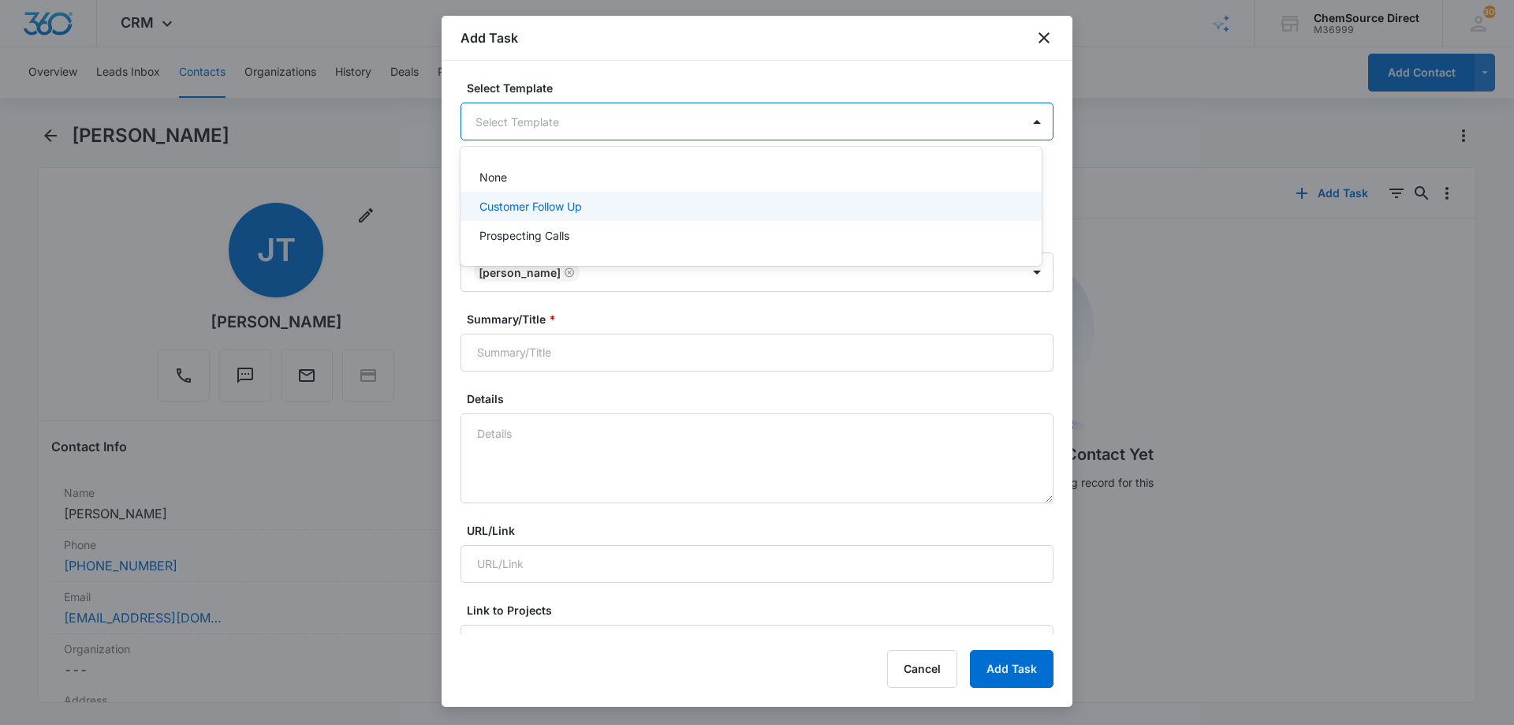
click at [519, 204] on p "Customer Follow Up" at bounding box center [530, 206] width 102 height 17
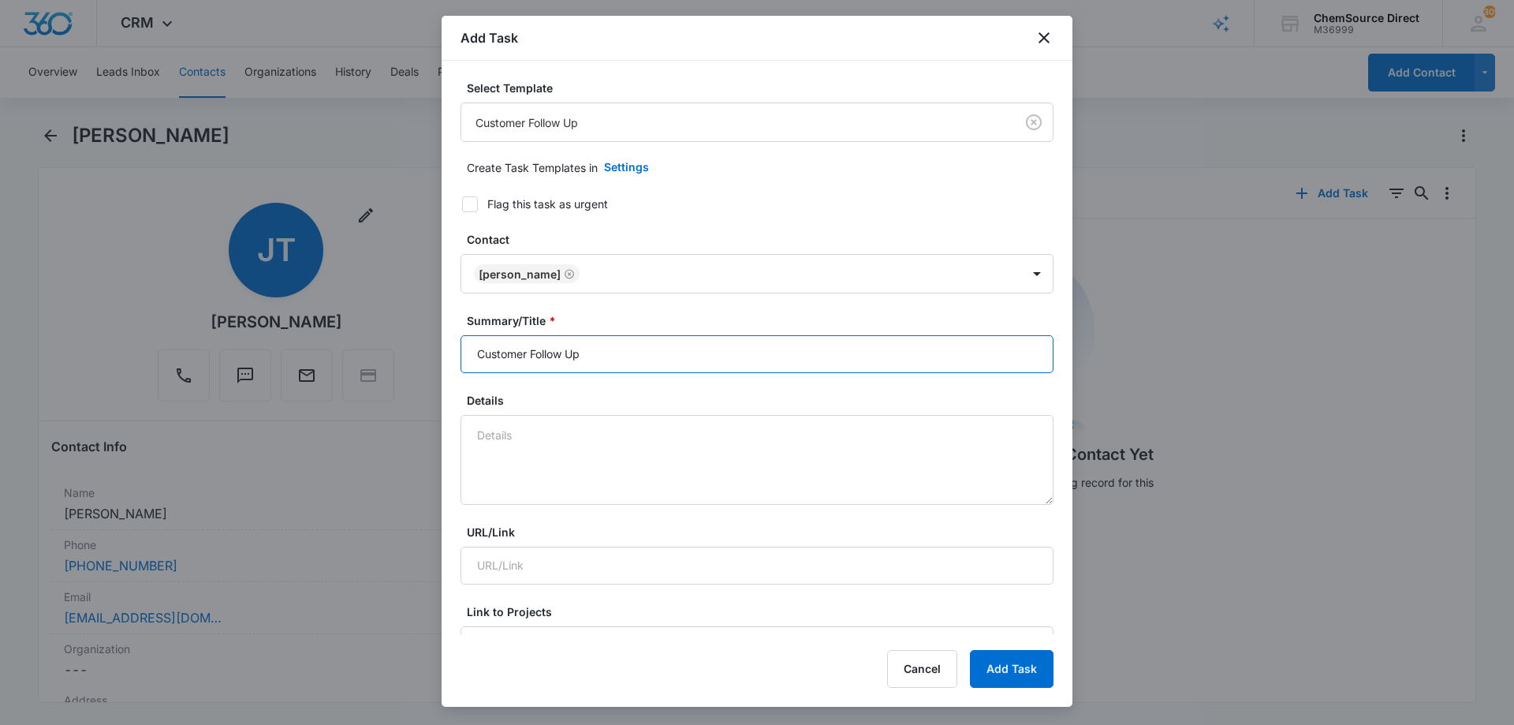
click at [521, 356] on input "Customer Follow Up" at bounding box center [756, 354] width 593 height 38
type input "Customer Follow Up"
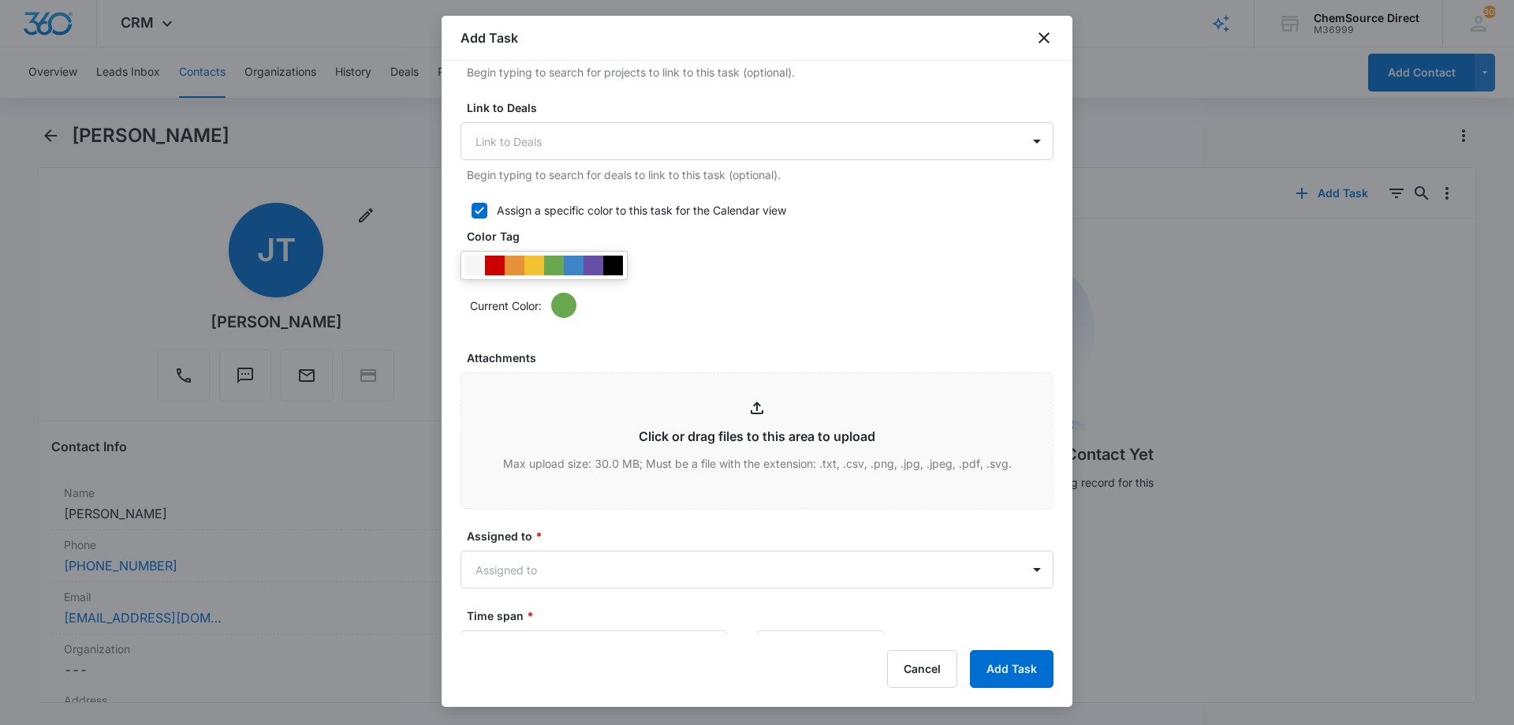
scroll to position [631, 0]
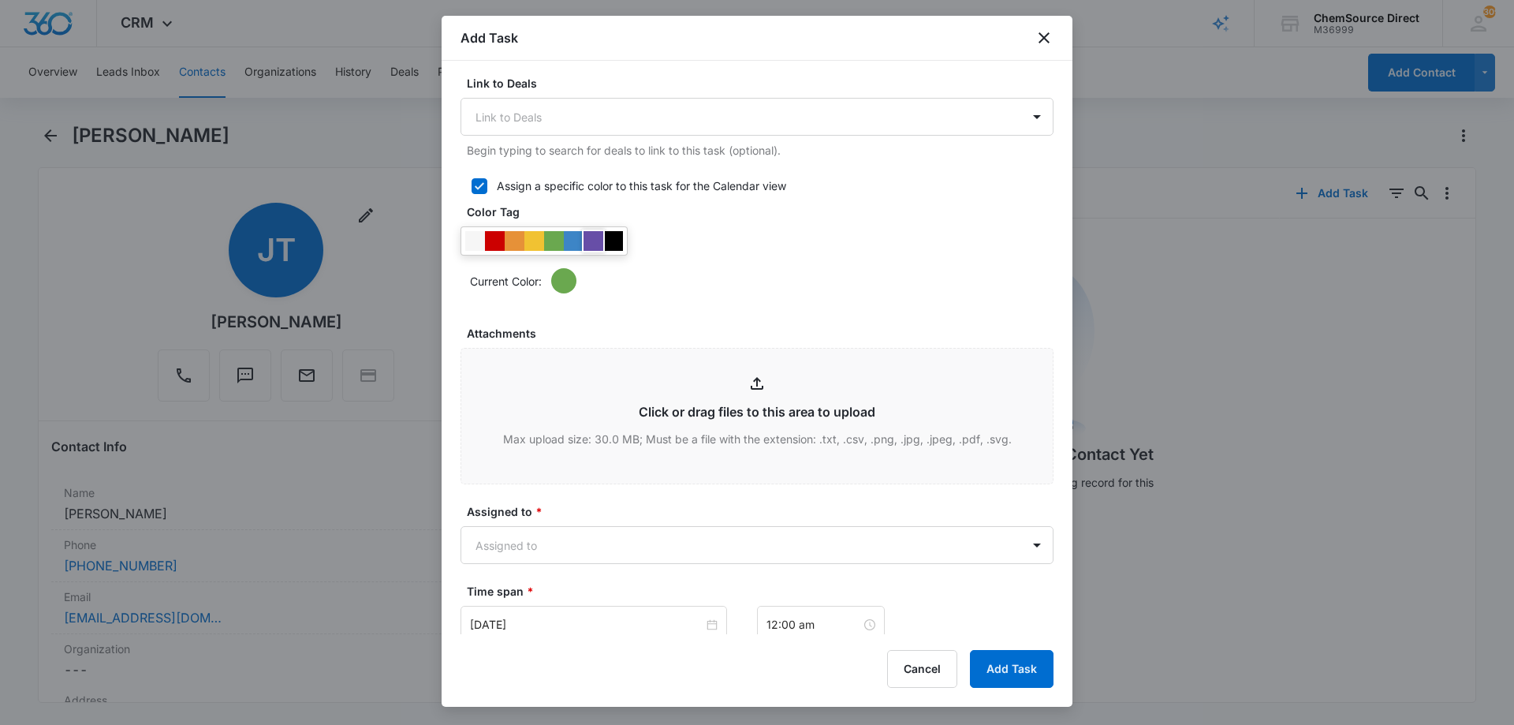
type textarea "Walk Behind Floor Scrubber"
click at [598, 244] on div at bounding box center [593, 241] width 20 height 20
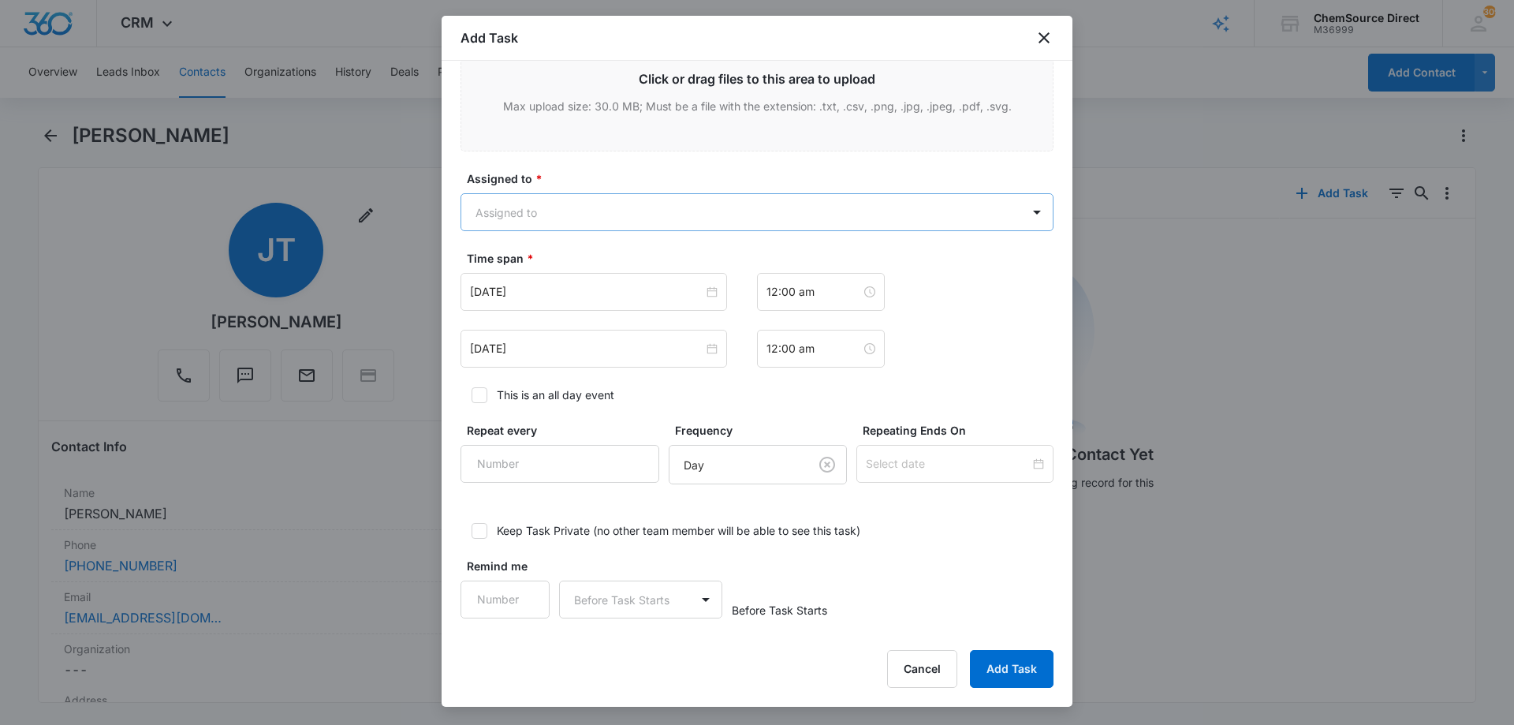
scroll to position [967, 0]
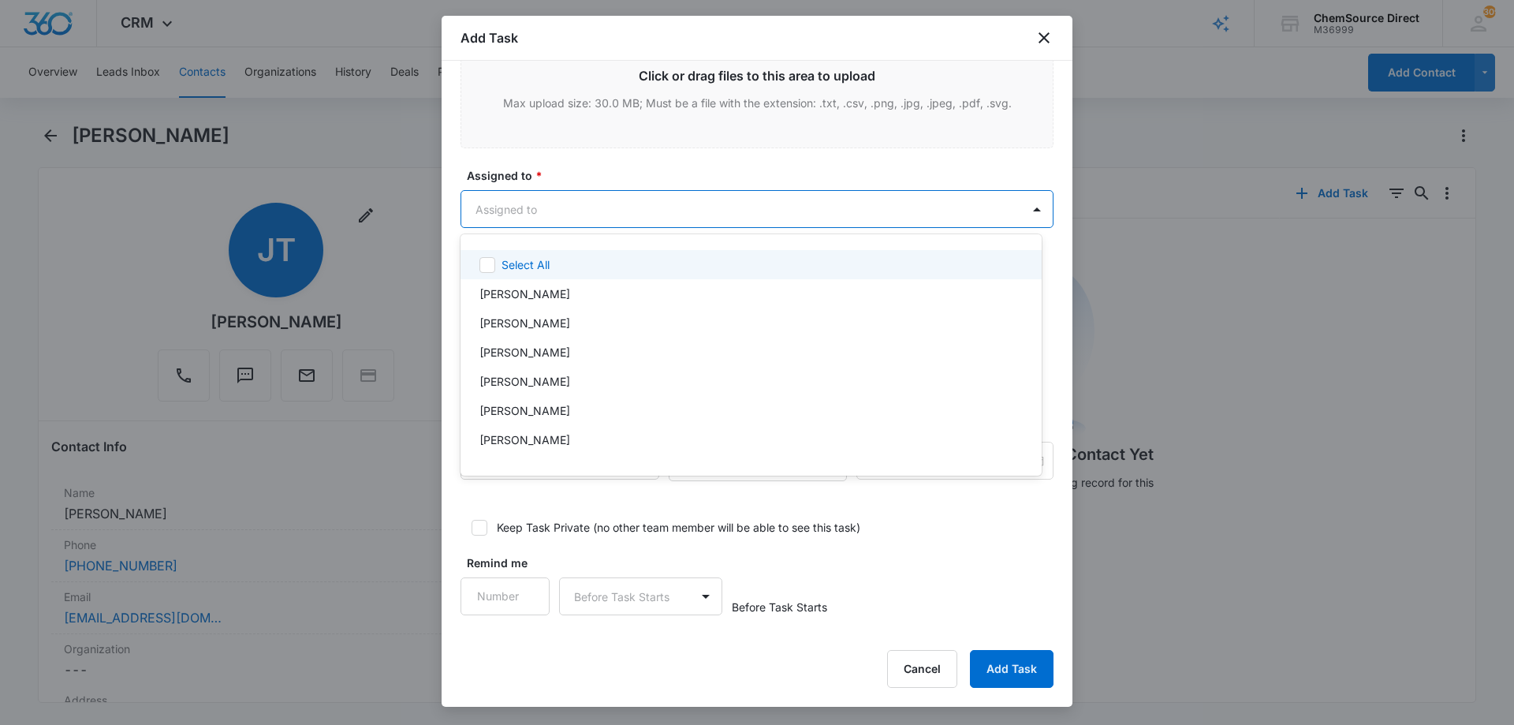
click at [619, 192] on body "CRM Apps Reputation Forms CRM Email Social Payments POS Content Ads Intelligenc…" at bounding box center [757, 362] width 1514 height 725
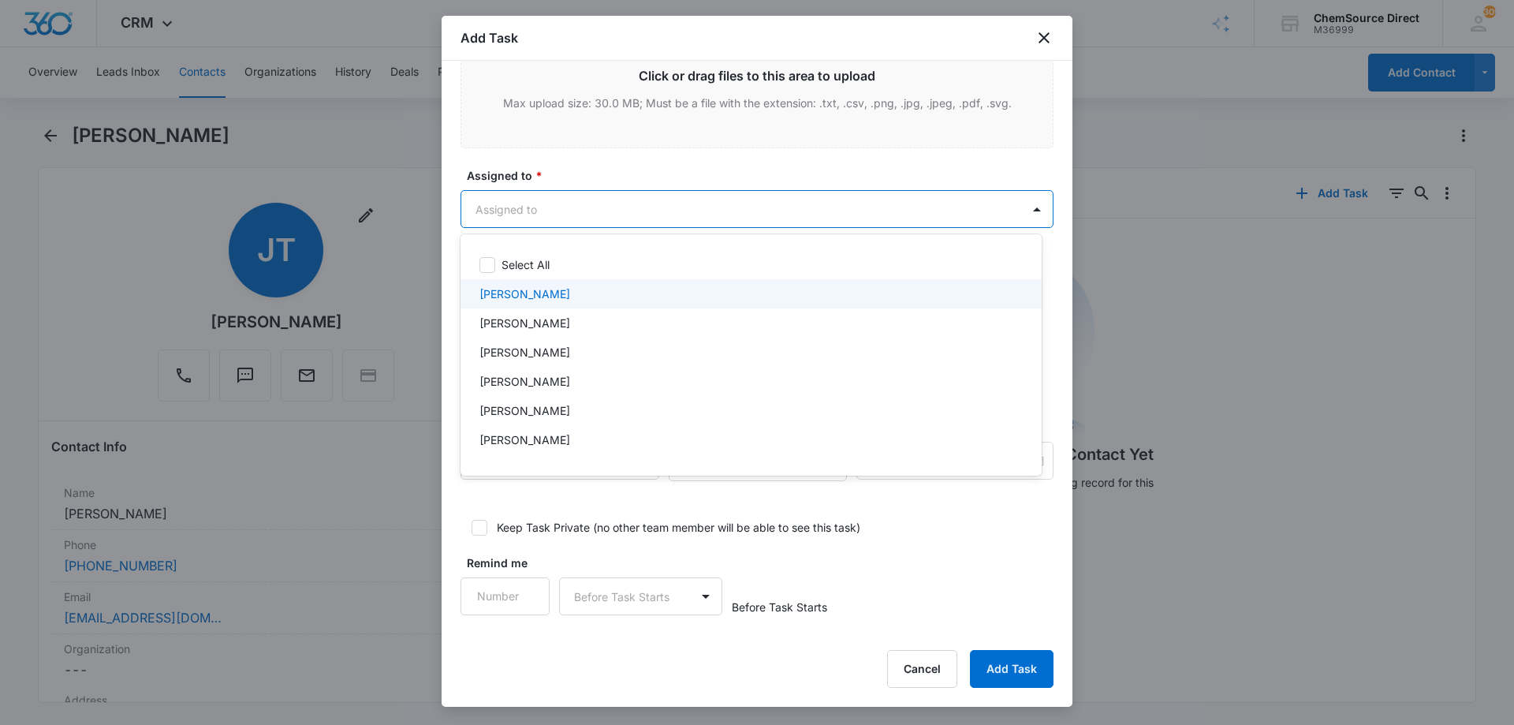
click at [554, 283] on div "[PERSON_NAME]" at bounding box center [750, 293] width 581 height 29
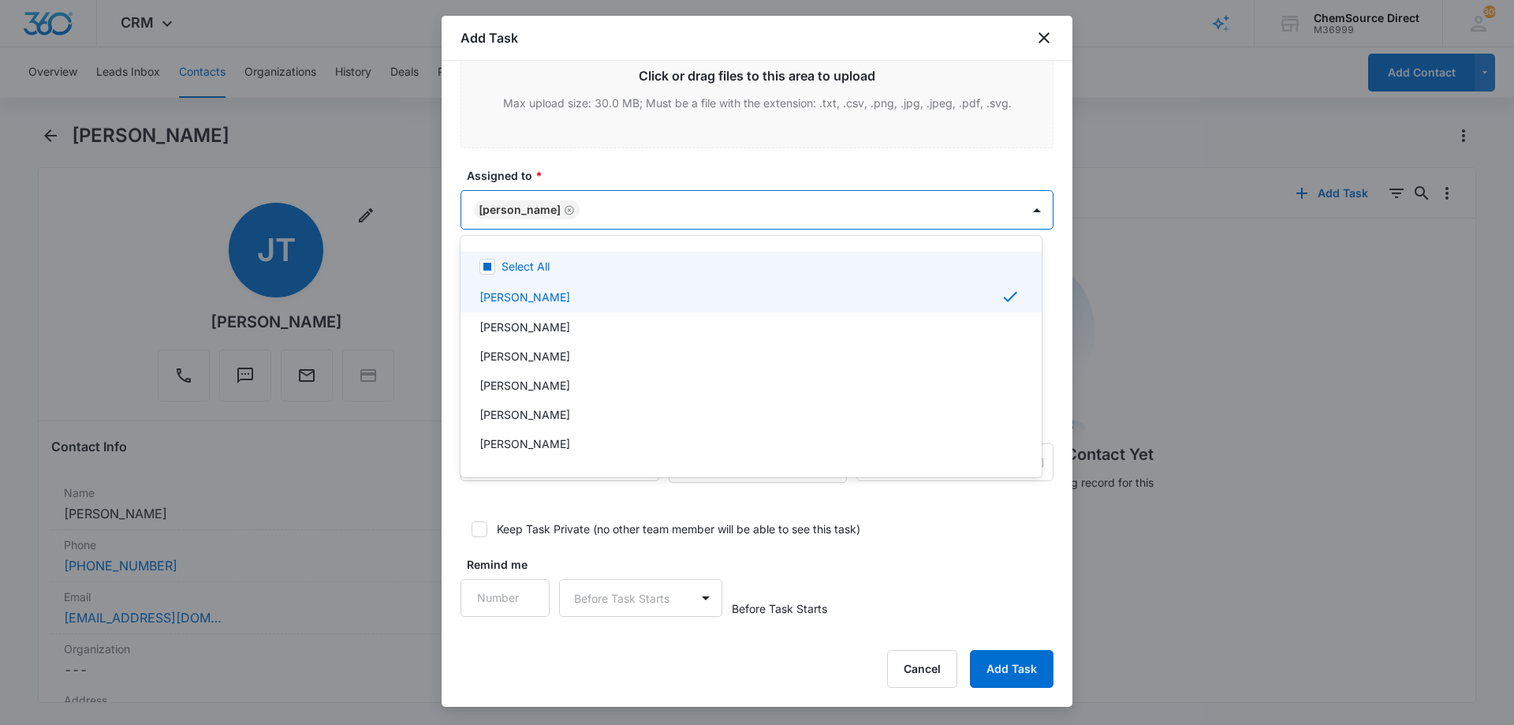
click at [615, 163] on div at bounding box center [757, 362] width 1514 height 725
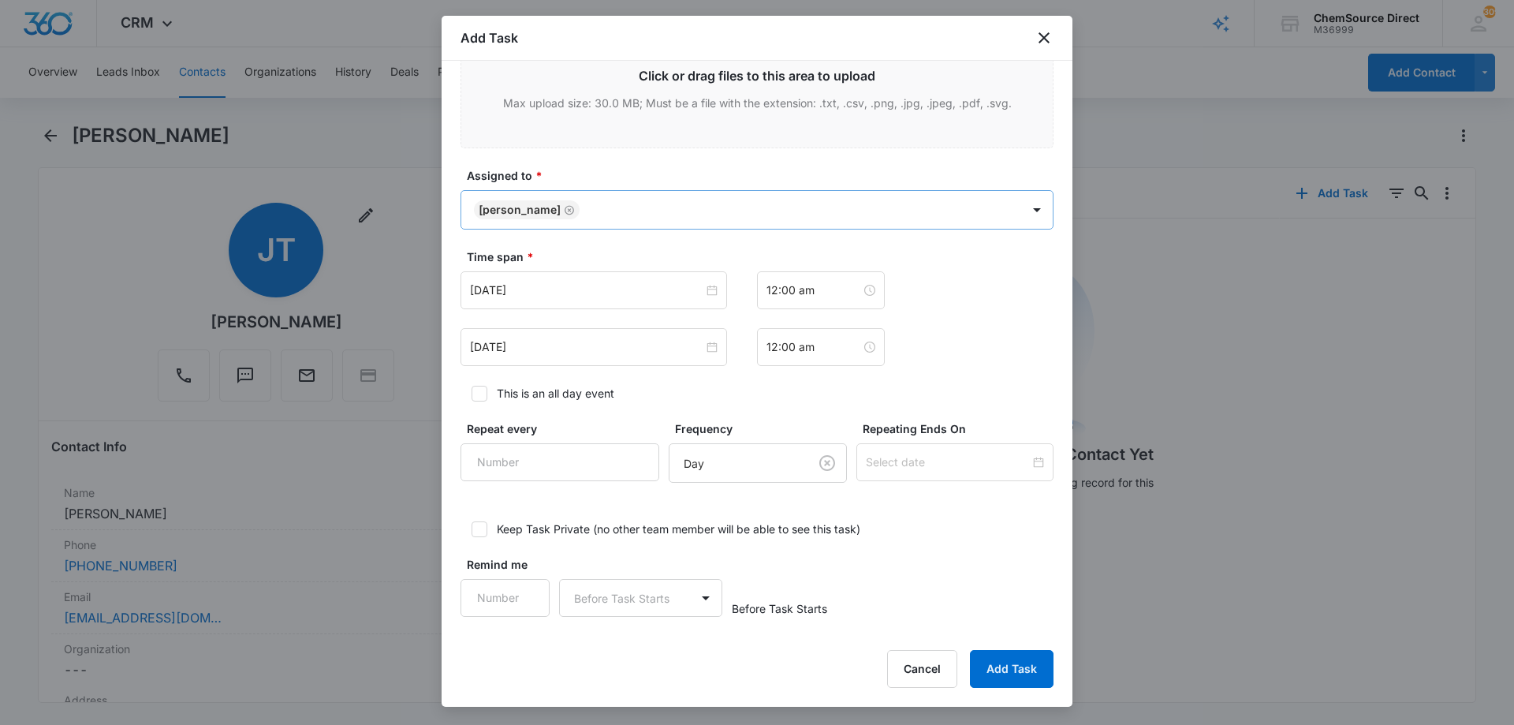
scroll to position [968, 0]
click at [557, 282] on input "[DATE]" at bounding box center [586, 288] width 233 height 17
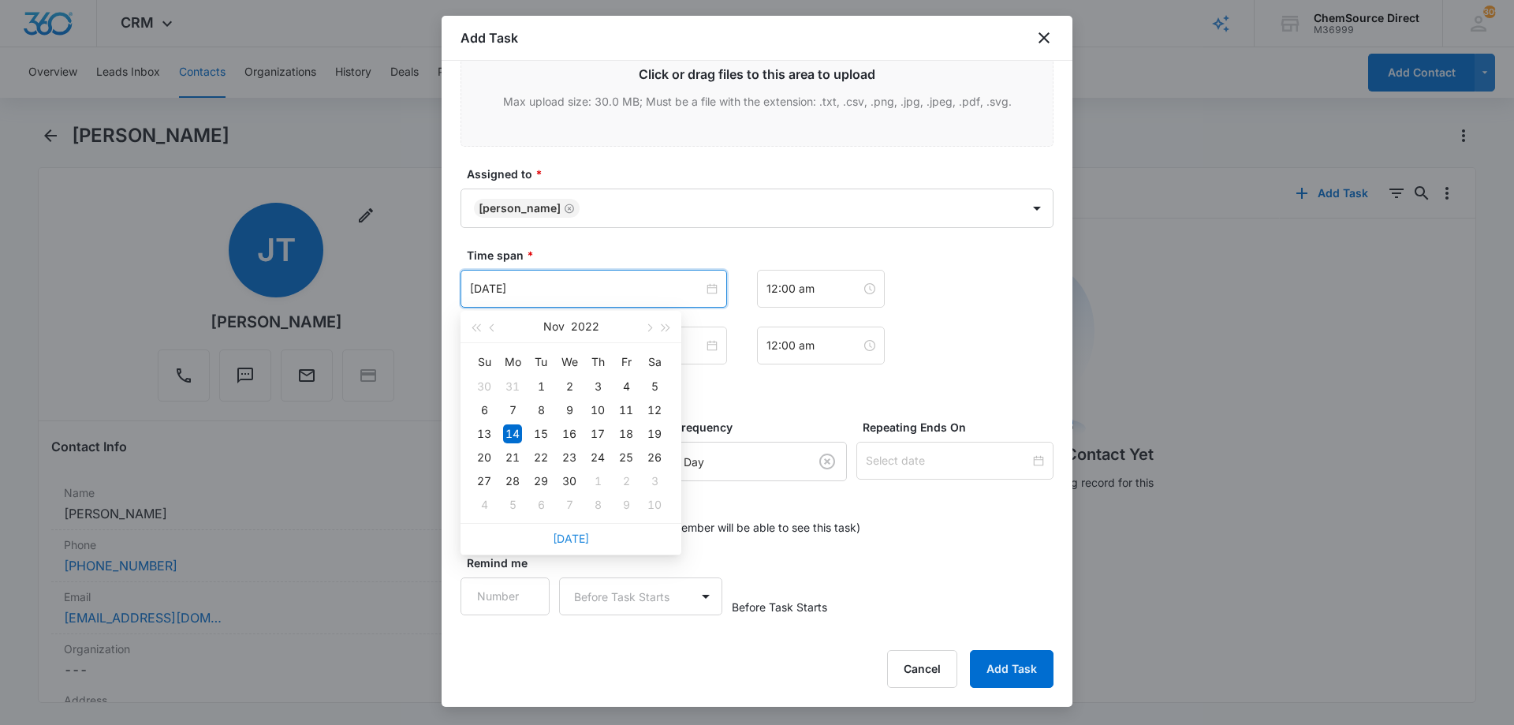
click at [572, 532] on link "[DATE]" at bounding box center [571, 537] width 36 height 13
type input "[DATE]"
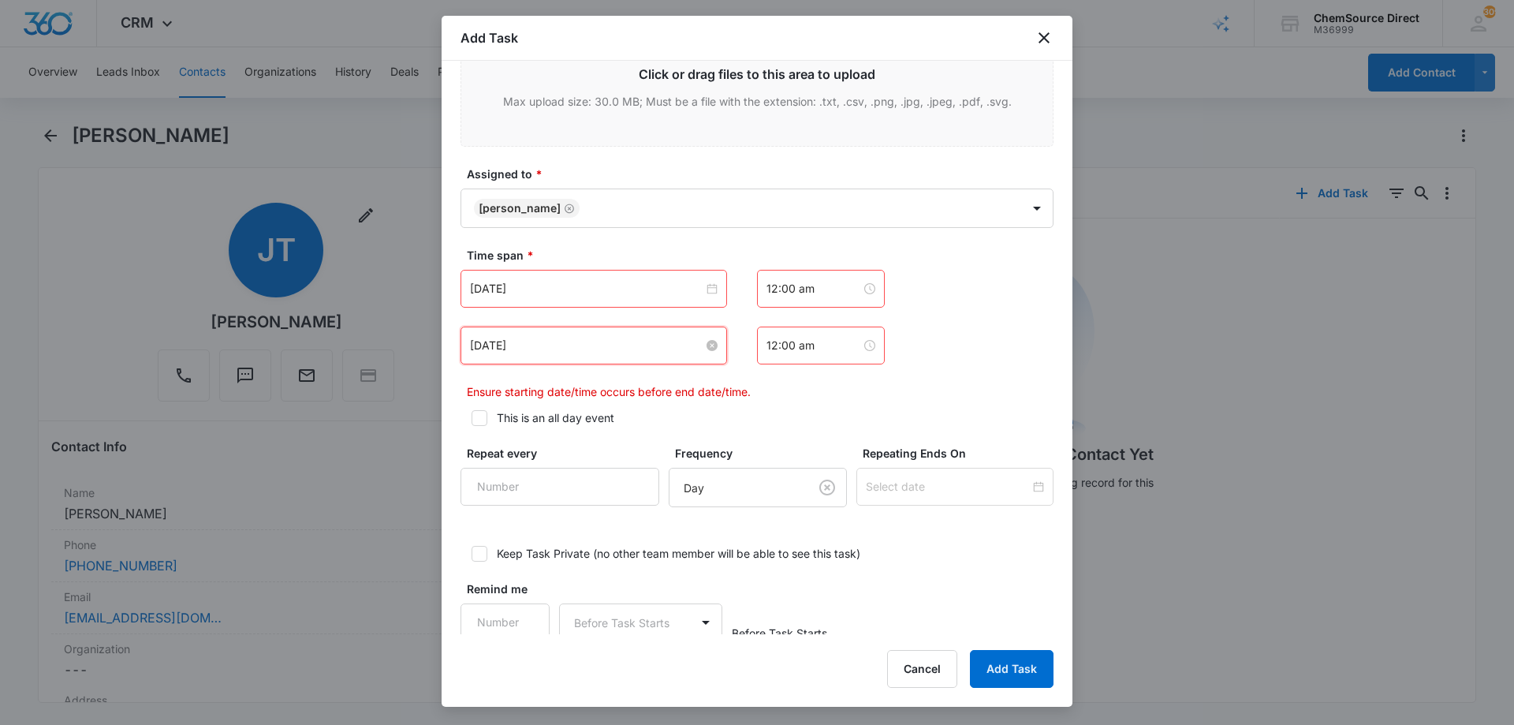
click at [568, 342] on input "[DATE]" at bounding box center [586, 345] width 233 height 17
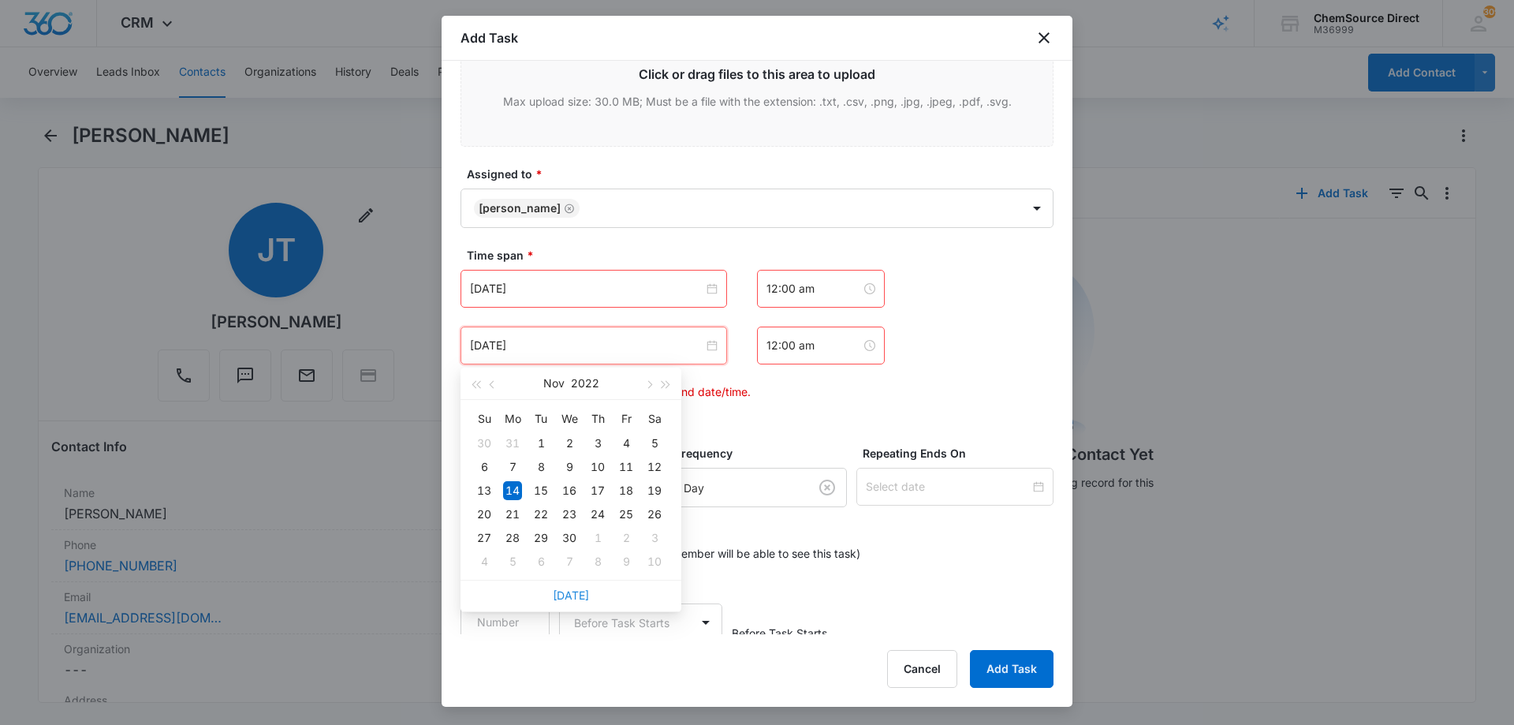
click at [576, 598] on link "[DATE]" at bounding box center [571, 594] width 36 height 13
type input "[DATE]"
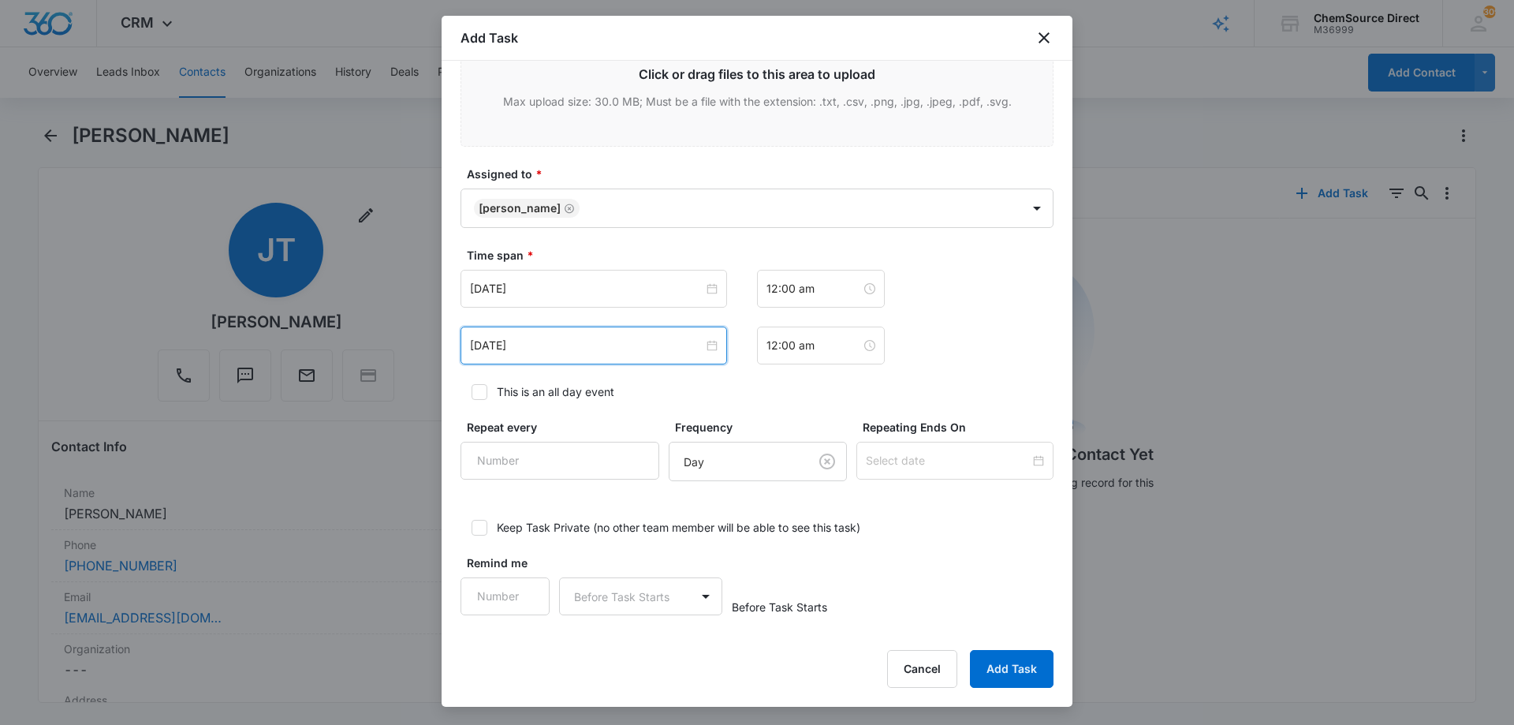
click at [483, 389] on icon at bounding box center [479, 391] width 9 height 7
click at [471, 389] on input "This is an all day event" at bounding box center [465, 391] width 11 height 11
checkbox input "true"
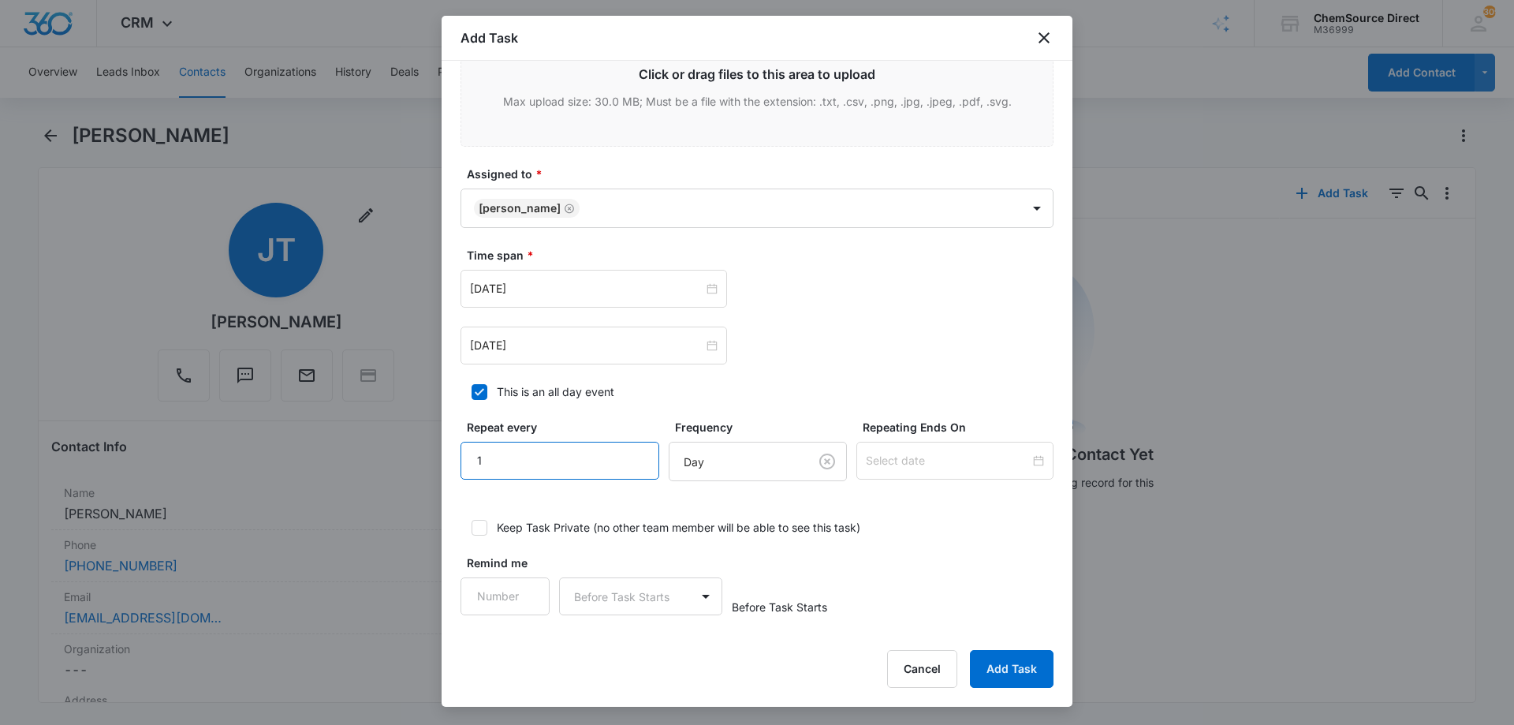
type input "1"
click at [620, 451] on input "1" at bounding box center [559, 461] width 199 height 38
click at [698, 454] on body "CRM Apps Reputation Forms CRM Email Social Payments POS Content Ads Intelligenc…" at bounding box center [757, 362] width 1514 height 725
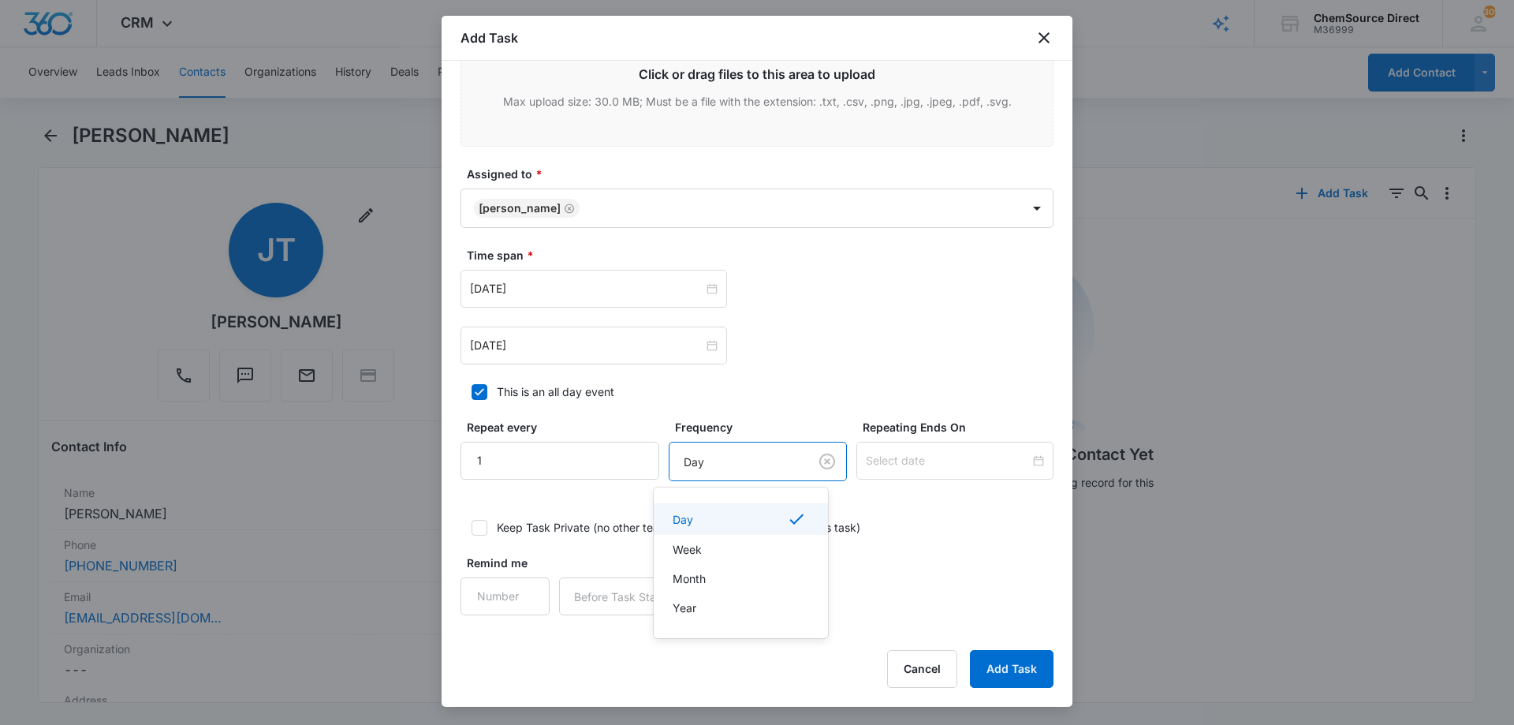
drag, startPoint x: 712, startPoint y: 520, endPoint x: 785, endPoint y: 500, distance: 75.9
click at [714, 520] on div "Day" at bounding box center [739, 518] width 133 height 19
click at [926, 460] on input at bounding box center [948, 460] width 164 height 17
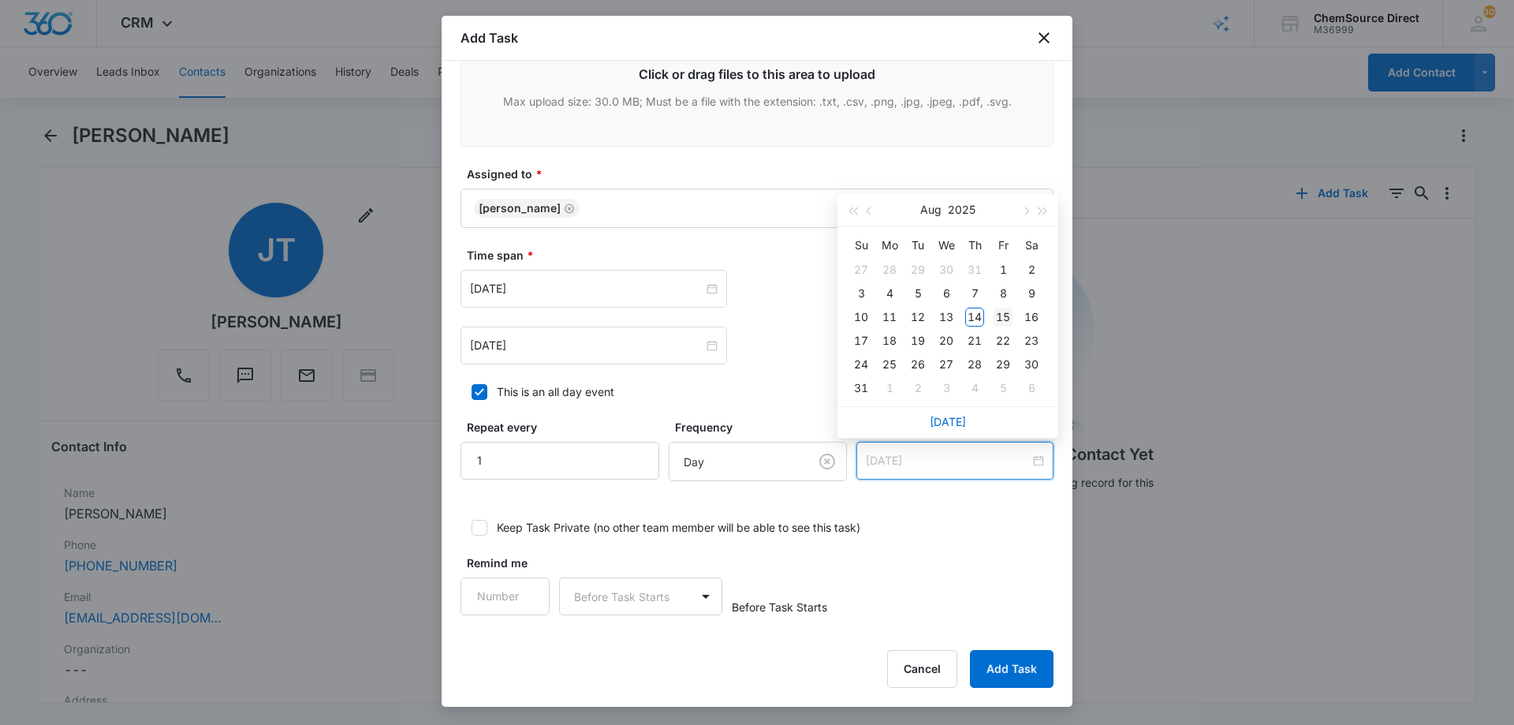
type input "[DATE]"
click at [1000, 311] on div "15" at bounding box center [1002, 316] width 19 height 19
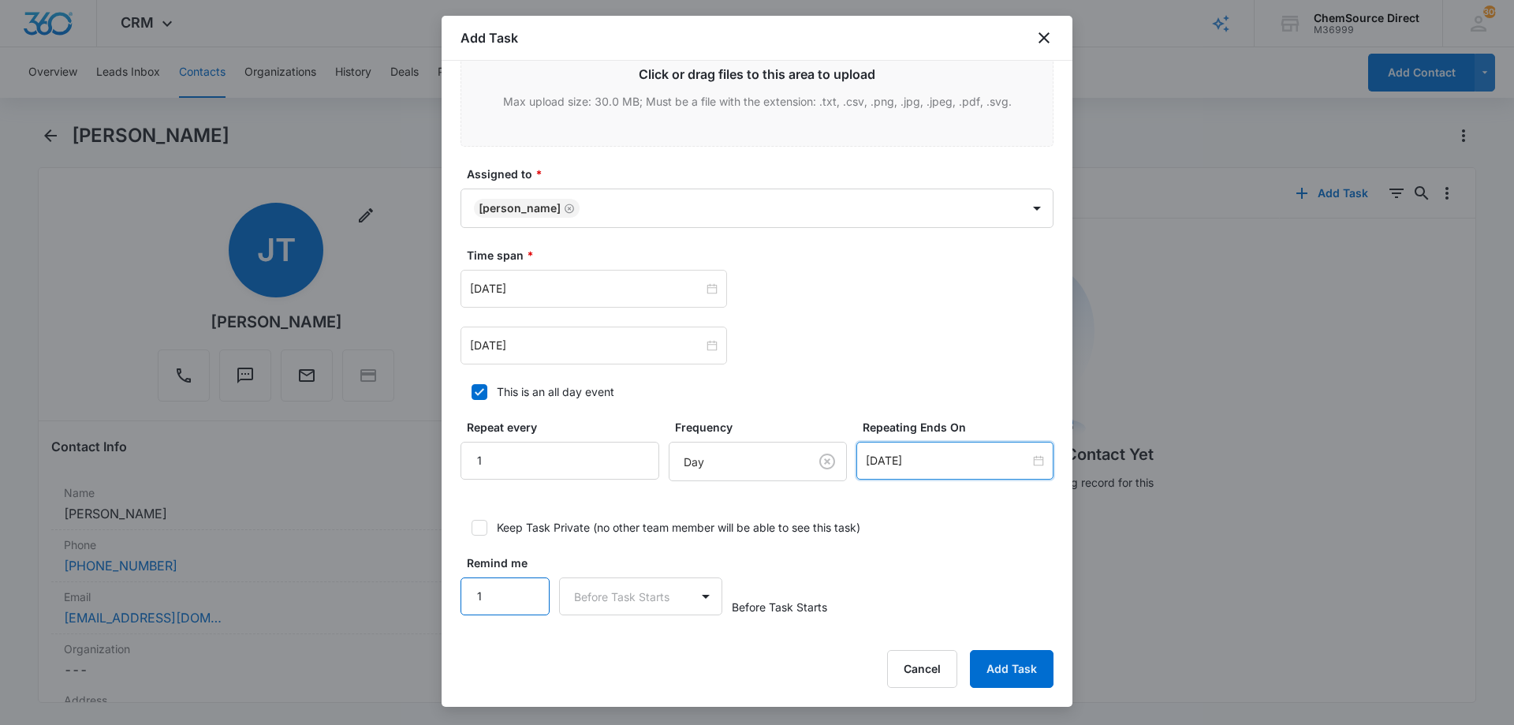
type input "1"
click at [527, 589] on input "1" at bounding box center [504, 596] width 89 height 38
click at [601, 591] on body "CRM Apps Reputation Forms CRM Email Social Payments POS Content Ads Intelligenc…" at bounding box center [757, 362] width 1514 height 725
click at [622, 651] on div "Days" at bounding box center [637, 651] width 122 height 17
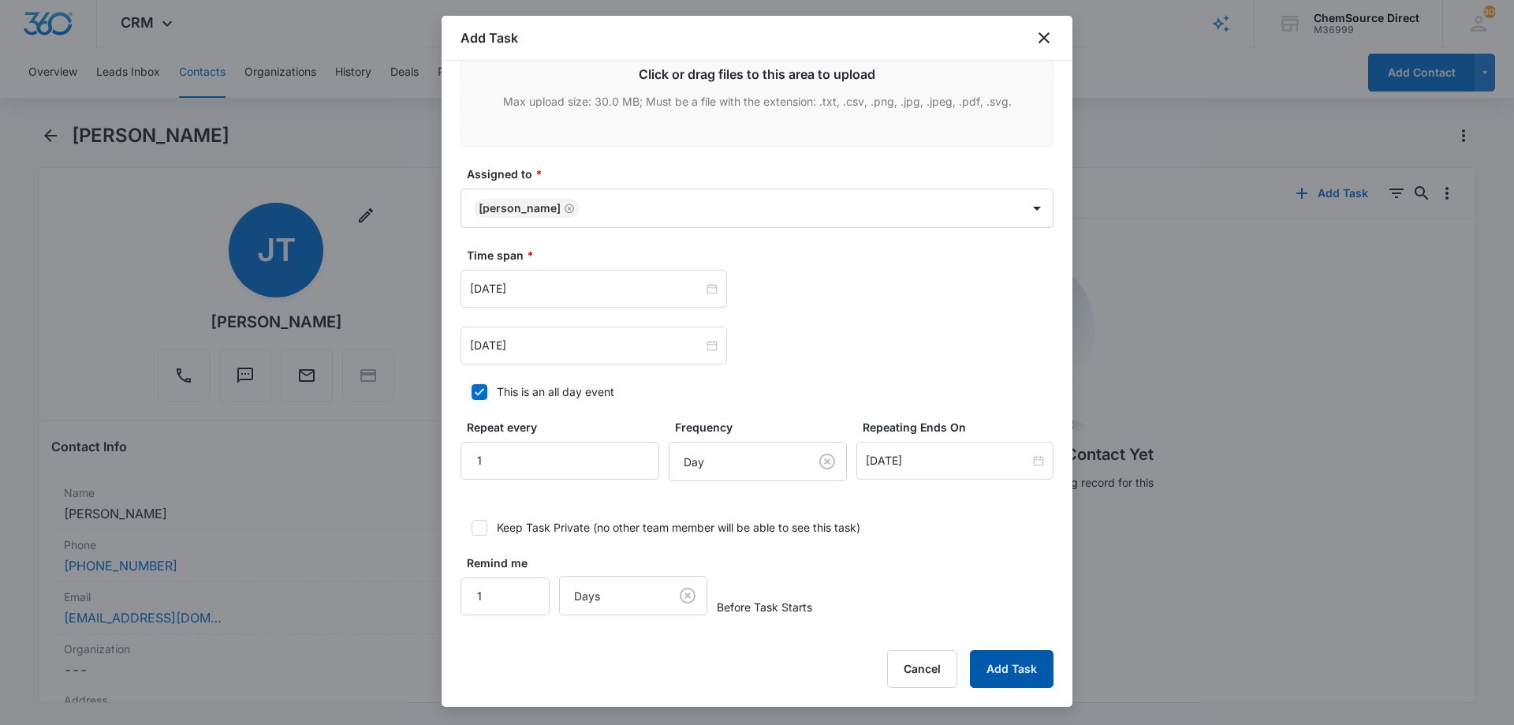
click at [1019, 664] on button "Add Task" at bounding box center [1012, 669] width 84 height 38
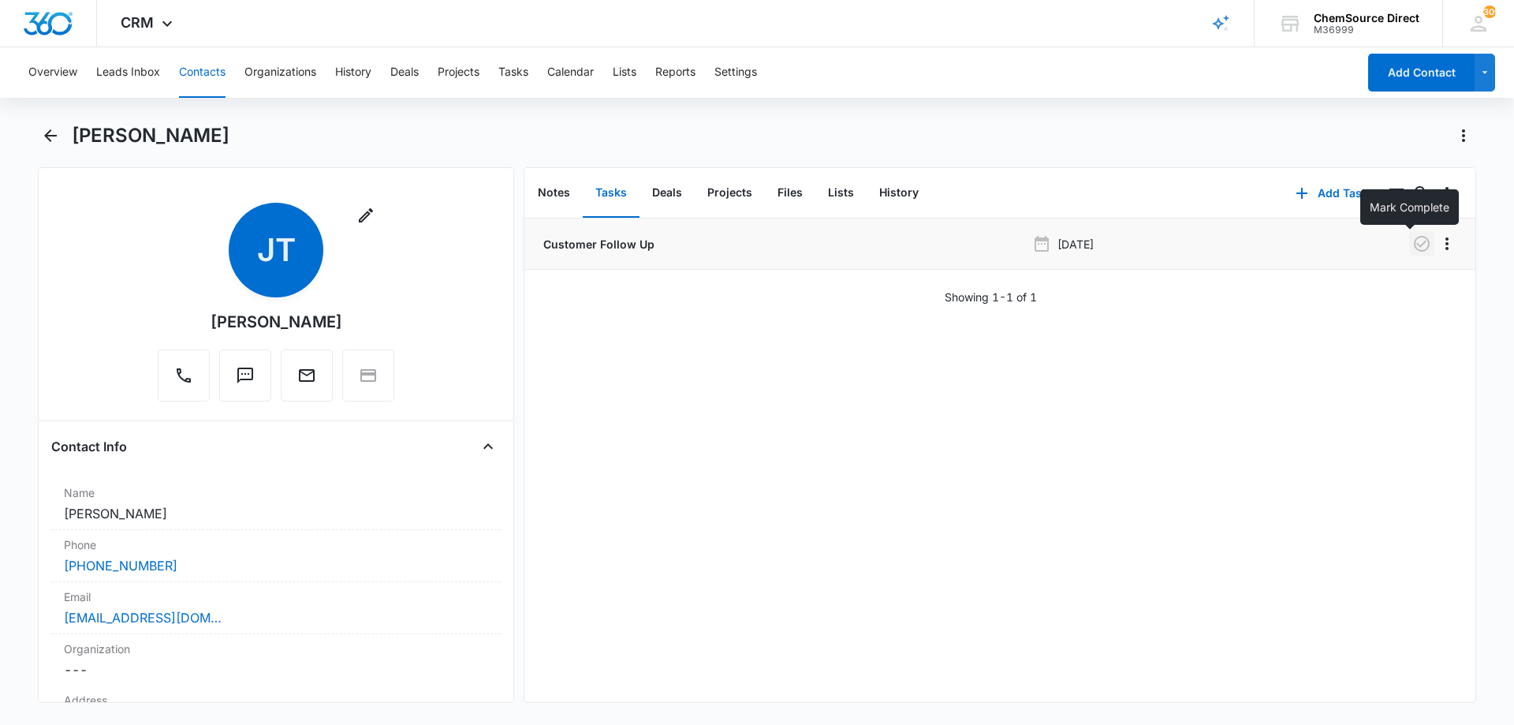
click at [1412, 242] on icon "button" at bounding box center [1421, 243] width 19 height 19
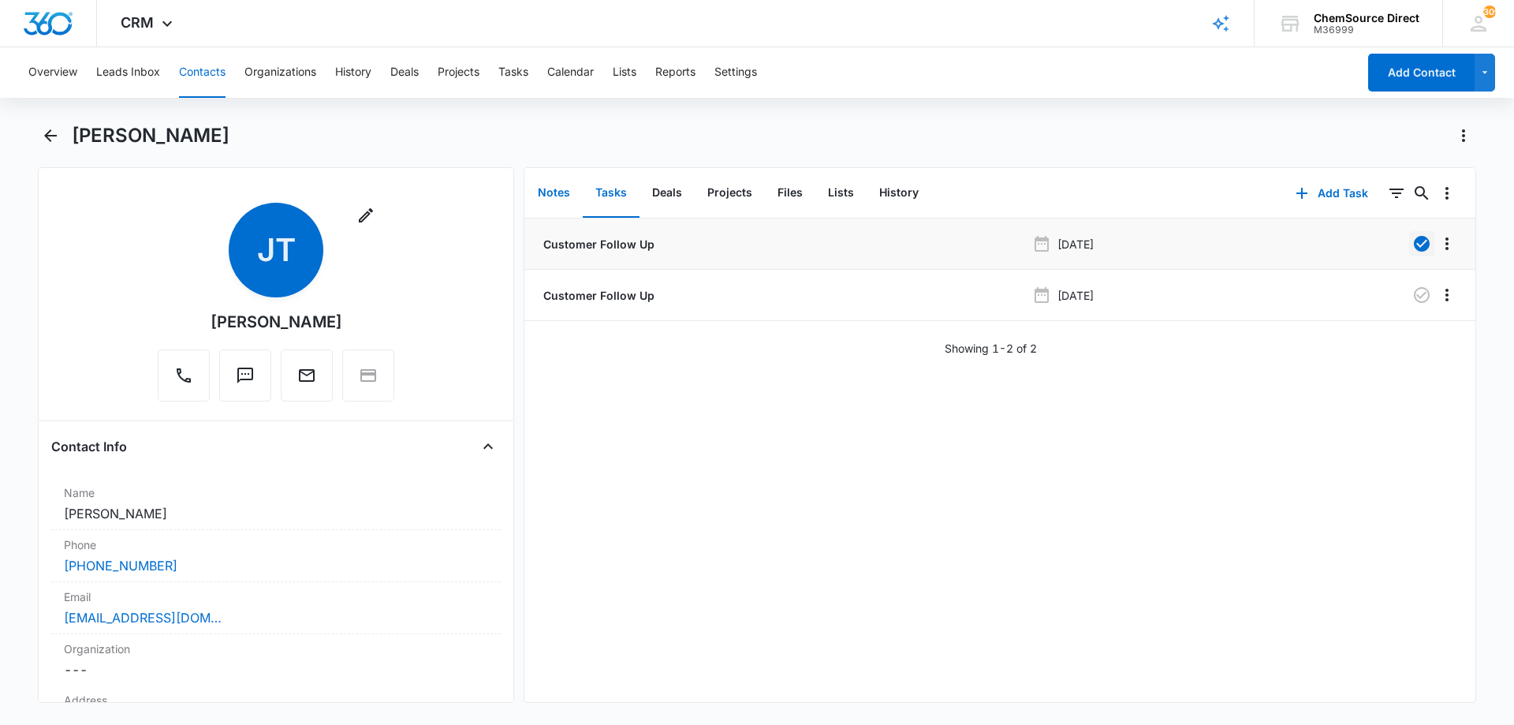
click at [562, 194] on button "Notes" at bounding box center [554, 193] width 58 height 49
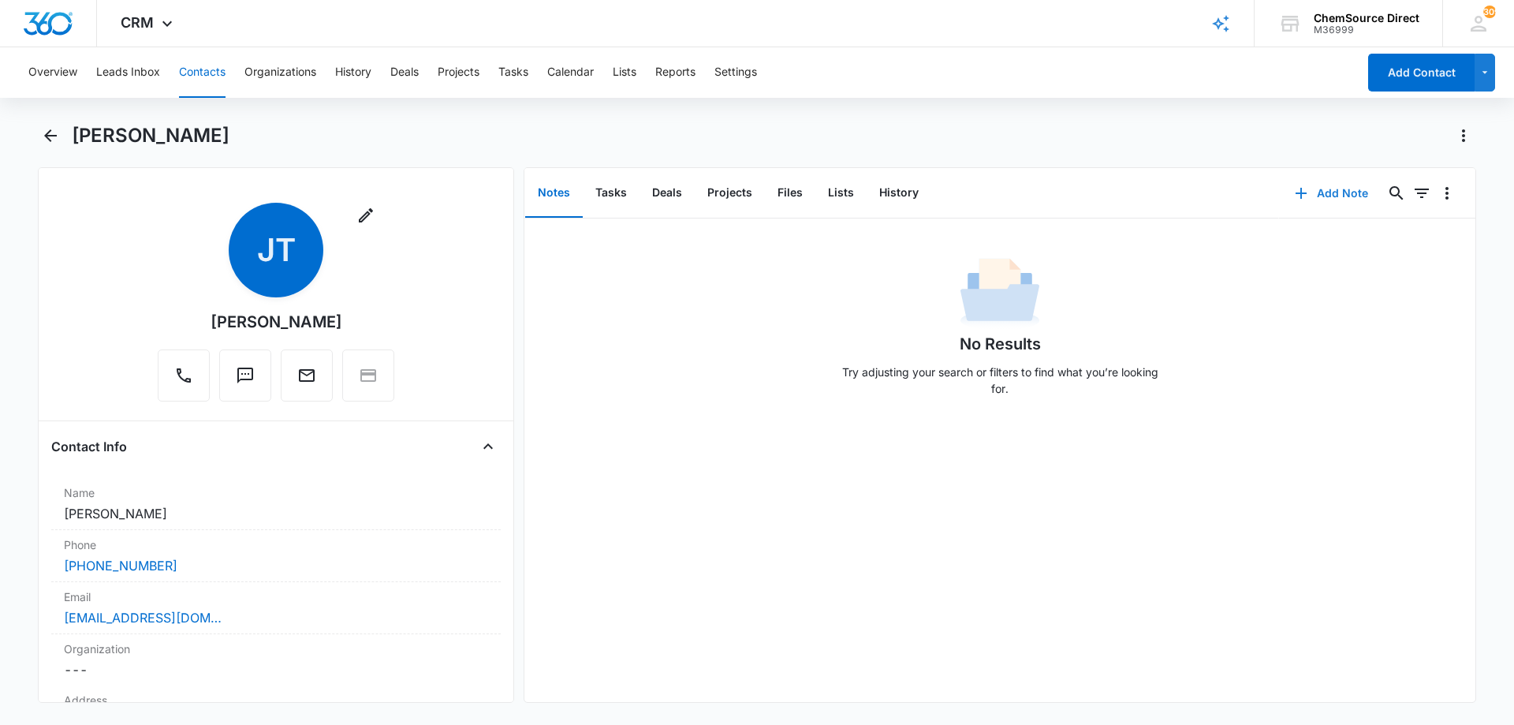
click at [1334, 188] on button "Add Note" at bounding box center [1331, 193] width 105 height 38
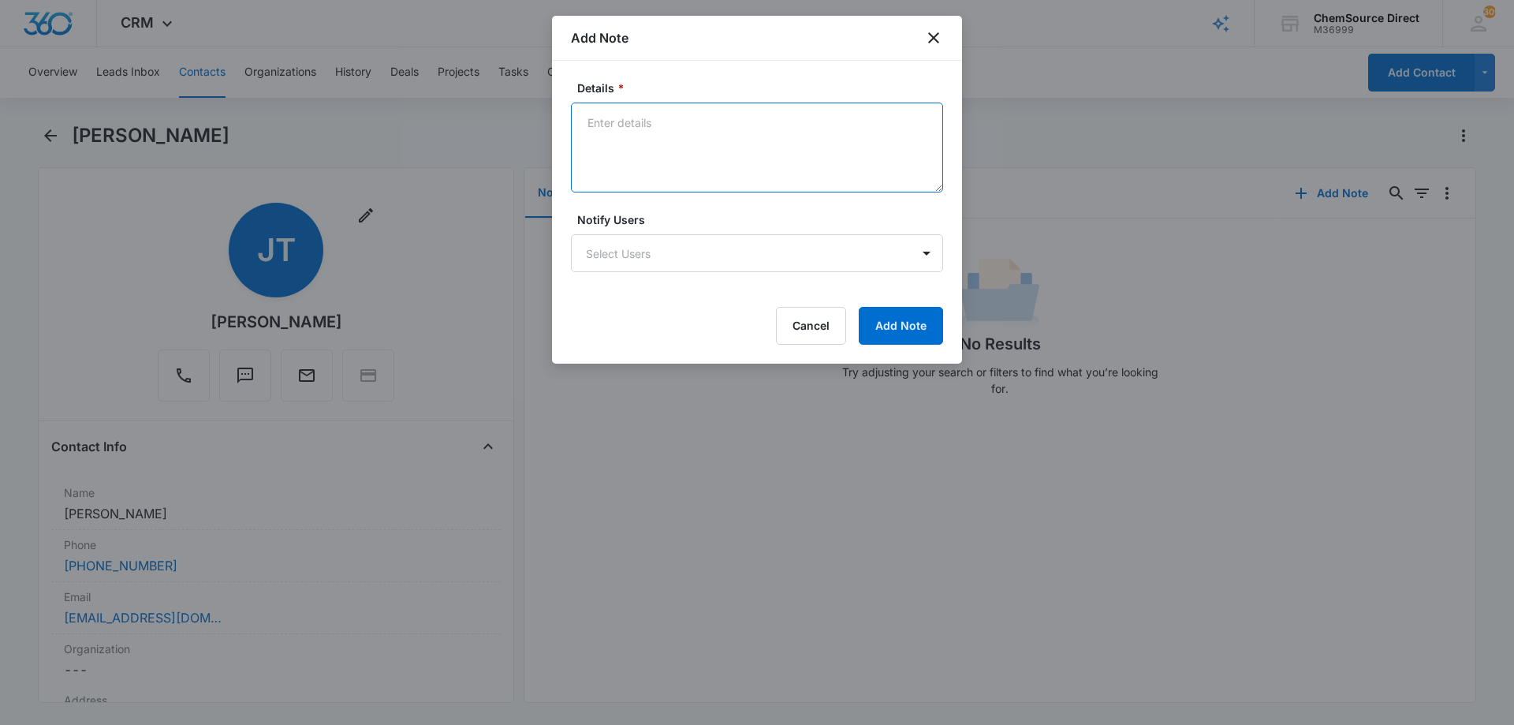
click at [620, 110] on textarea "Details *" at bounding box center [757, 147] width 372 height 90
type textarea "Walk Behind Floor Scrubber Called and texted No answer, left a message"
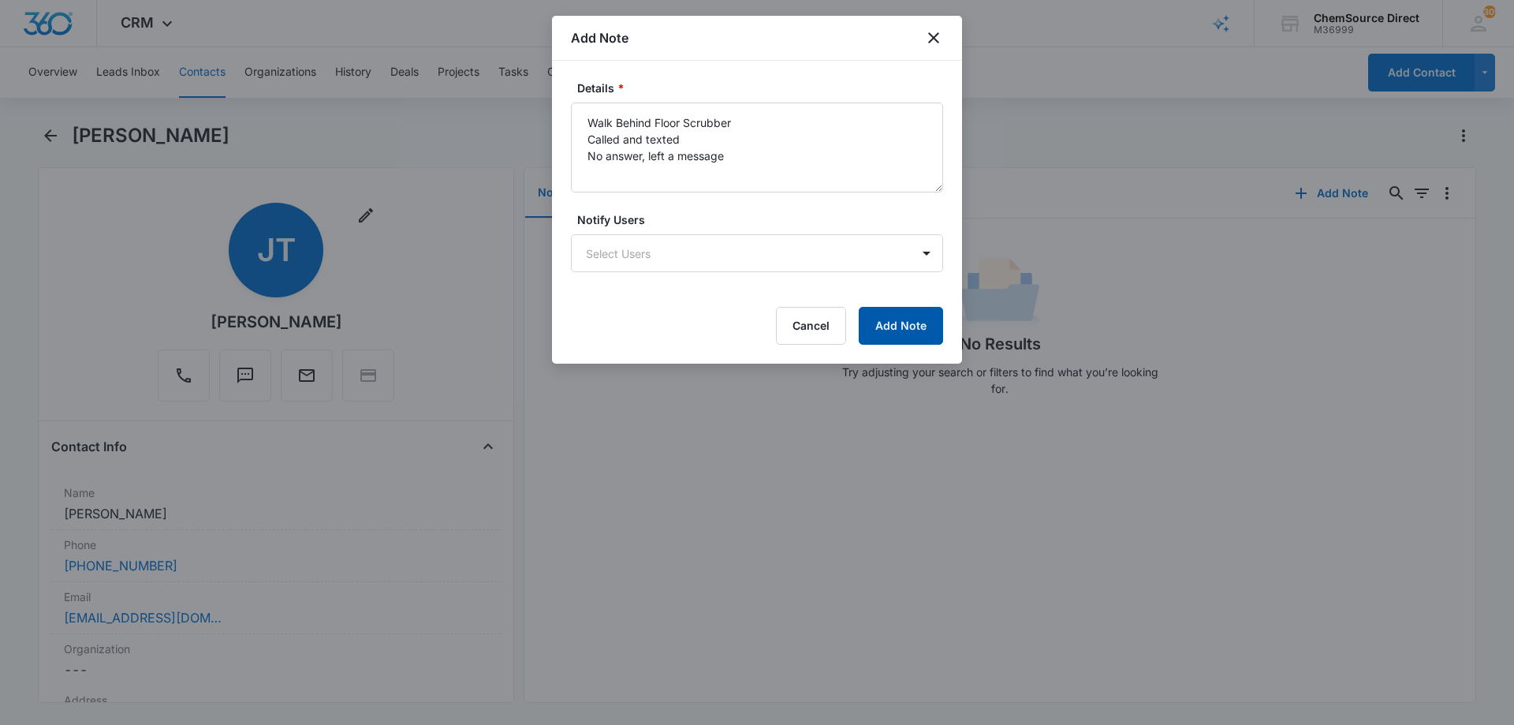
click at [906, 330] on button "Add Note" at bounding box center [901, 326] width 84 height 38
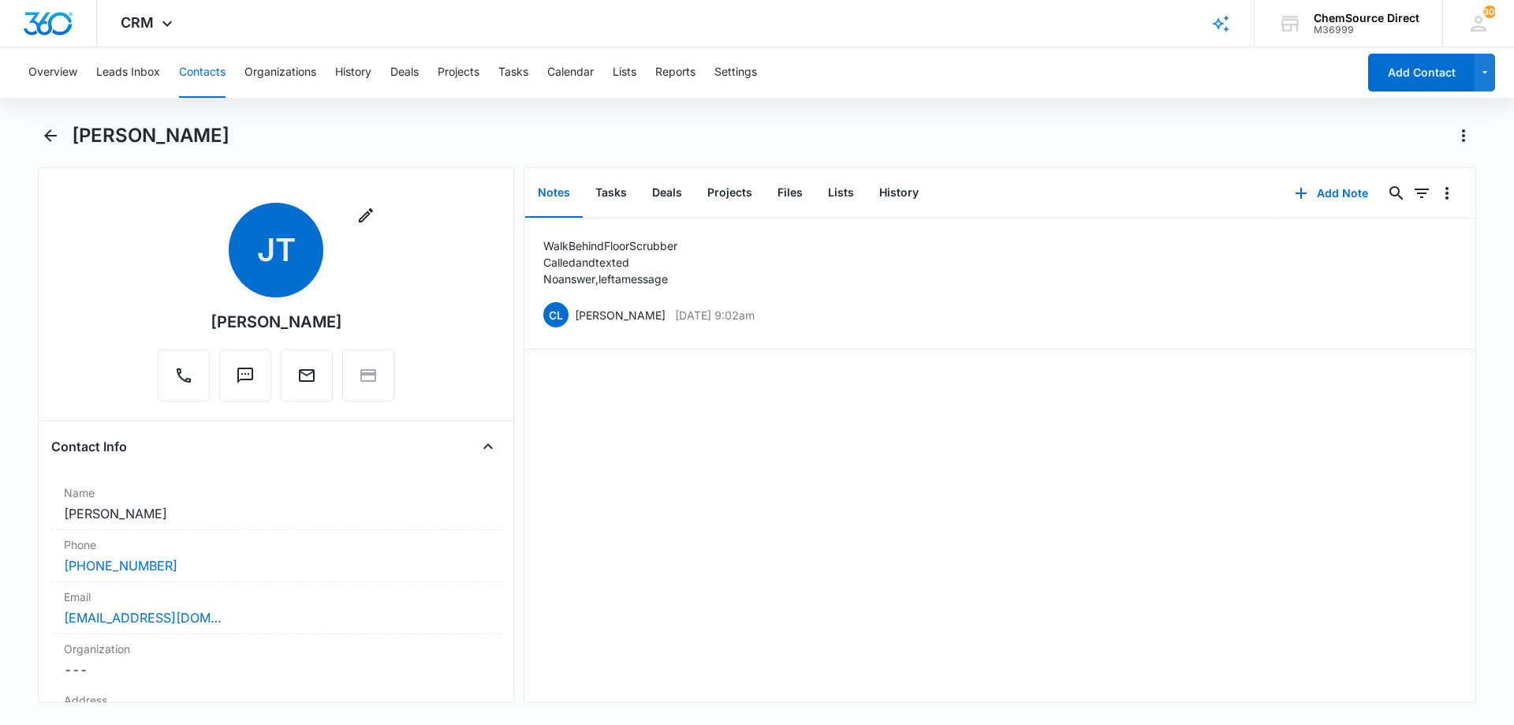
click at [211, 74] on button "Contacts" at bounding box center [202, 72] width 47 height 50
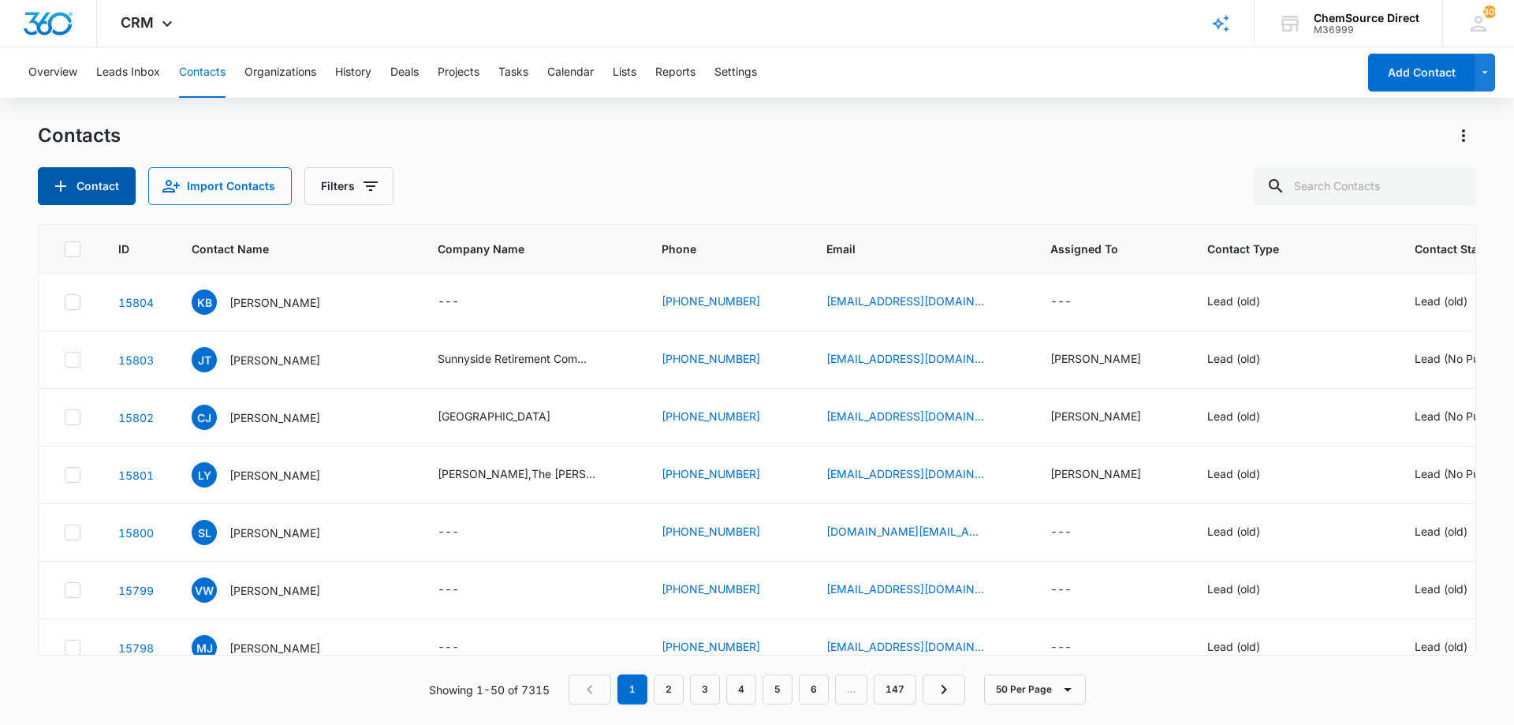
click at [99, 188] on button "Contact" at bounding box center [87, 186] width 98 height 38
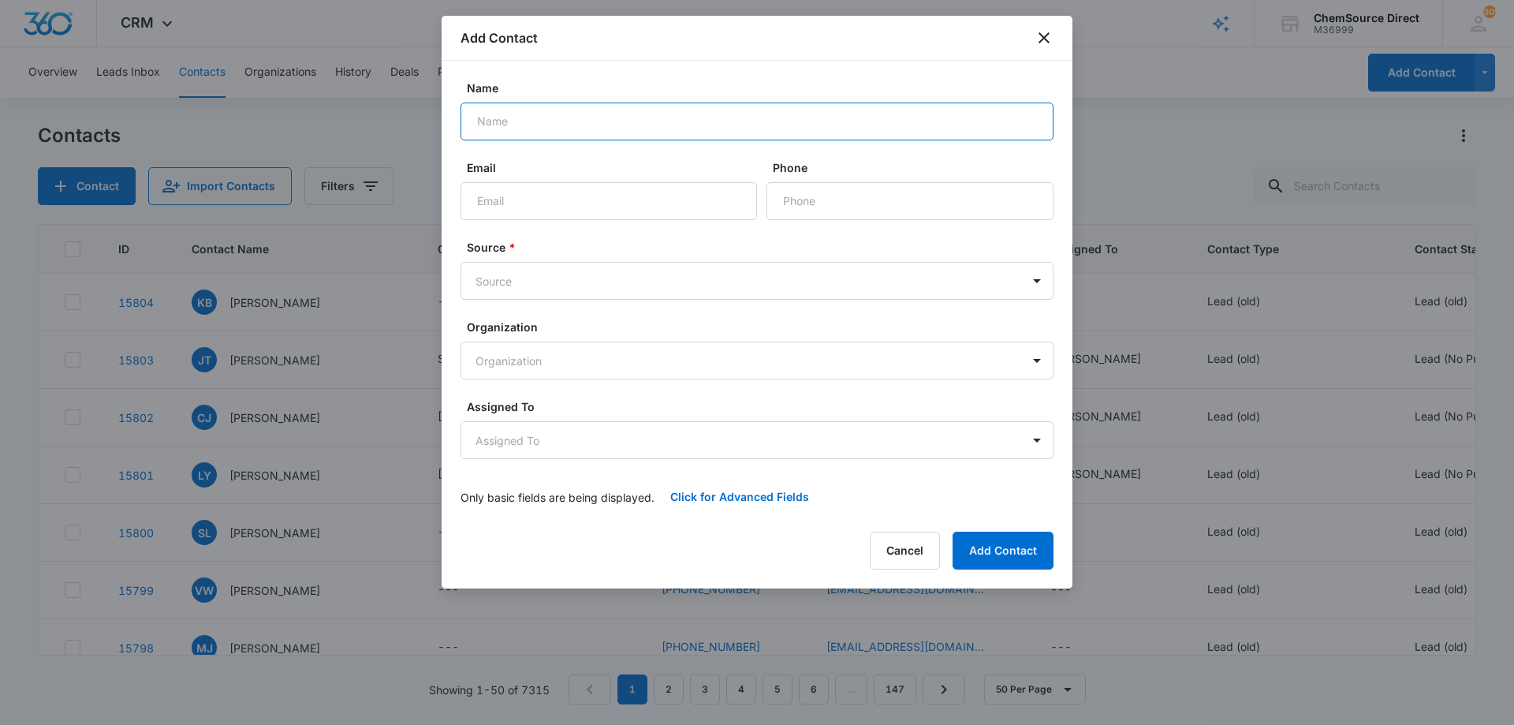
click at [544, 125] on input "Name" at bounding box center [756, 121] width 593 height 38
type input "[PERSON_NAME]"
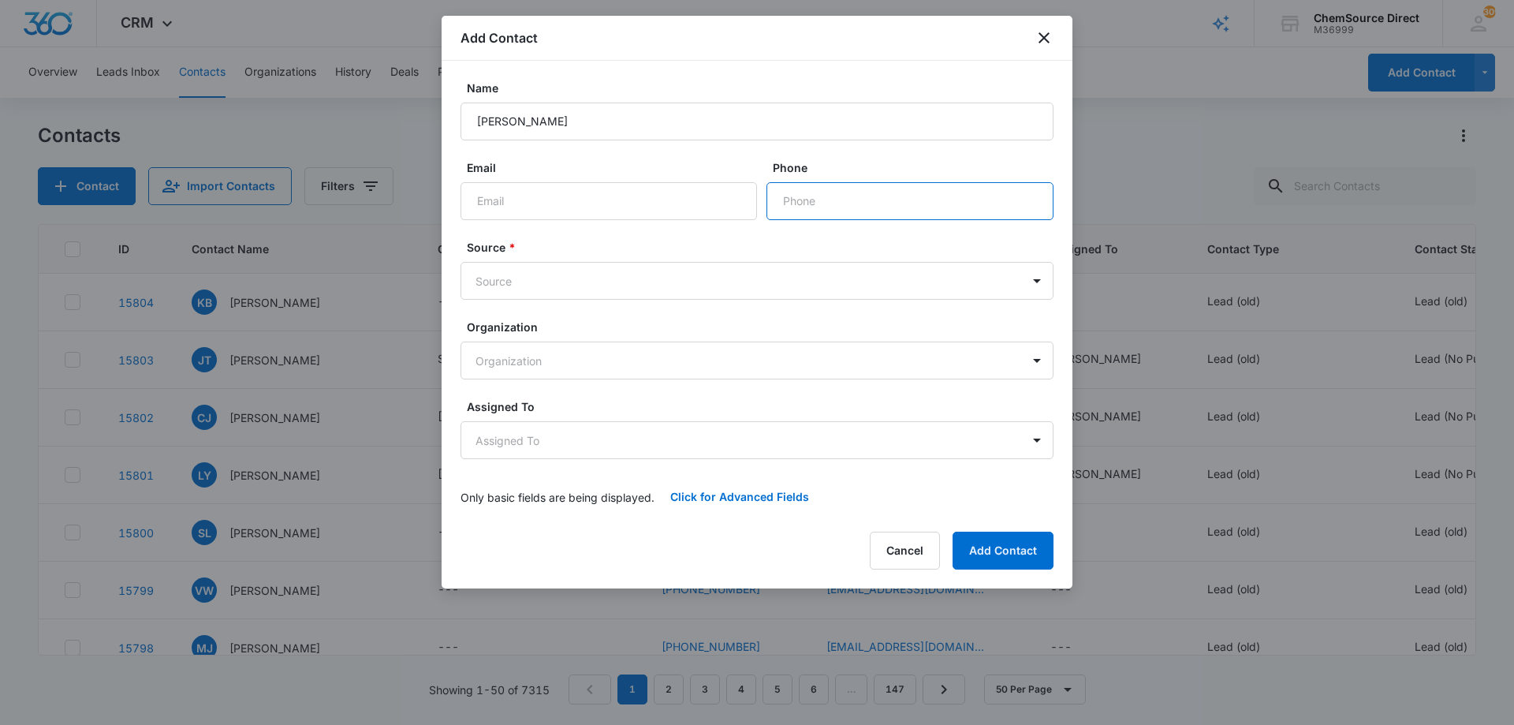
paste input "[PHONE_NUMBER]"
type input "[PHONE_NUMBER]"
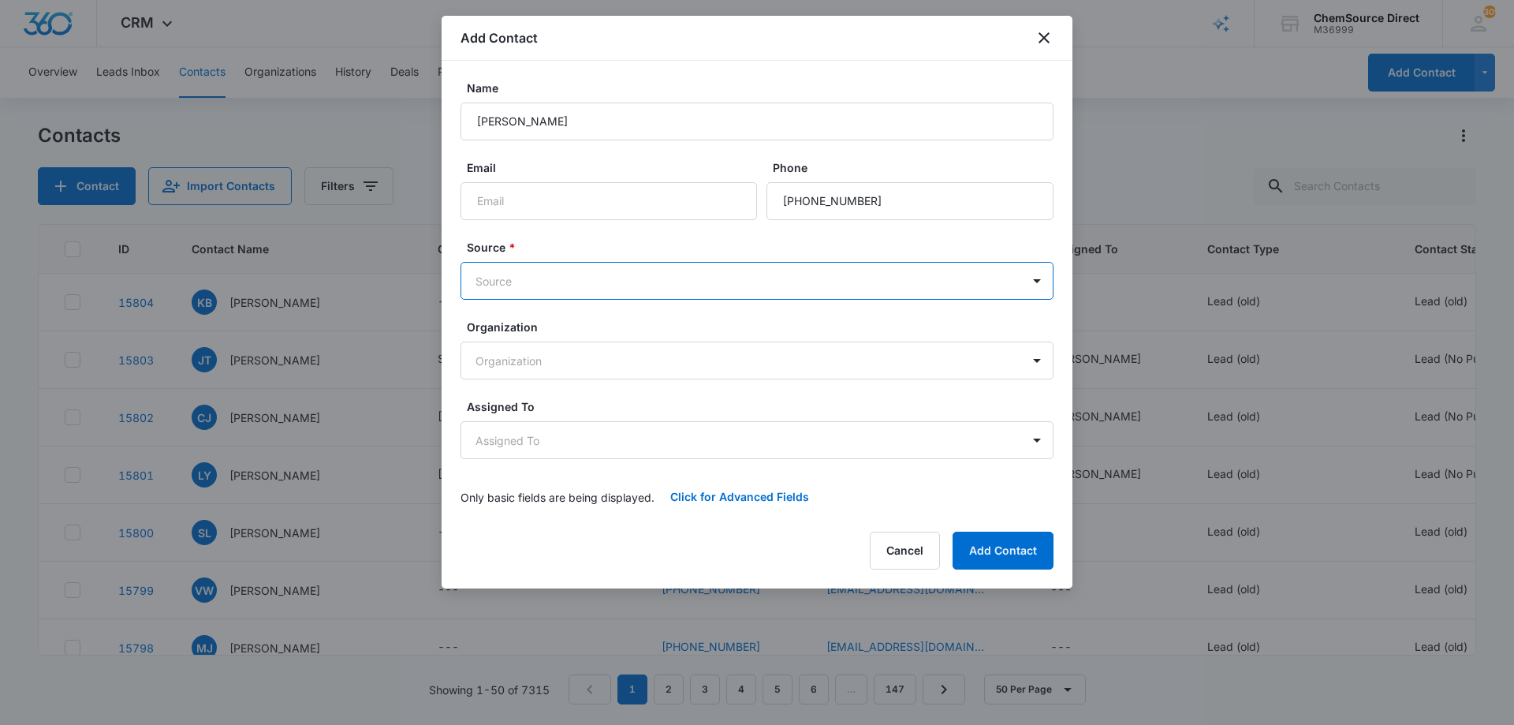
click at [587, 284] on body "CRM Apps Reputation Forms CRM Email Social Payments POS Content Ads Intelligenc…" at bounding box center [757, 362] width 1514 height 725
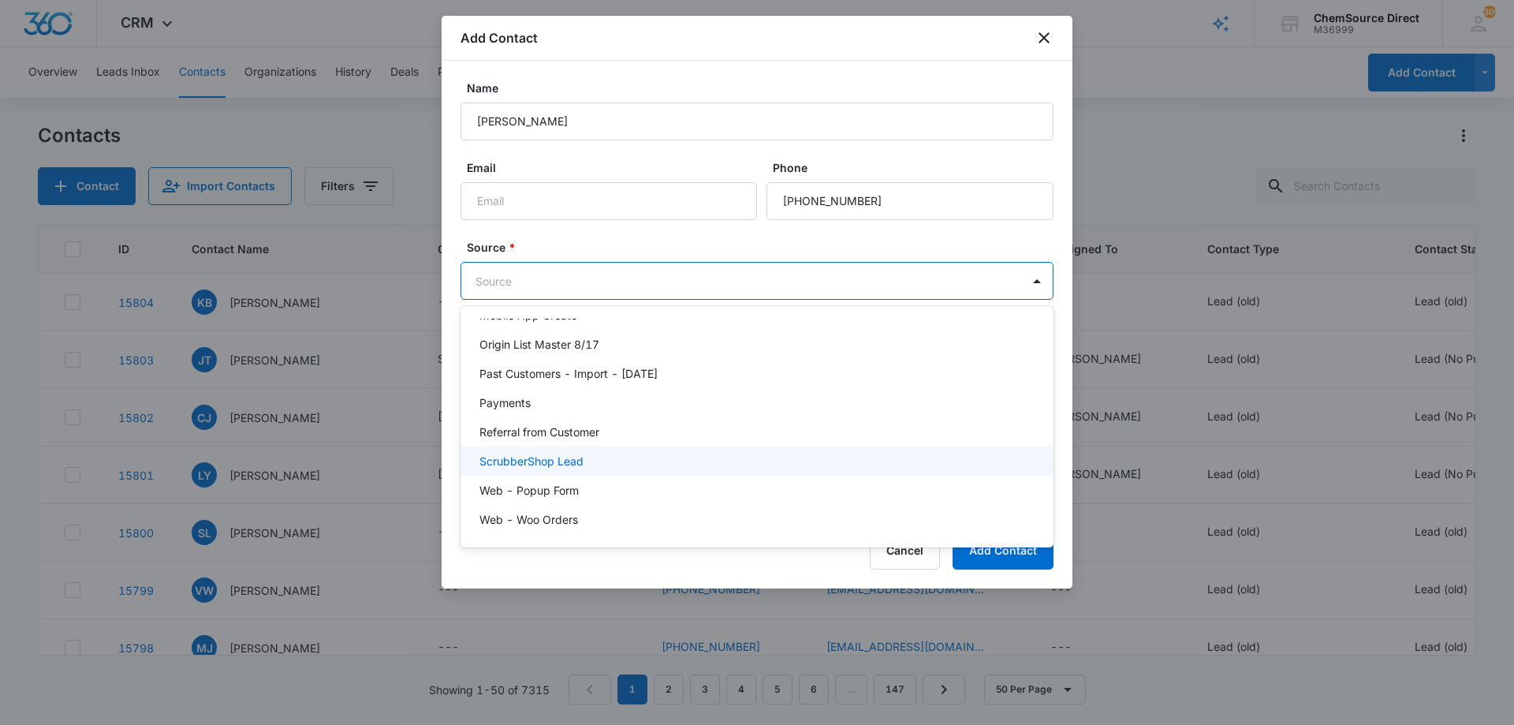
scroll to position [345, 0]
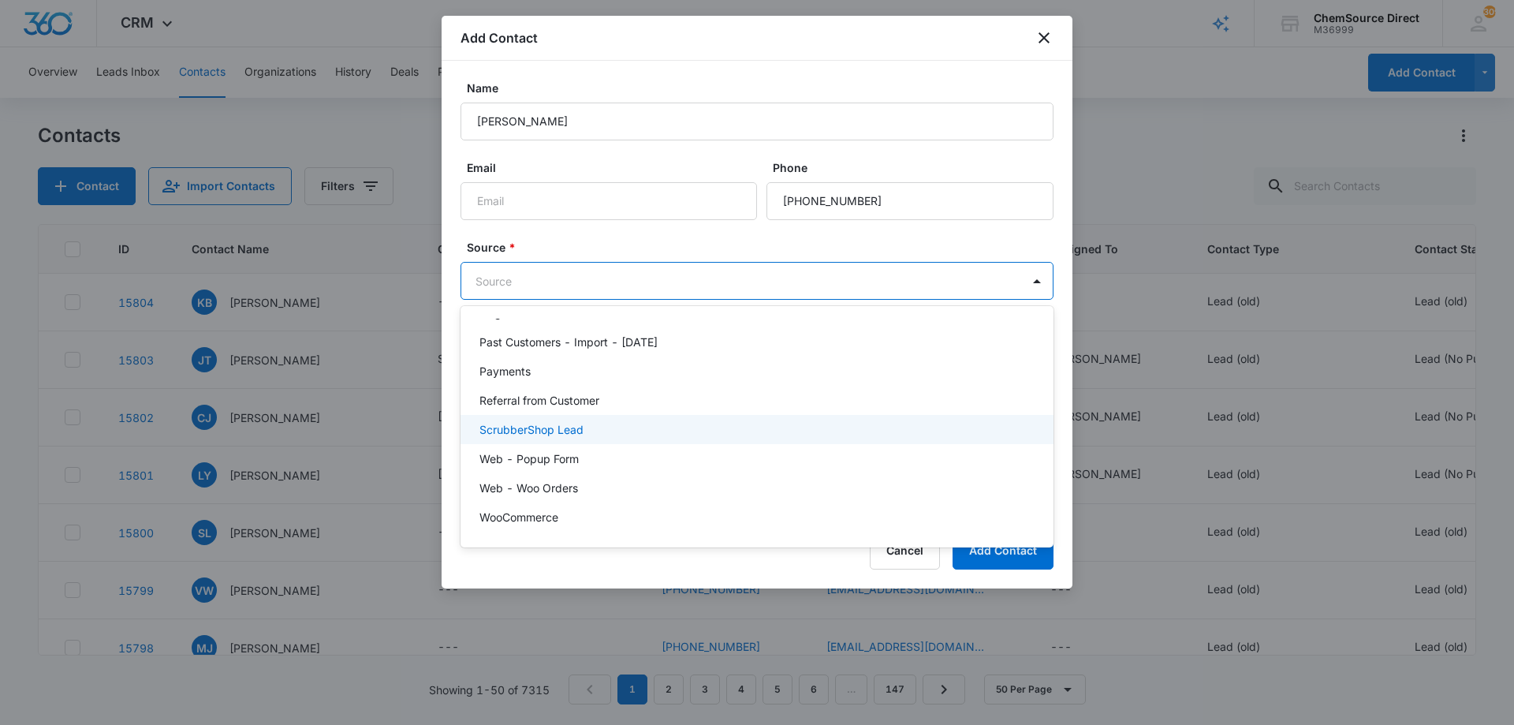
click at [644, 431] on div "ScrubberShop Lead" at bounding box center [755, 429] width 552 height 17
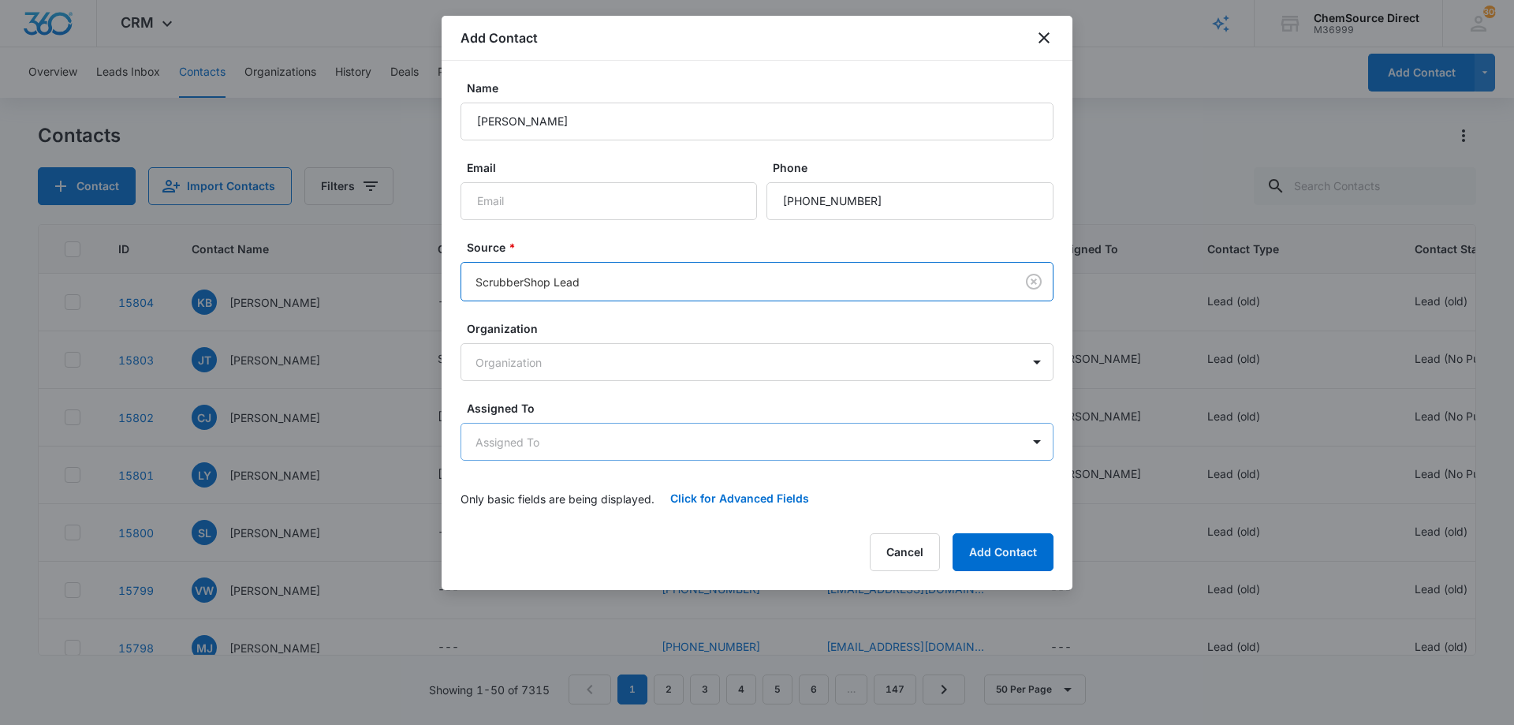
click at [643, 432] on body "CRM Apps Reputation Forms CRM Email Social Payments POS Content Ads Intelligenc…" at bounding box center [757, 362] width 1514 height 725
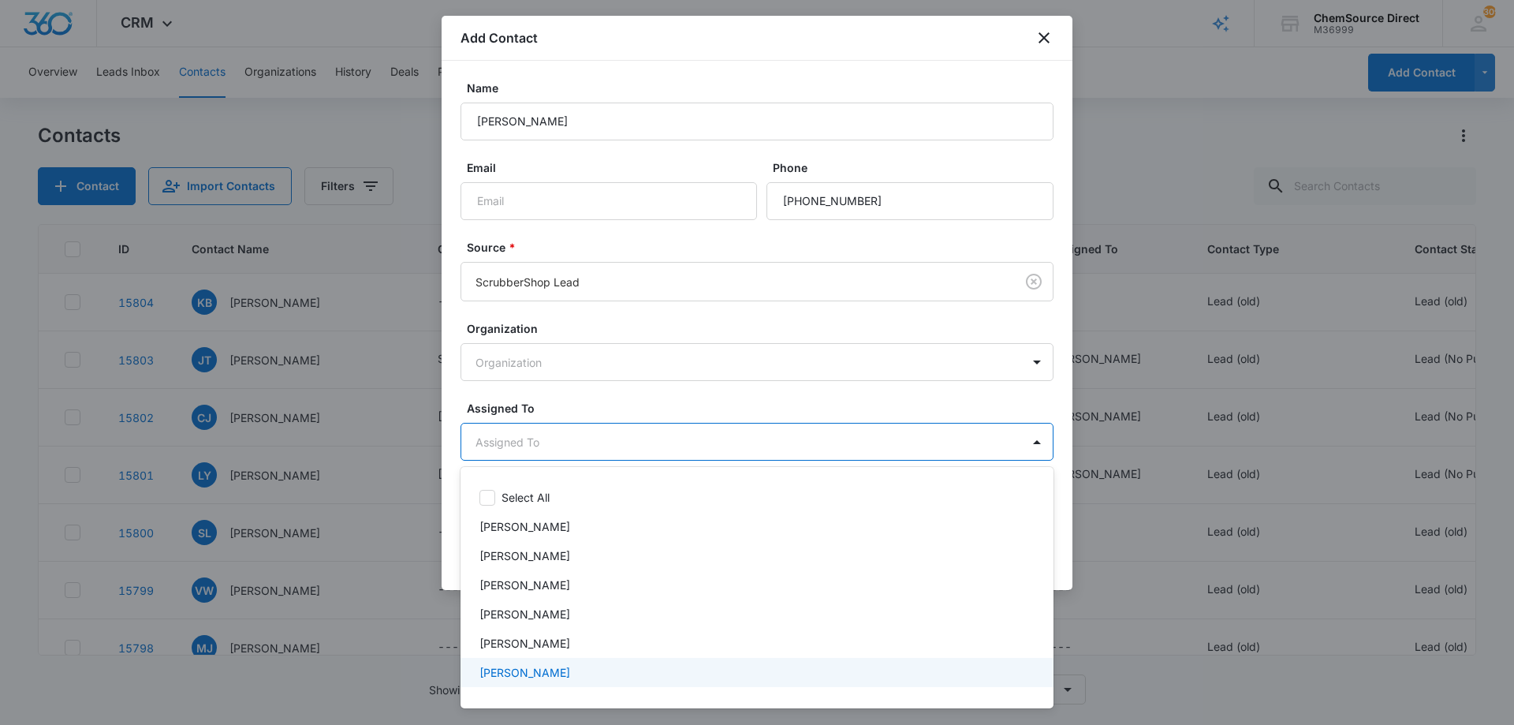
click at [593, 669] on div "[PERSON_NAME]" at bounding box center [755, 672] width 552 height 17
click at [648, 403] on div at bounding box center [757, 362] width 1514 height 725
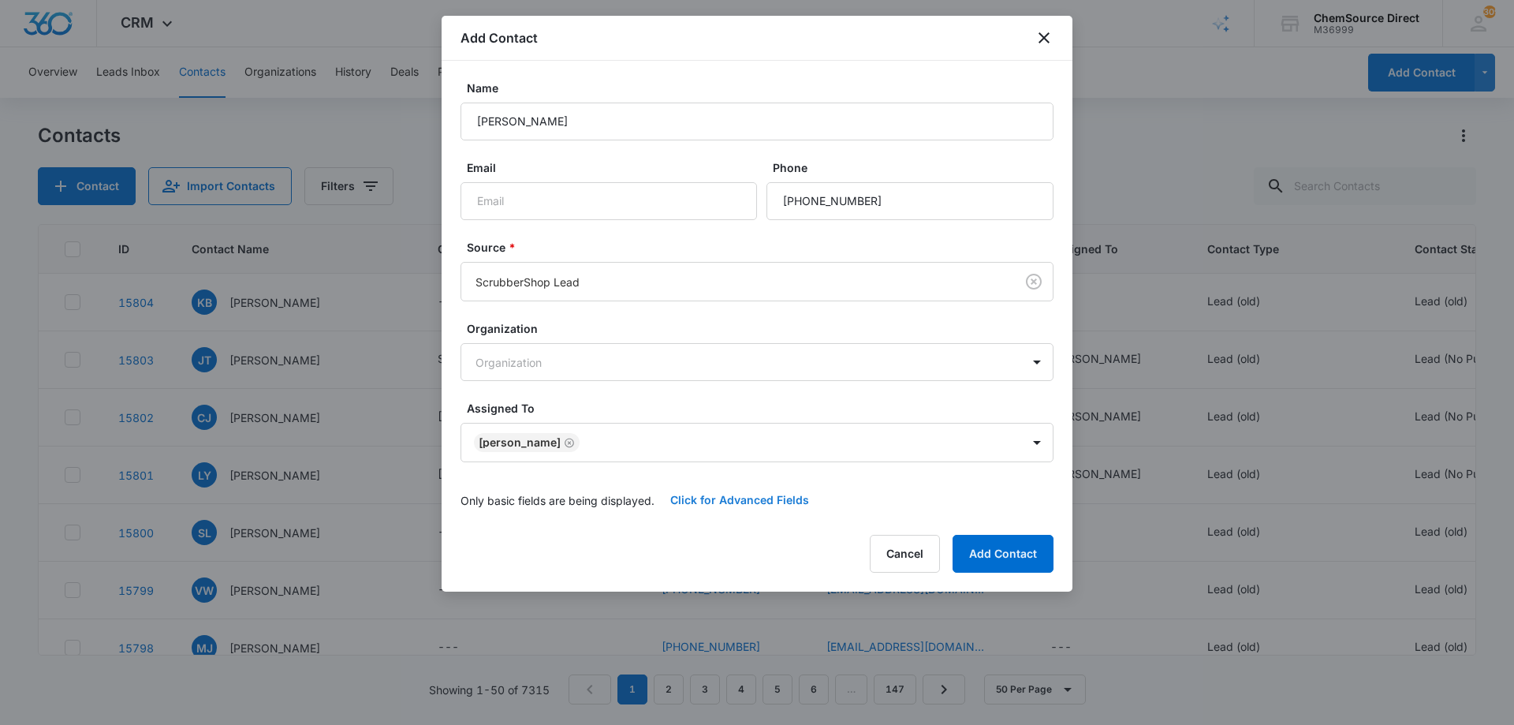
click at [733, 498] on button "Click for Advanced Fields" at bounding box center [739, 500] width 170 height 38
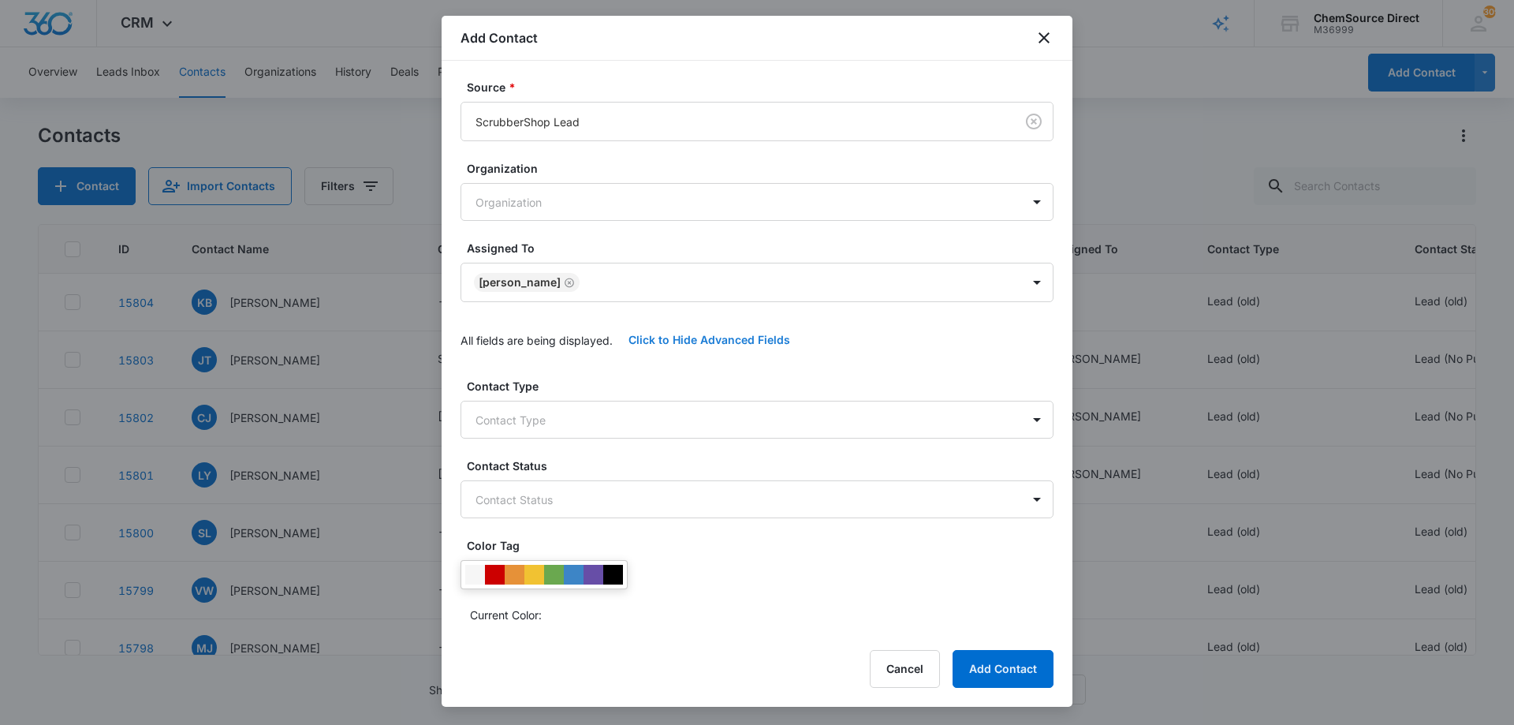
scroll to position [331, 0]
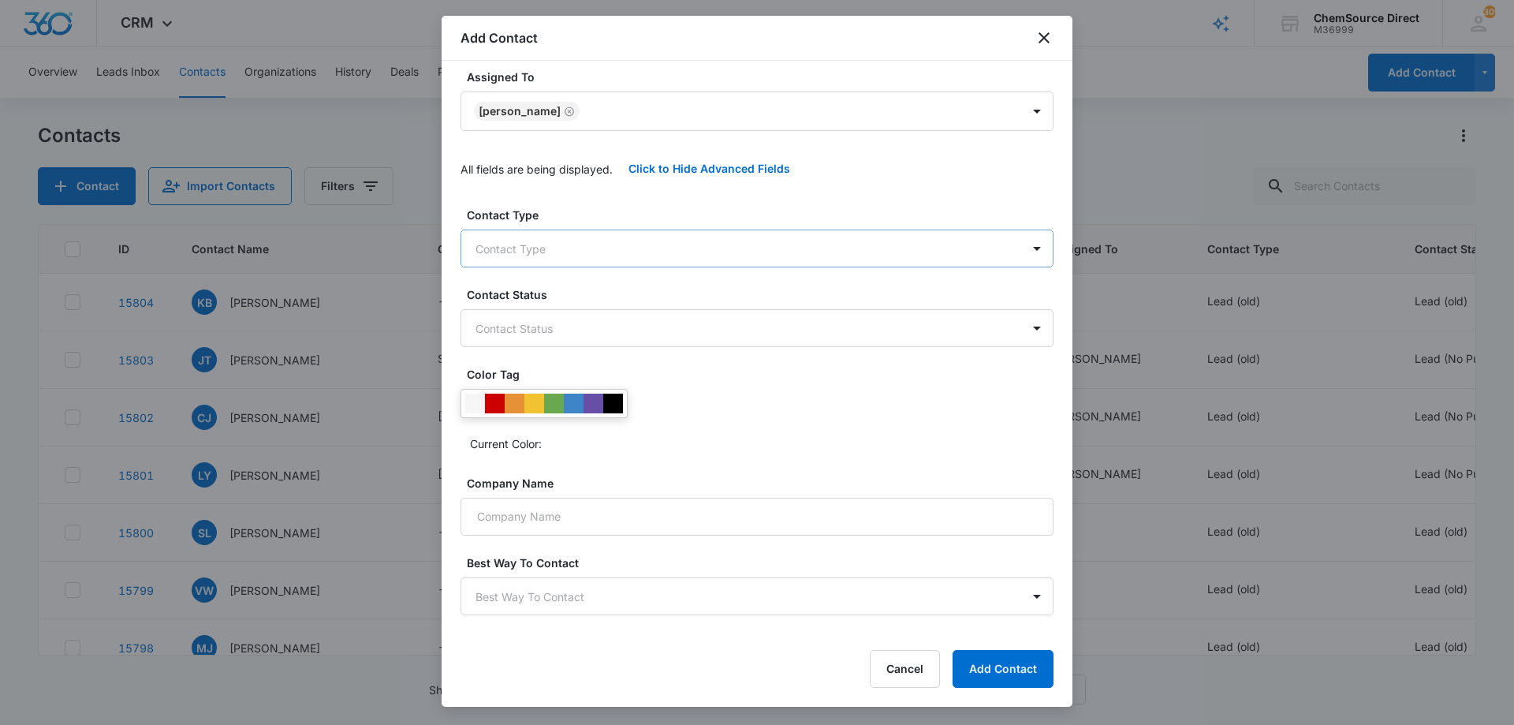
click at [653, 245] on body "CRM Apps Reputation Forms CRM Email Social Payments POS Content Ads Intelligenc…" at bounding box center [757, 362] width 1514 height 725
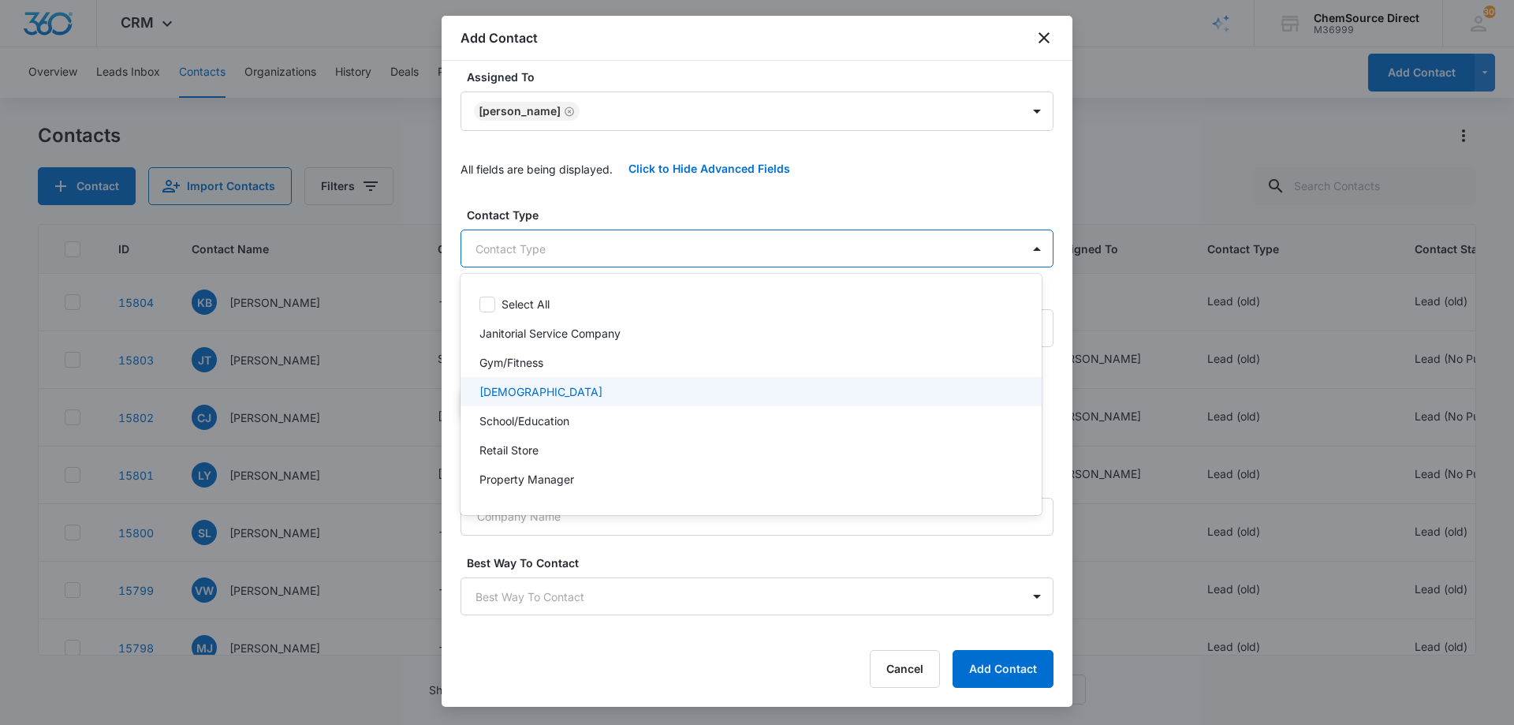
scroll to position [170, 0]
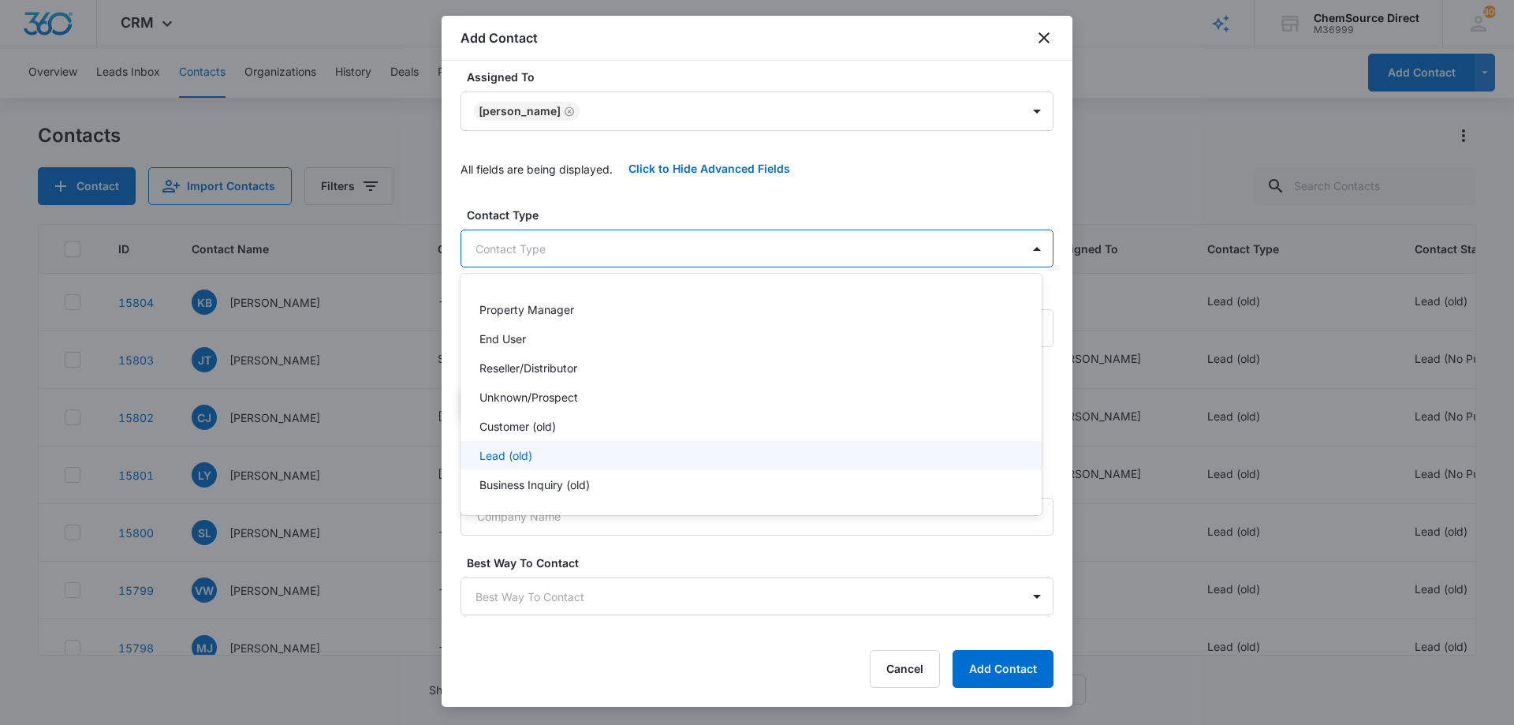
click at [551, 456] on div "Lead (old)" at bounding box center [749, 455] width 540 height 17
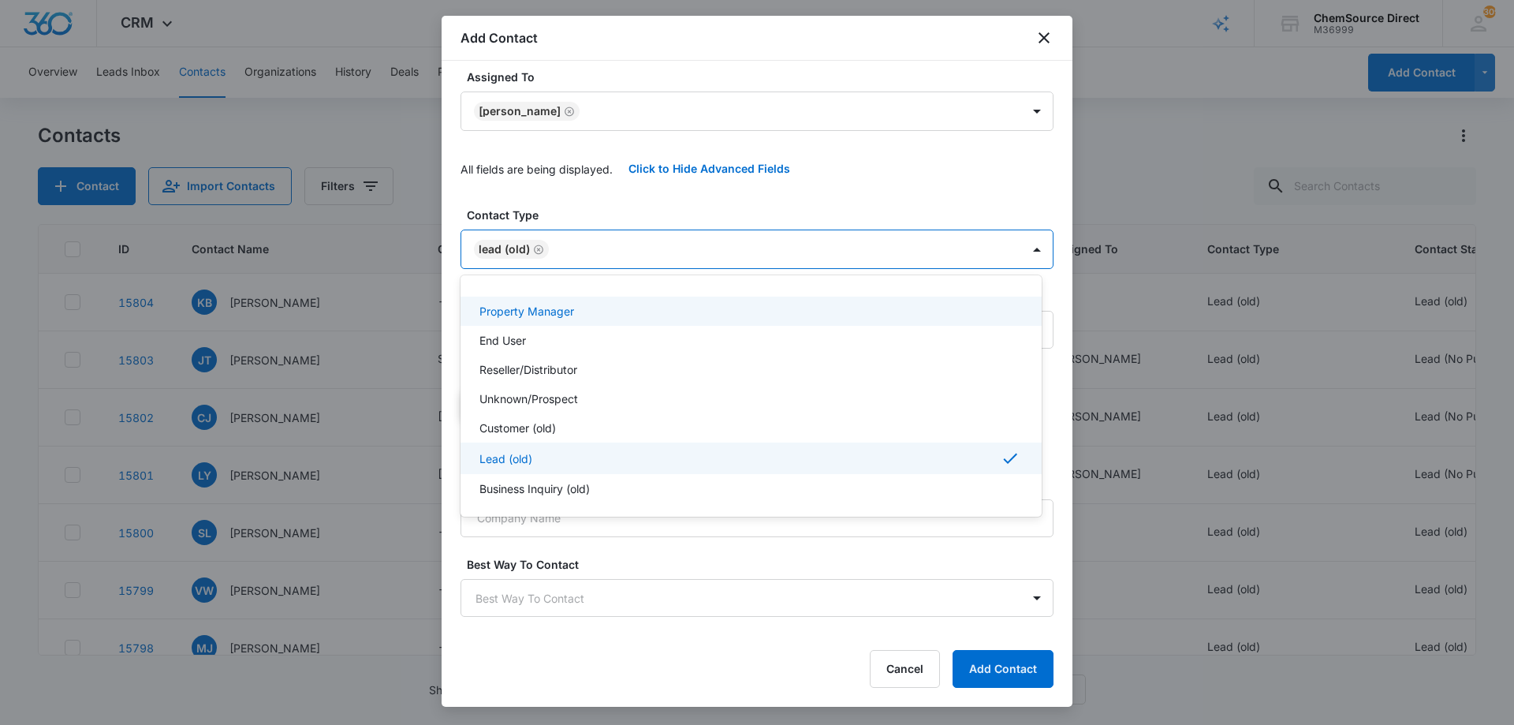
click at [605, 196] on div at bounding box center [757, 362] width 1514 height 725
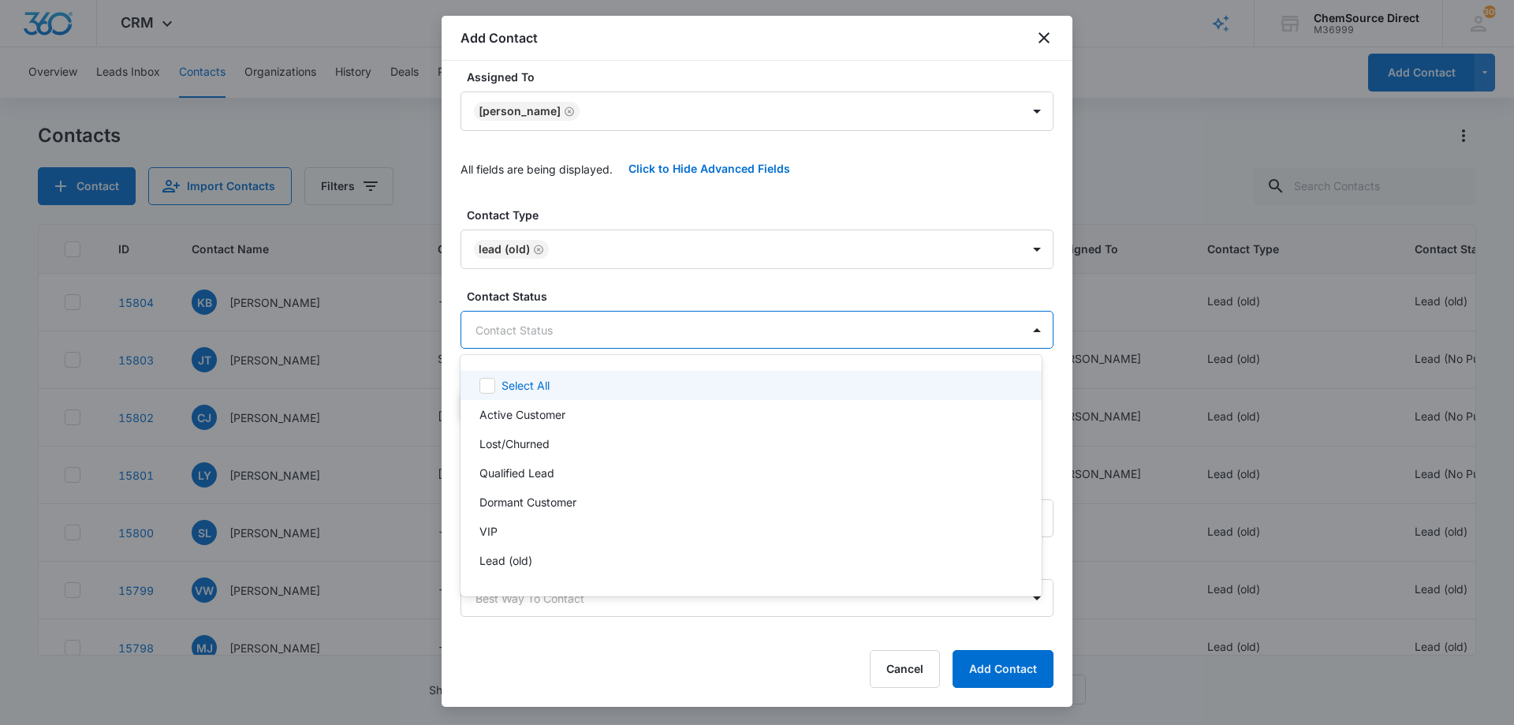
drag, startPoint x: 602, startPoint y: 333, endPoint x: 616, endPoint y: 353, distance: 23.8
click at [603, 332] on body "CRM Apps Reputation Forms CRM Email Social Payments POS Content Ads Intelligenc…" at bounding box center [757, 362] width 1514 height 725
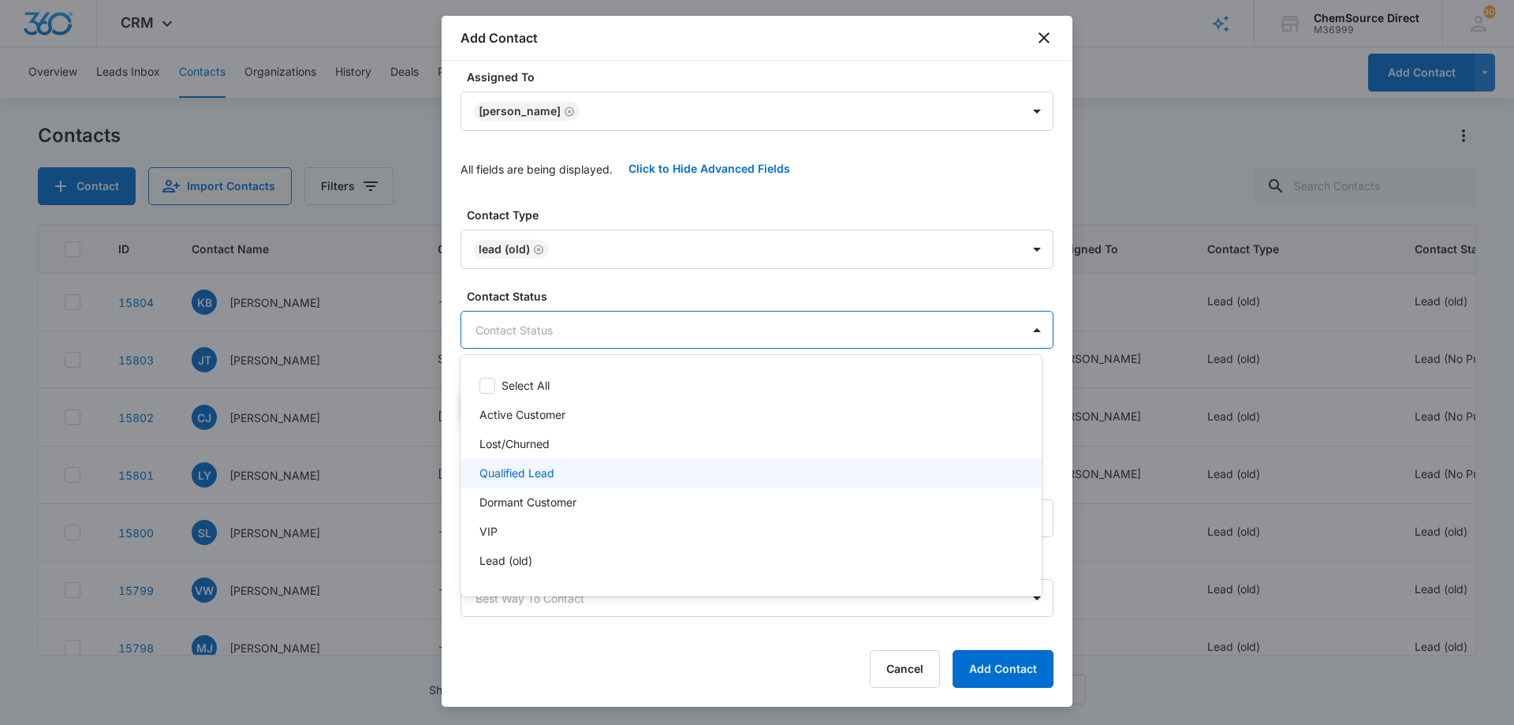
scroll to position [24, 0]
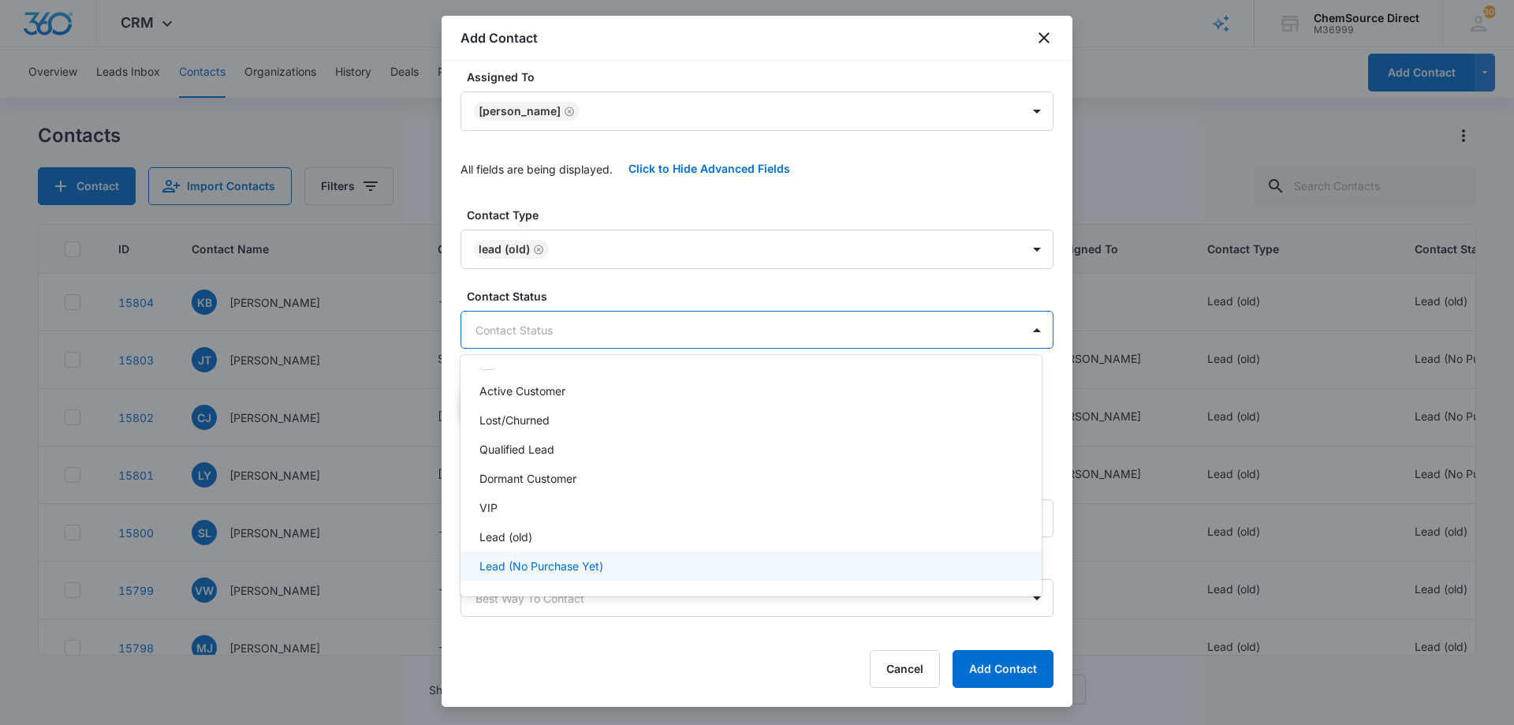
click at [559, 566] on p "Lead (No Purchase Yet)" at bounding box center [541, 565] width 124 height 17
click at [636, 285] on div at bounding box center [757, 362] width 1514 height 725
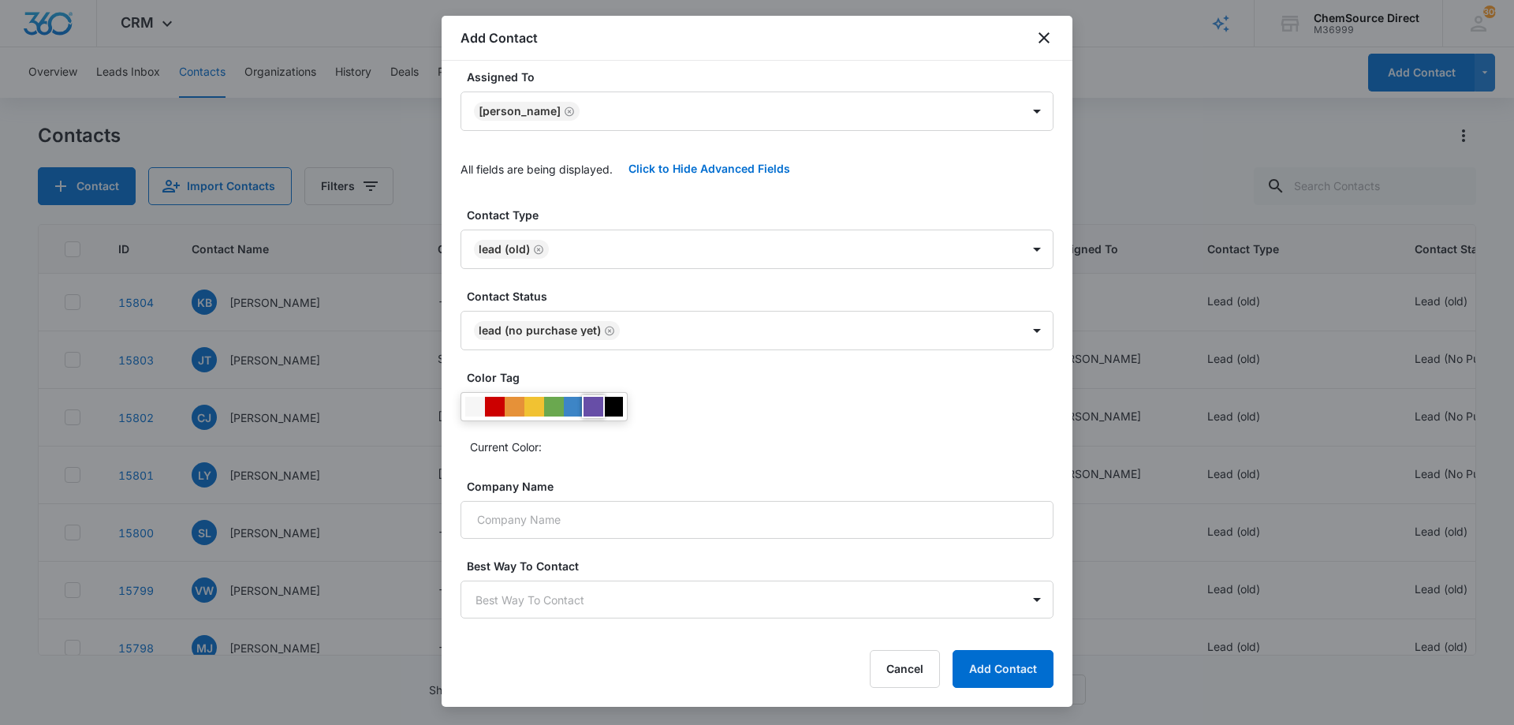
click at [592, 407] on div at bounding box center [593, 407] width 20 height 20
click at [701, 412] on div "Current Color:" at bounding box center [756, 425] width 593 height 67
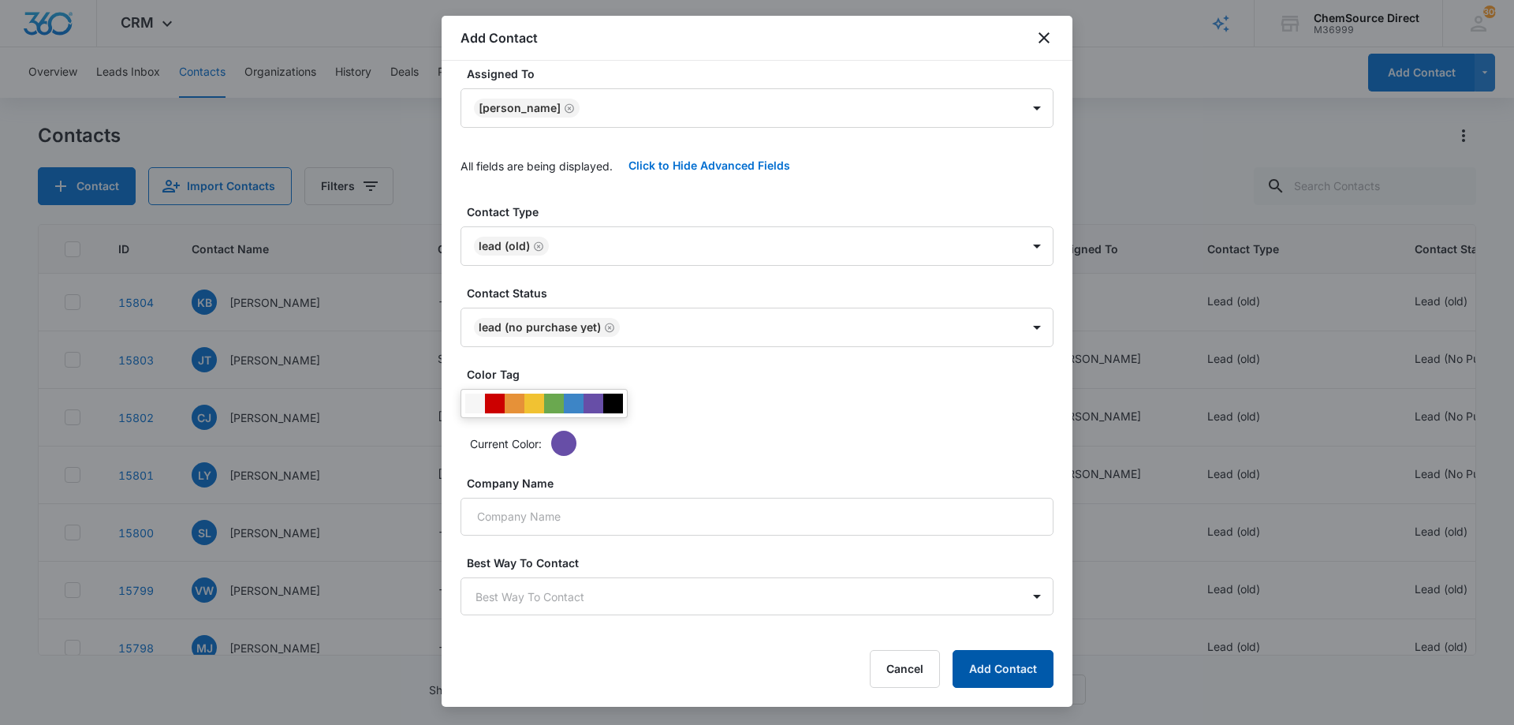
click at [989, 668] on button "Add Contact" at bounding box center [1002, 669] width 101 height 38
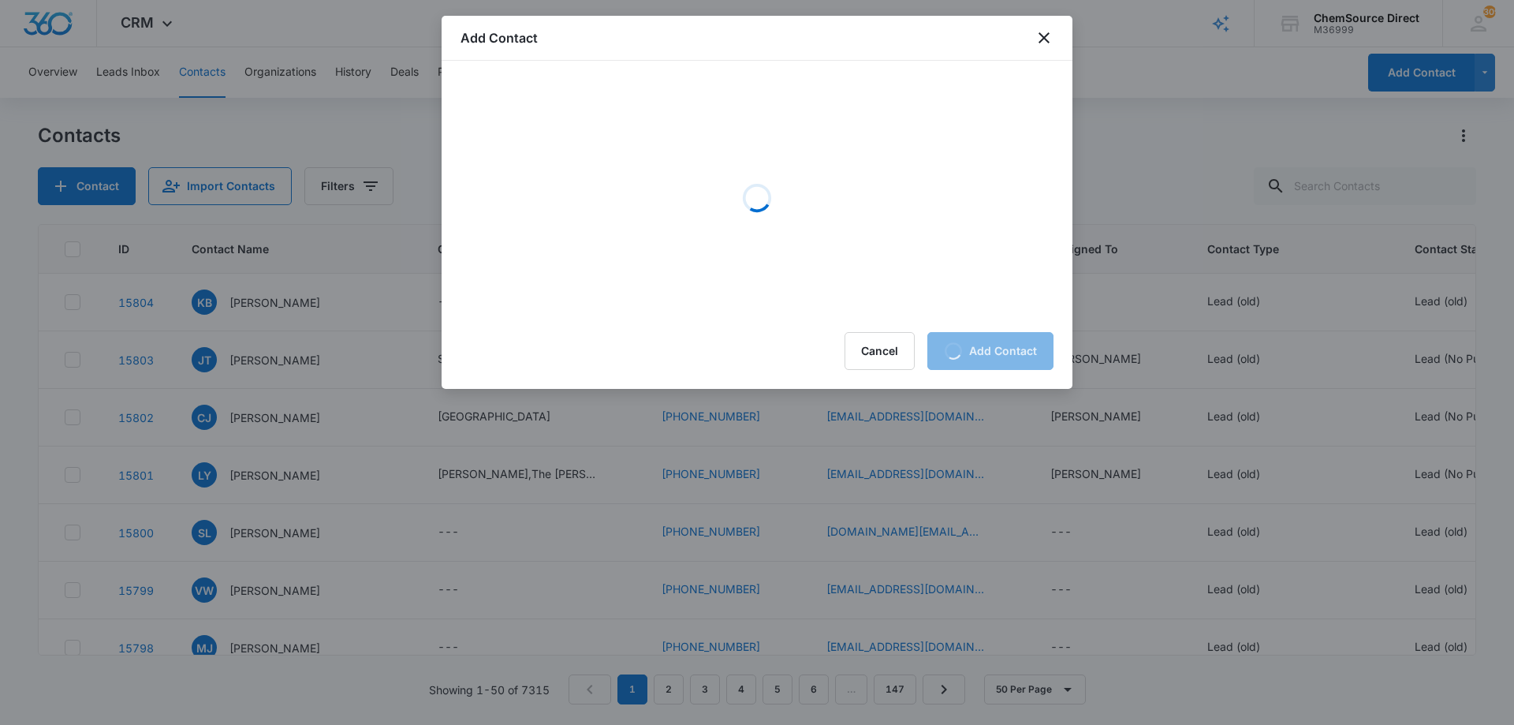
scroll to position [0, 0]
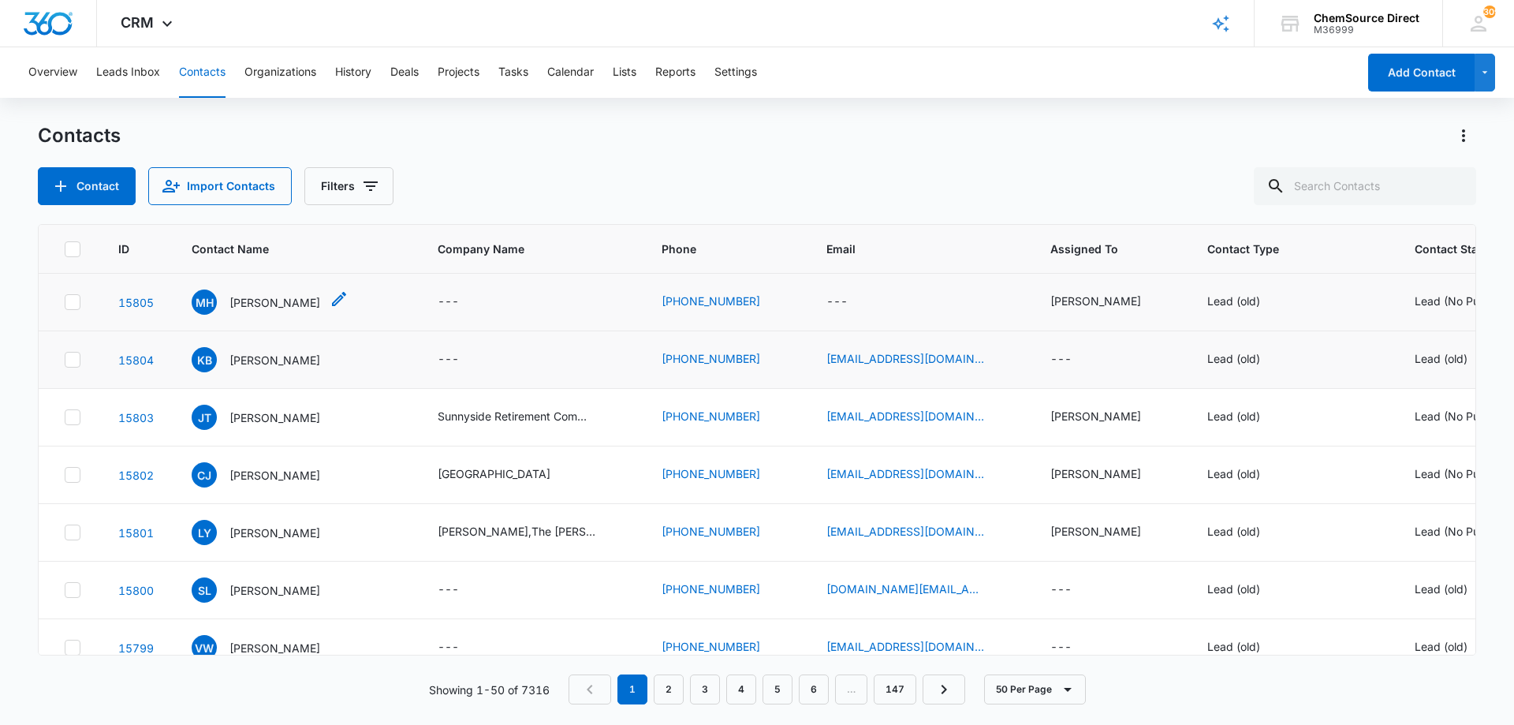
click at [252, 296] on p "[PERSON_NAME]" at bounding box center [274, 302] width 91 height 17
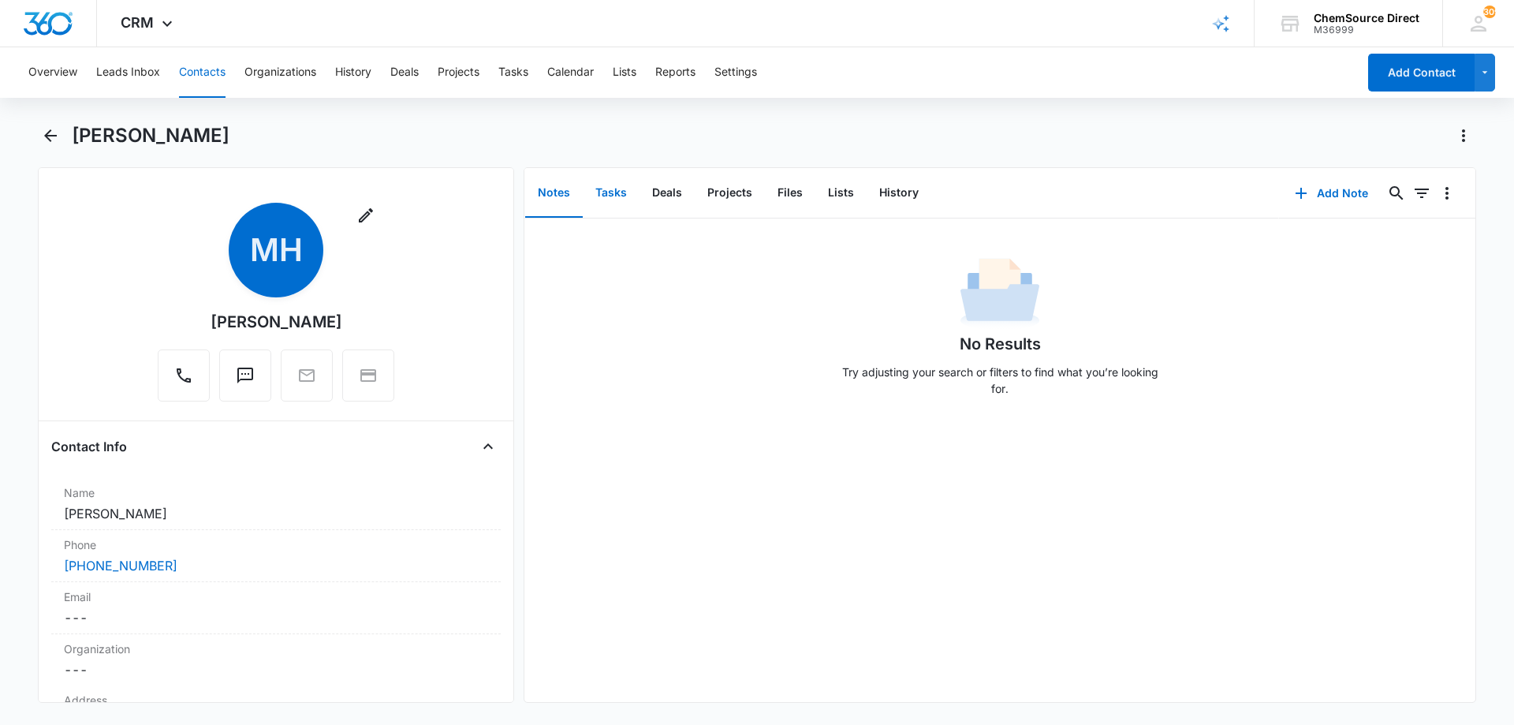
click at [602, 195] on button "Tasks" at bounding box center [611, 193] width 57 height 49
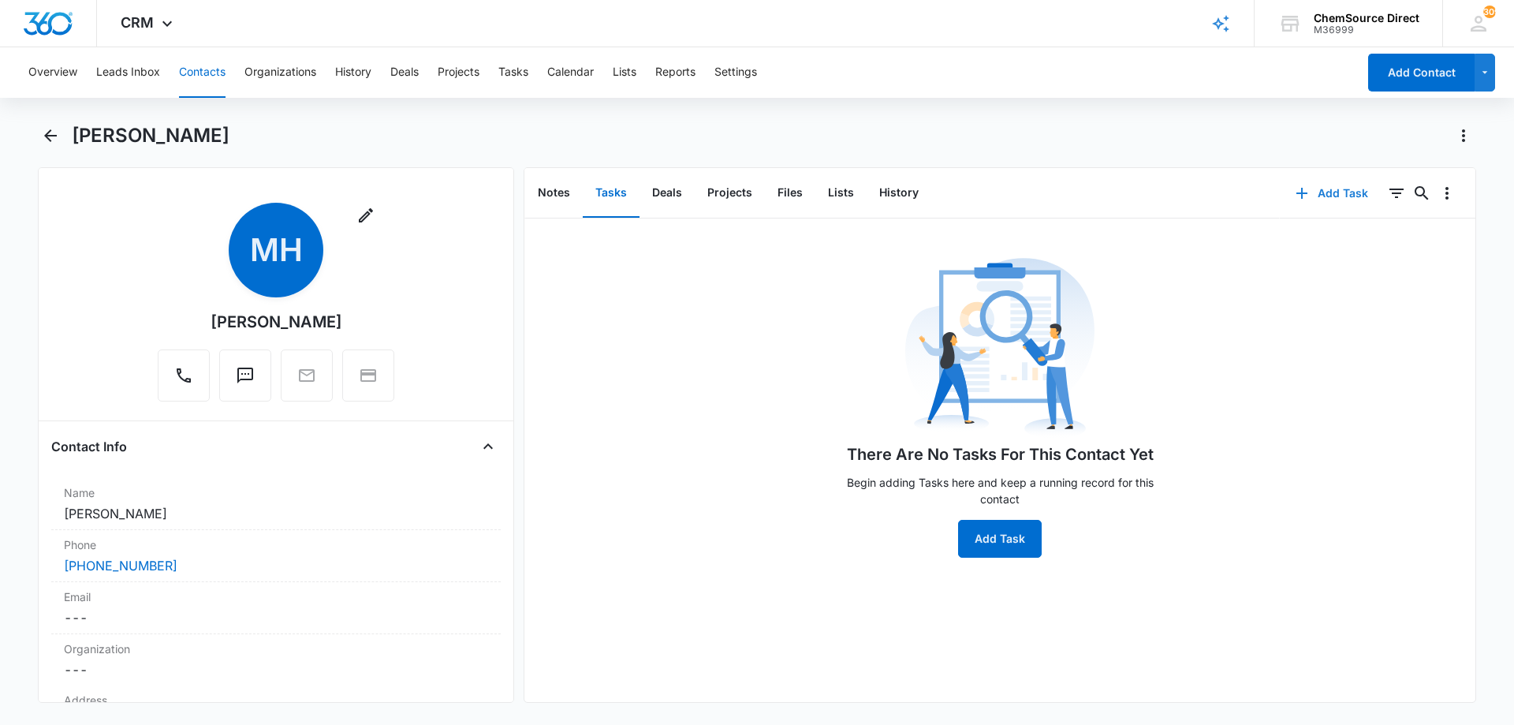
click at [1321, 194] on button "Add Task" at bounding box center [1332, 193] width 104 height 38
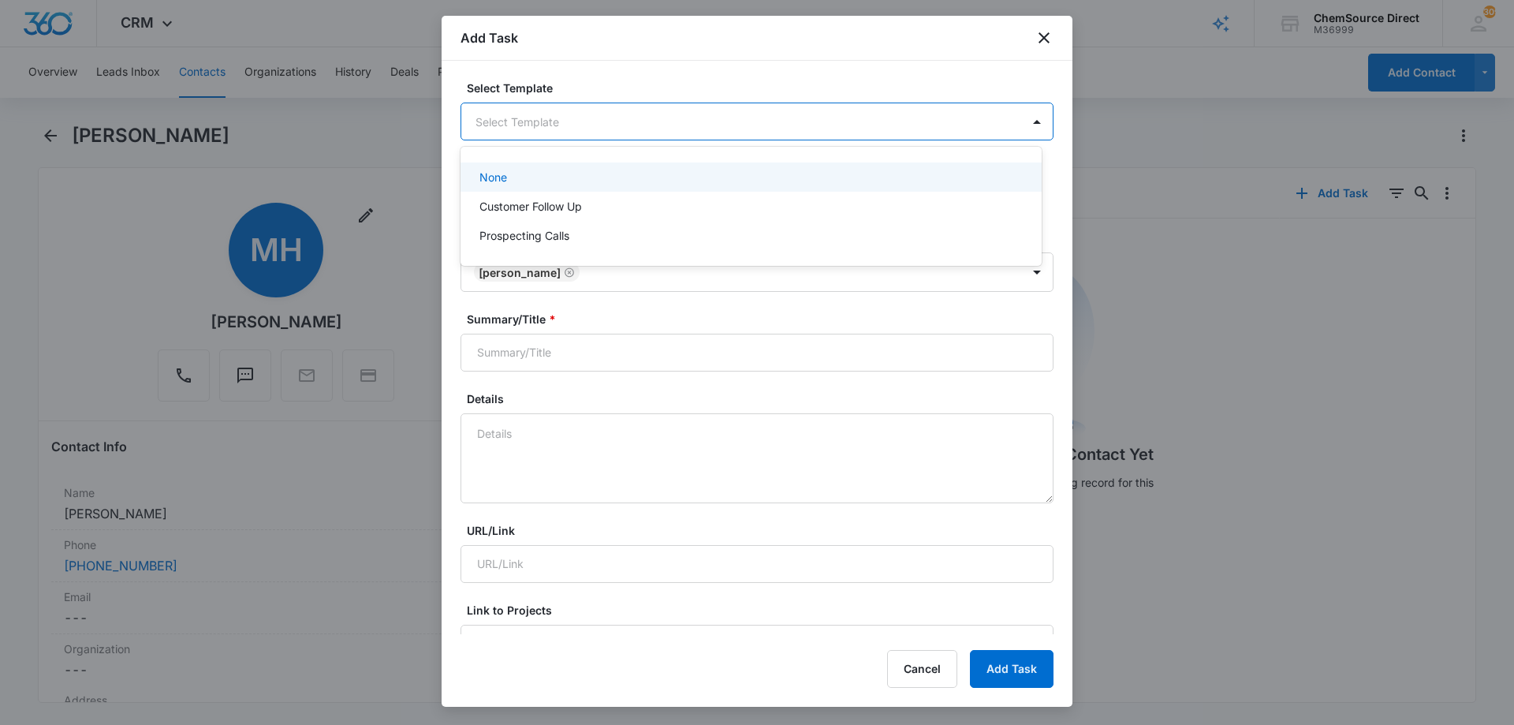
click at [494, 124] on body "CRM Apps Reputation Forms CRM Email Social Payments POS Content Ads Intelligenc…" at bounding box center [757, 362] width 1514 height 725
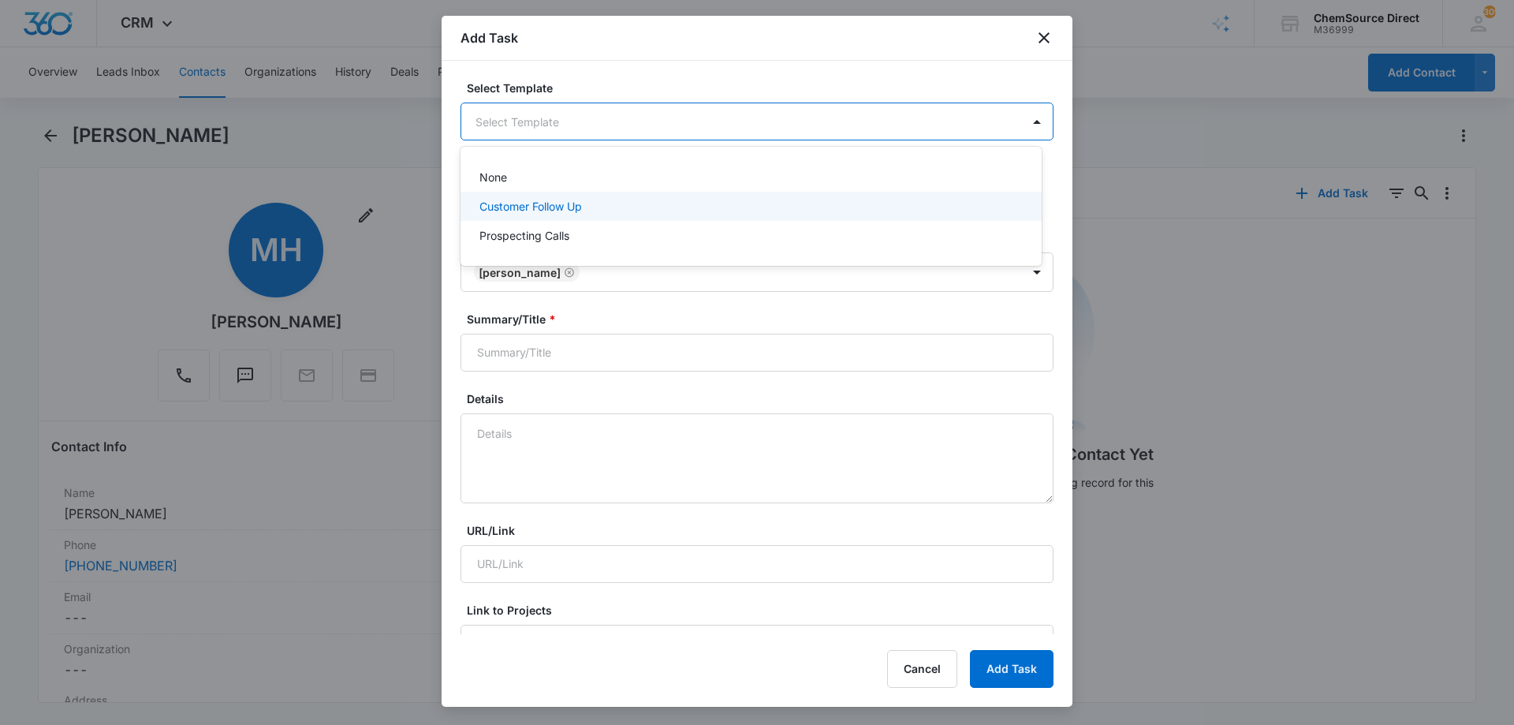
click at [507, 204] on p "Customer Follow Up" at bounding box center [530, 206] width 102 height 17
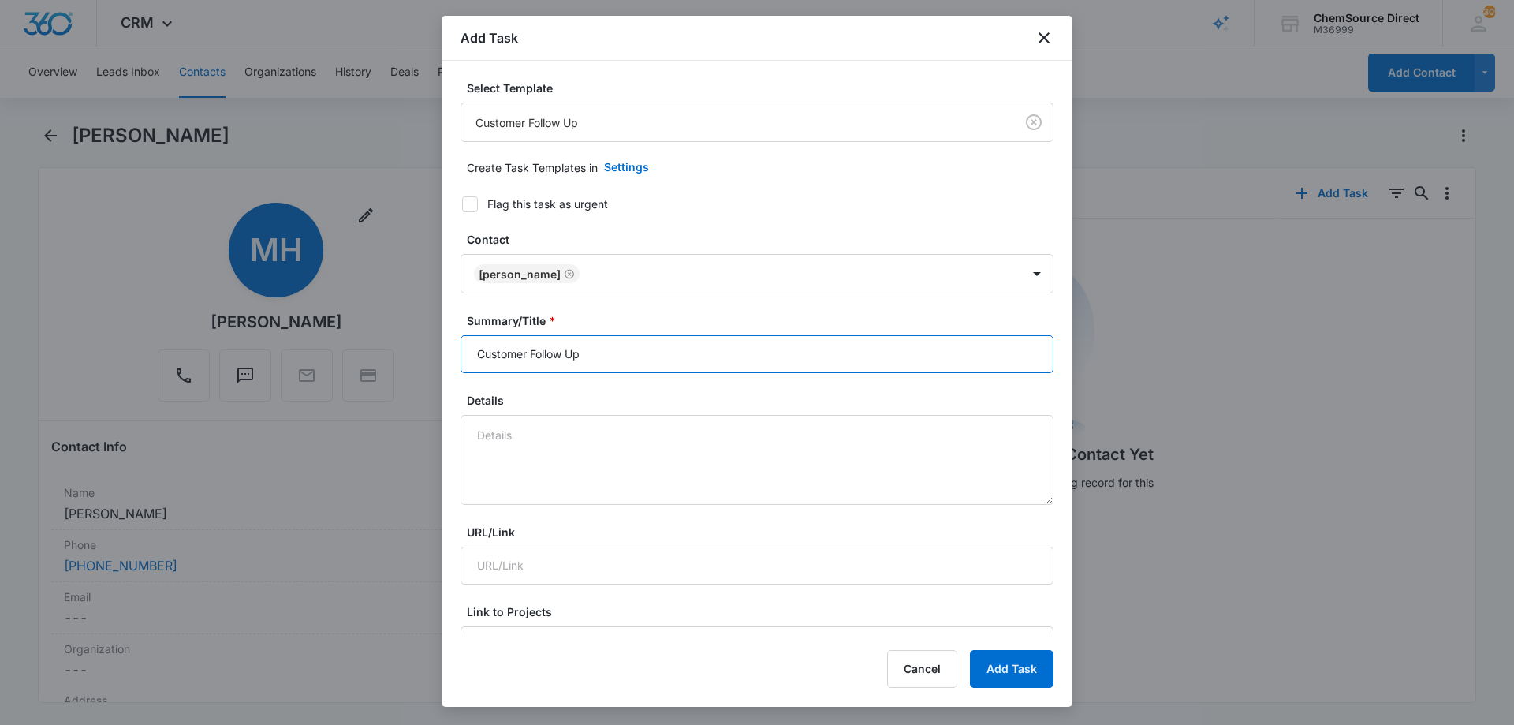
click at [515, 356] on input "Customer Follow Up" at bounding box center [756, 354] width 593 height 38
type input "Customer Follow Up"
type textarea "Walk Behind Floor Scrubber"
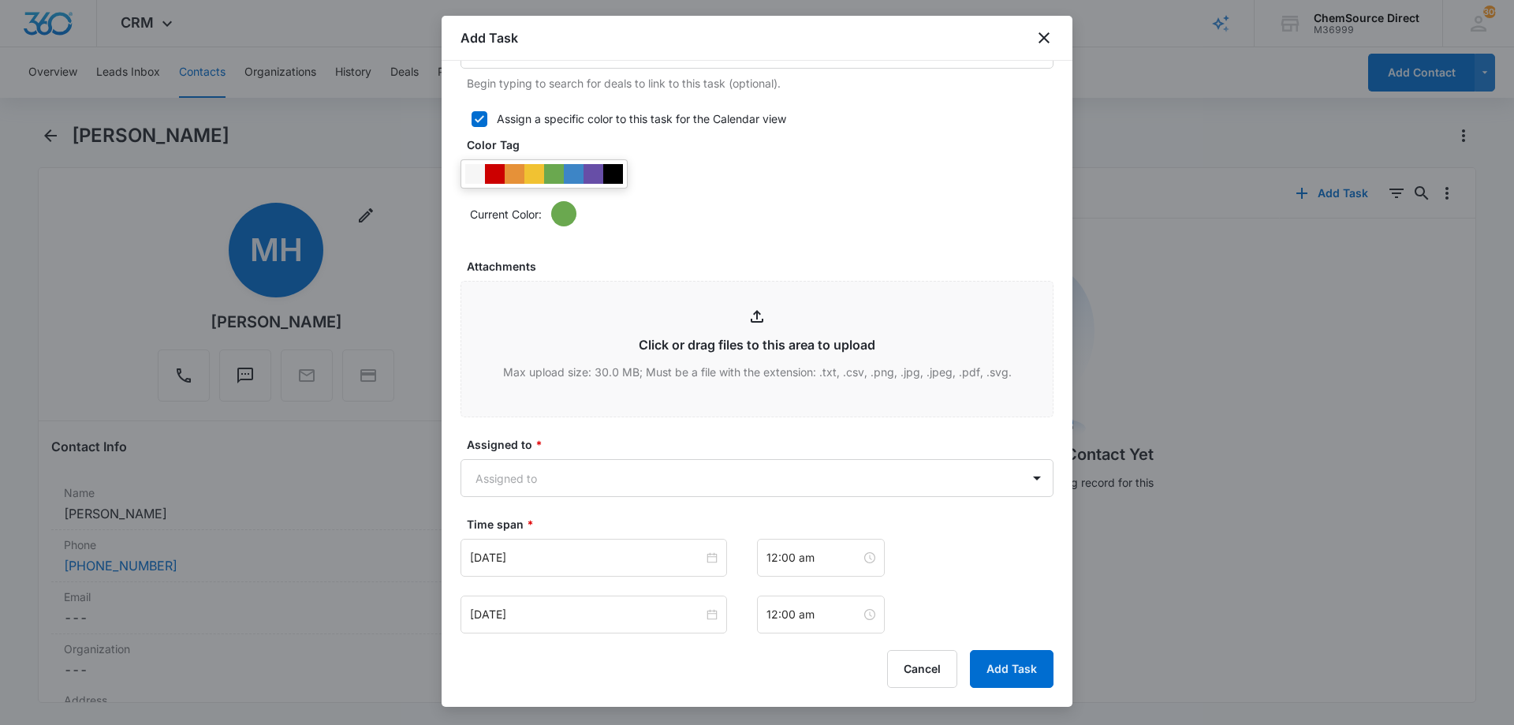
scroll to position [710, 0]
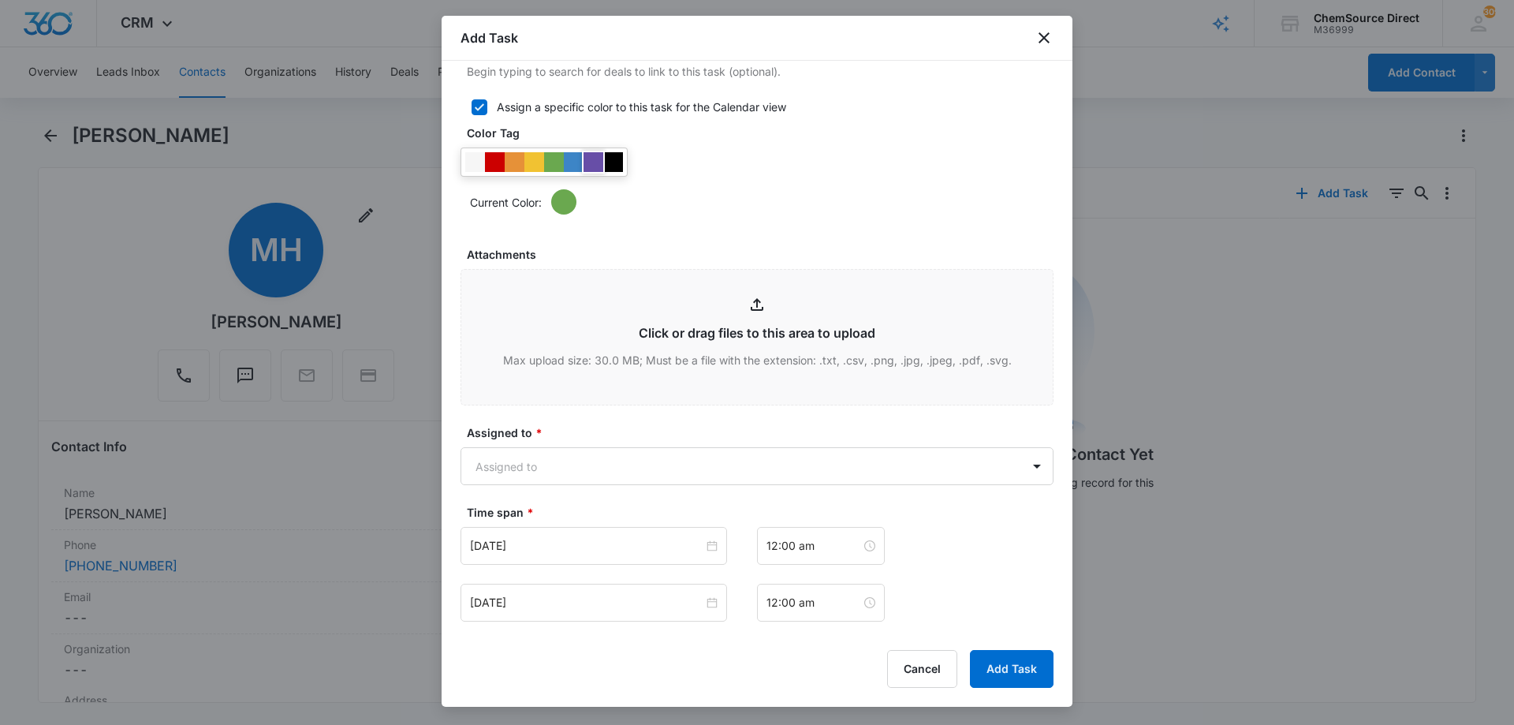
click at [594, 164] on div at bounding box center [593, 162] width 20 height 20
drag, startPoint x: 801, startPoint y: 193, endPoint x: 769, endPoint y: 203, distance: 33.2
click at [800, 193] on div "Current Color:" at bounding box center [761, 201] width 583 height 25
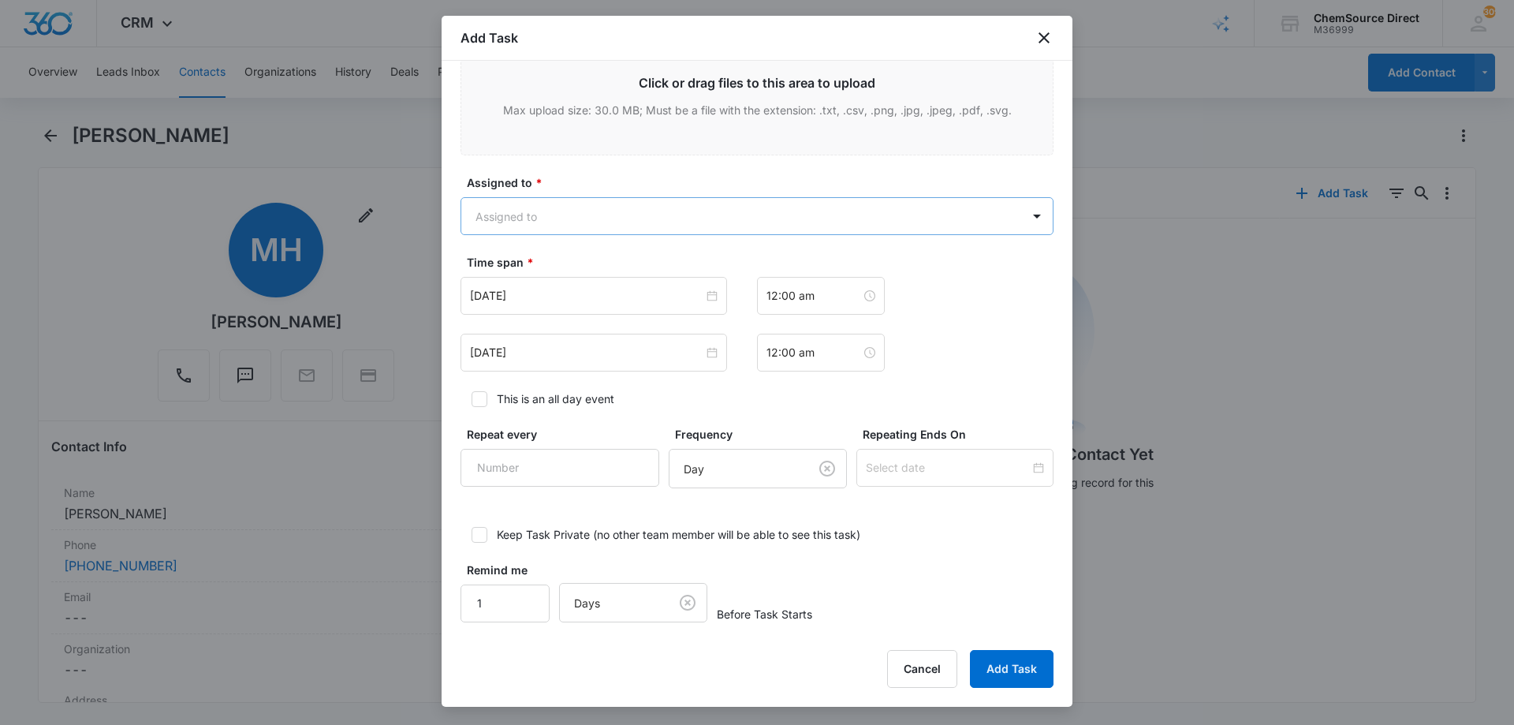
scroll to position [967, 0]
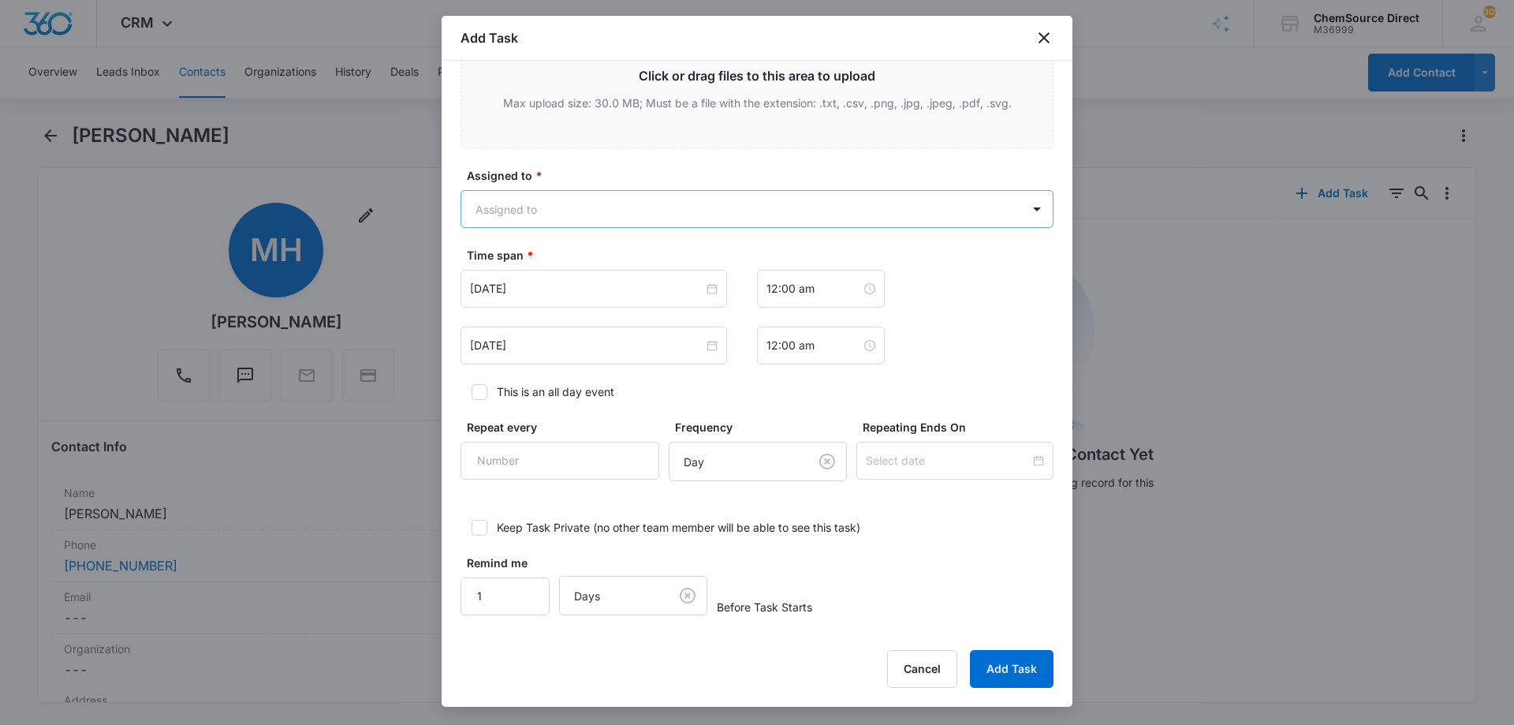
click at [642, 203] on body "CRM Apps Reputation Forms CRM Email Social Payments POS Content Ads Intelligenc…" at bounding box center [757, 362] width 1514 height 725
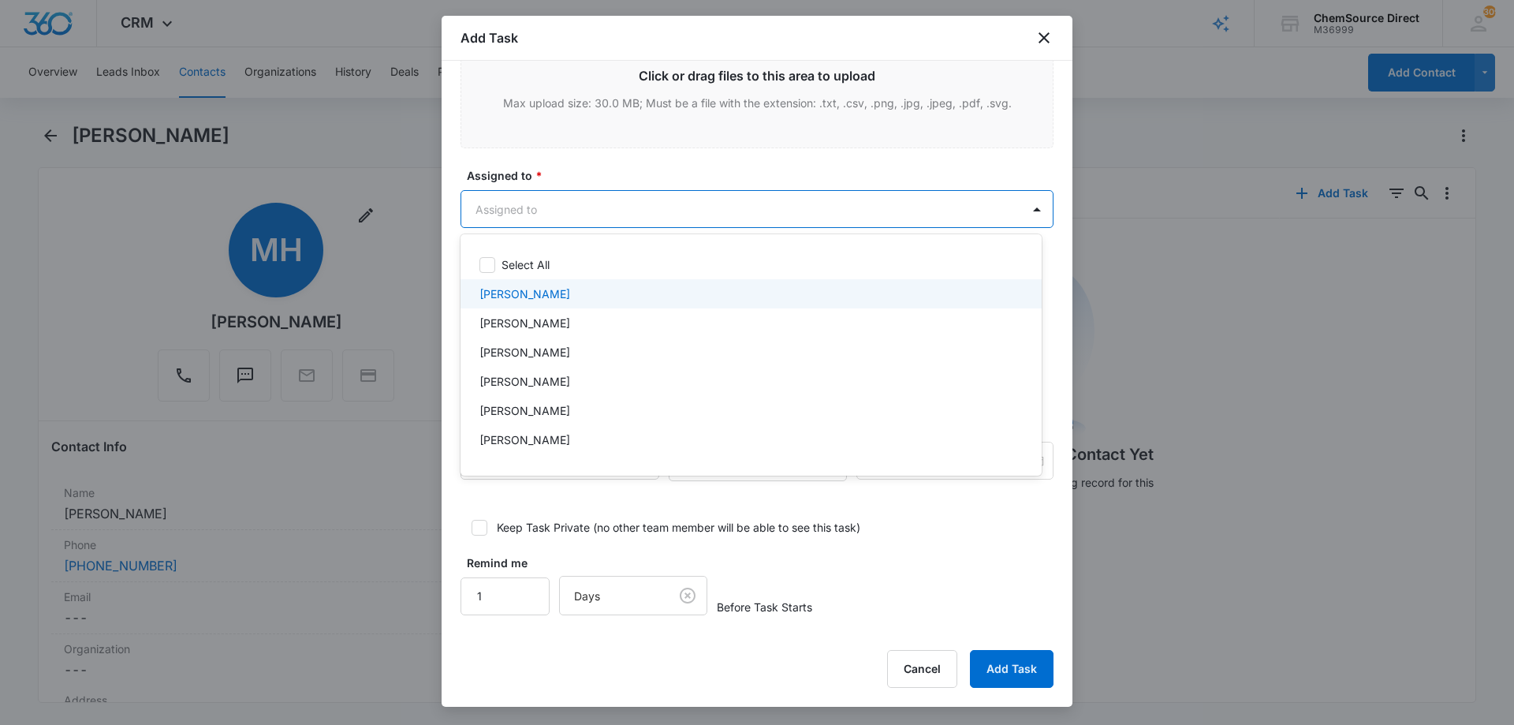
click at [579, 290] on div "[PERSON_NAME]" at bounding box center [749, 293] width 540 height 17
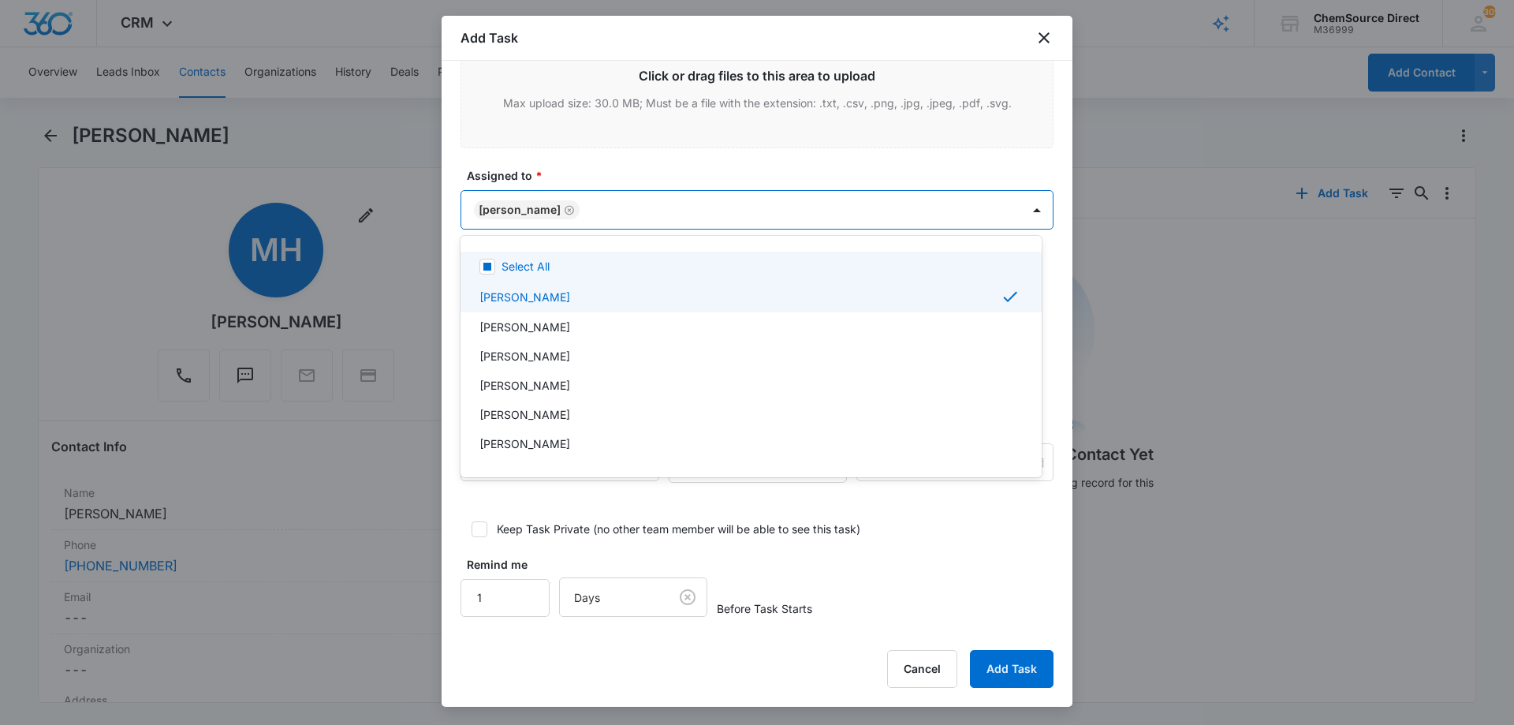
click at [599, 170] on div at bounding box center [757, 362] width 1514 height 725
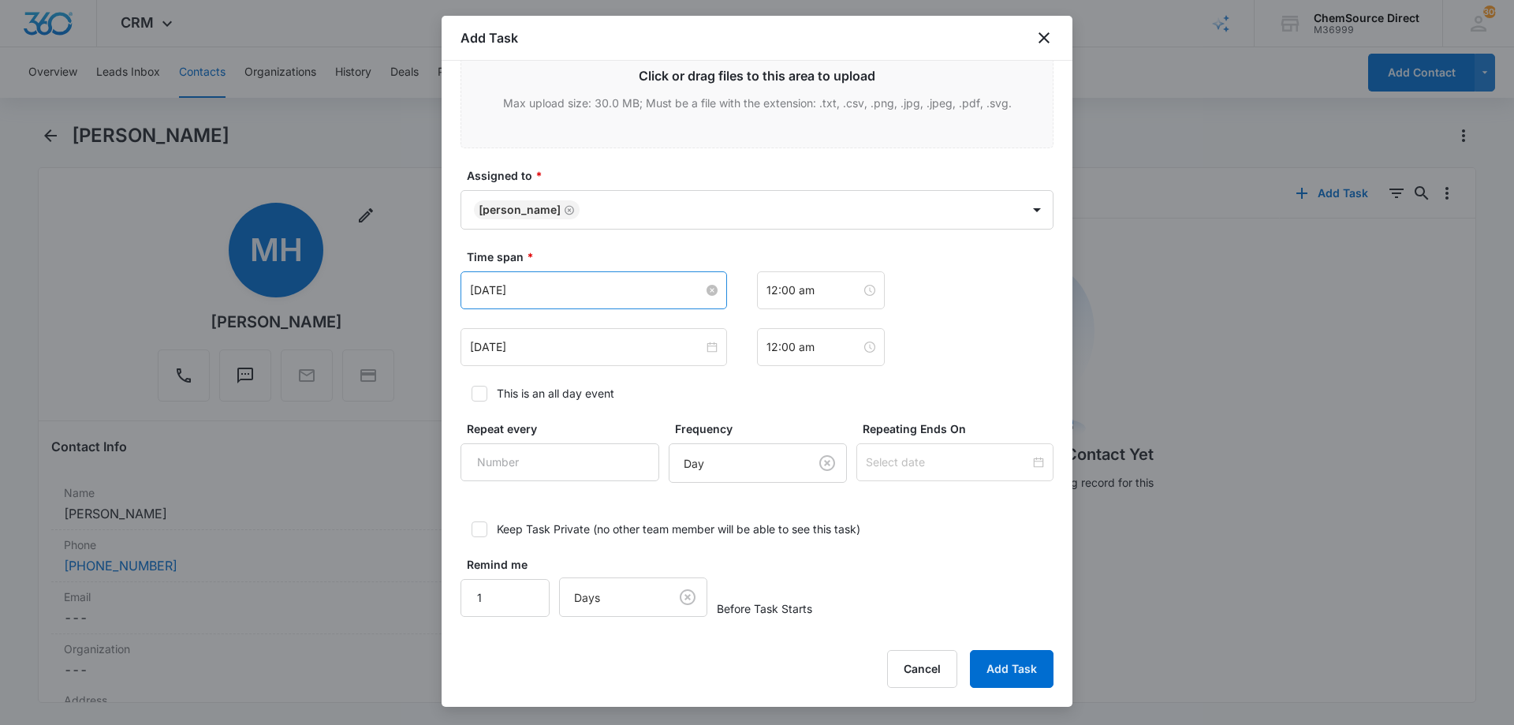
click at [591, 296] on input "[DATE]" at bounding box center [586, 289] width 233 height 17
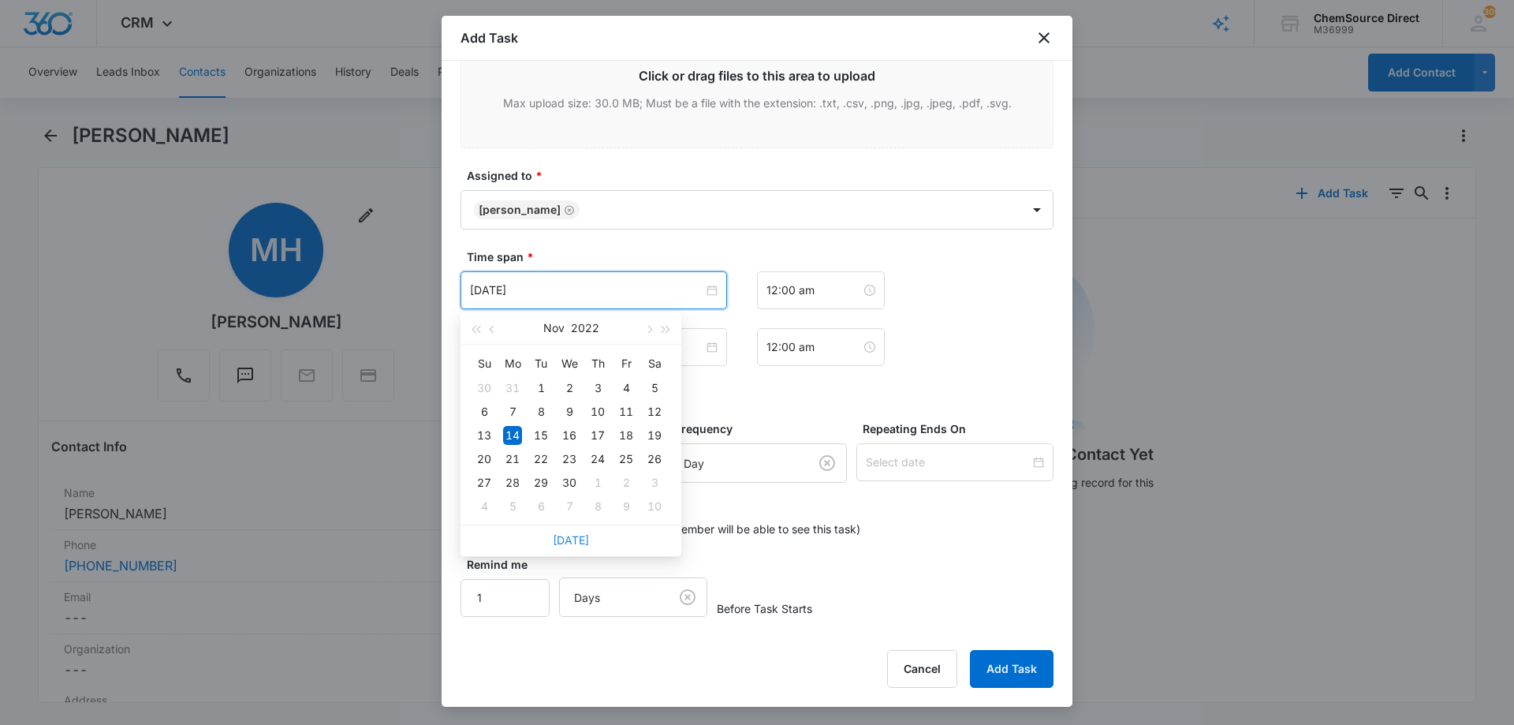
click at [577, 540] on link "[DATE]" at bounding box center [571, 539] width 36 height 13
type input "[DATE]"
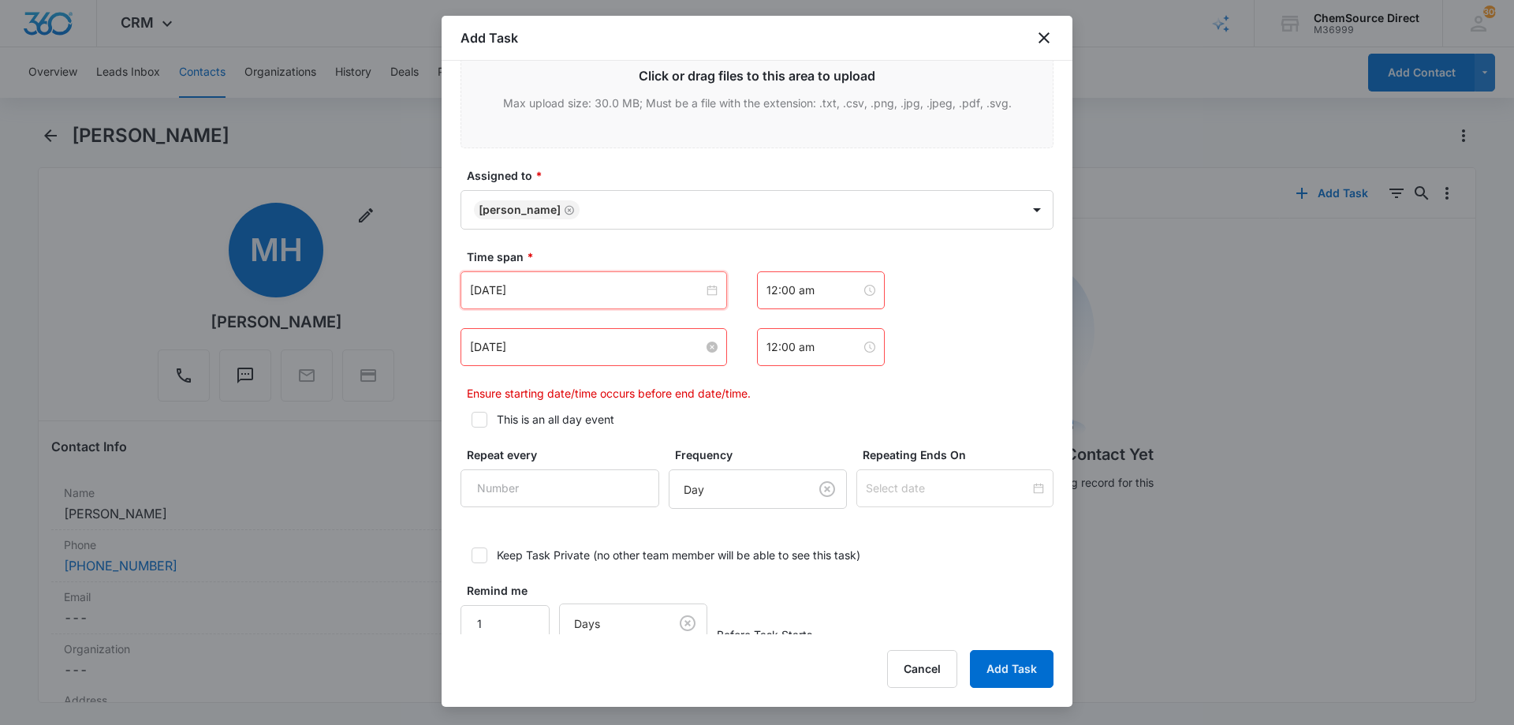
click at [562, 345] on input "[DATE]" at bounding box center [586, 346] width 233 height 17
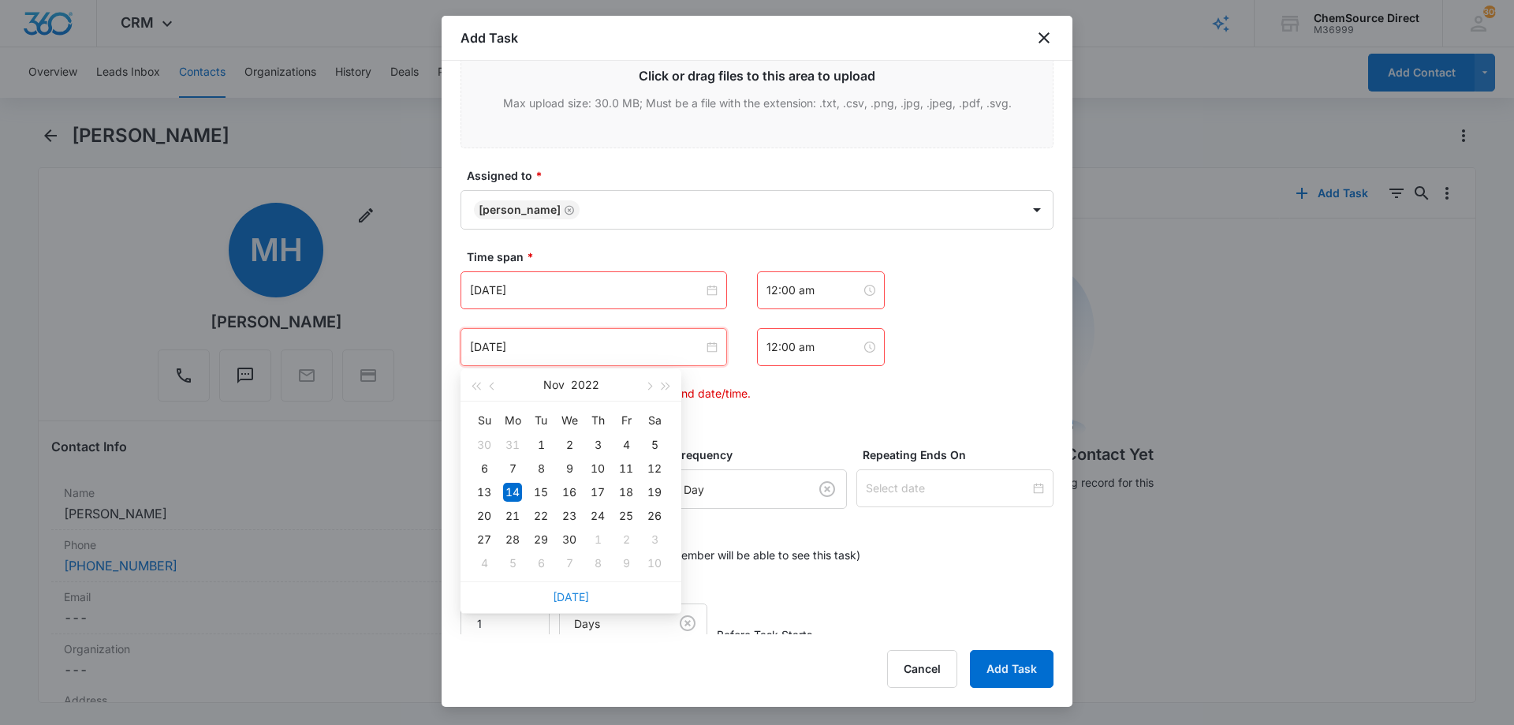
click at [567, 596] on link "[DATE]" at bounding box center [571, 596] width 36 height 13
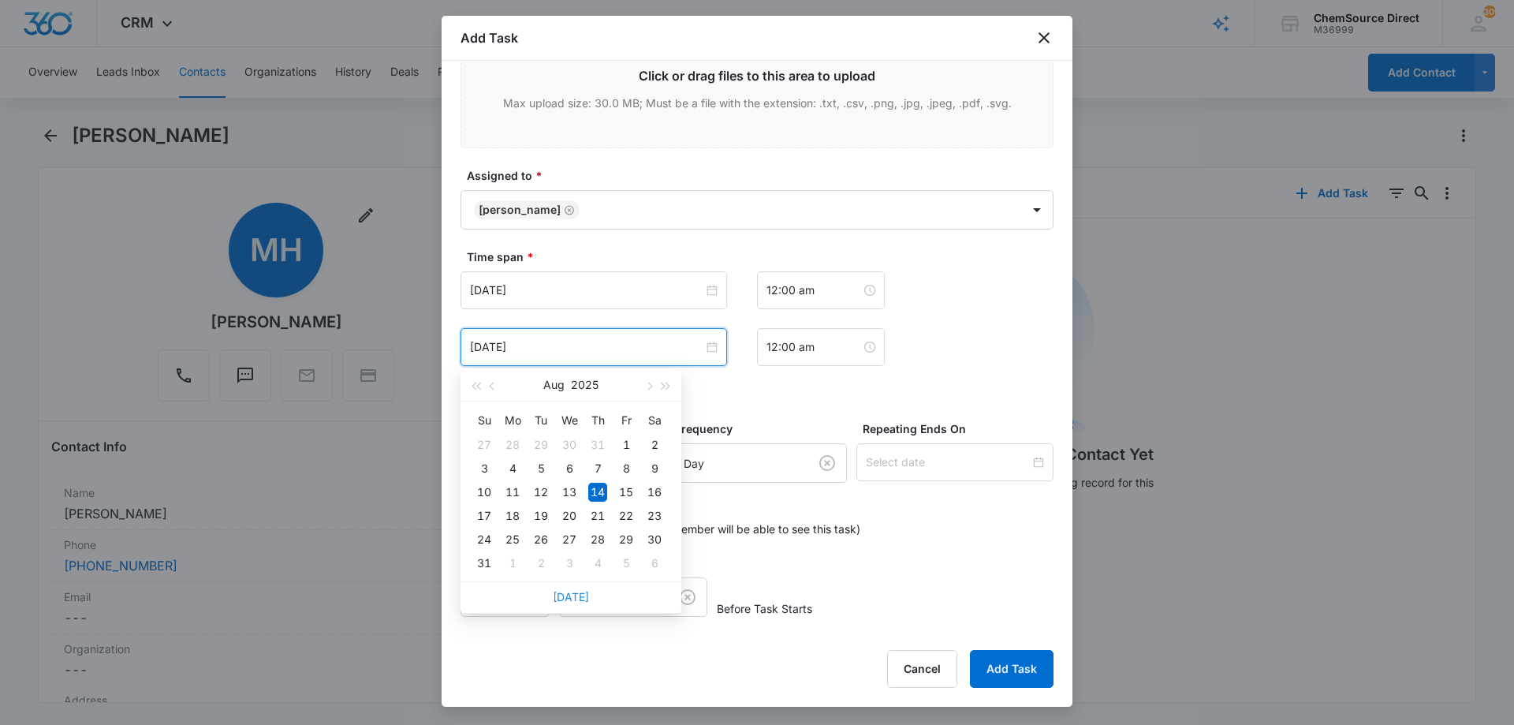
type input "[DATE]"
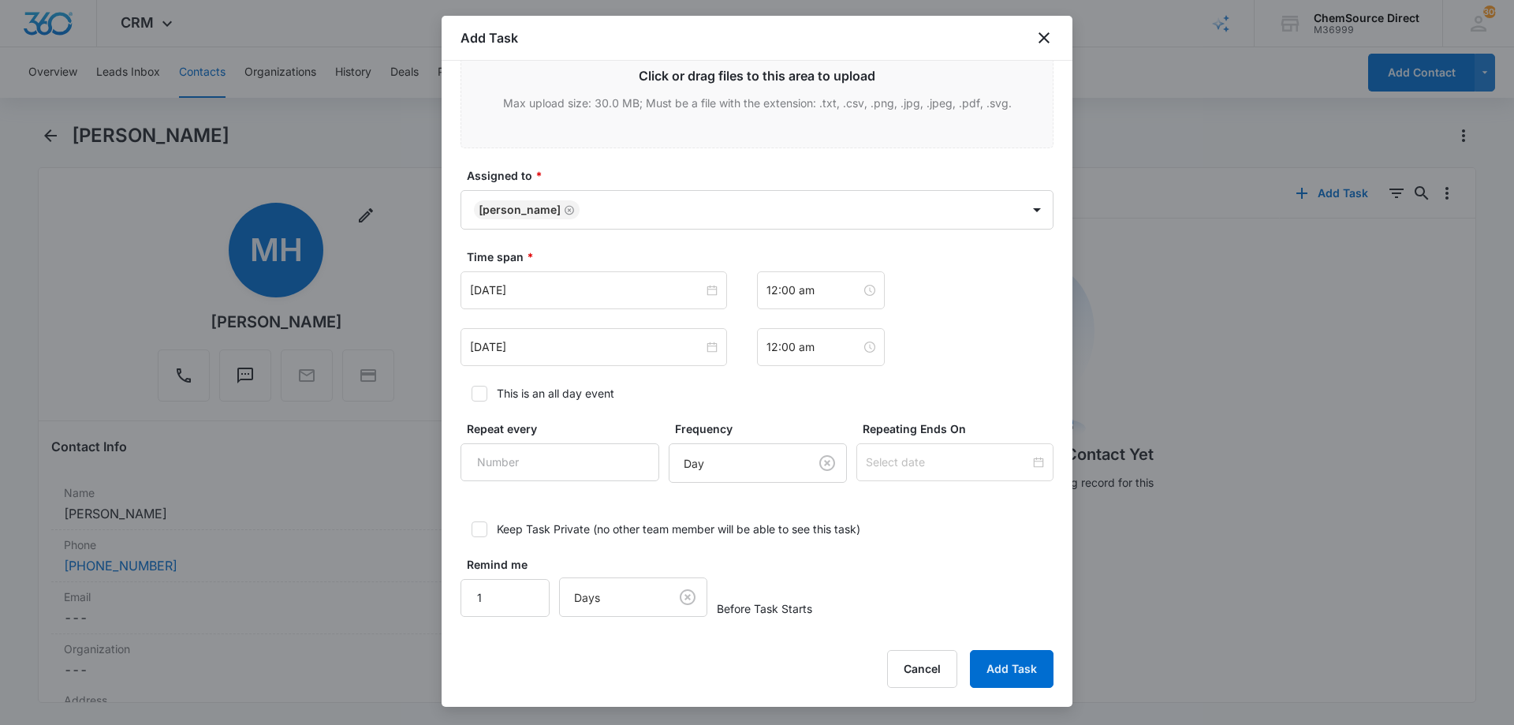
click at [478, 395] on icon at bounding box center [479, 392] width 9 height 7
click at [471, 395] on input "This is an all day event" at bounding box center [465, 393] width 11 height 11
checkbox input "true"
type input "1"
click at [618, 450] on input "1" at bounding box center [559, 462] width 199 height 38
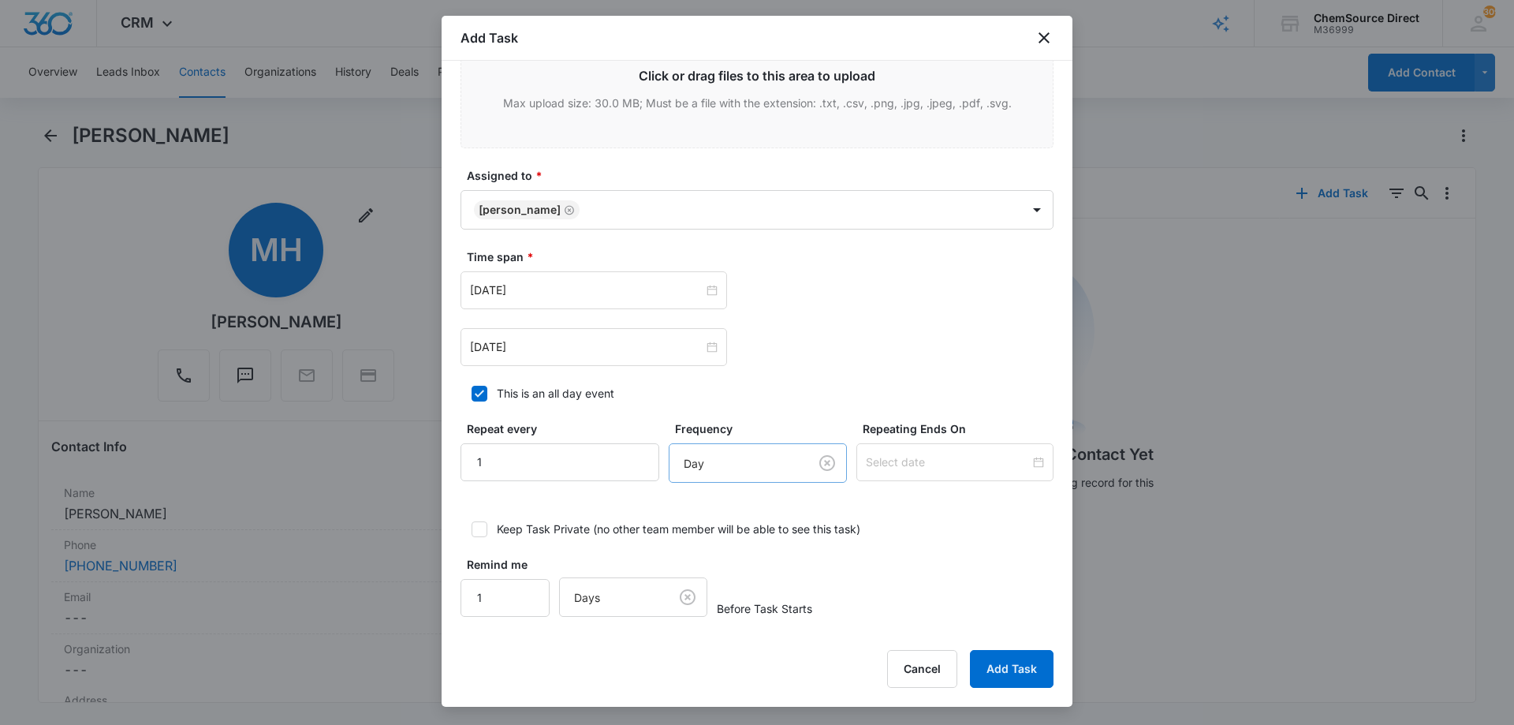
click at [696, 463] on body "CRM Apps Reputation Forms CRM Email Social Payments POS Content Ads Intelligenc…" at bounding box center [757, 362] width 1514 height 725
drag, startPoint x: 735, startPoint y: 526, endPoint x: 841, endPoint y: 505, distance: 108.4
click at [737, 525] on div "Day" at bounding box center [739, 520] width 133 height 19
click at [913, 468] on input at bounding box center [948, 461] width 164 height 17
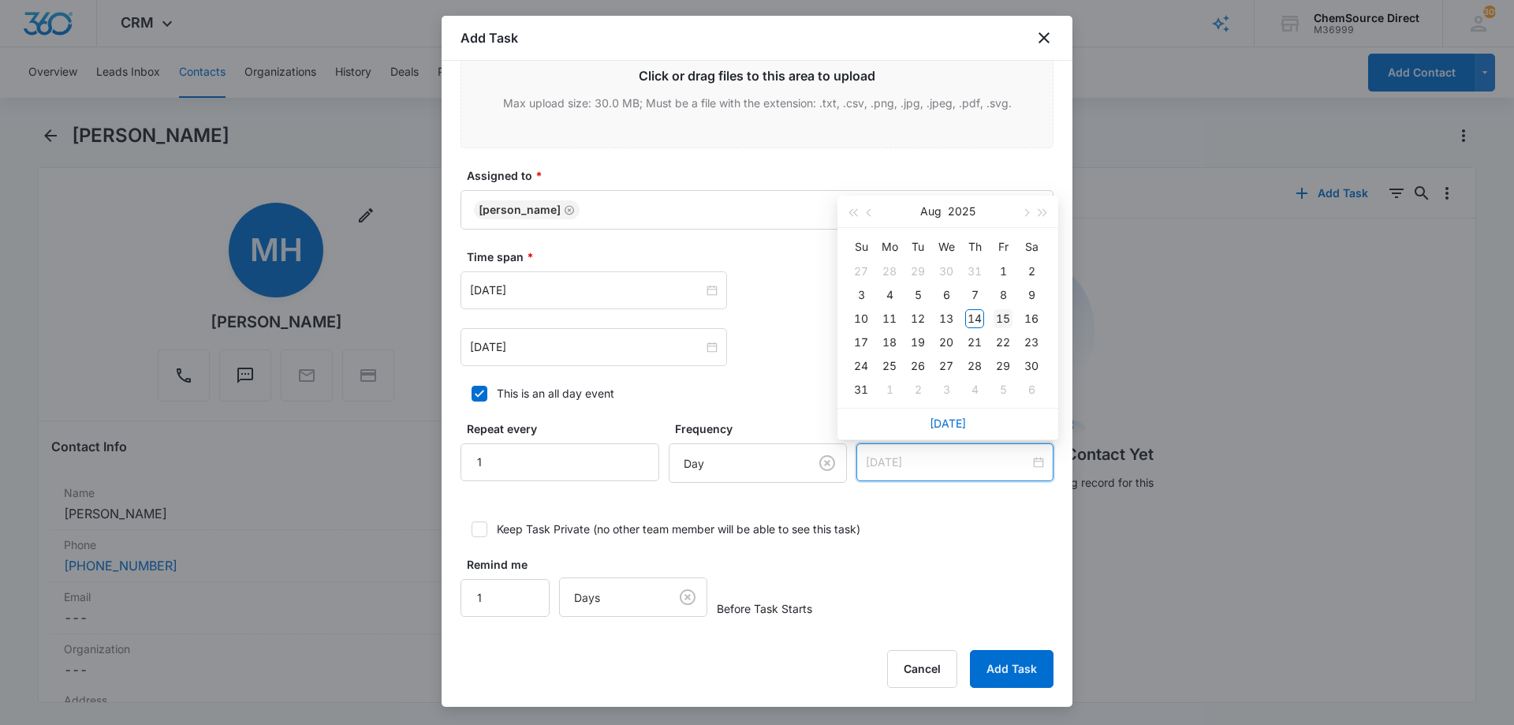
type input "[DATE]"
click at [1005, 311] on div "15" at bounding box center [1002, 318] width 19 height 19
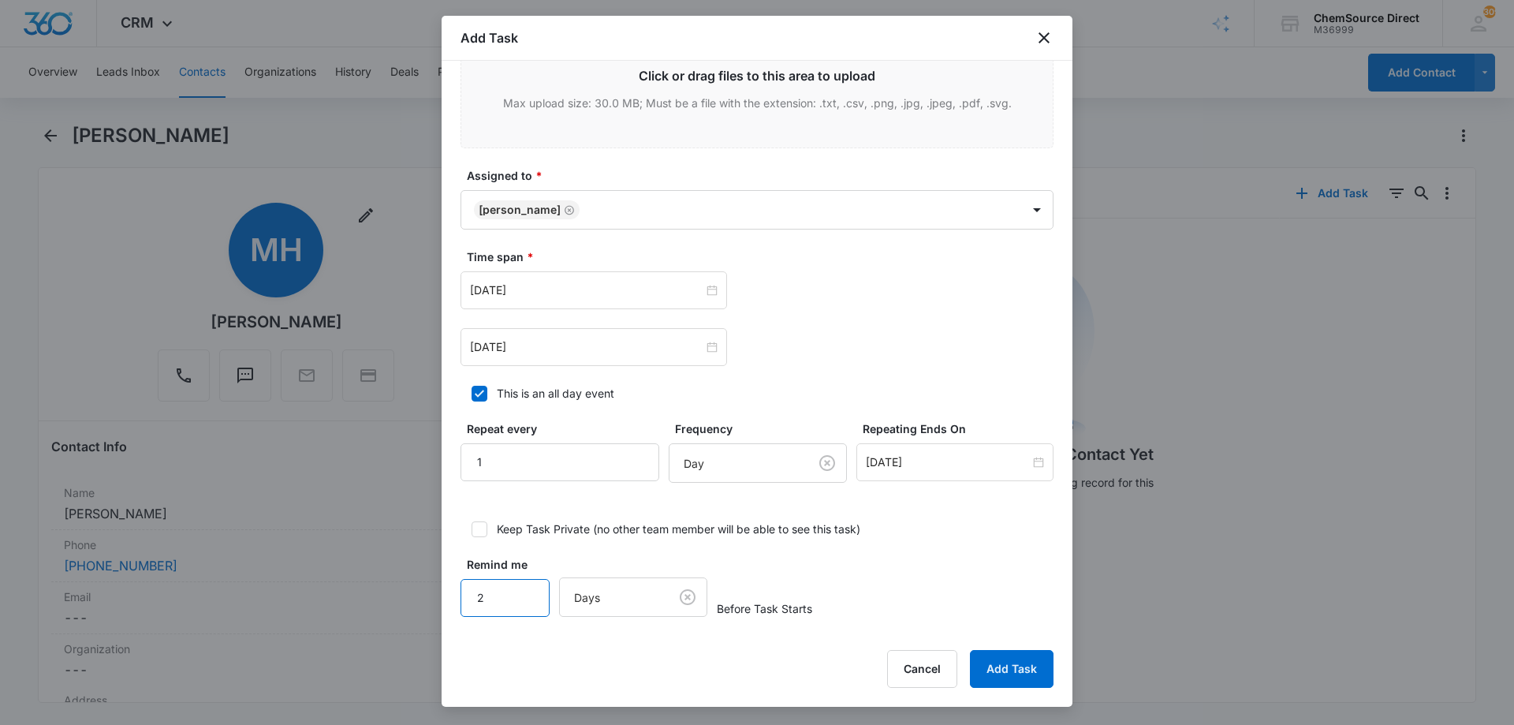
click at [524, 587] on input "2" at bounding box center [504, 598] width 89 height 38
type input "1"
click at [524, 608] on input "1" at bounding box center [504, 598] width 89 height 38
click at [1009, 669] on button "Add Task" at bounding box center [1012, 669] width 84 height 38
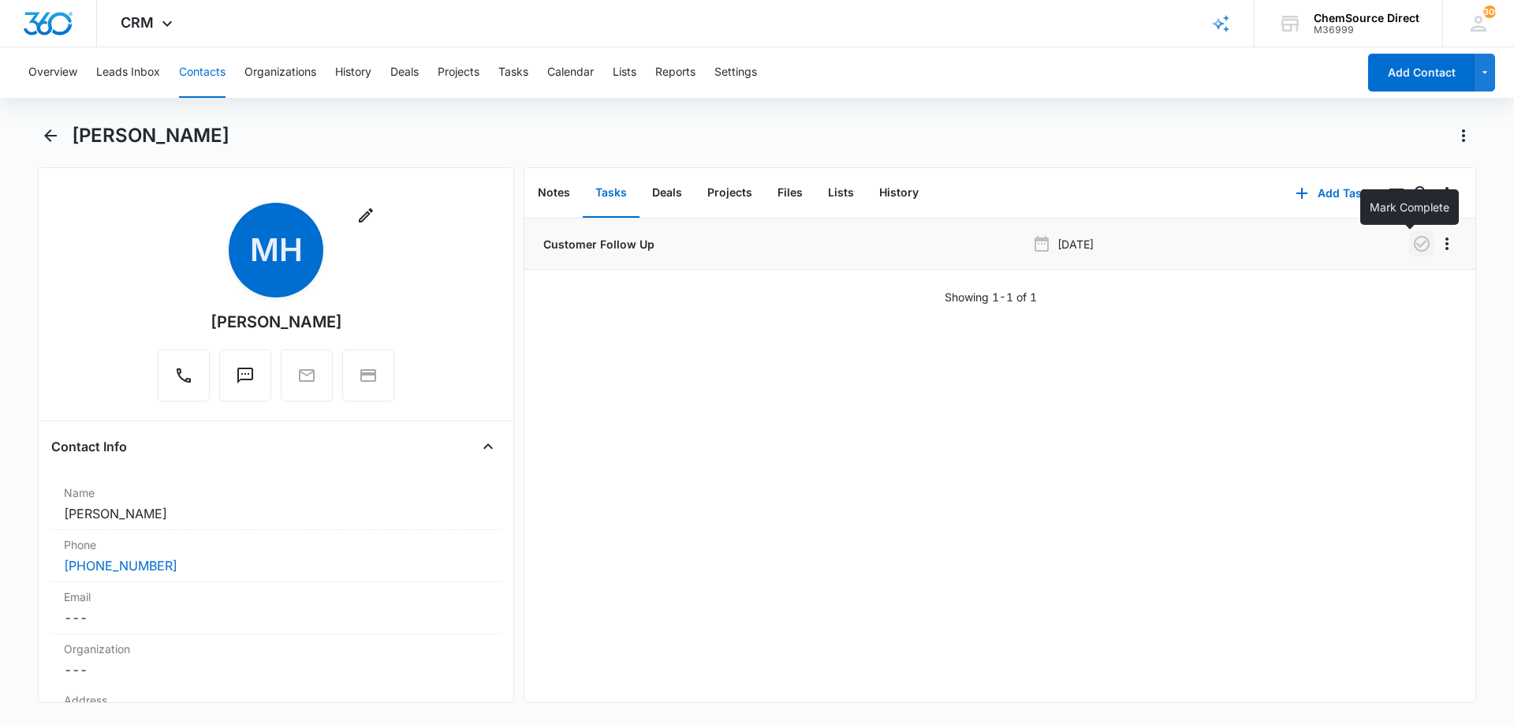
click at [1412, 242] on icon "button" at bounding box center [1421, 243] width 19 height 19
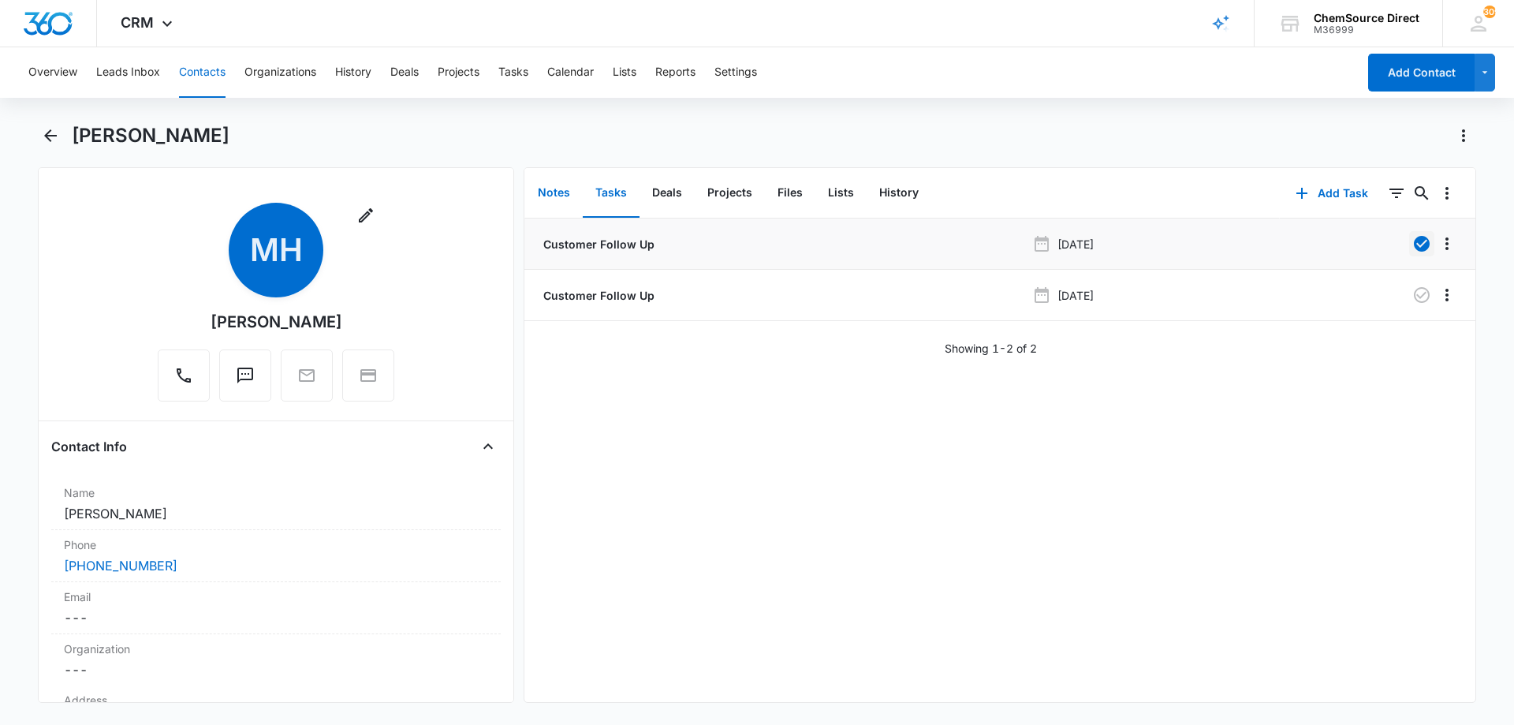
click at [546, 190] on button "Notes" at bounding box center [554, 193] width 58 height 49
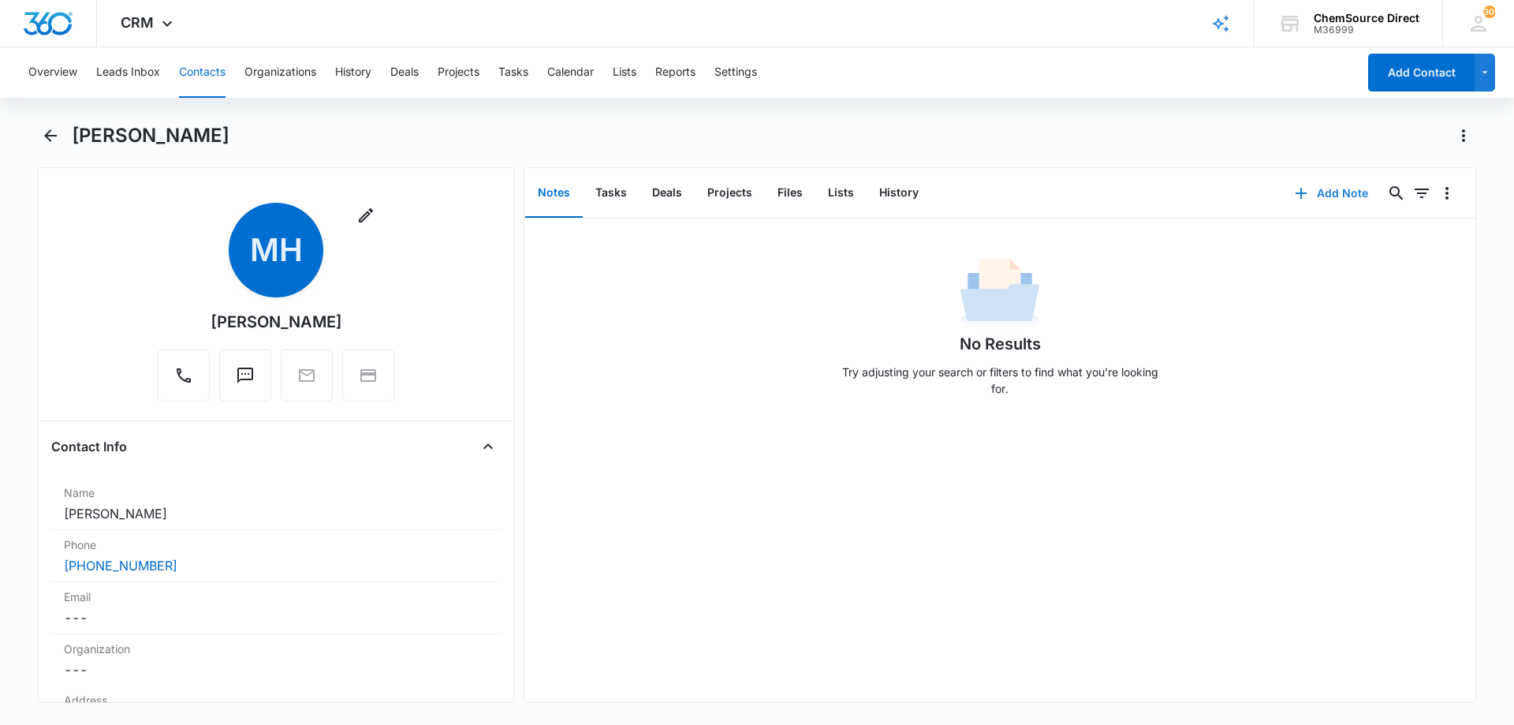
click at [1308, 189] on button "Add Note" at bounding box center [1331, 193] width 105 height 38
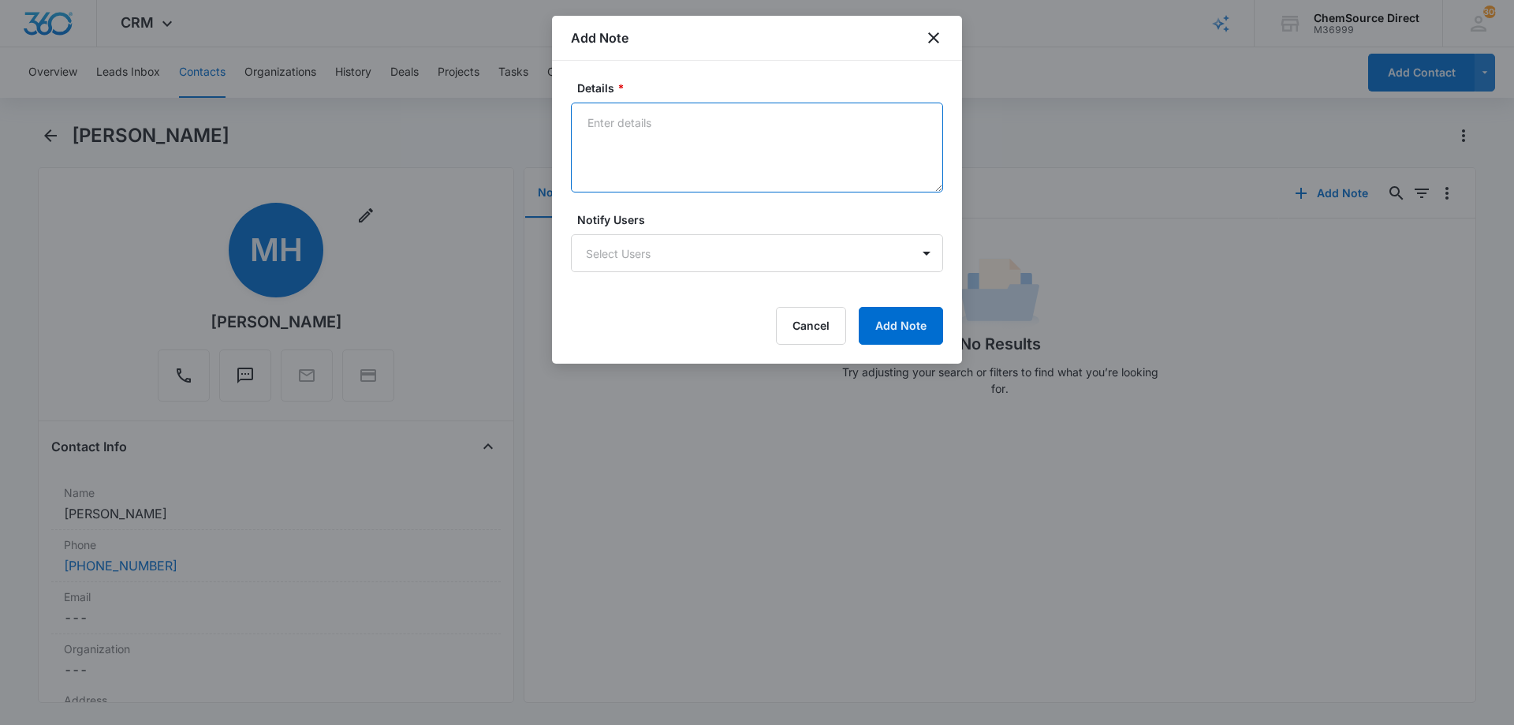
click at [608, 119] on textarea "Details *" at bounding box center [757, 147] width 372 height 90
click at [632, 161] on textarea "Walk Behind Floor Scrubber Texted and called" at bounding box center [757, 147] width 372 height 90
click at [606, 157] on textarea "Walk Behind Floor Scrubber Texted and called" at bounding box center [757, 147] width 372 height 90
click at [600, 151] on textarea "Walk Behind Floor Scrubber Texted and called" at bounding box center [757, 147] width 372 height 90
type textarea "Walk Behind Floor Scrubber Texted and called No answer, left a message"
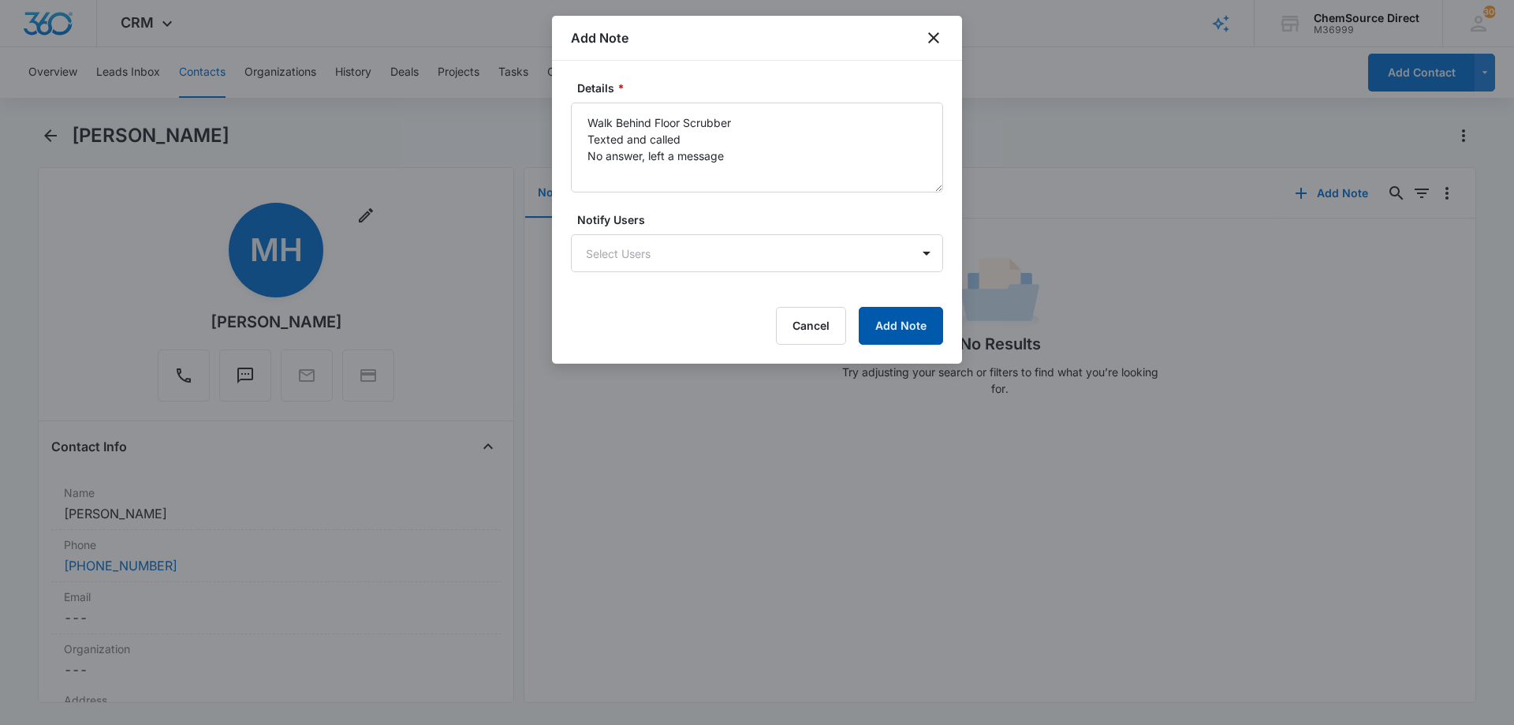
click at [907, 320] on button "Add Note" at bounding box center [901, 326] width 84 height 38
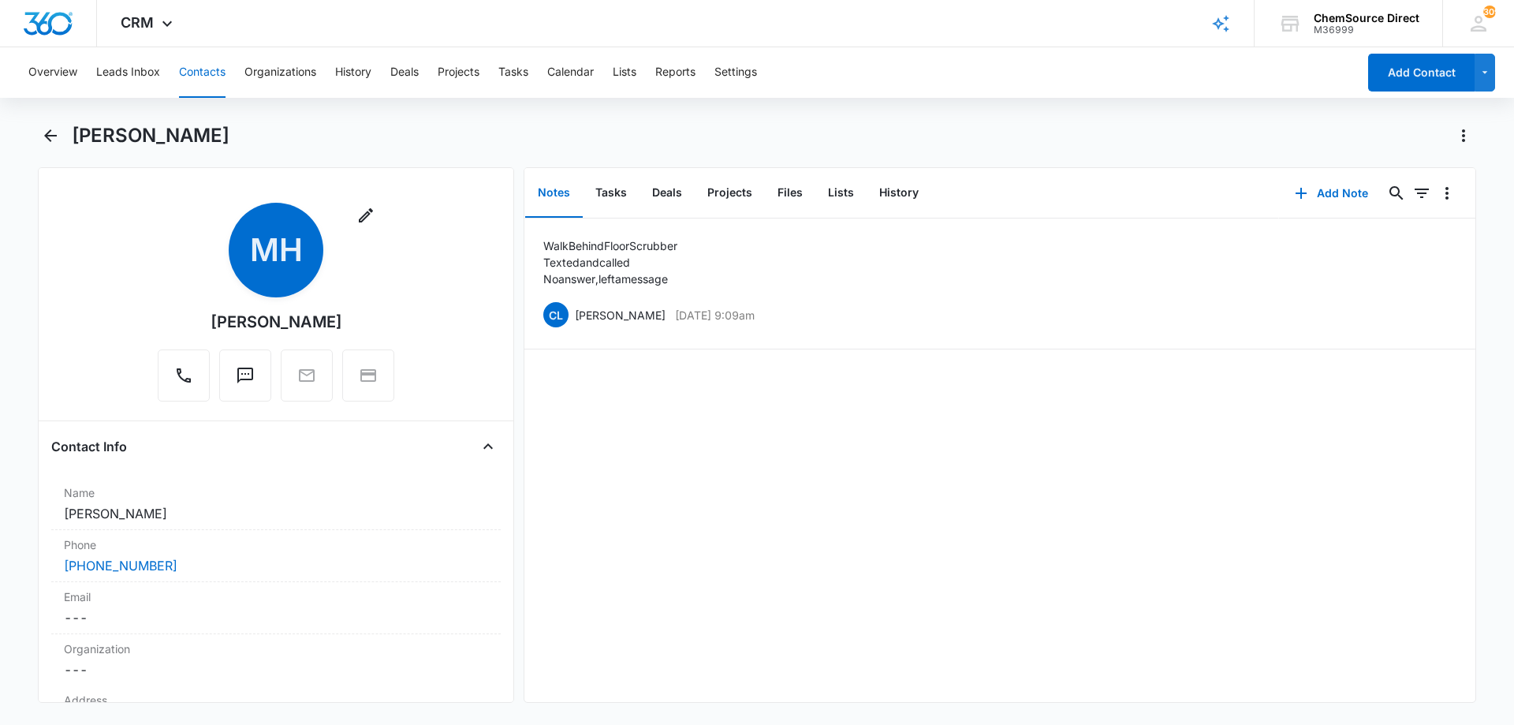
click at [203, 67] on button "Contacts" at bounding box center [202, 72] width 47 height 50
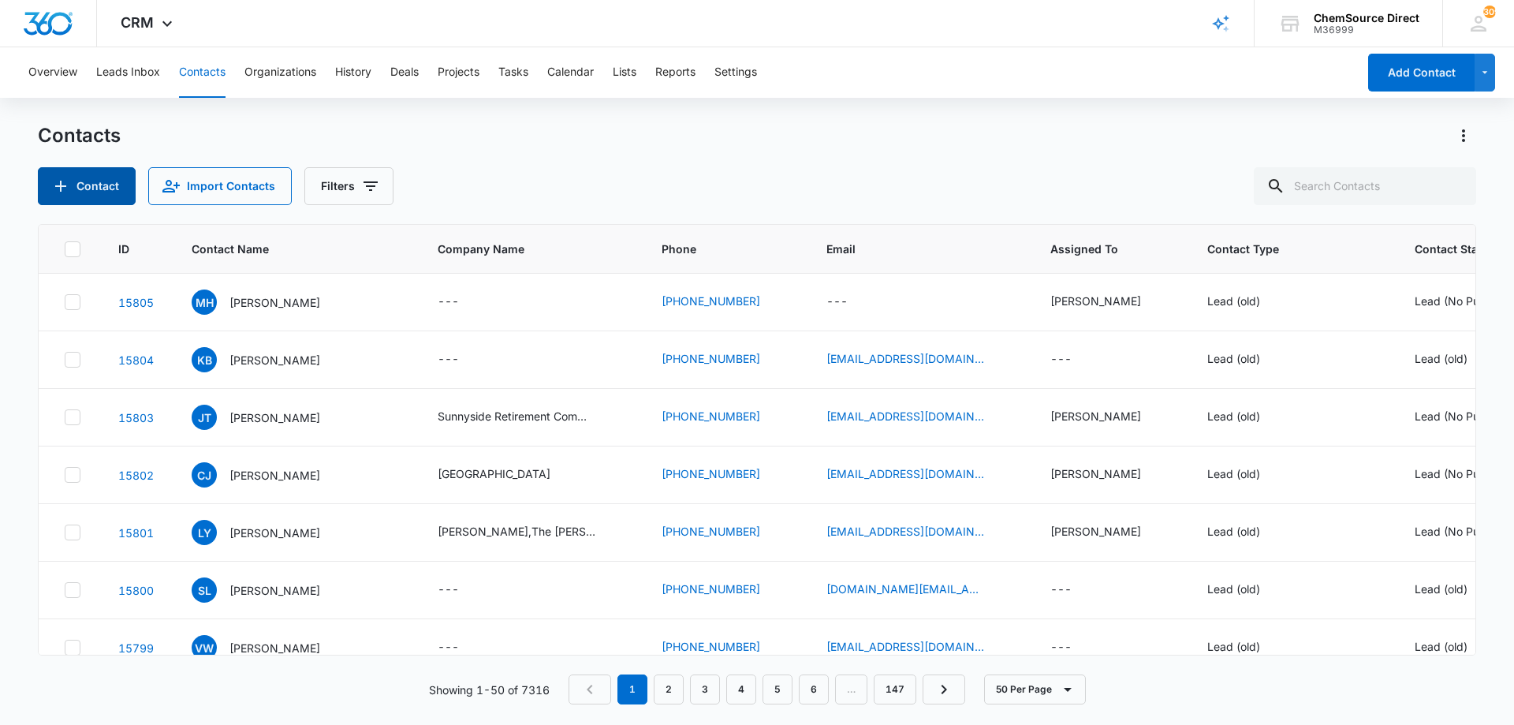
click at [102, 188] on button "Contact" at bounding box center [87, 186] width 98 height 38
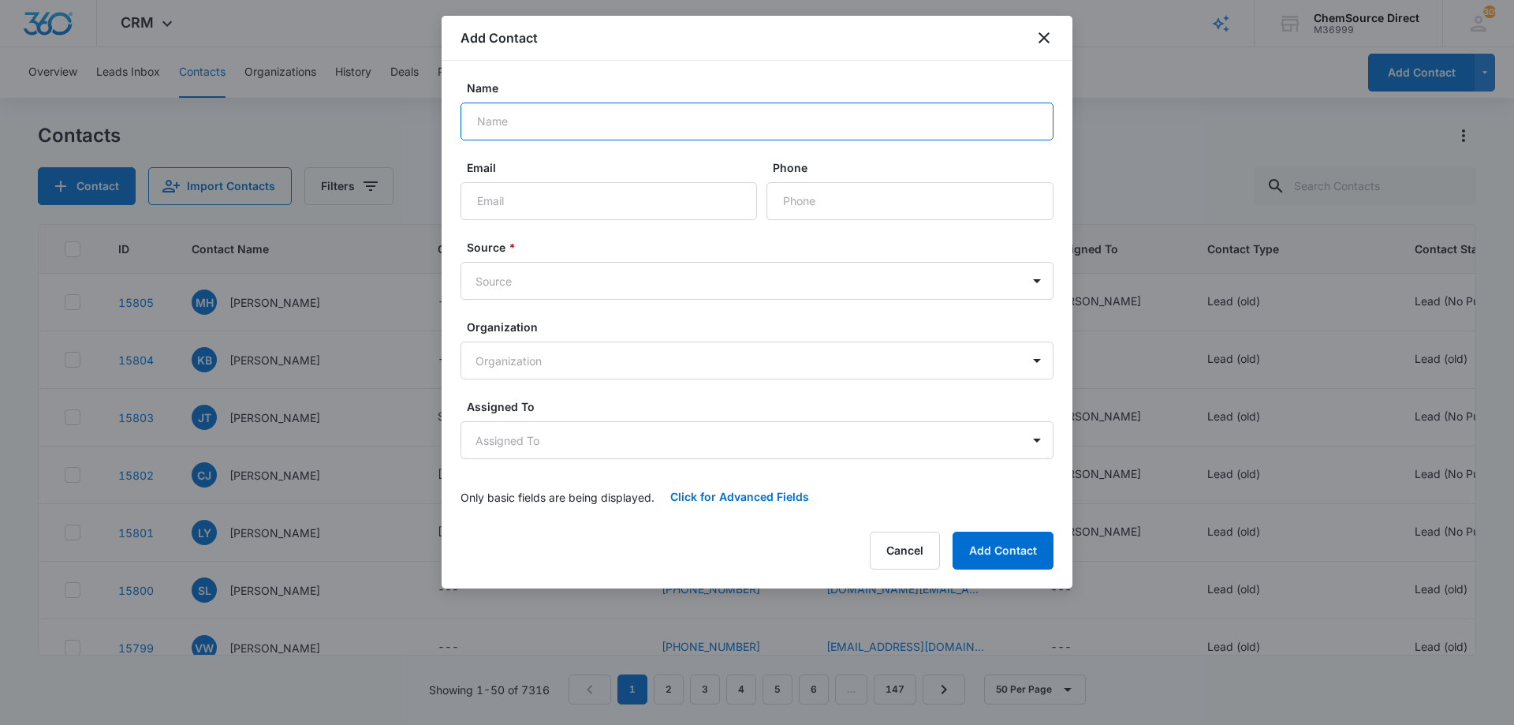
click at [517, 118] on input "Name" at bounding box center [756, 121] width 593 height 38
type input "[PERSON_NAME]"
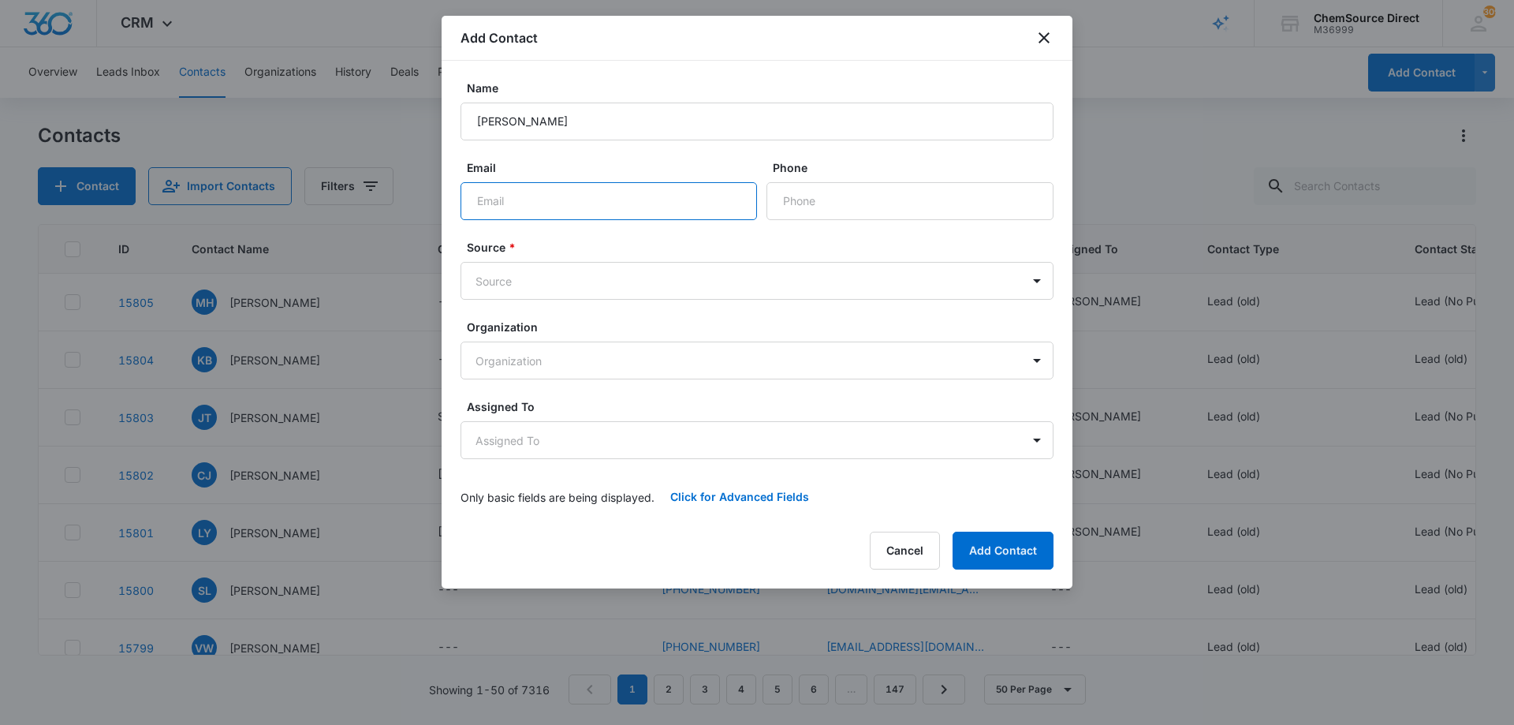
click at [579, 205] on input "Email" at bounding box center [608, 201] width 296 height 38
paste input "[EMAIL_ADDRESS][DOMAIN_NAME]"
type input "[EMAIL_ADDRESS][DOMAIN_NAME]"
paste input "[PHONE_NUMBER]"
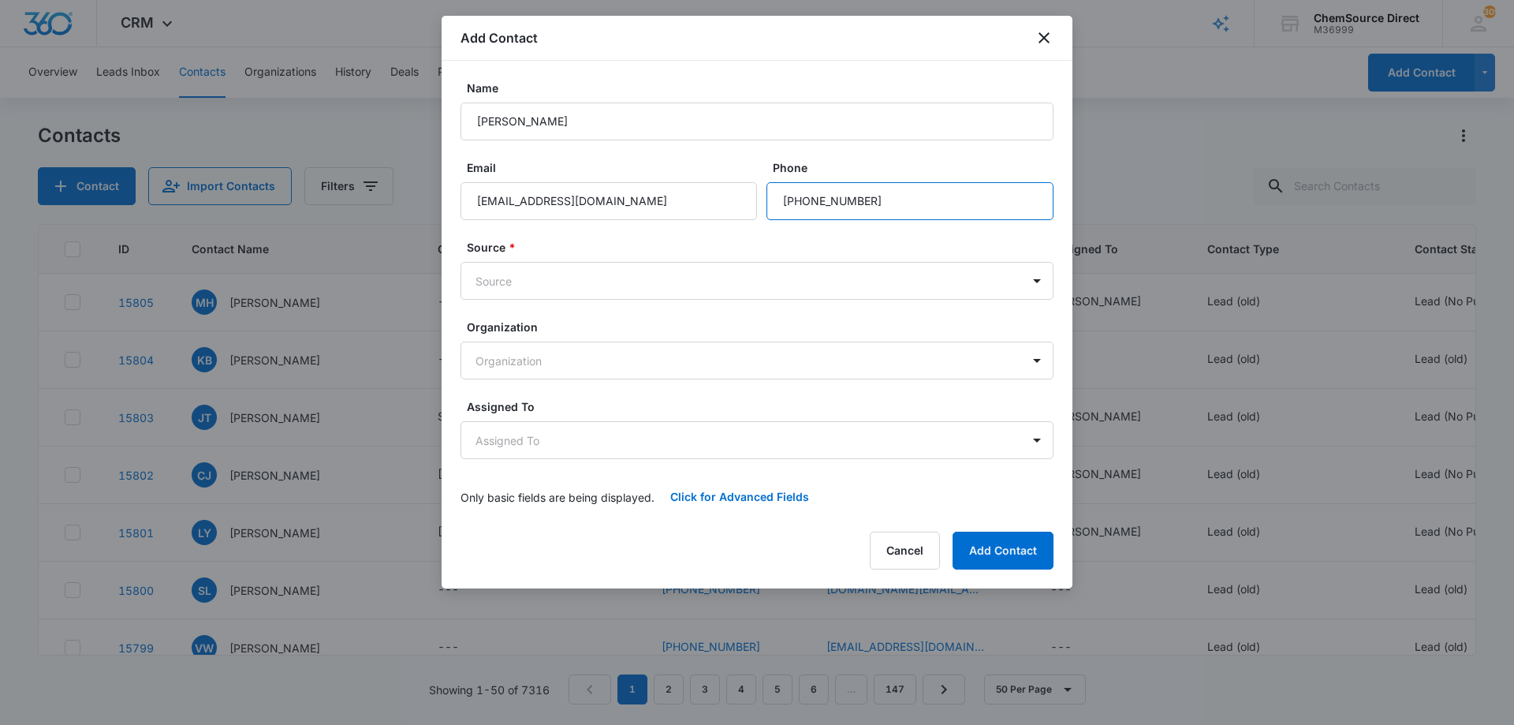
type input "[PHONE_NUMBER]"
click at [649, 275] on body "CRM Apps Reputation Forms CRM Email Social Payments POS Content Ads Intelligenc…" at bounding box center [757, 362] width 1514 height 725
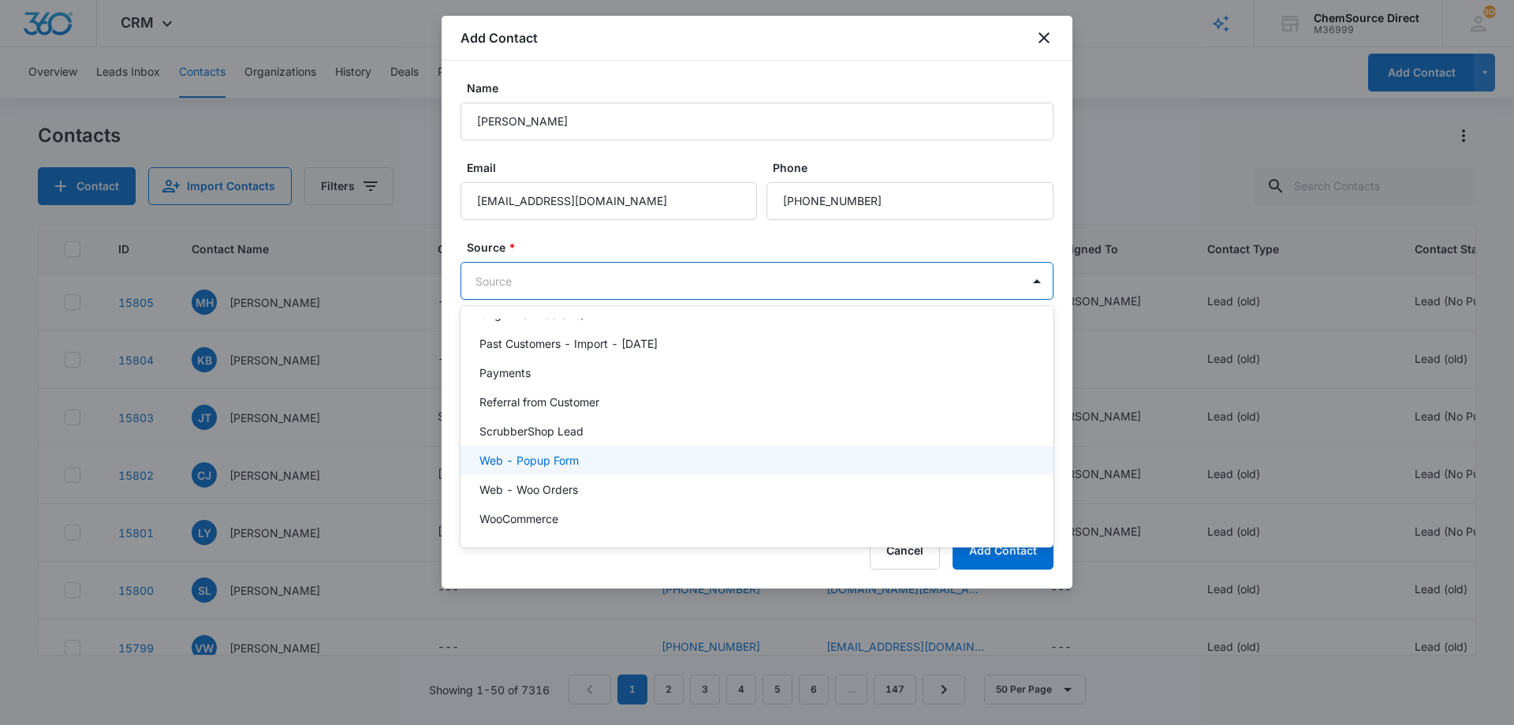
scroll to position [345, 0]
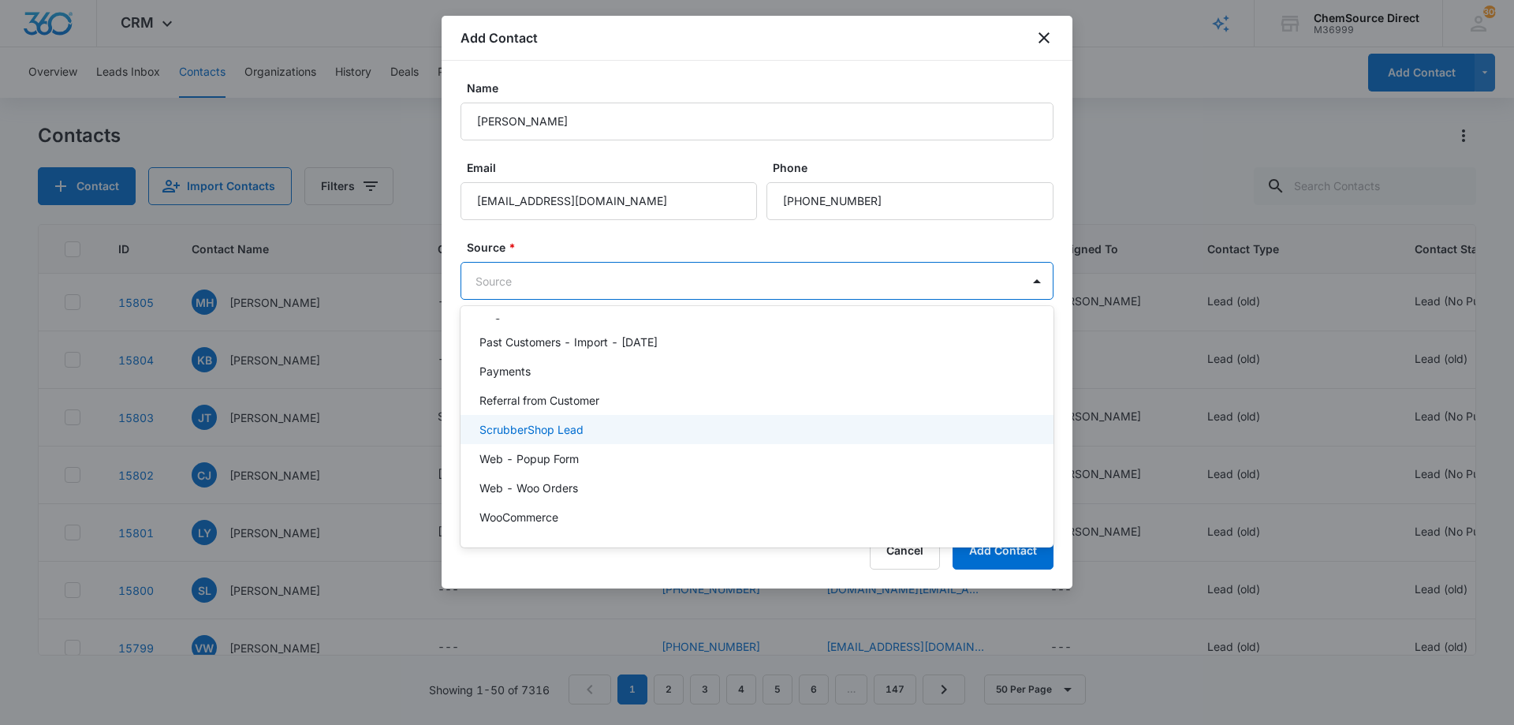
click at [628, 427] on div "ScrubberShop Lead" at bounding box center [755, 429] width 552 height 17
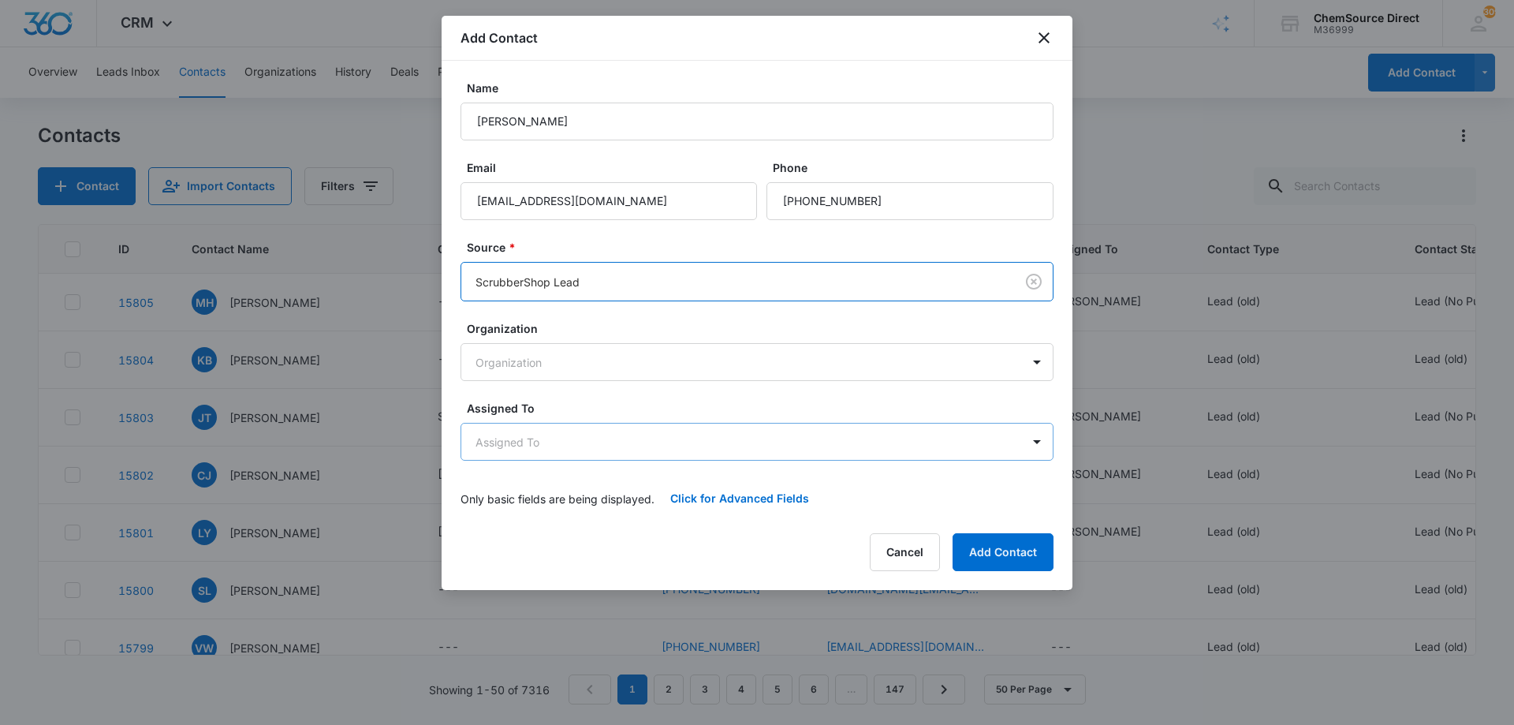
click at [627, 438] on body "CRM Apps Reputation Forms CRM Email Social Payments POS Content Ads Intelligenc…" at bounding box center [757, 362] width 1514 height 725
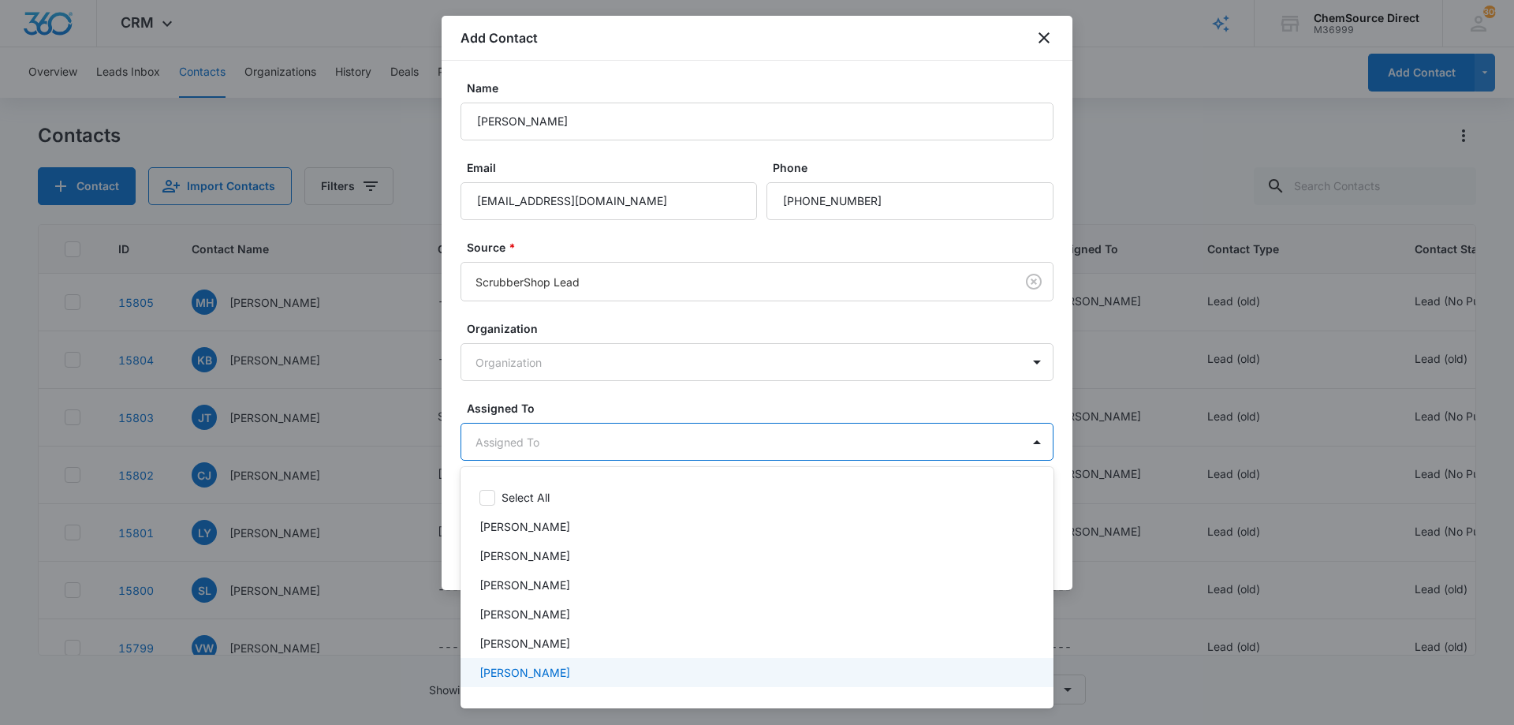
click at [541, 665] on div "[PERSON_NAME]" at bounding box center [755, 672] width 552 height 17
click at [624, 394] on div at bounding box center [757, 362] width 1514 height 725
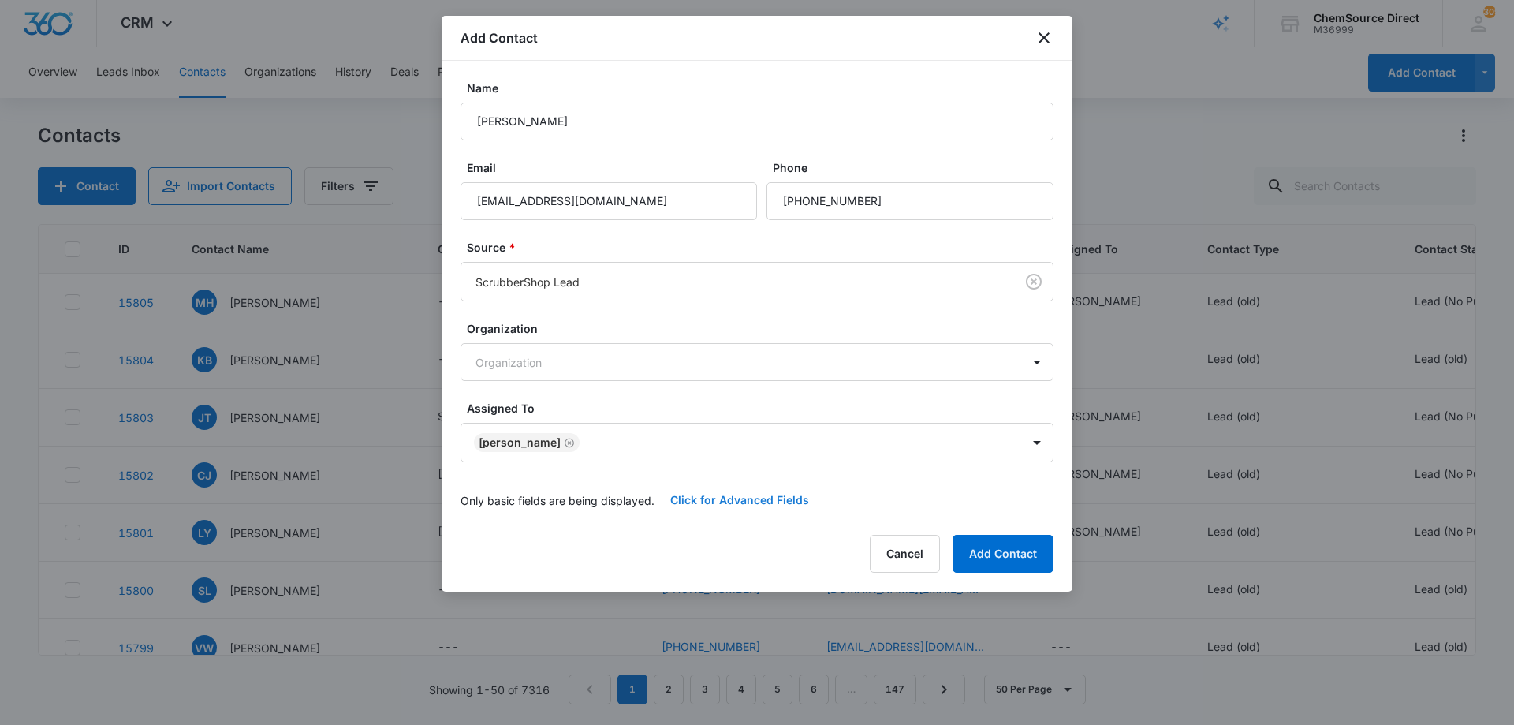
drag, startPoint x: 698, startPoint y: 496, endPoint x: 703, endPoint y: 488, distance: 9.6
click at [699, 496] on button "Click for Advanced Fields" at bounding box center [739, 500] width 170 height 38
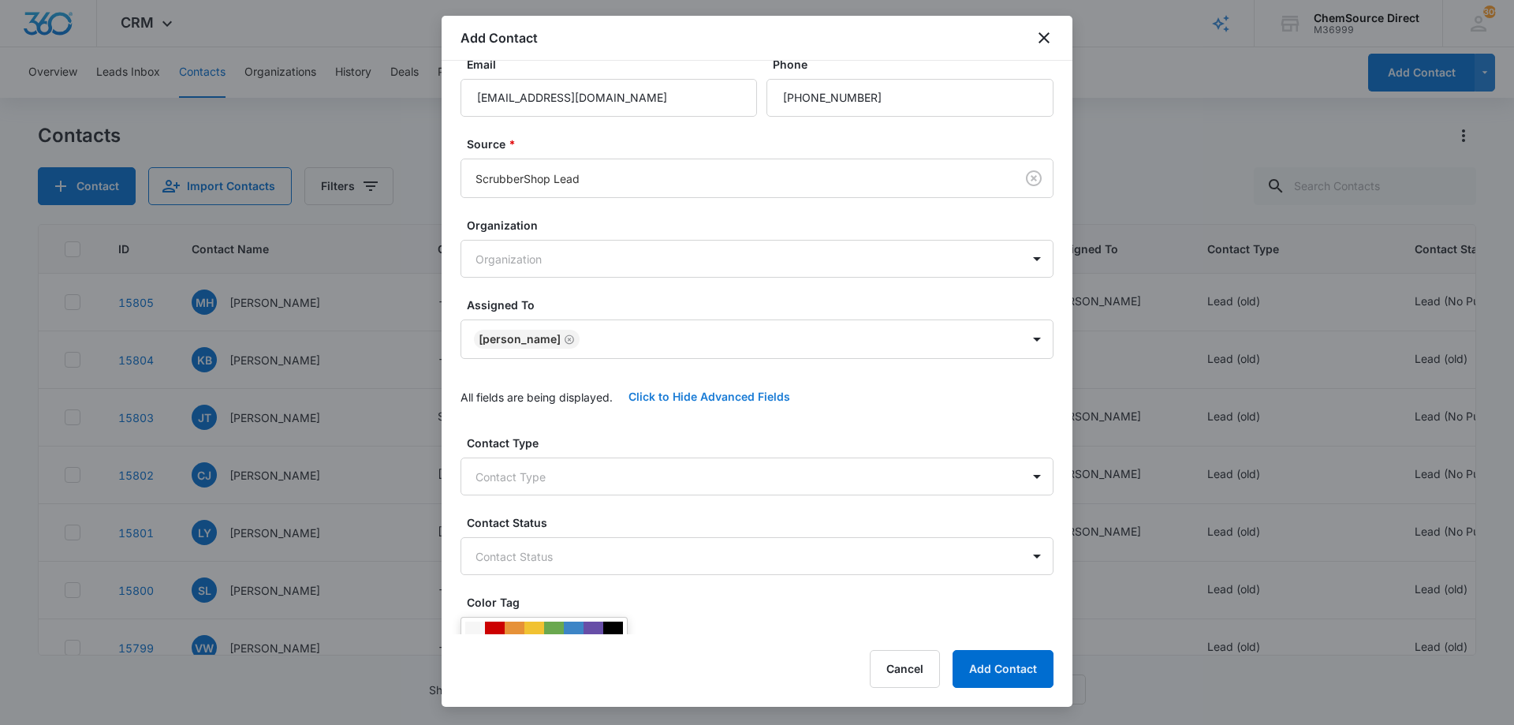
scroll to position [331, 0]
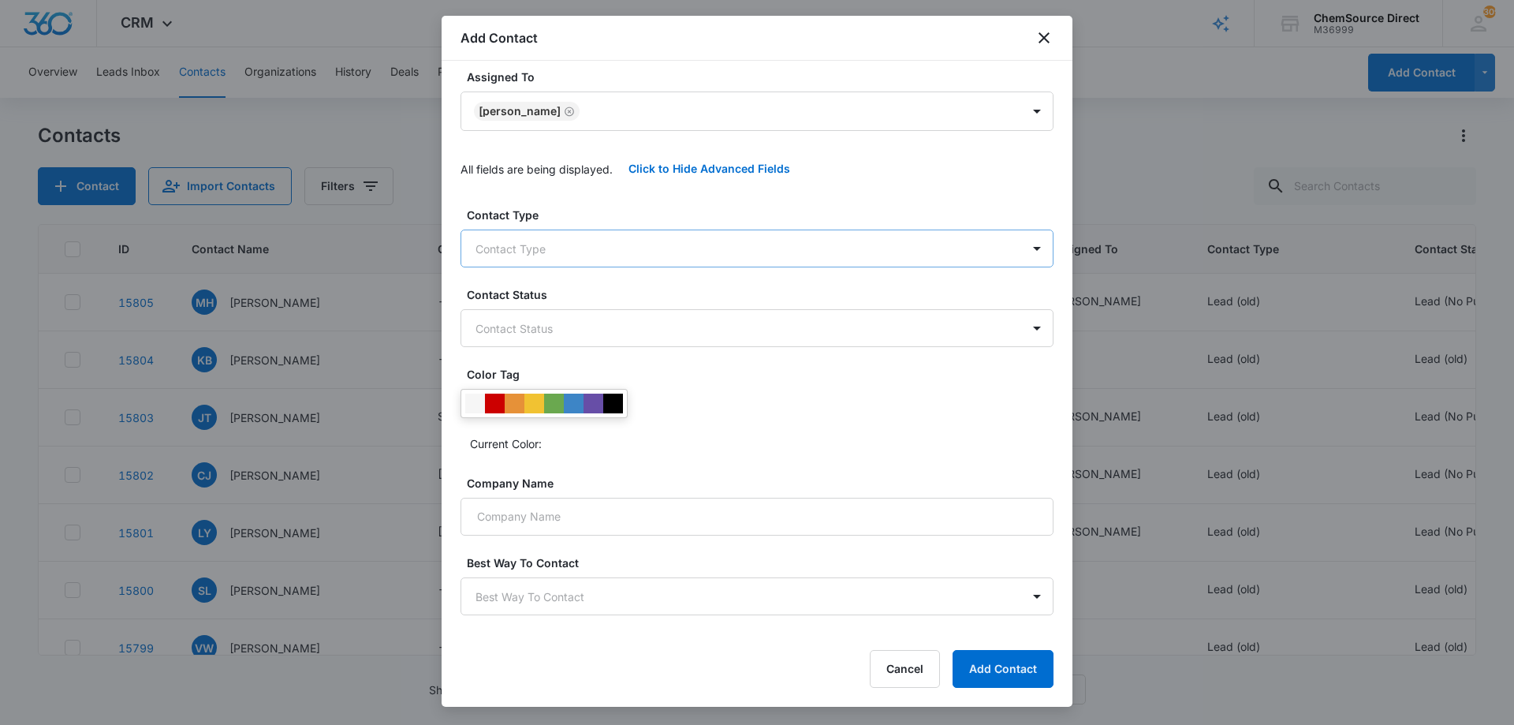
click at [587, 243] on body "CRM Apps Reputation Forms CRM Email Social Payments POS Content Ads Intelligenc…" at bounding box center [757, 362] width 1514 height 725
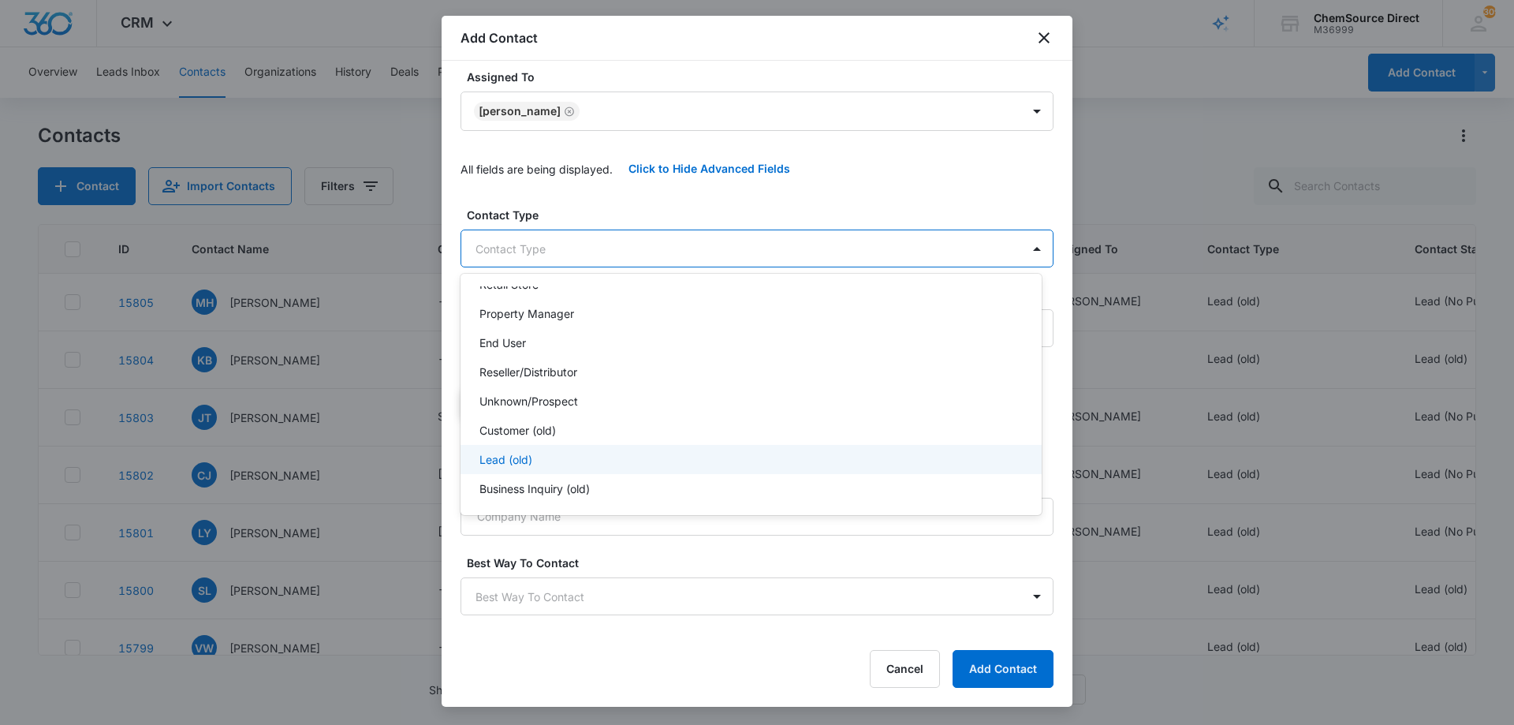
scroll to position [170, 0]
click at [545, 457] on div "Lead (old)" at bounding box center [749, 455] width 540 height 17
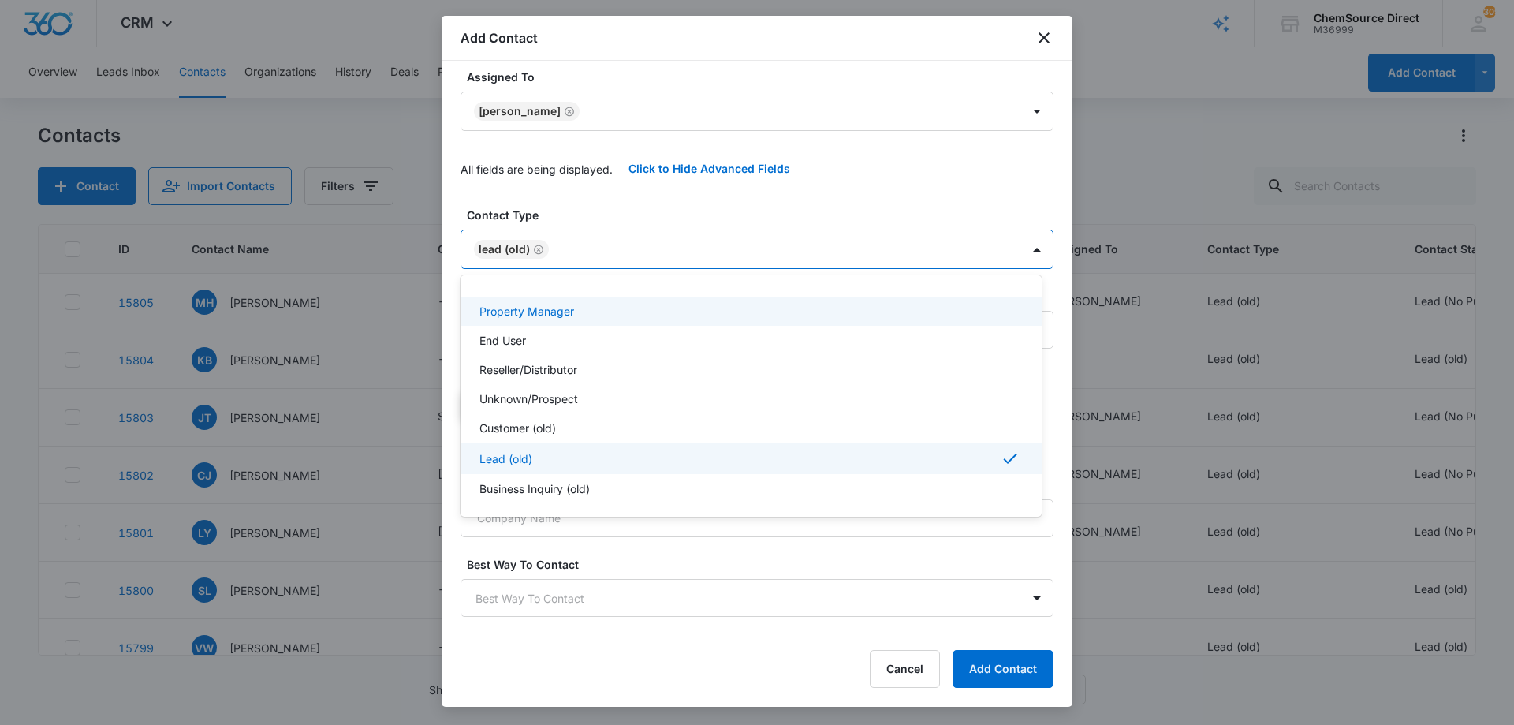
click at [605, 207] on div at bounding box center [757, 362] width 1514 height 725
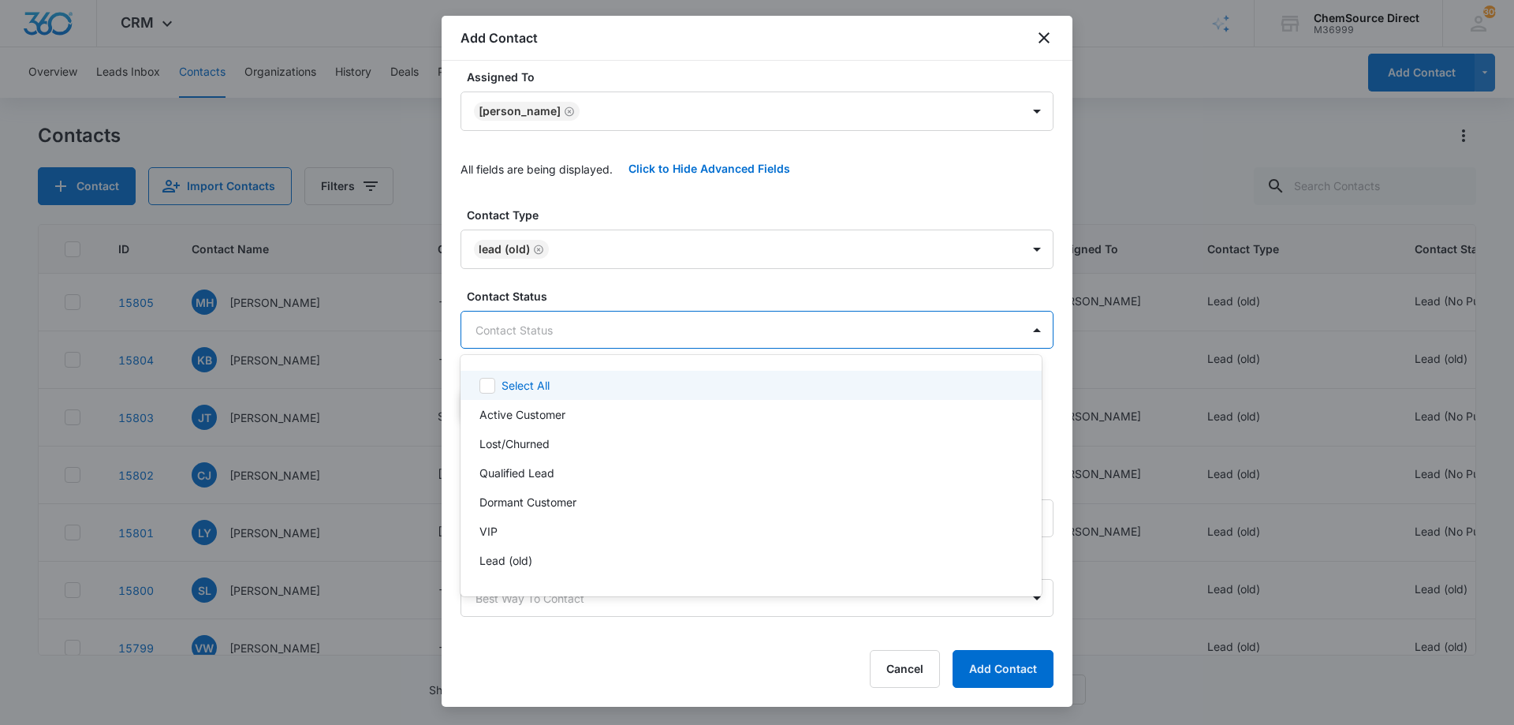
click at [597, 326] on body "CRM Apps Reputation Forms CRM Email Social Payments POS Content Ads Intelligenc…" at bounding box center [757, 362] width 1514 height 725
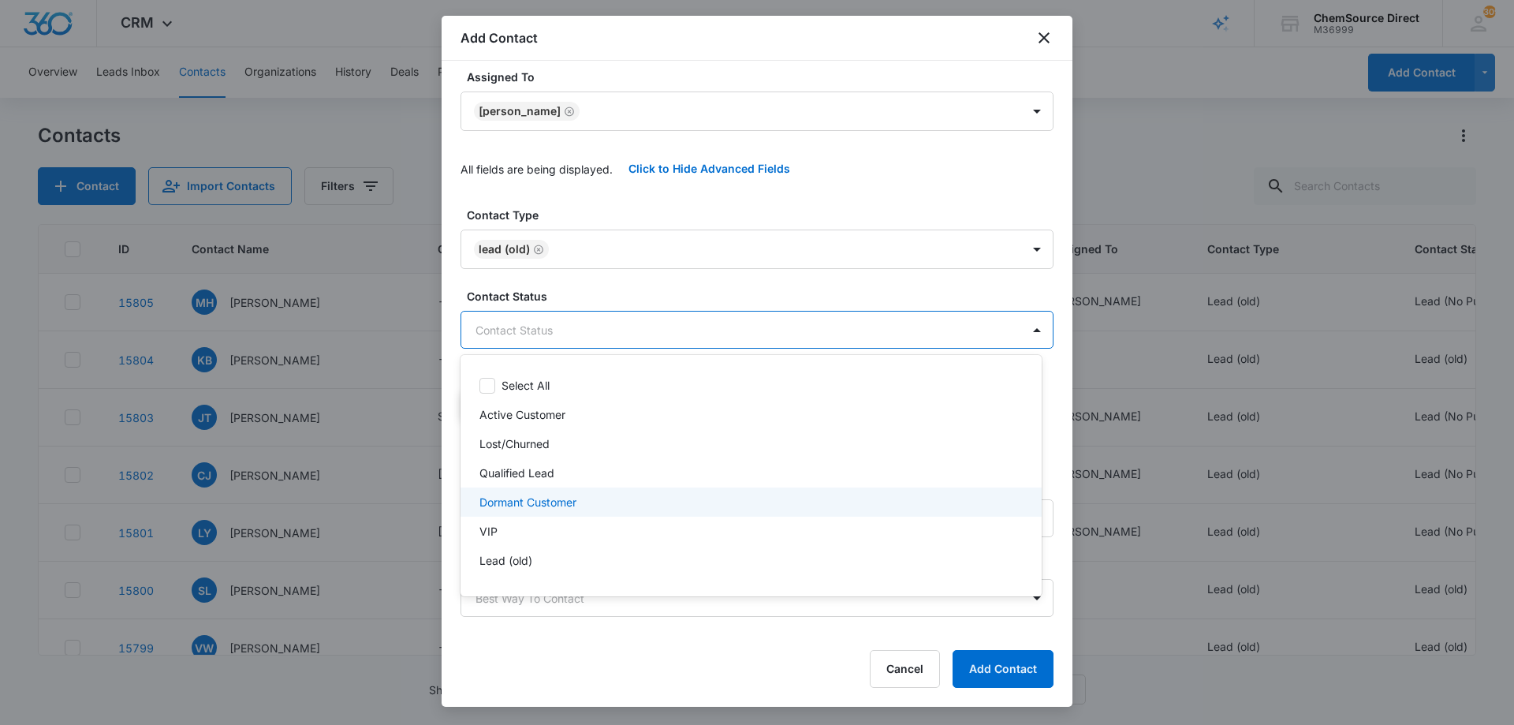
scroll to position [24, 0]
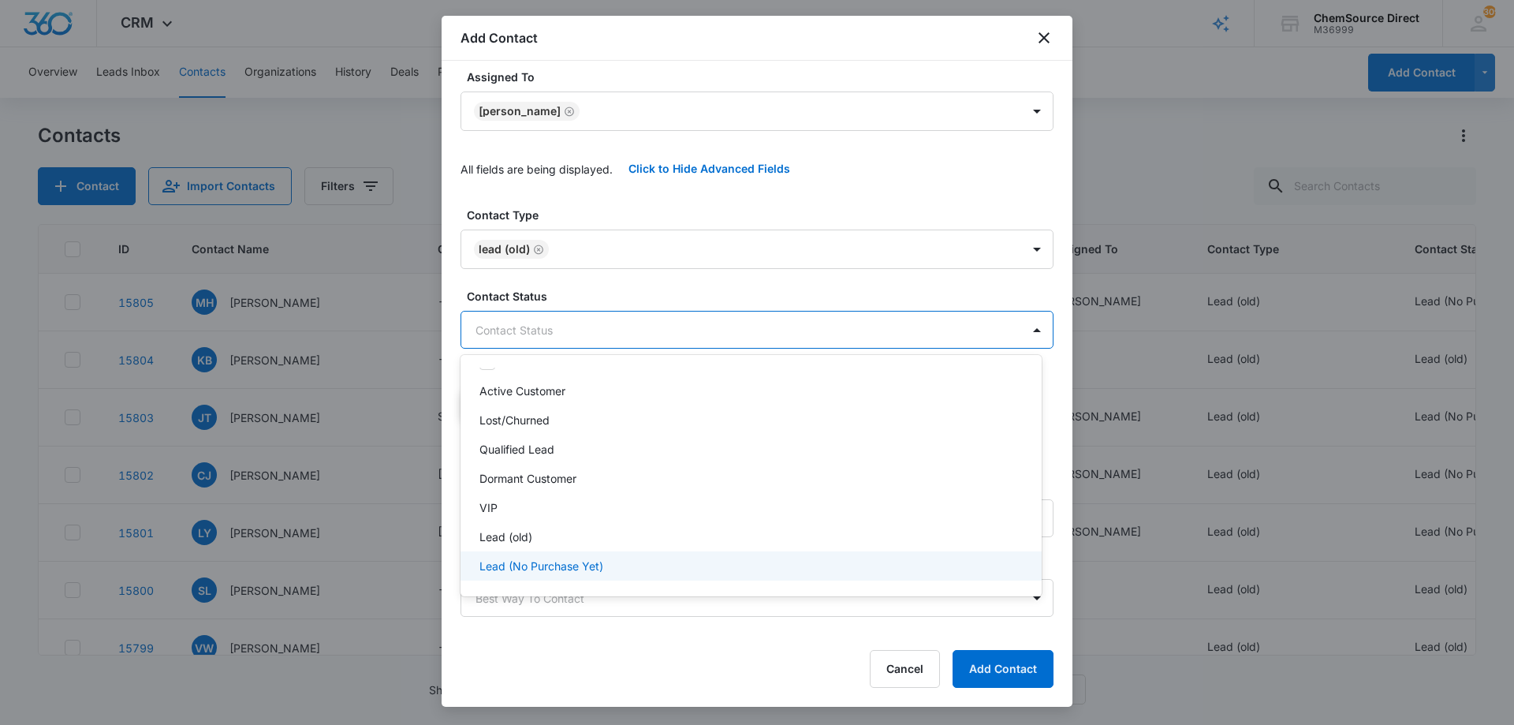
click at [538, 562] on p "Lead (No Purchase Yet)" at bounding box center [541, 565] width 124 height 17
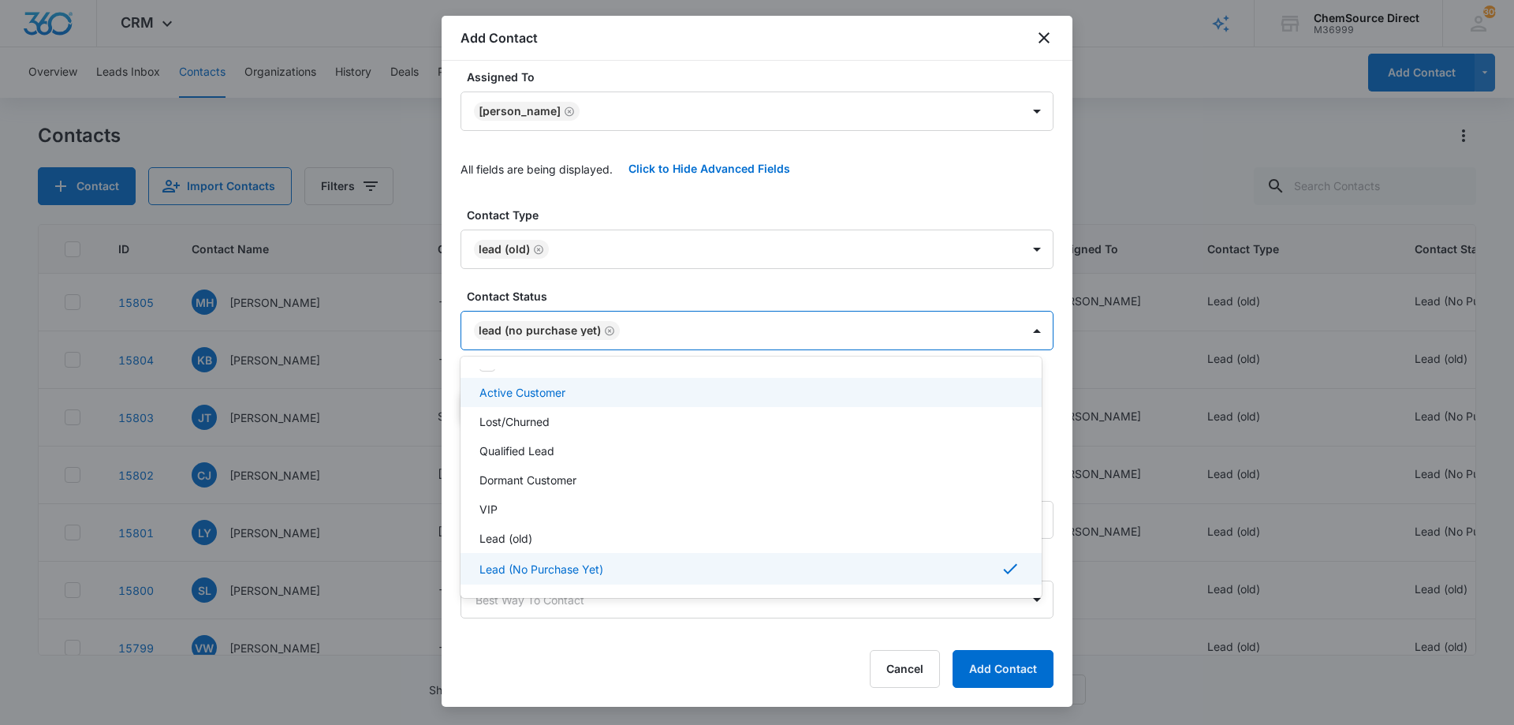
click at [611, 283] on div at bounding box center [757, 362] width 1514 height 725
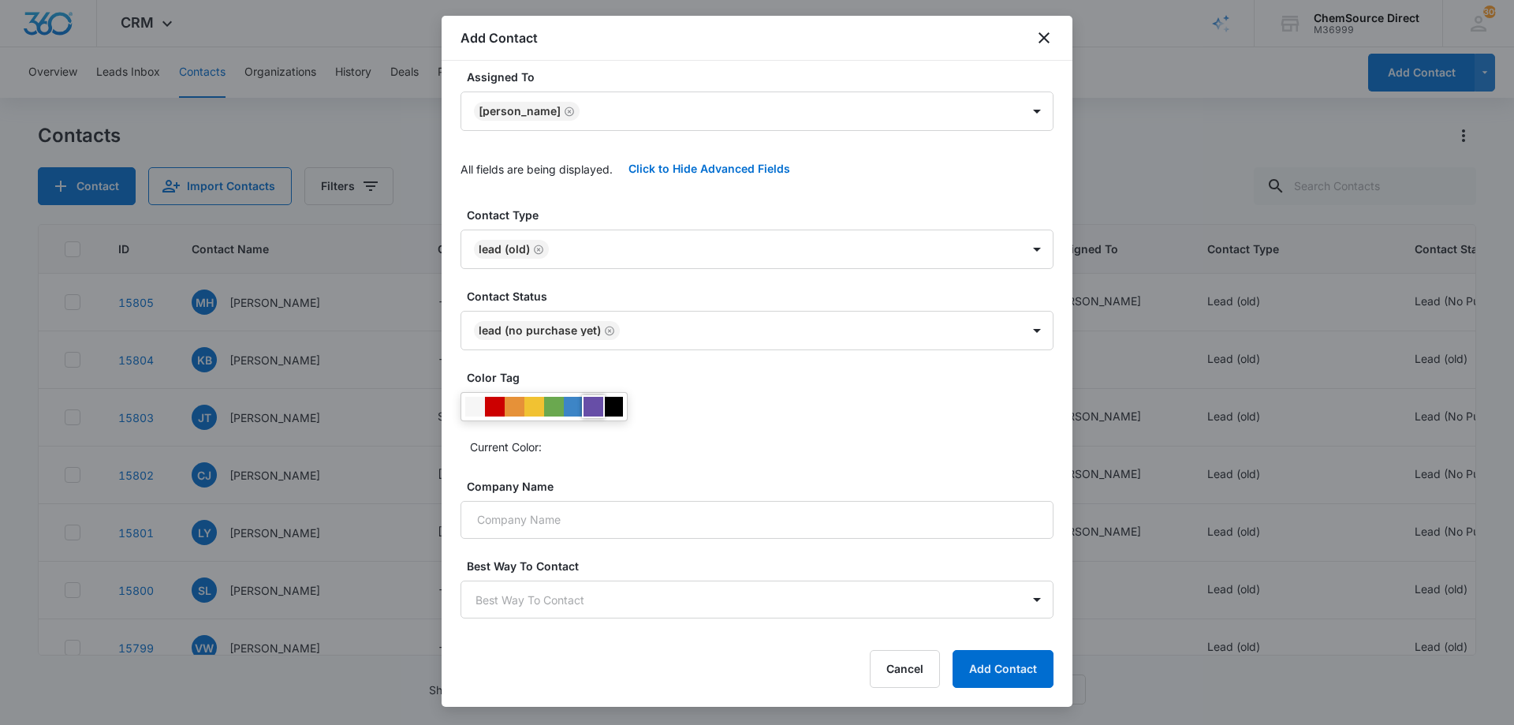
click at [593, 400] on div at bounding box center [593, 407] width 20 height 20
click at [690, 415] on div "Current Color:" at bounding box center [756, 425] width 593 height 67
click at [553, 527] on input "Company Name" at bounding box center [756, 520] width 593 height 38
paste input "[PERSON_NAME] Cleaning Service"
type input "[PERSON_NAME] Cleaning Service"
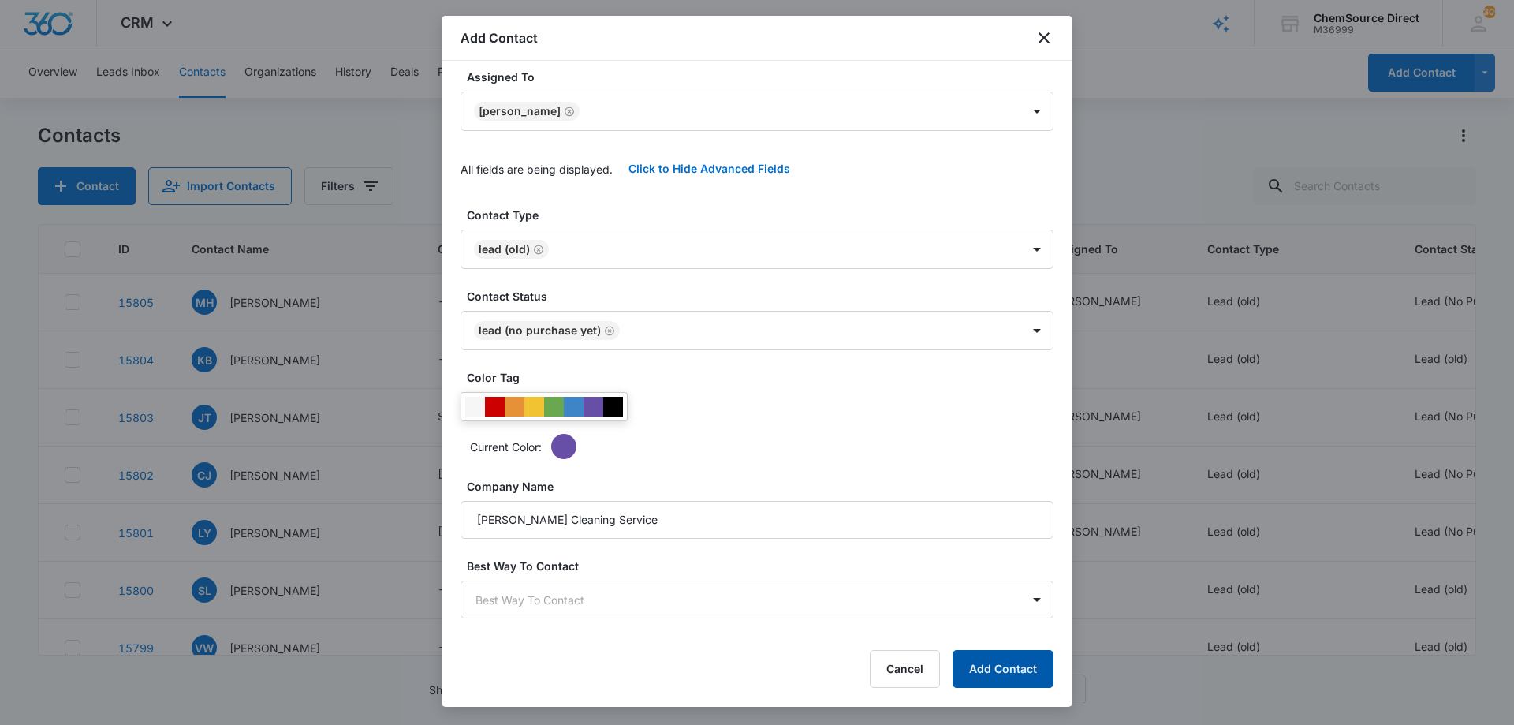
click at [1022, 665] on button "Add Contact" at bounding box center [1002, 669] width 101 height 38
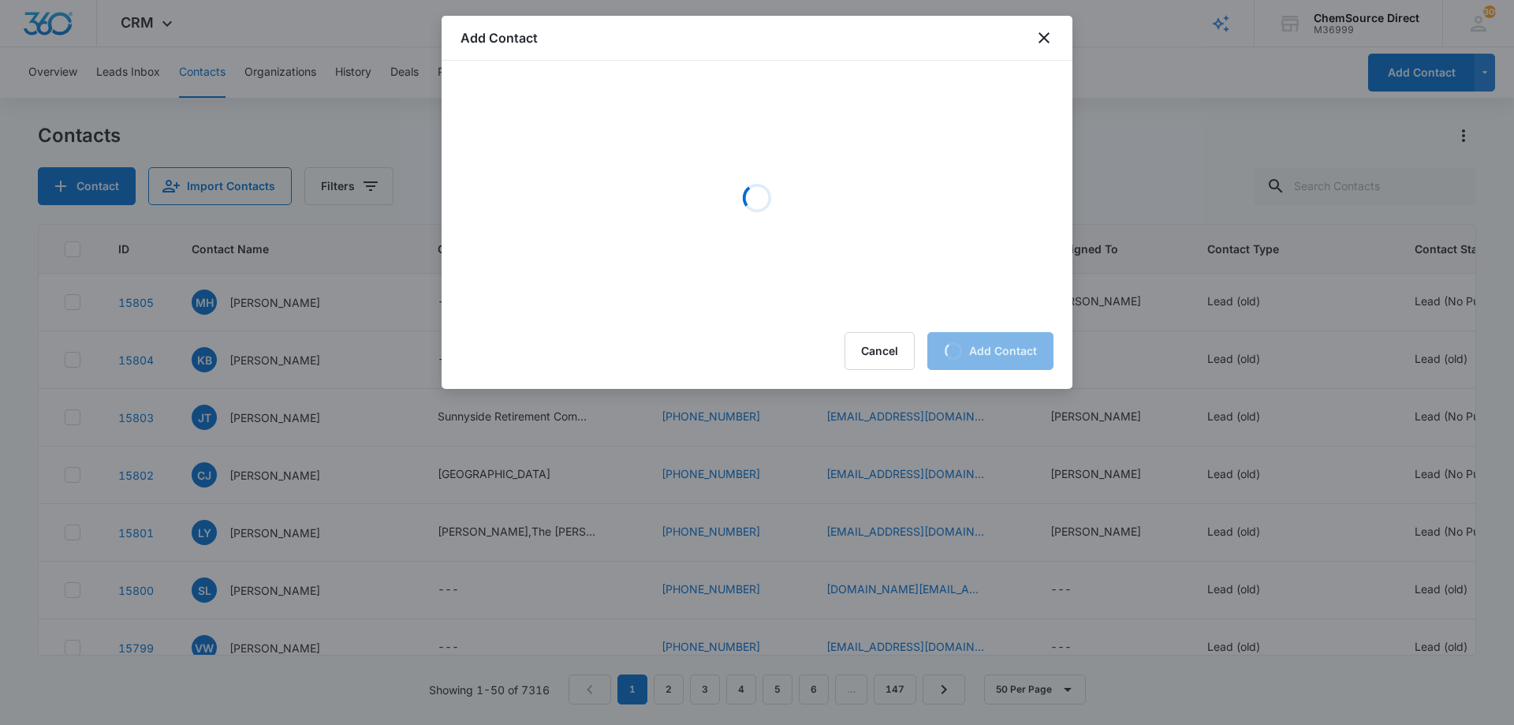
scroll to position [0, 0]
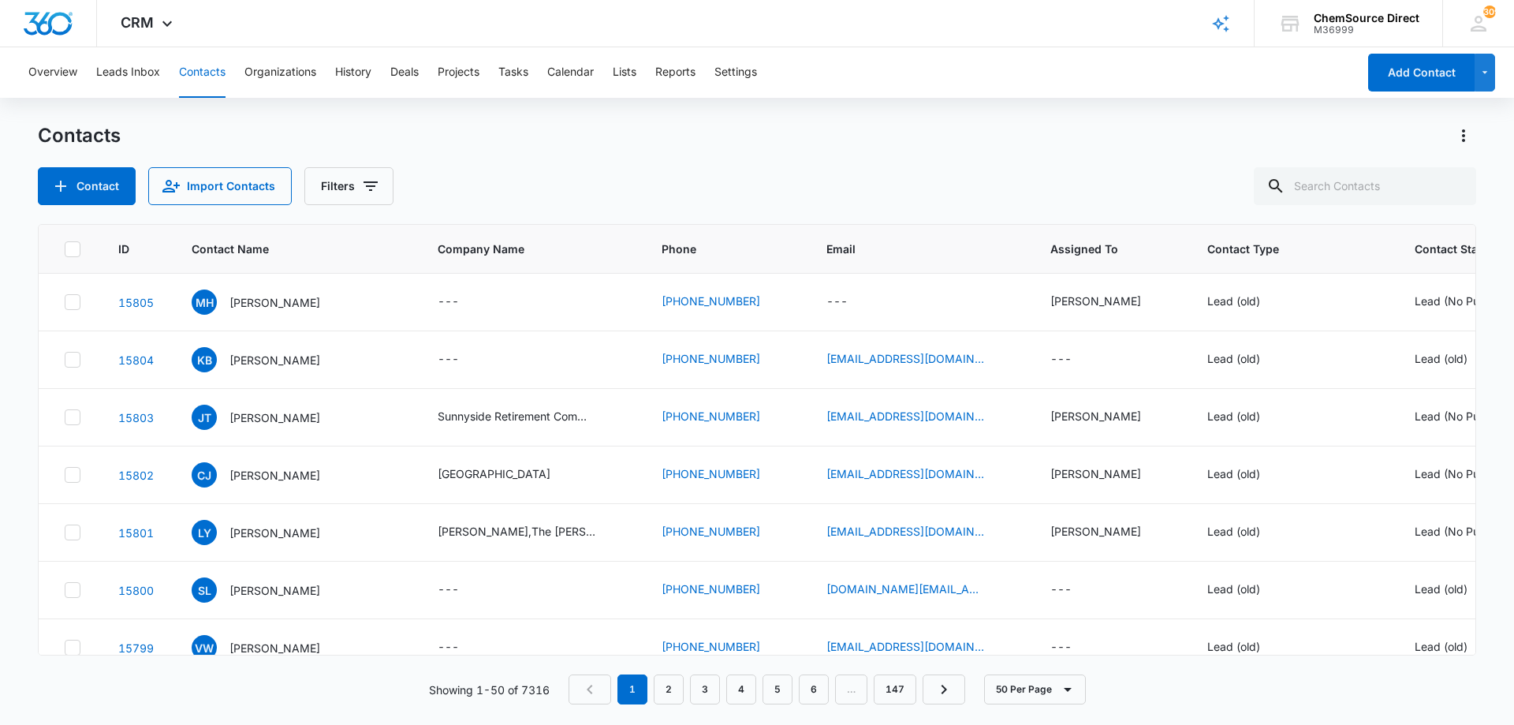
click at [640, 149] on div "Contacts Contact Import Contacts Filters" at bounding box center [757, 164] width 1438 height 82
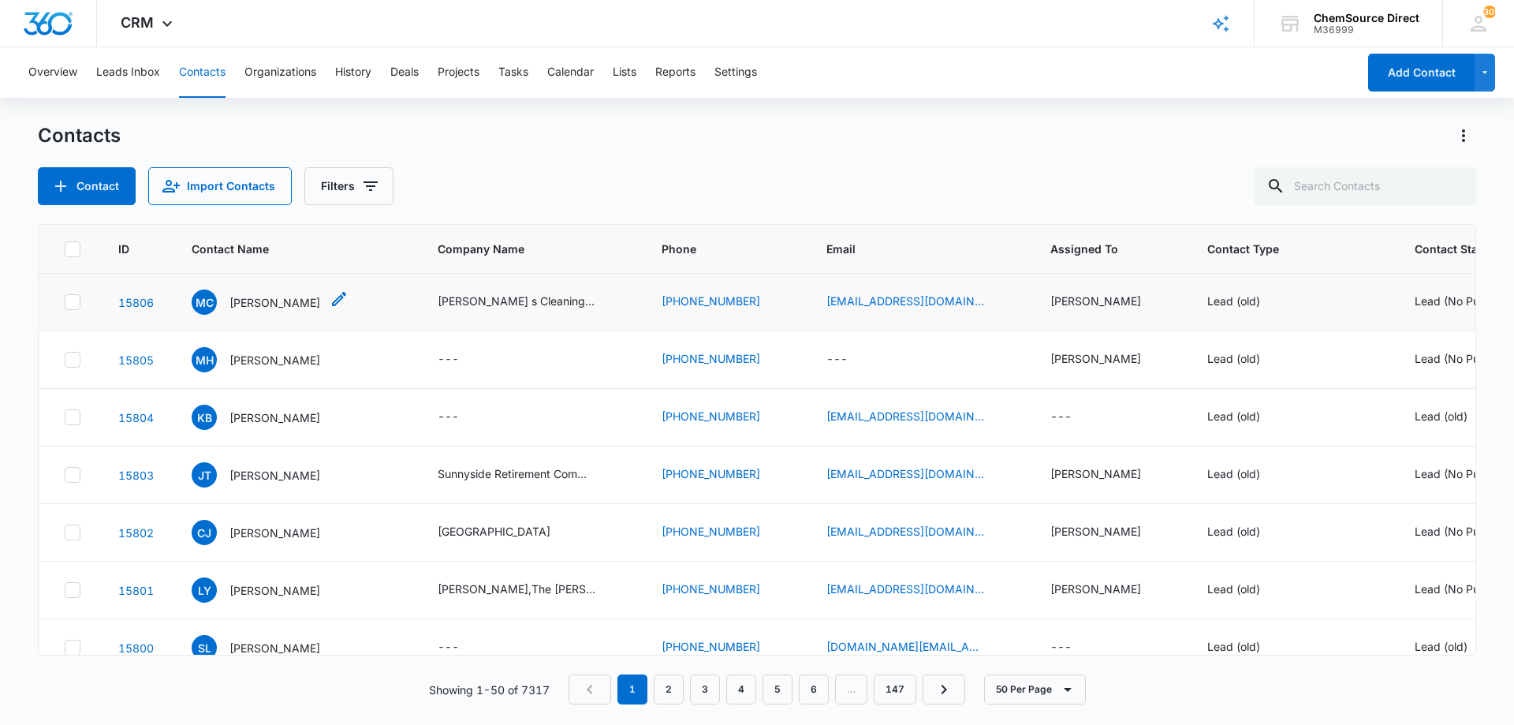
click at [263, 300] on p "[PERSON_NAME]" at bounding box center [274, 302] width 91 height 17
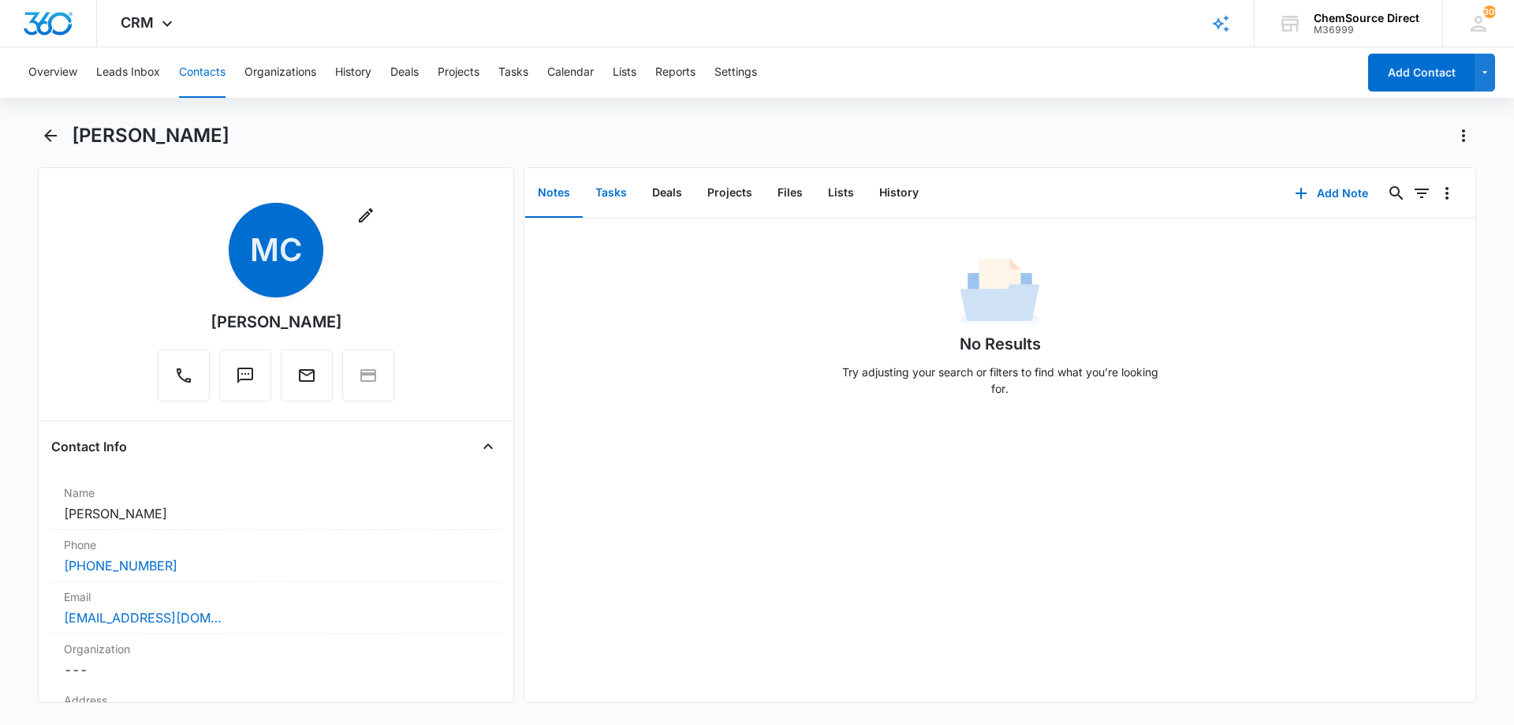
click at [619, 193] on button "Tasks" at bounding box center [611, 193] width 57 height 49
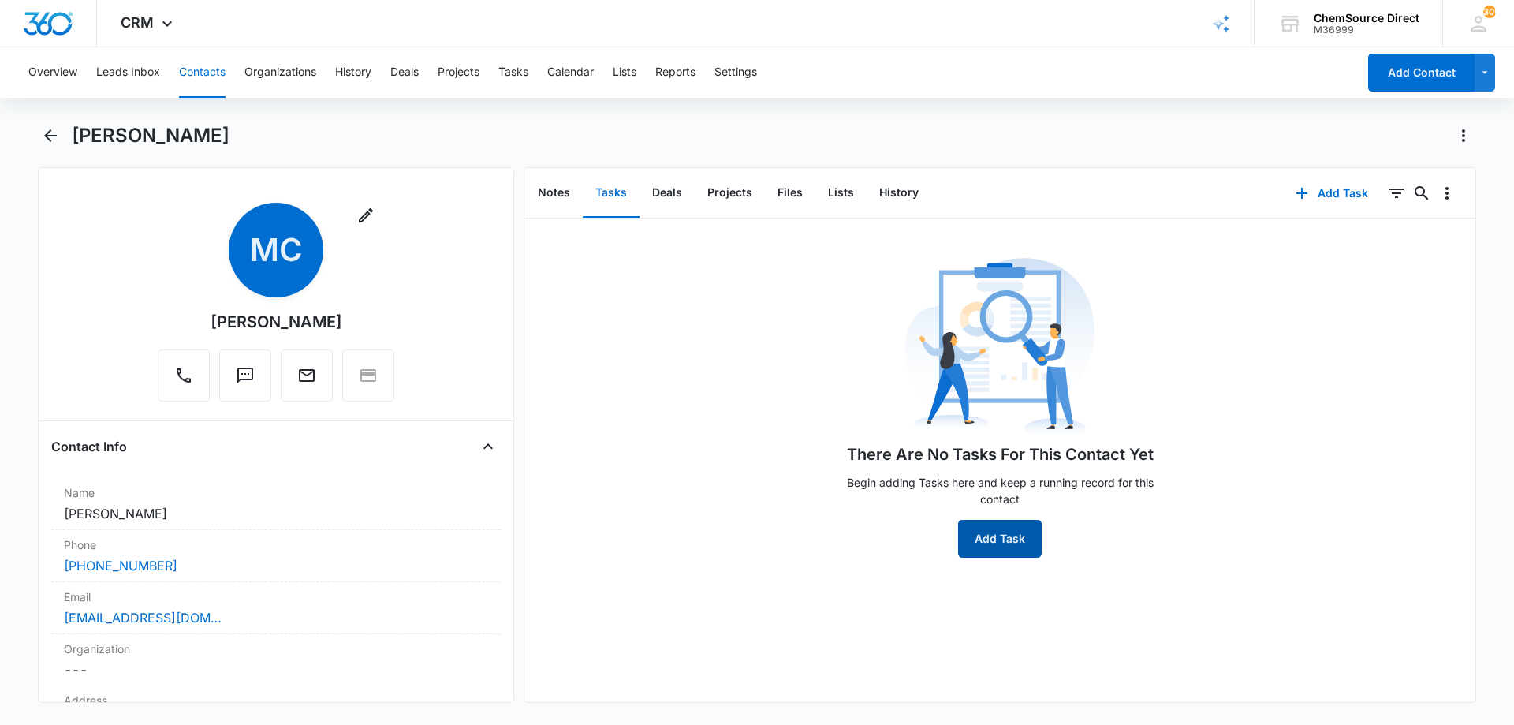
click at [1002, 536] on button "Add Task" at bounding box center [1000, 539] width 84 height 38
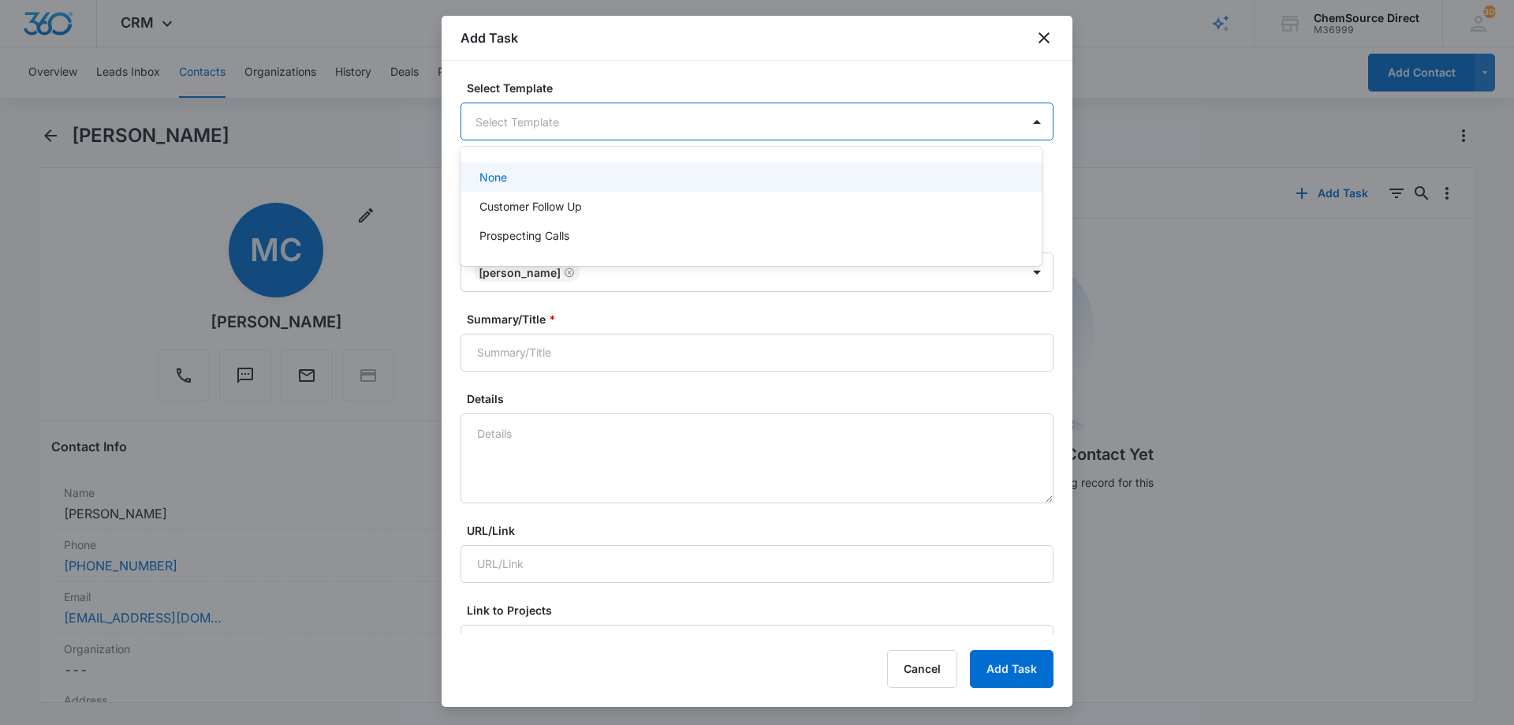
drag, startPoint x: 488, startPoint y: 111, endPoint x: 488, endPoint y: 129, distance: 18.1
click at [488, 112] on body "CRM Apps Reputation Forms CRM Email Social Payments POS Content Ads Intelligenc…" at bounding box center [757, 362] width 1514 height 725
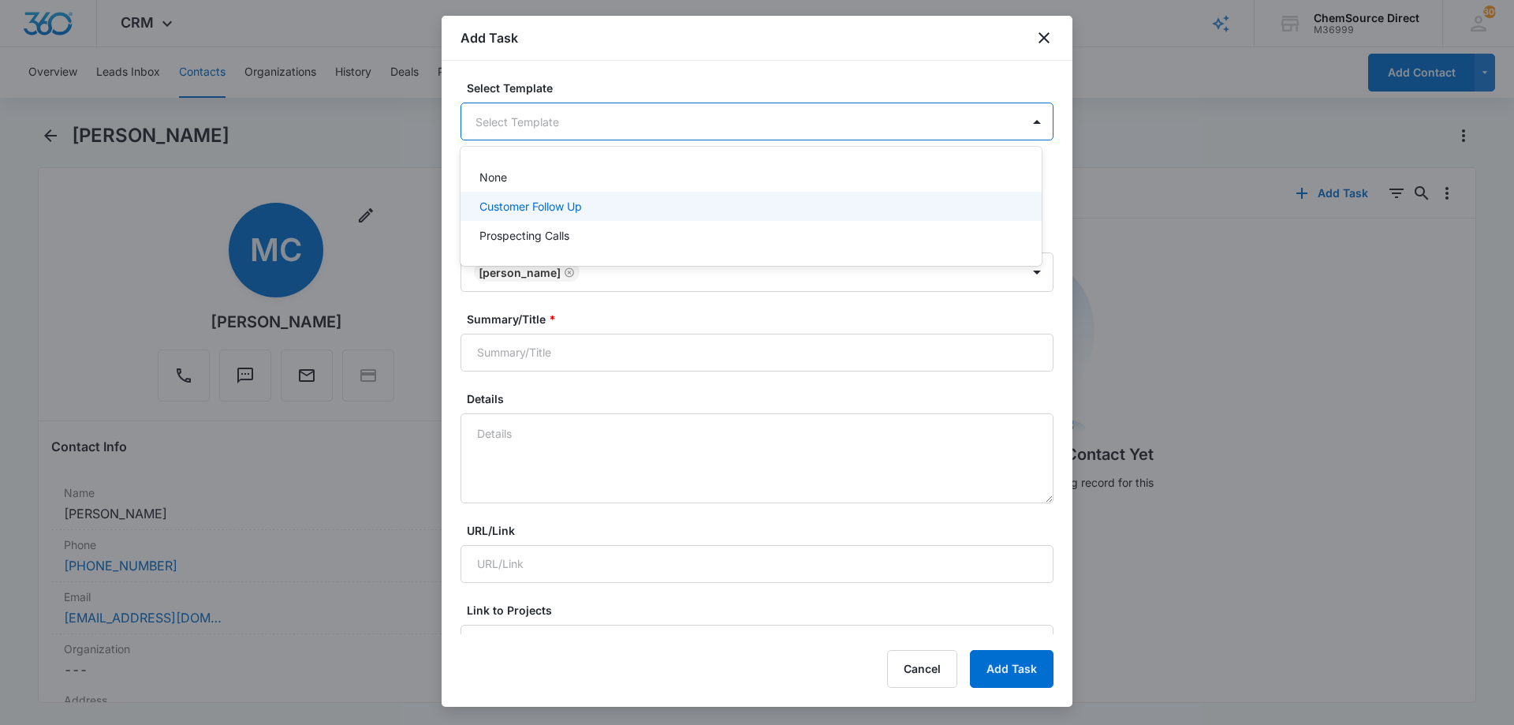
click at [510, 210] on p "Customer Follow Up" at bounding box center [530, 206] width 102 height 17
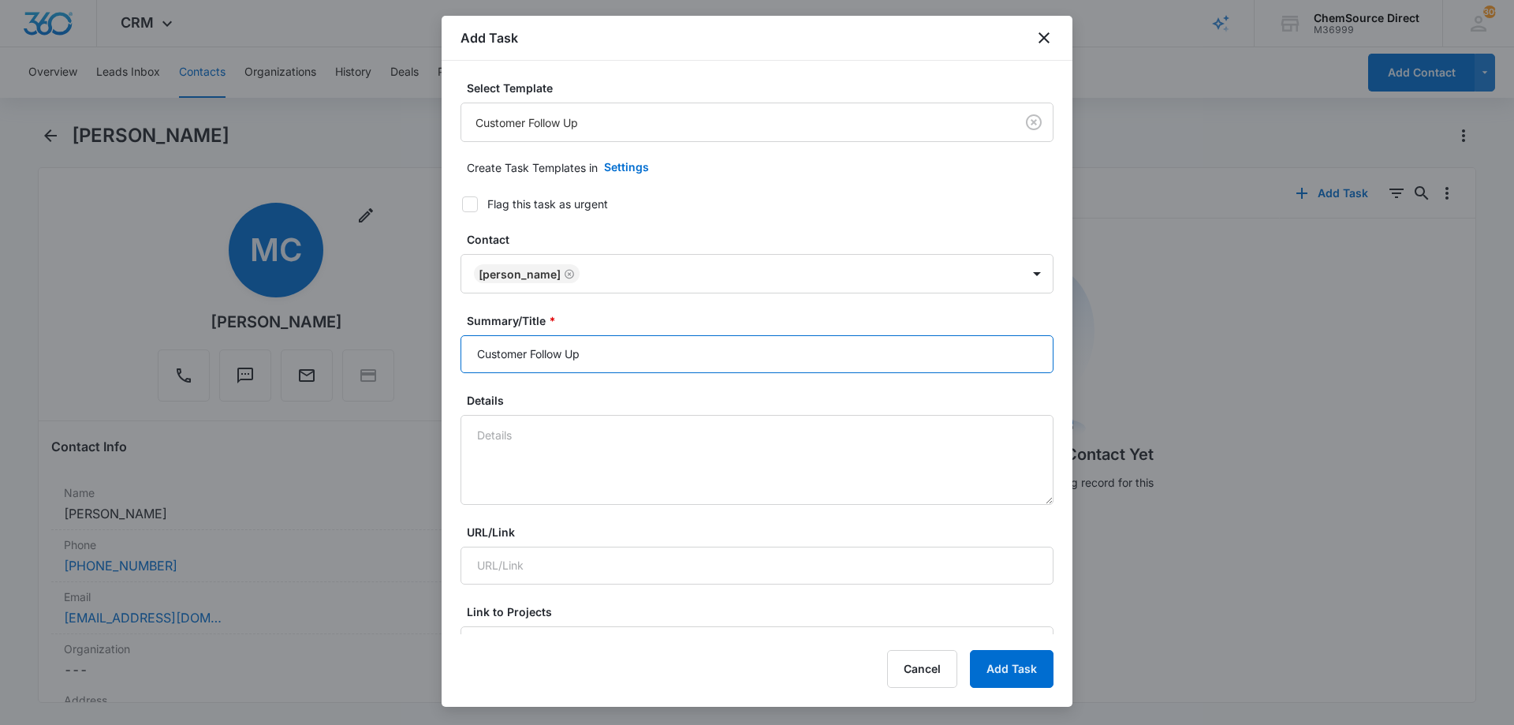
click at [515, 352] on input "Customer Follow Up" at bounding box center [756, 354] width 593 height 38
click at [514, 352] on input "Customer Follow Up" at bounding box center [756, 354] width 593 height 38
type input "Customer Follow Up"
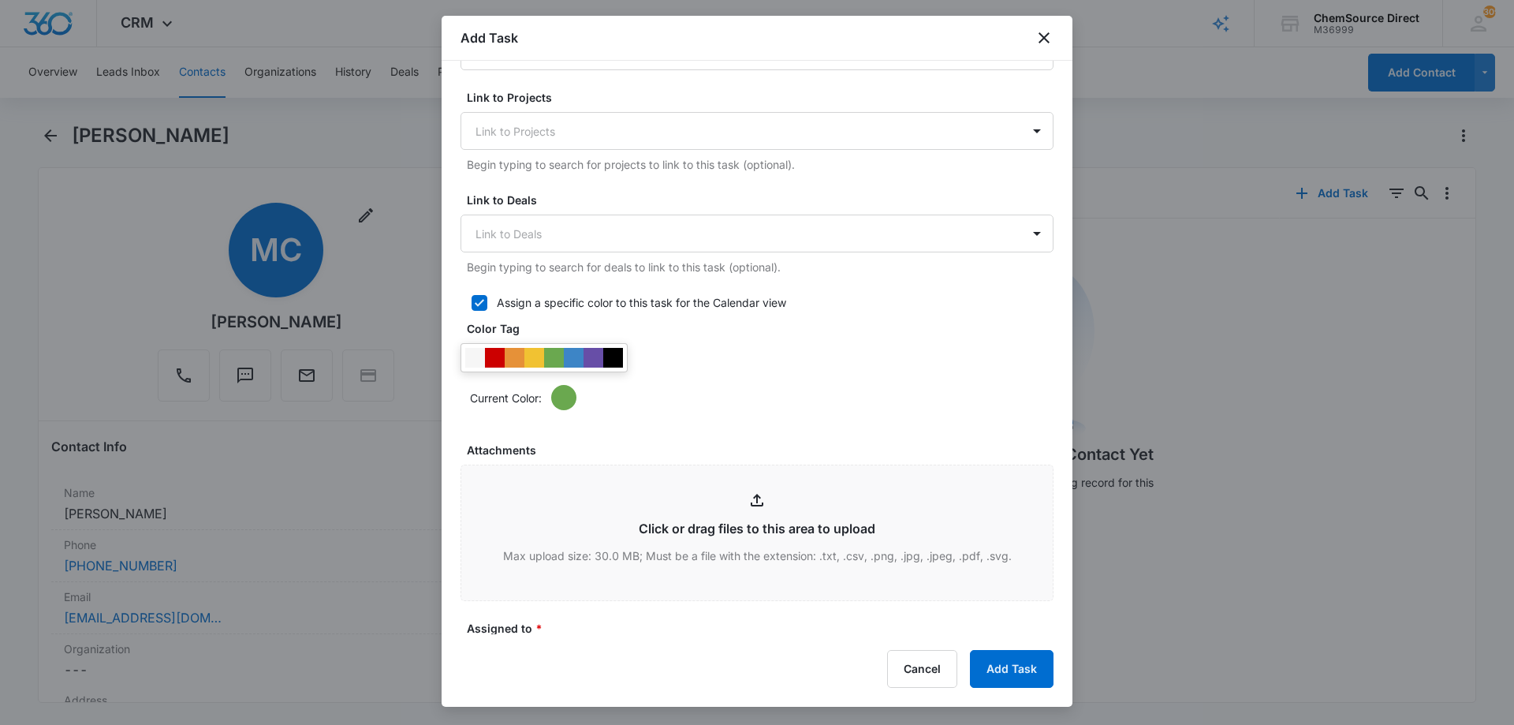
scroll to position [552, 0]
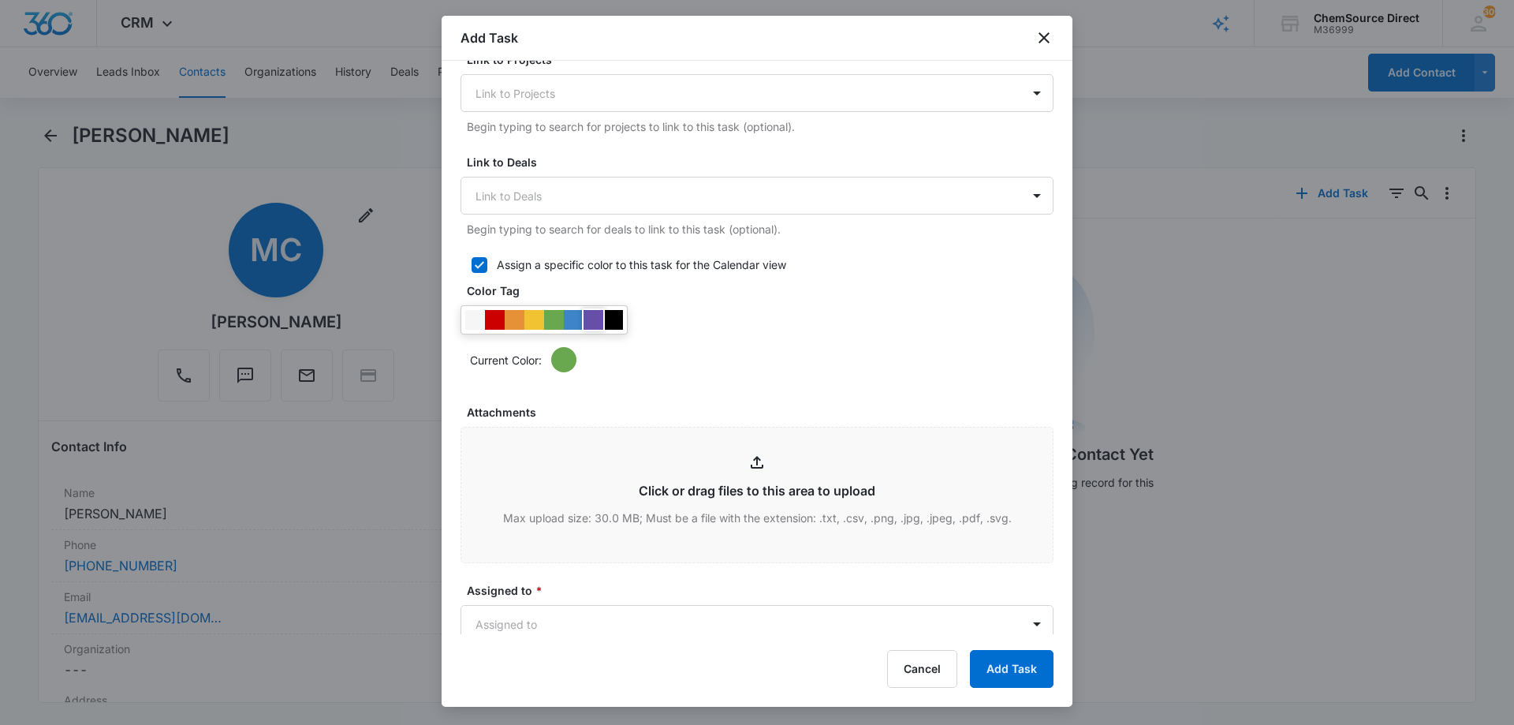
type textarea "Walk Behind Floor Scrubber"
click at [596, 317] on div at bounding box center [593, 320] width 20 height 20
click at [687, 316] on div "Current Color:" at bounding box center [756, 338] width 593 height 67
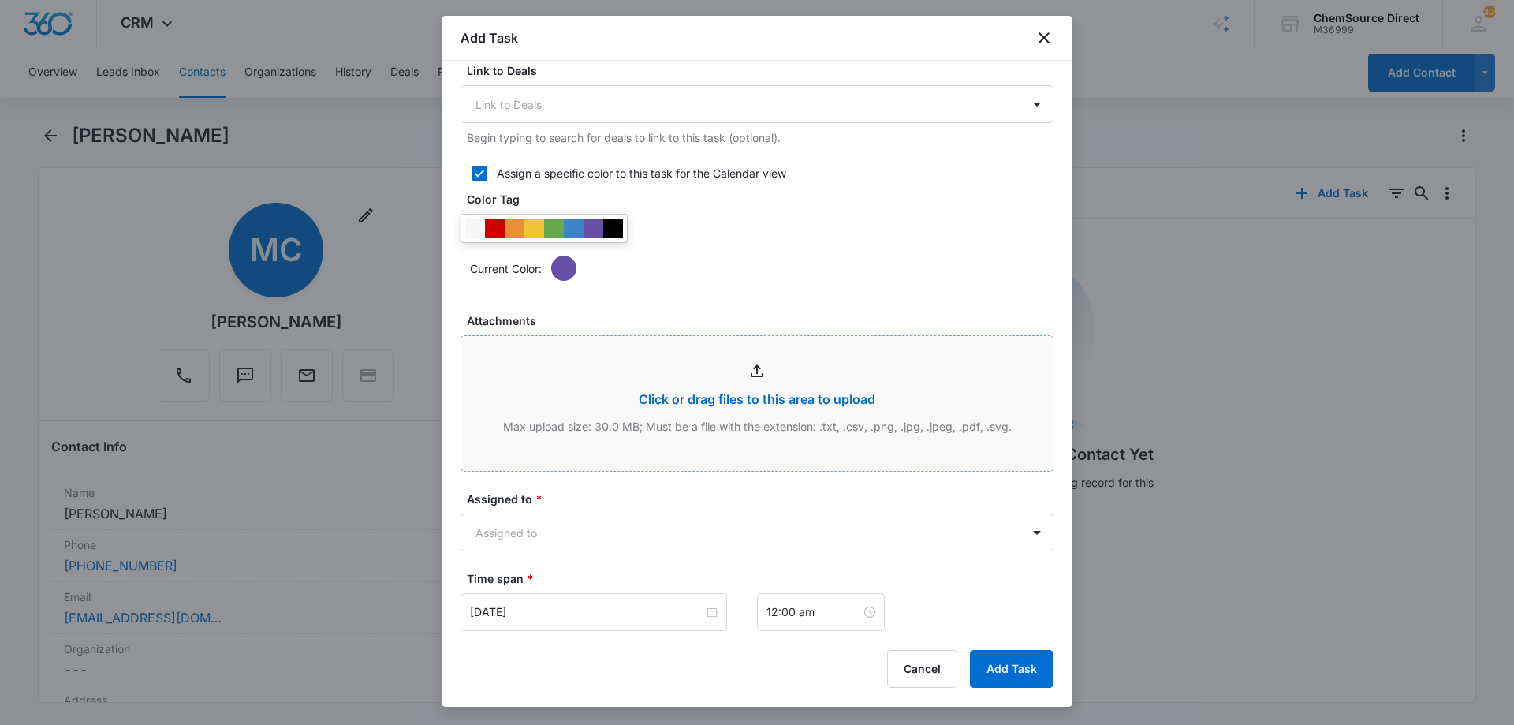
scroll to position [788, 0]
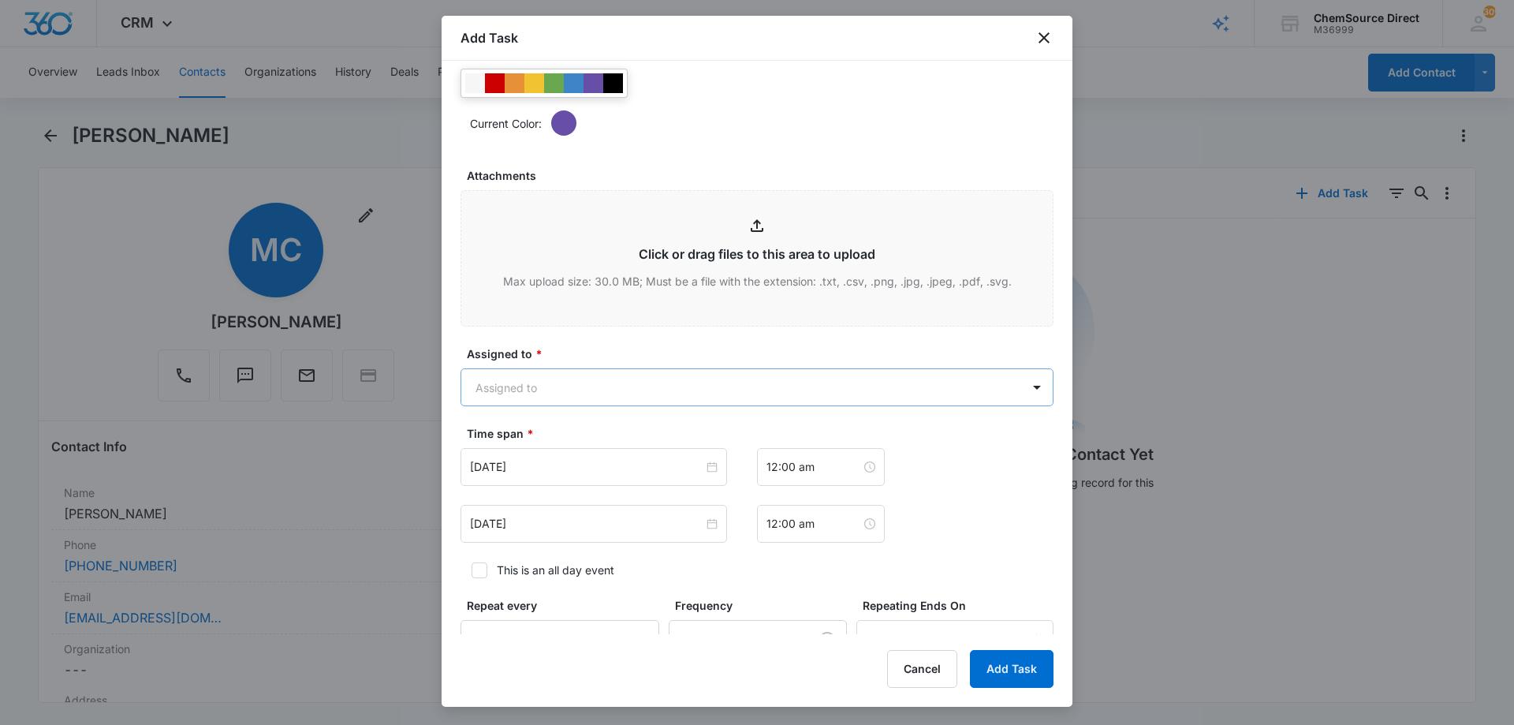
click at [595, 386] on body "CRM Apps Reputation Forms CRM Email Social Payments POS Content Ads Intelligenc…" at bounding box center [757, 362] width 1514 height 725
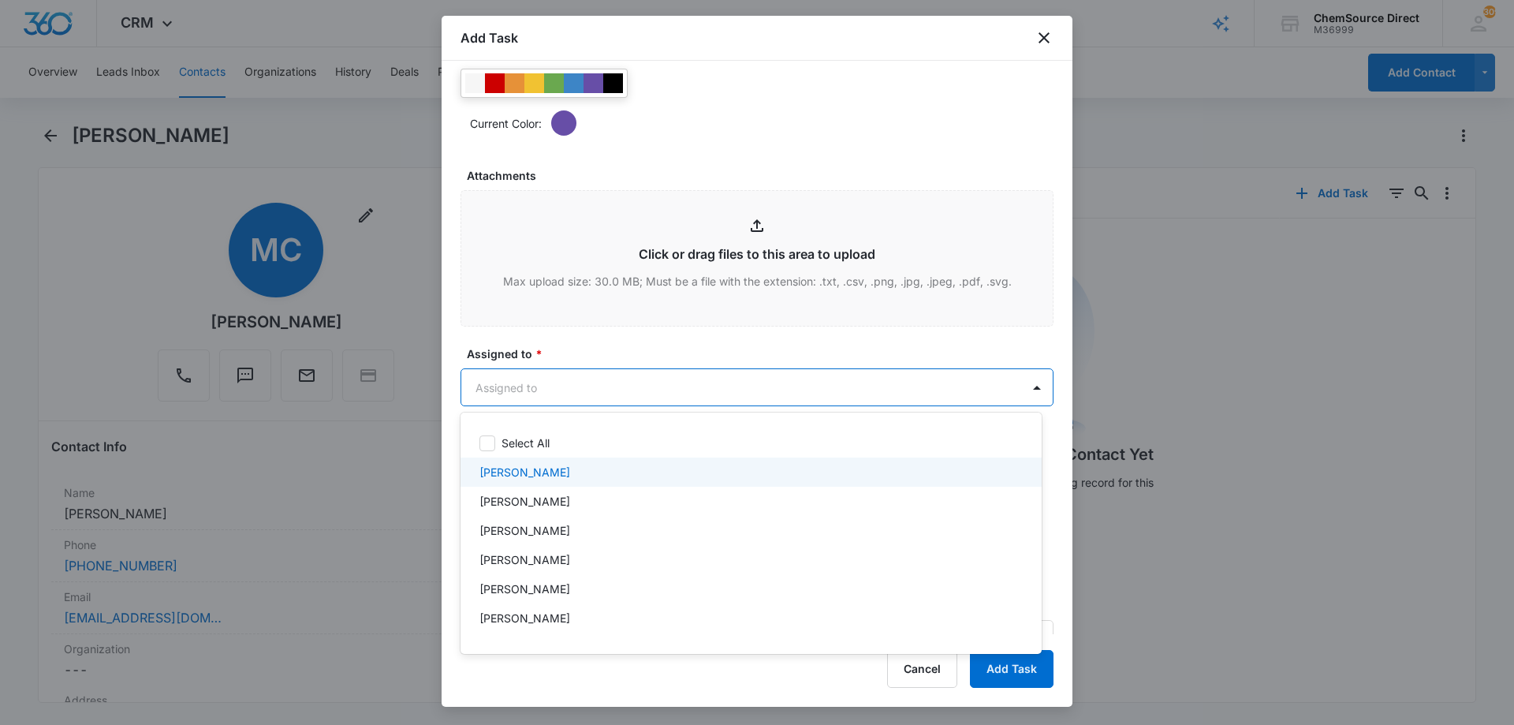
drag, startPoint x: 539, startPoint y: 468, endPoint x: 583, endPoint y: 401, distance: 79.2
click at [539, 466] on div "[PERSON_NAME]" at bounding box center [749, 472] width 540 height 17
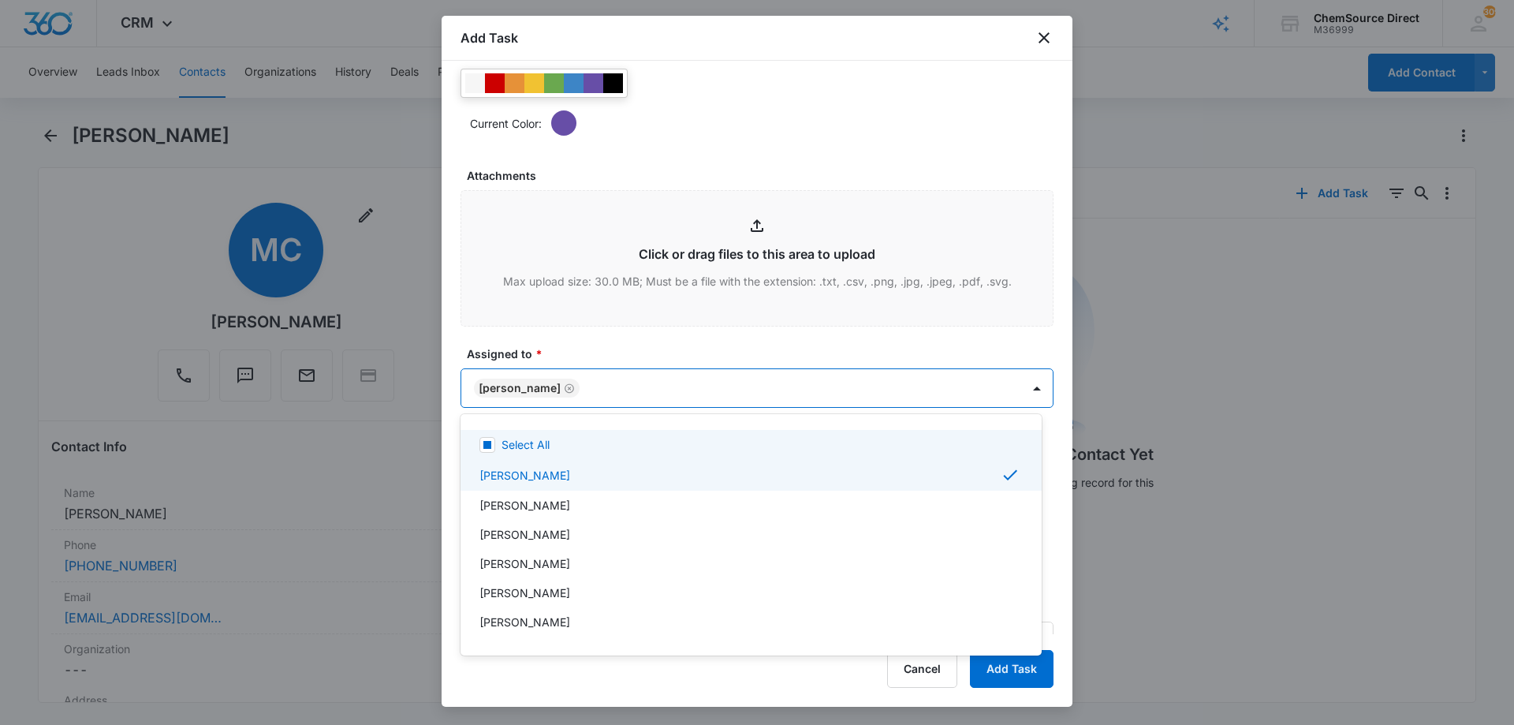
click at [654, 343] on div at bounding box center [757, 362] width 1514 height 725
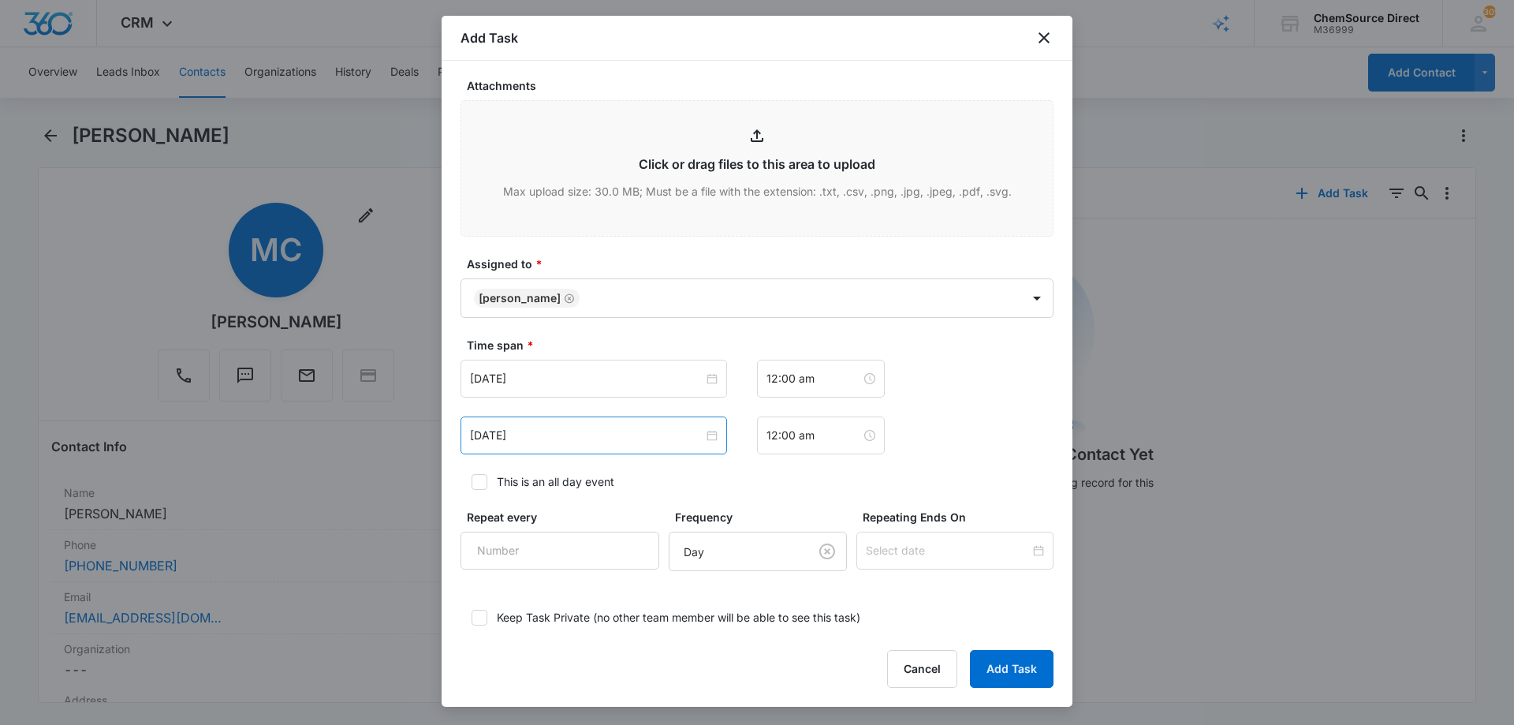
scroll to position [968, 0]
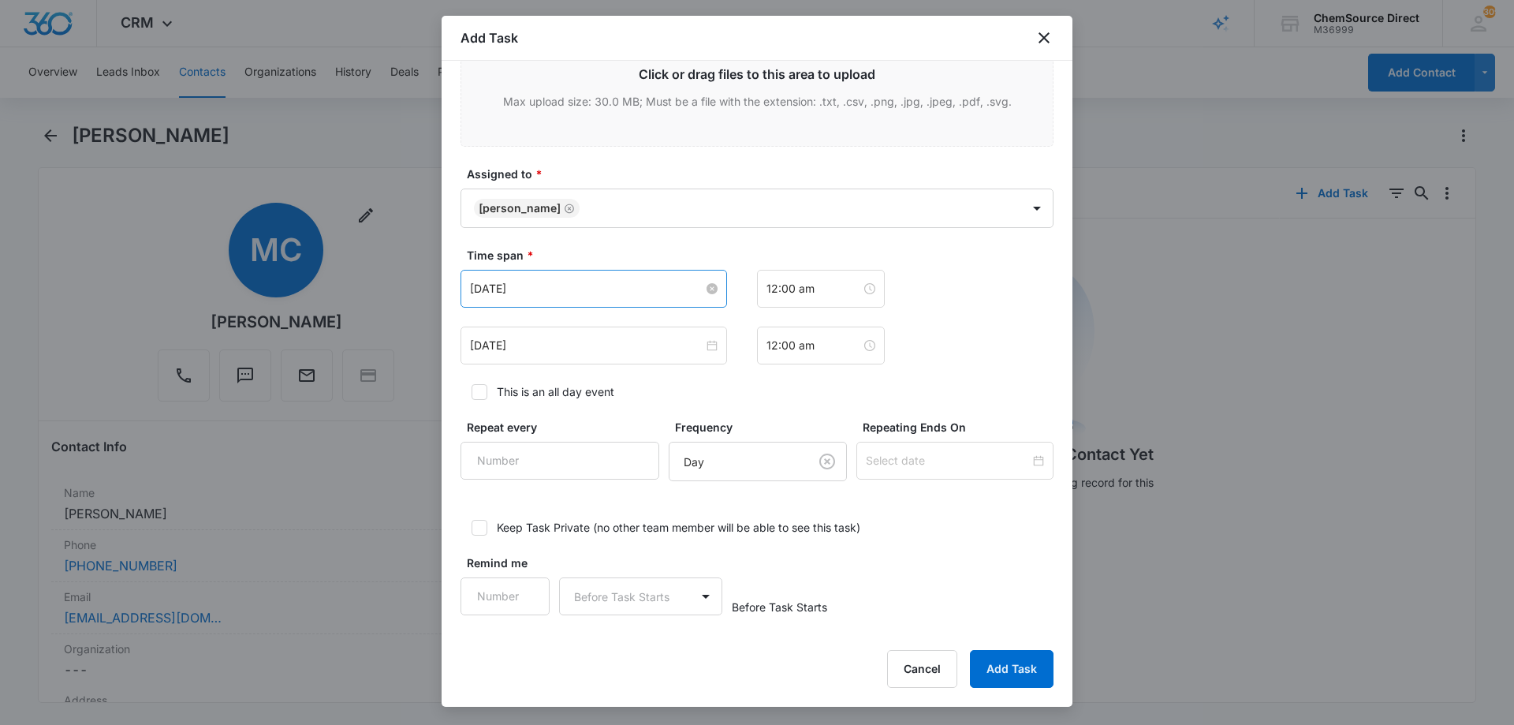
click at [579, 281] on input "[DATE]" at bounding box center [586, 288] width 233 height 17
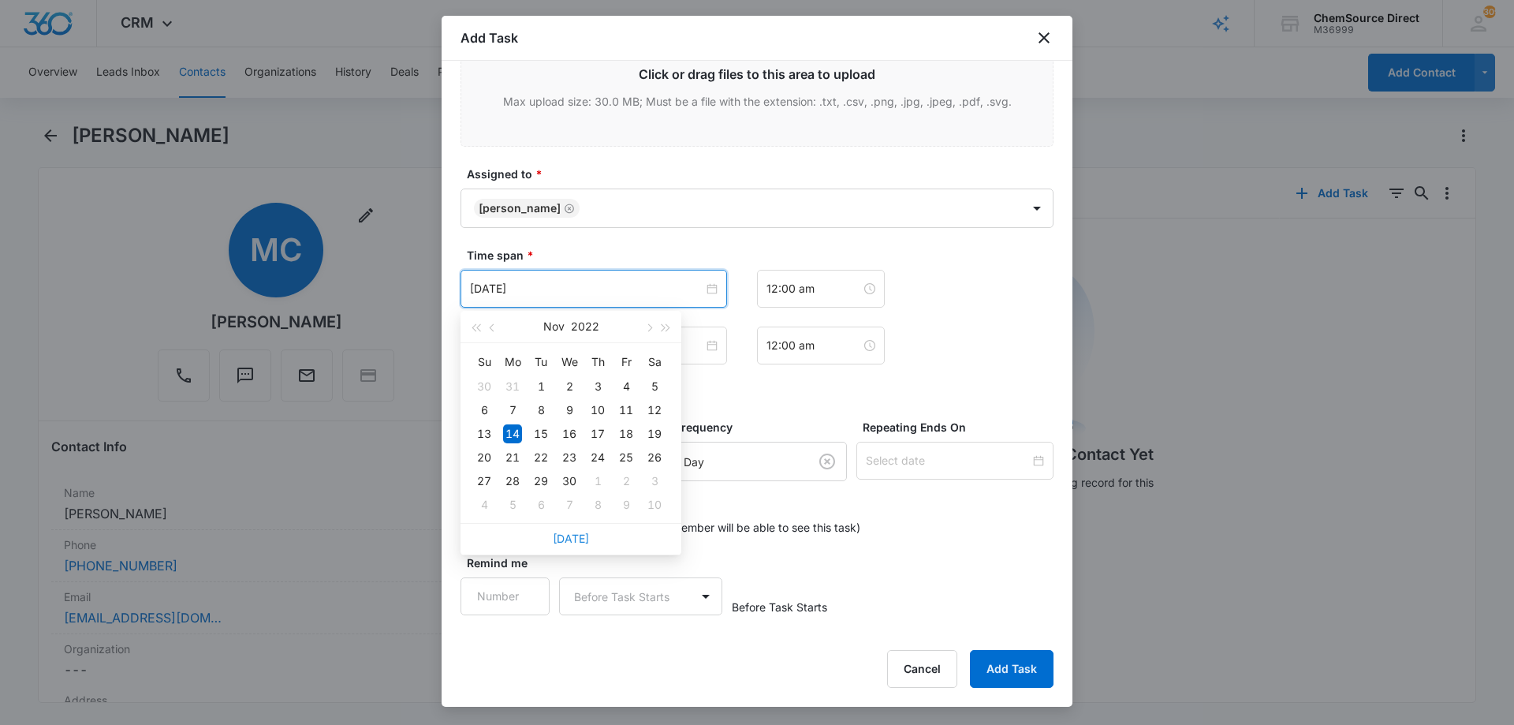
click at [572, 538] on link "[DATE]" at bounding box center [571, 537] width 36 height 13
type input "[DATE]"
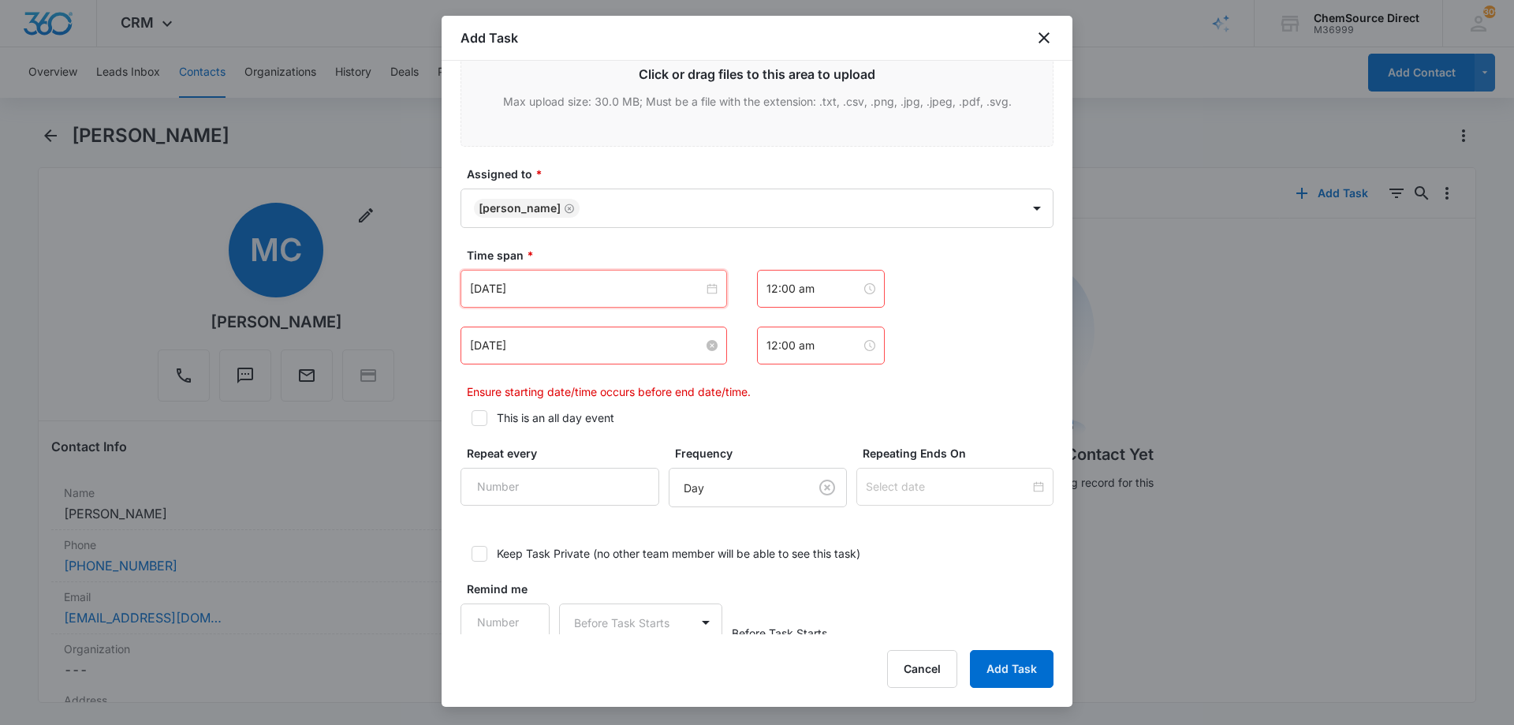
click at [514, 345] on input "[DATE]" at bounding box center [586, 345] width 233 height 17
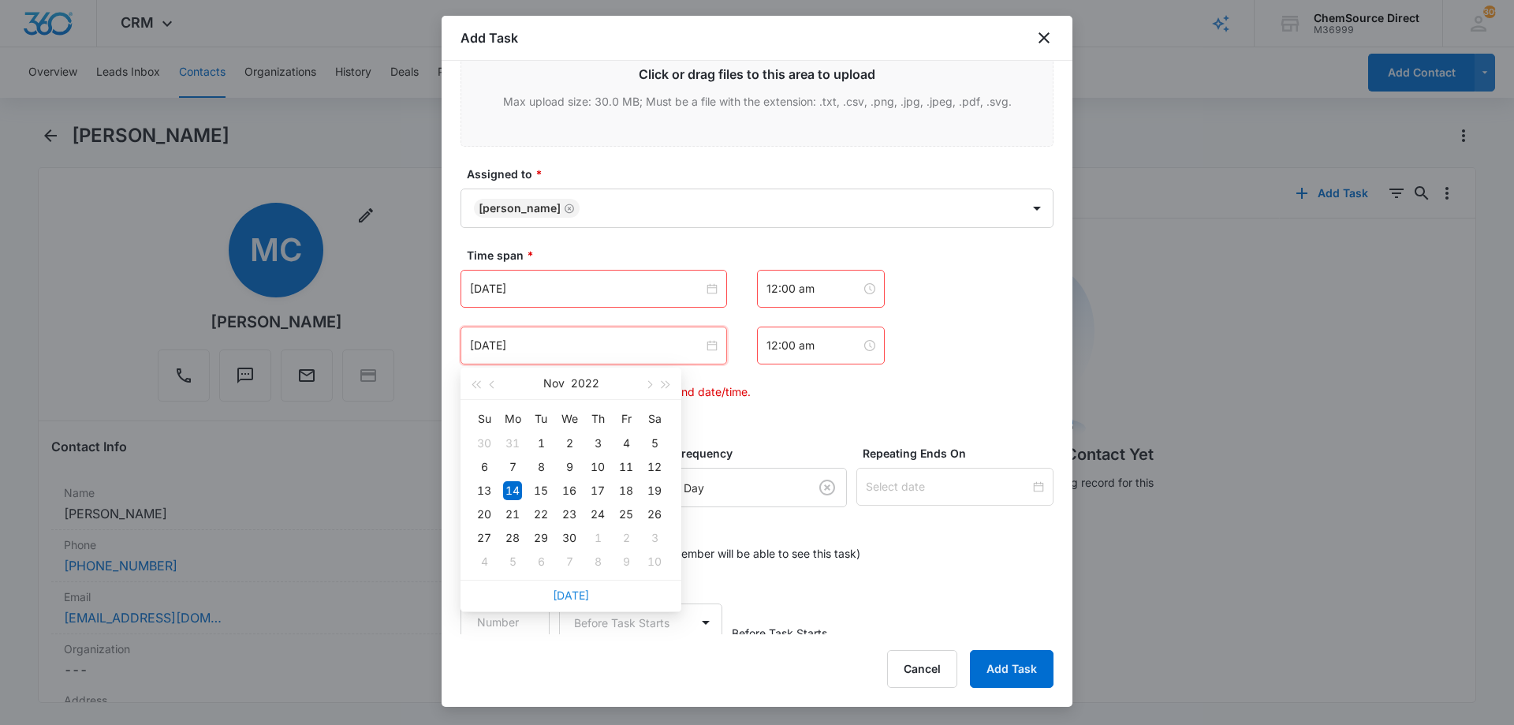
click at [572, 597] on link "[DATE]" at bounding box center [571, 594] width 36 height 13
type input "[DATE]"
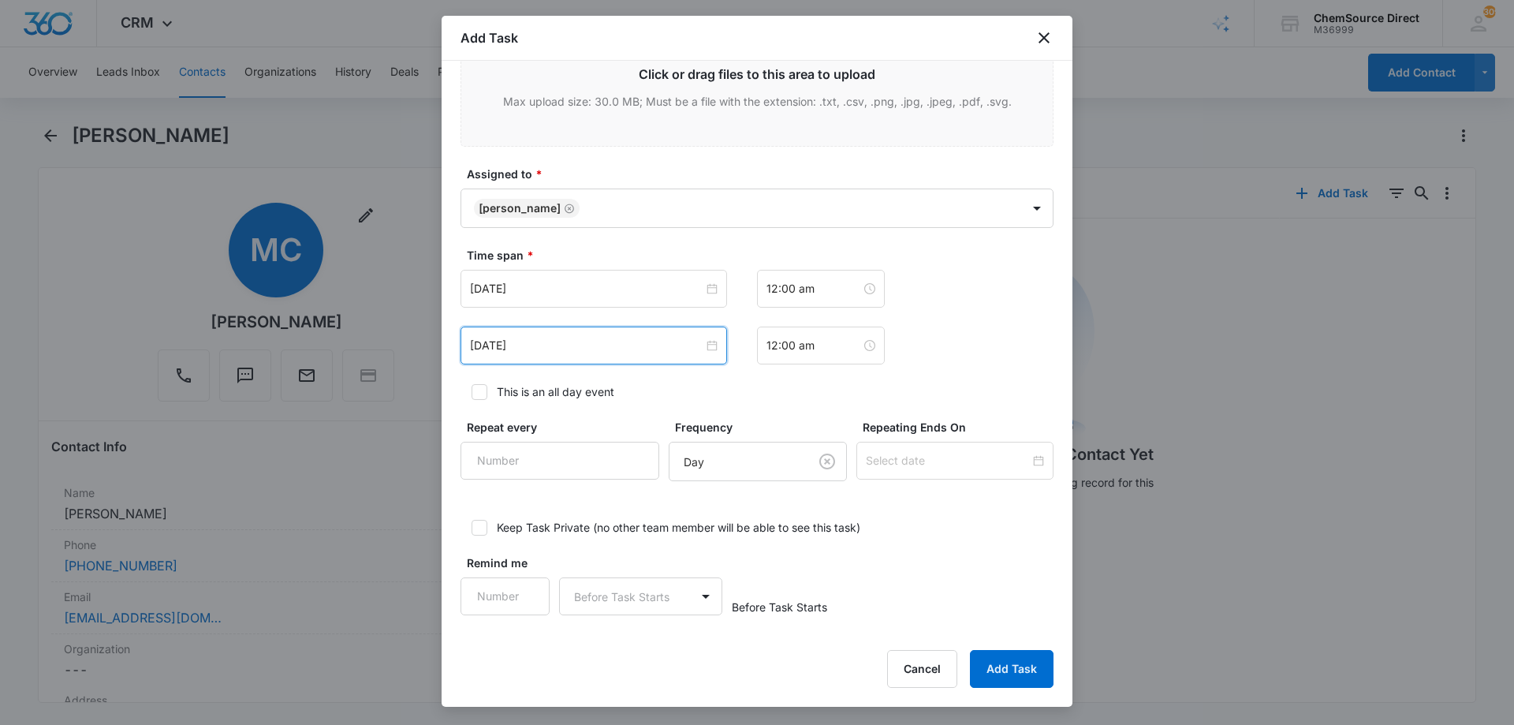
click at [480, 389] on icon at bounding box center [479, 392] width 14 height 14
click at [471, 389] on input "This is an all day event" at bounding box center [465, 391] width 11 height 11
checkbox input "true"
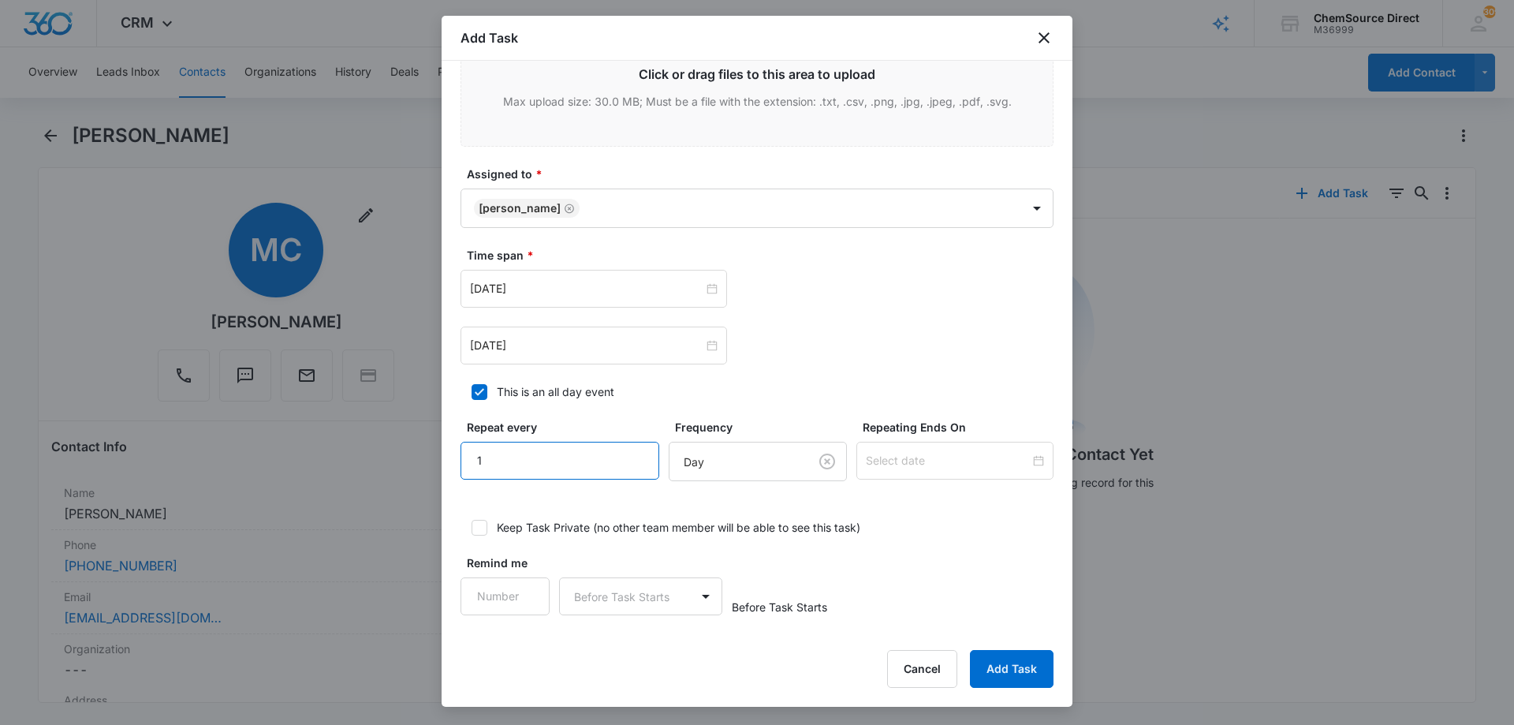
type input "1"
click at [624, 453] on input "1" at bounding box center [559, 461] width 199 height 38
click at [707, 466] on body "CRM Apps Reputation Forms CRM Email Social Payments POS Content Ads Intelligenc…" at bounding box center [757, 362] width 1514 height 725
click at [717, 522] on div "Day" at bounding box center [739, 518] width 133 height 19
click at [900, 461] on input at bounding box center [948, 460] width 164 height 17
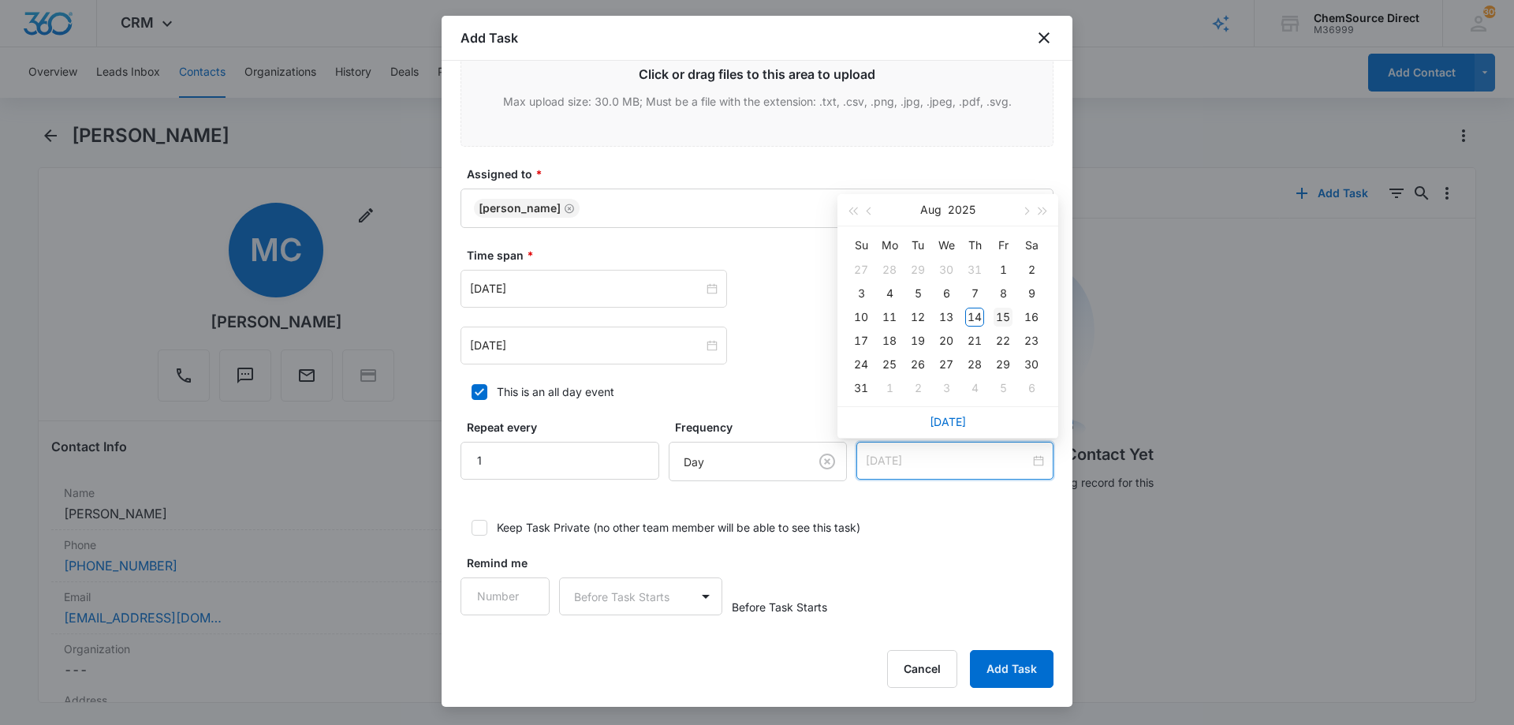
type input "[DATE]"
click at [1006, 308] on div "15" at bounding box center [1002, 316] width 19 height 19
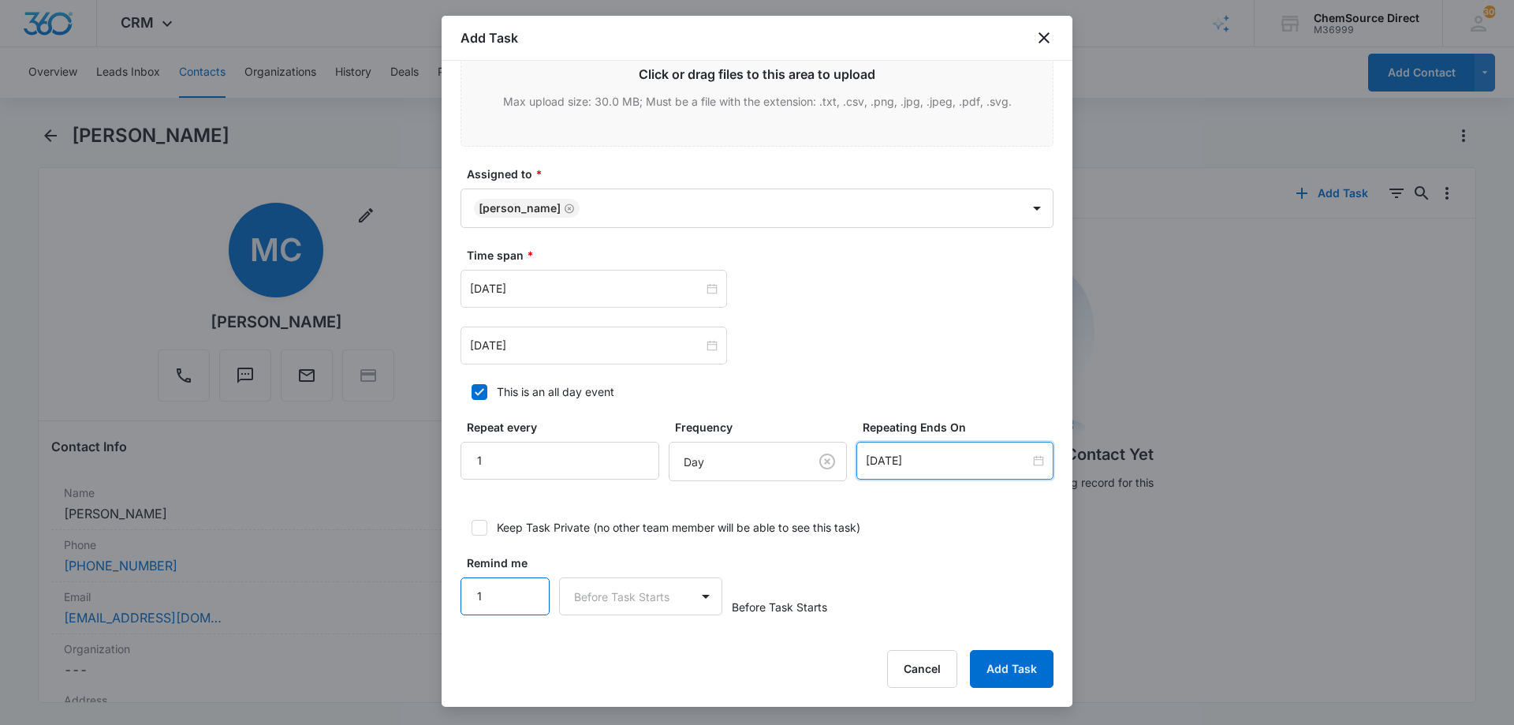
type input "1"
click at [524, 584] on input "1" at bounding box center [504, 596] width 89 height 38
drag, startPoint x: 596, startPoint y: 594, endPoint x: 602, endPoint y: 619, distance: 26.0
click at [597, 594] on body "CRM Apps Reputation Forms CRM Email Social Payments POS Content Ads Intelligenc…" at bounding box center [757, 362] width 1514 height 725
click at [610, 647] on div "Days" at bounding box center [637, 651] width 122 height 17
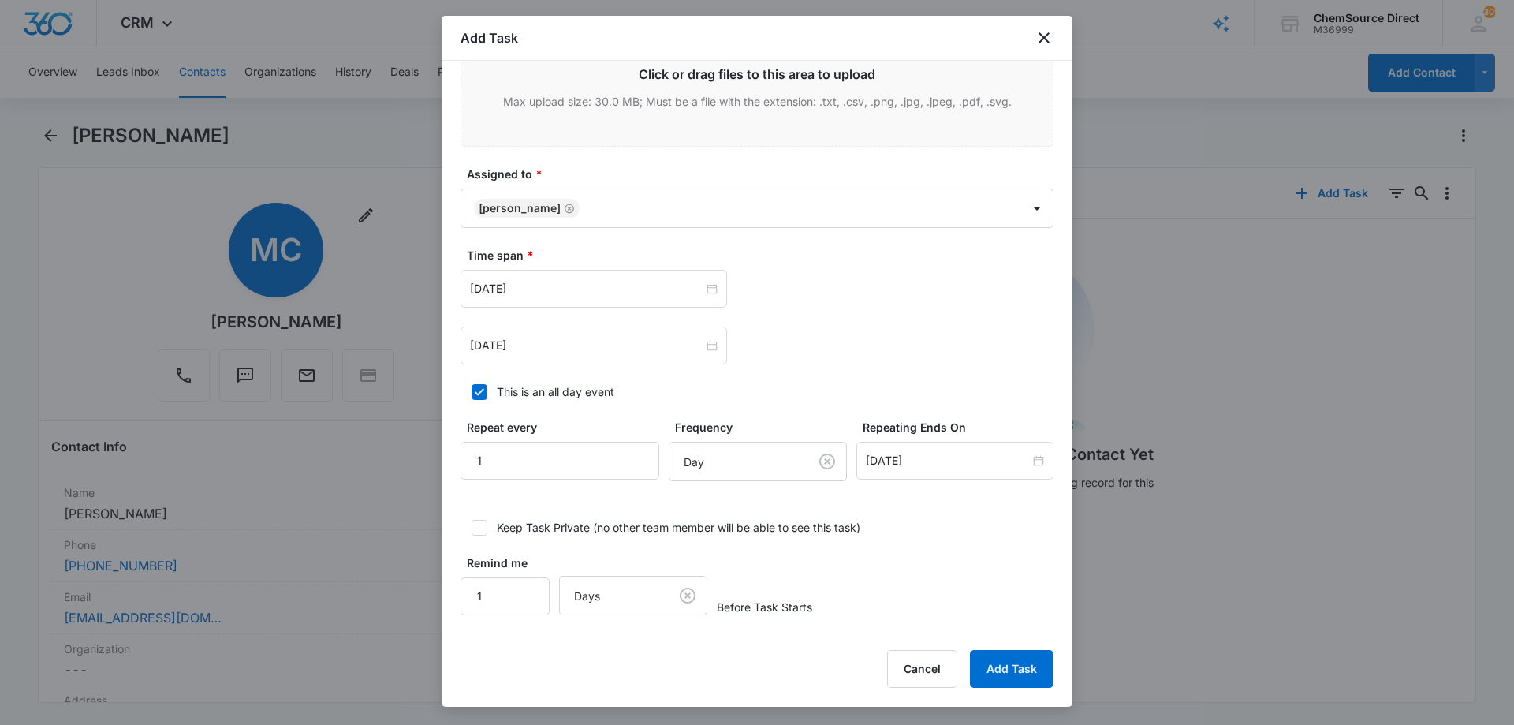
click at [968, 560] on div "Remind me 1 Days Before Task Starts" at bounding box center [756, 584] width 593 height 61
click at [1014, 668] on button "Add Task" at bounding box center [1012, 669] width 84 height 38
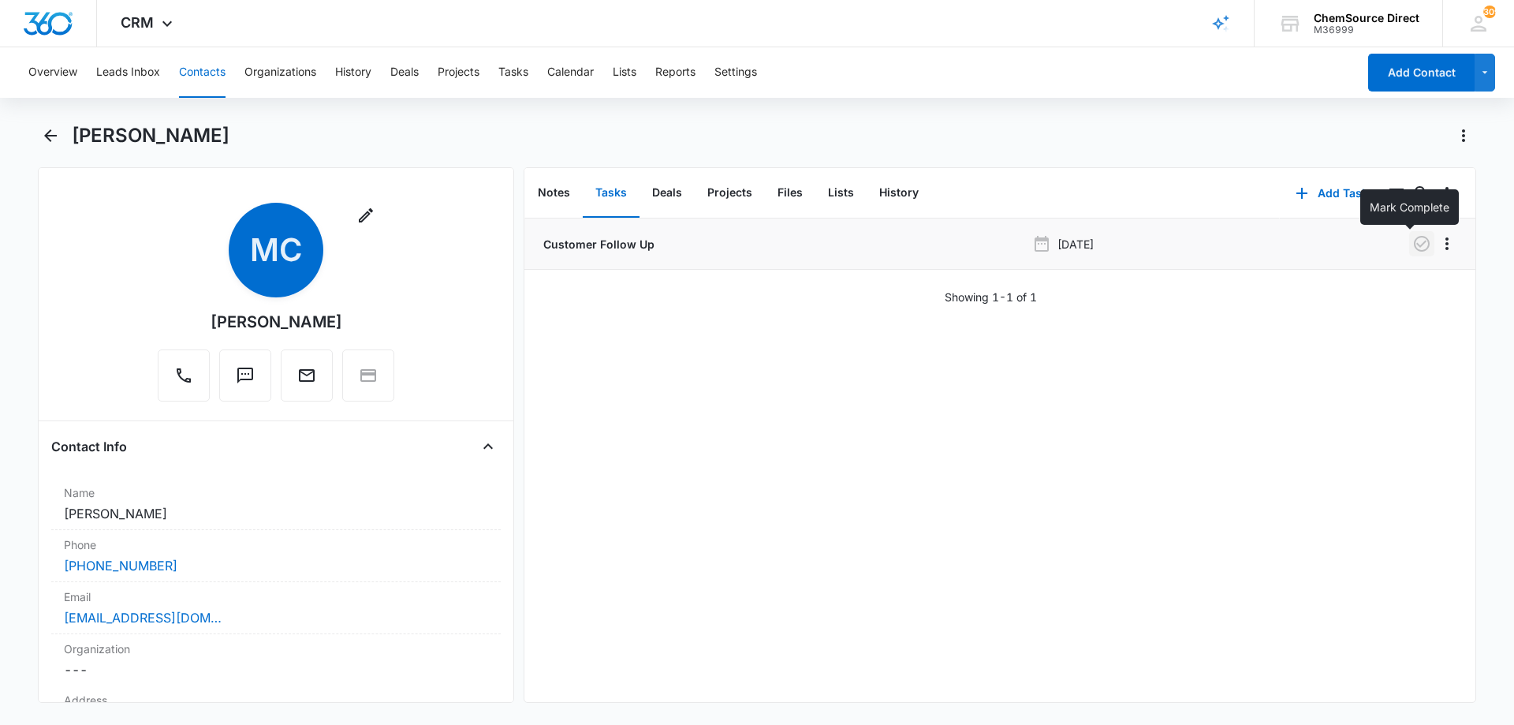
click at [1412, 242] on icon "button" at bounding box center [1421, 243] width 19 height 19
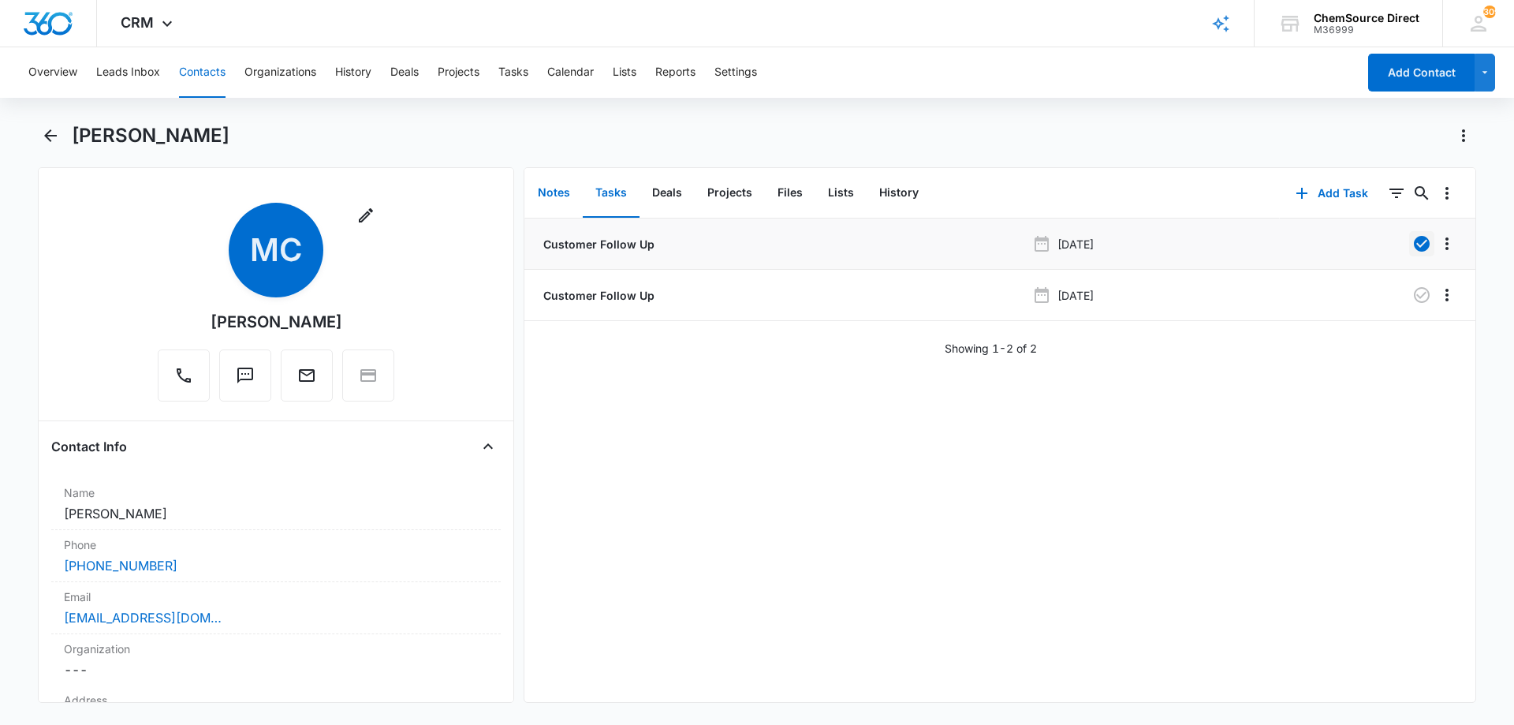
click at [557, 195] on button "Notes" at bounding box center [554, 193] width 58 height 49
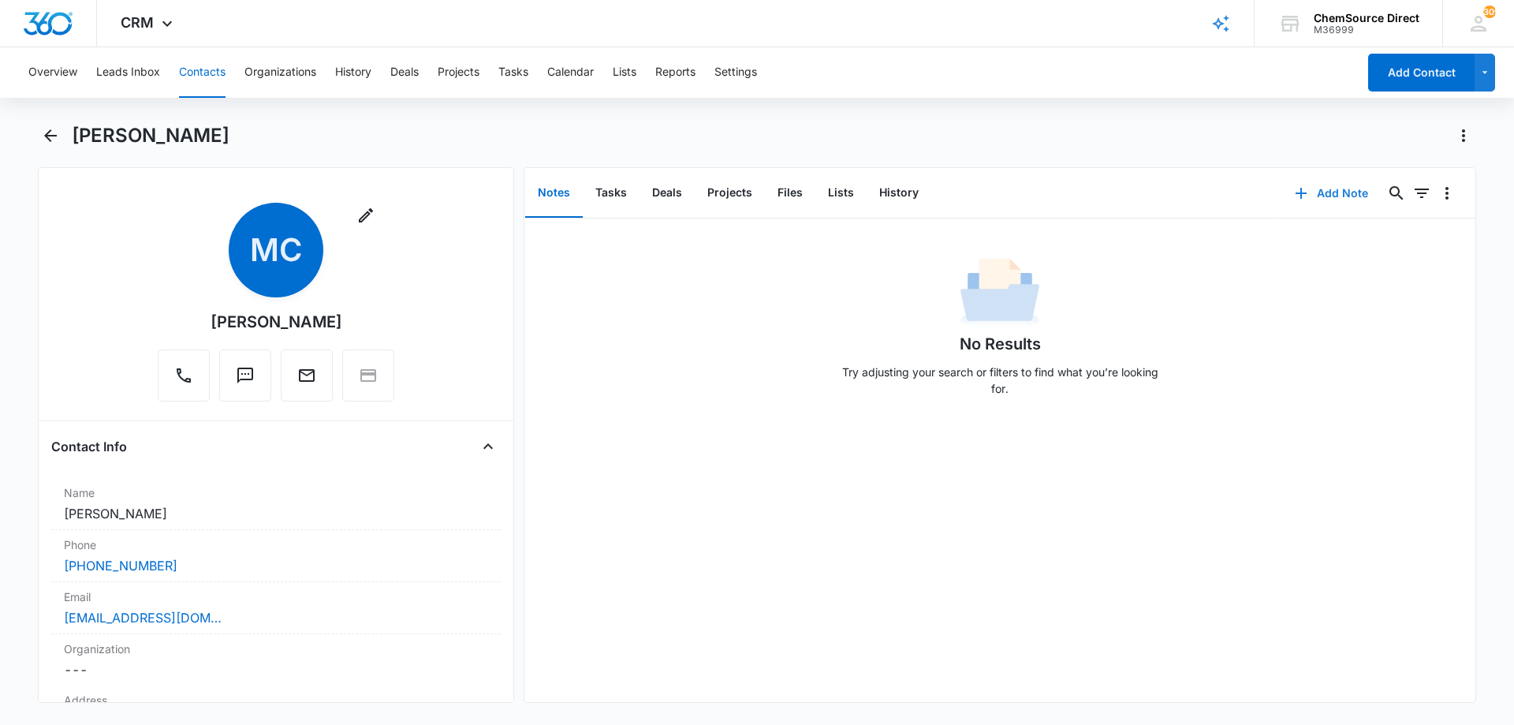
click at [1336, 184] on button "Add Note" at bounding box center [1331, 193] width 105 height 38
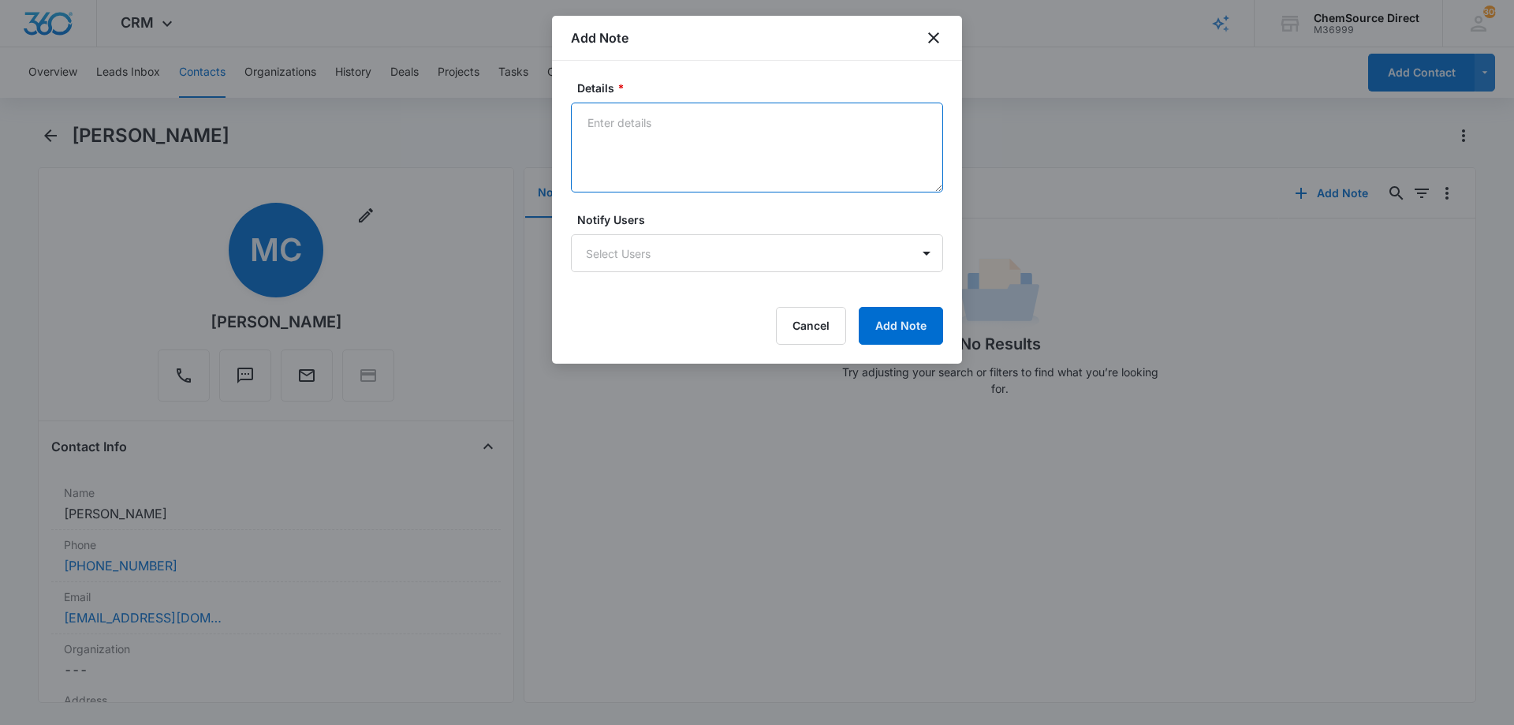
click at [657, 121] on textarea "Details *" at bounding box center [757, 147] width 372 height 90
type textarea "Walk Behind Floor Scrubber Called and texted No answer, left a message"
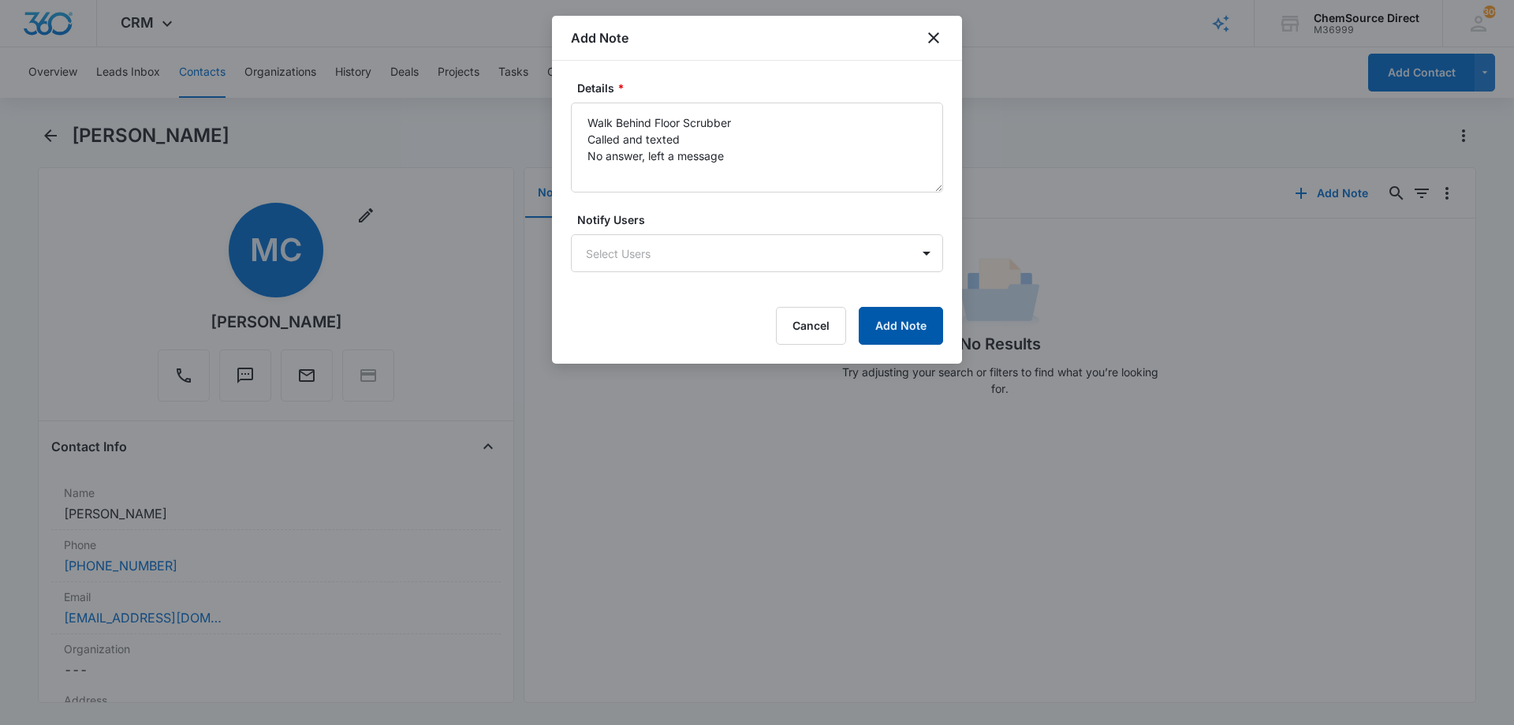
click at [910, 330] on button "Add Note" at bounding box center [901, 326] width 84 height 38
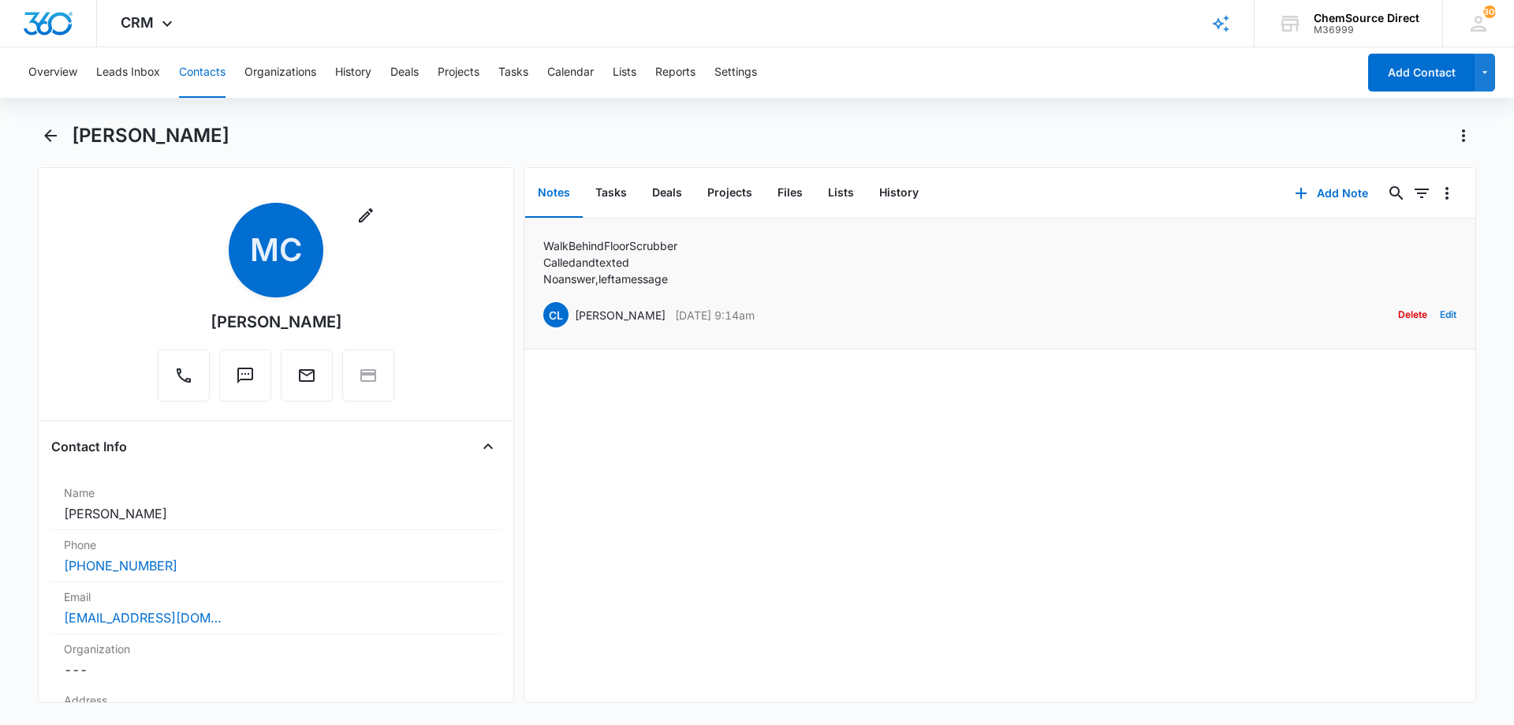
click at [1440, 311] on button "Edit" at bounding box center [1448, 315] width 17 height 30
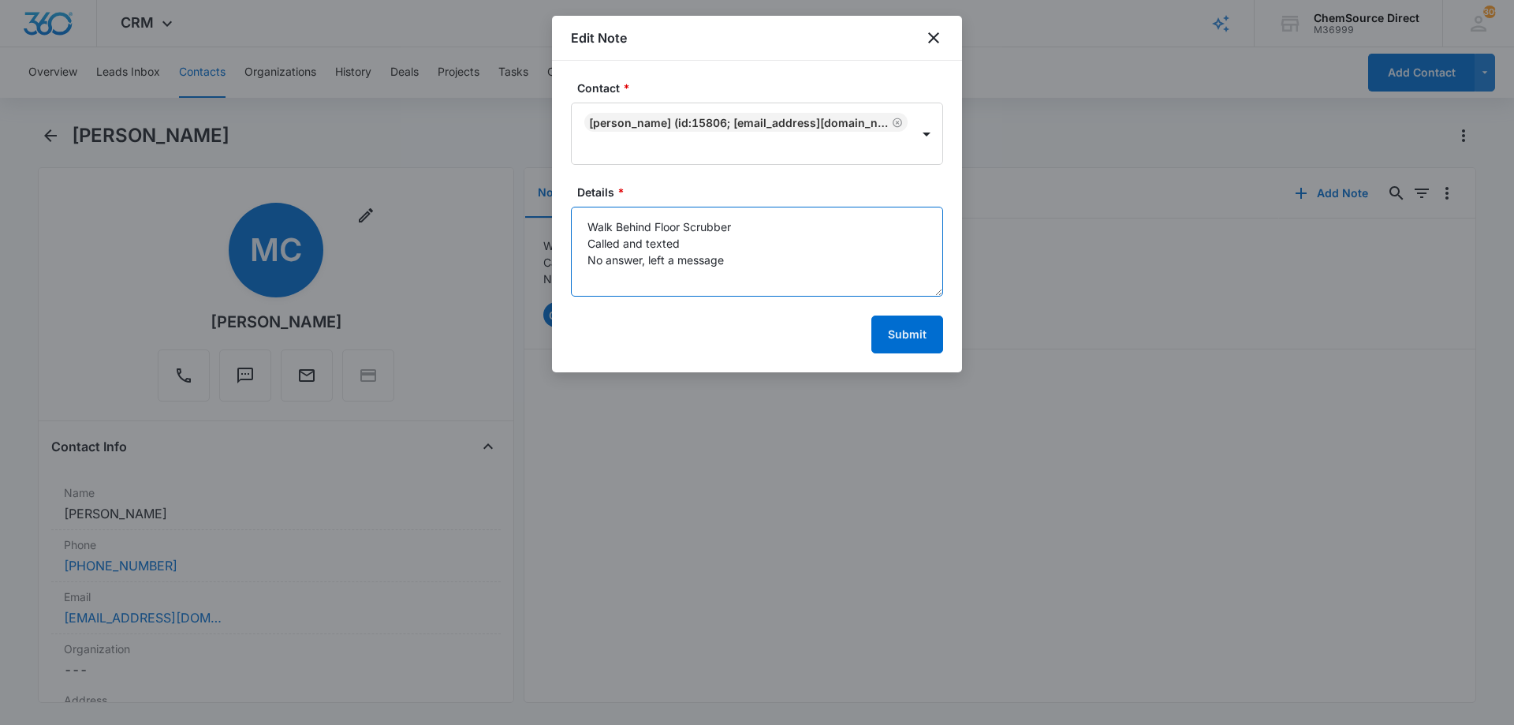
drag, startPoint x: 650, startPoint y: 259, endPoint x: 749, endPoint y: 260, distance: 99.4
click at [749, 260] on textarea "Walk Behind Floor Scrubber Called and texted No answer, left a message" at bounding box center [757, 252] width 372 height 90
type textarea "Walk Behind Floor Scrubber Called and texted No answer, mailbox is full"
click at [899, 334] on button "Submit" at bounding box center [907, 334] width 72 height 38
